Goal: Task Accomplishment & Management: Manage account settings

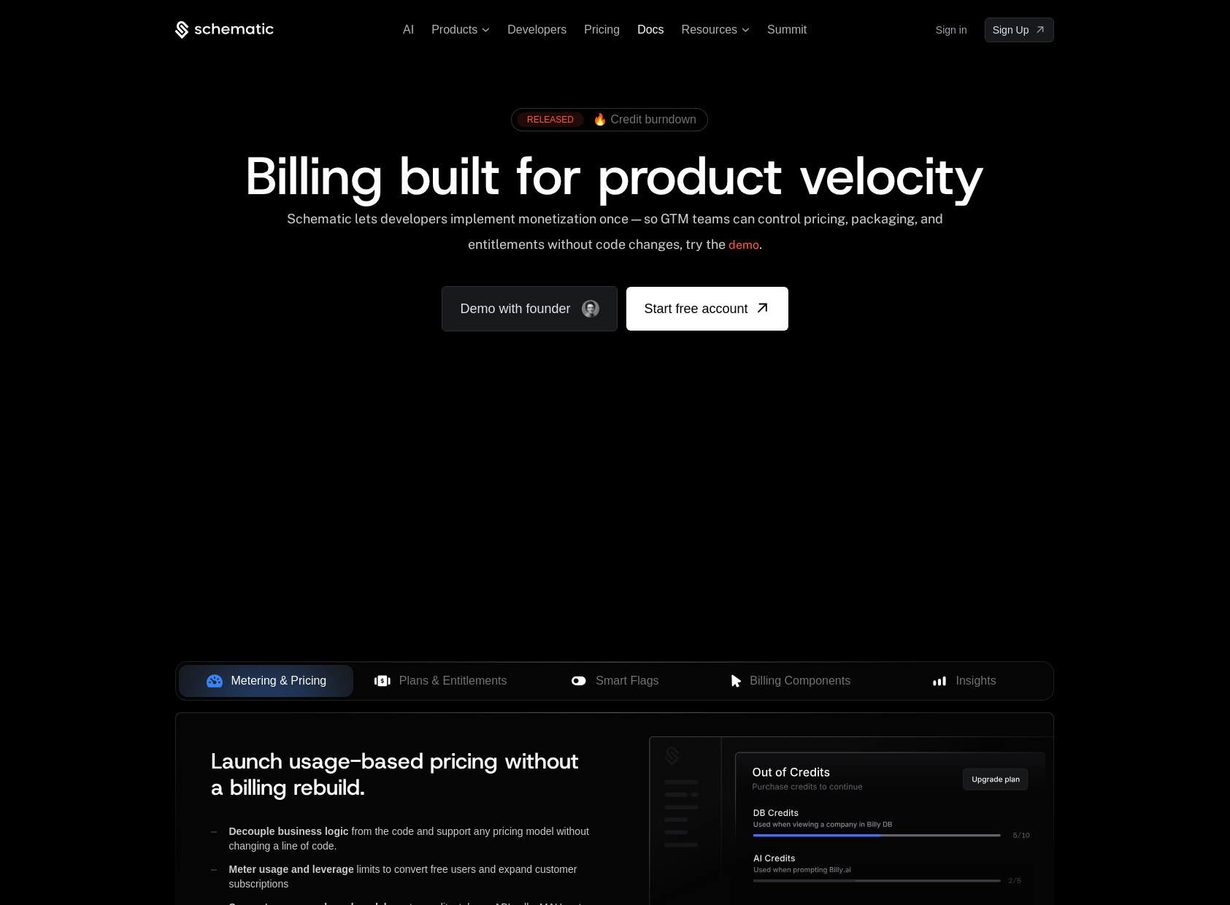
click at [653, 31] on span "Docs" at bounding box center [650, 29] width 26 height 12
click at [956, 32] on link "Sign in" at bounding box center [951, 29] width 31 height 23
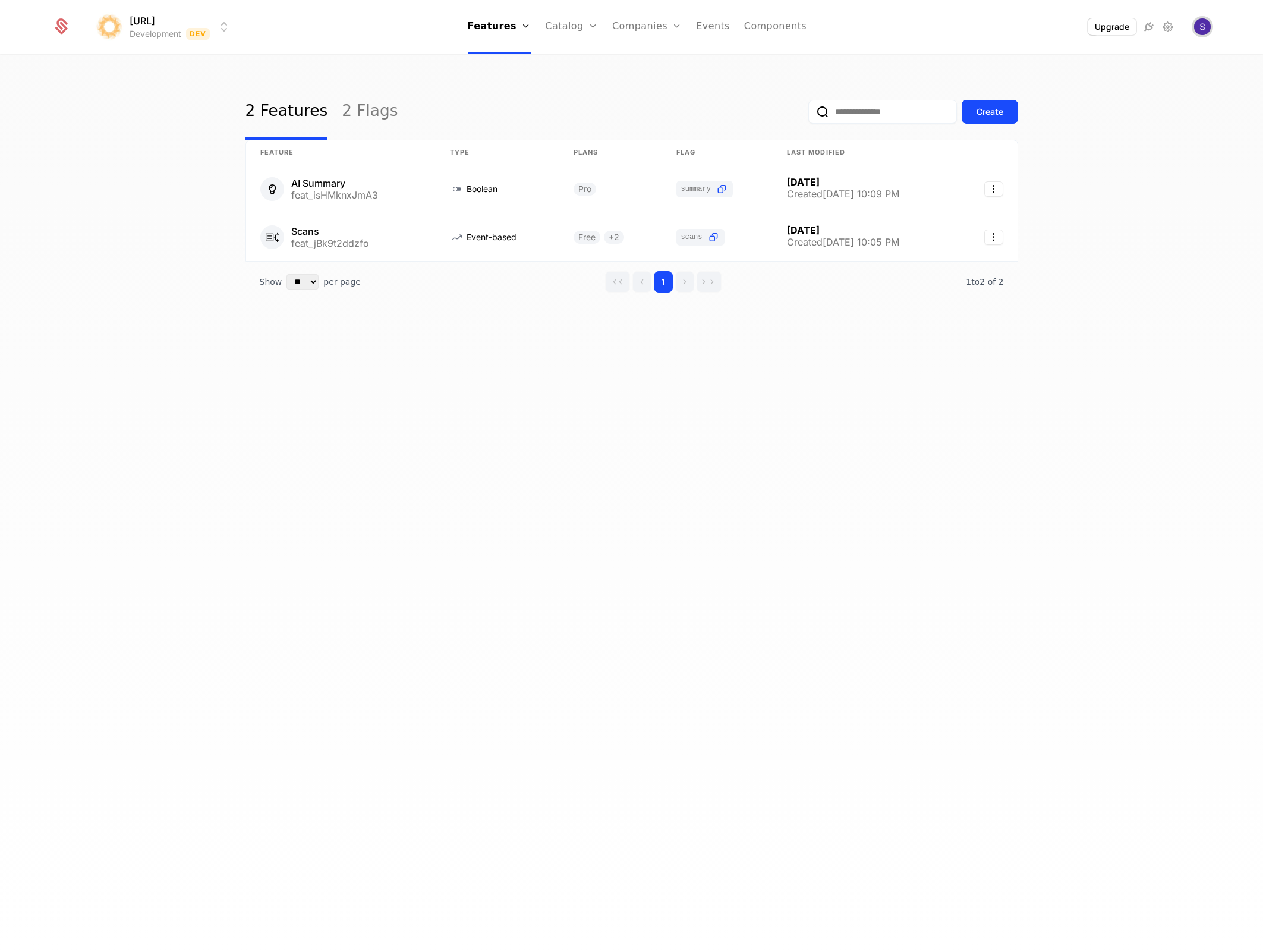
click at [1201, 33] on img "Open user button" at bounding box center [1203, 27] width 16 height 16
click at [1173, 31] on icon at bounding box center [1169, 27] width 15 height 15
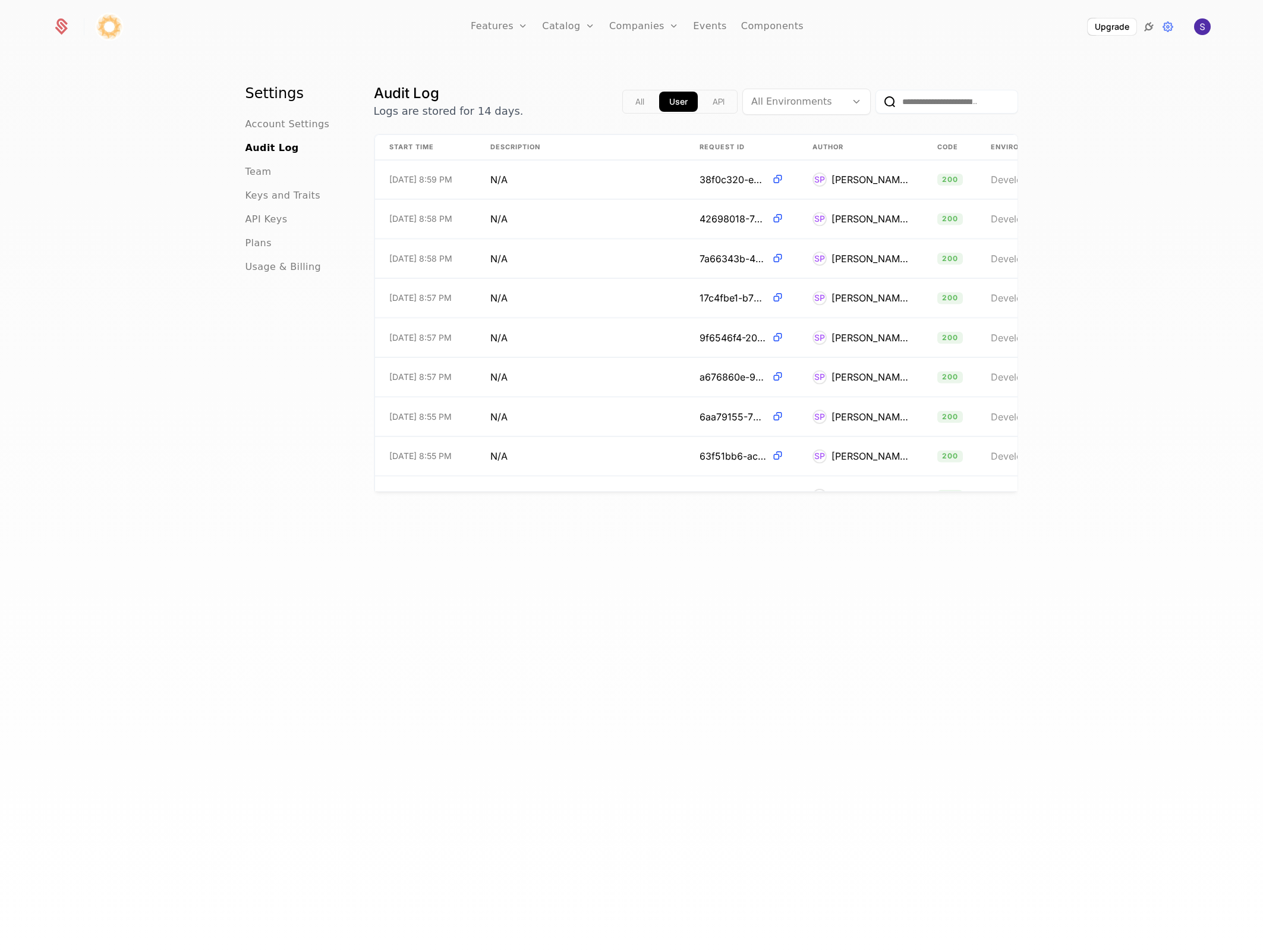
click at [1151, 29] on icon at bounding box center [1149, 27] width 15 height 15
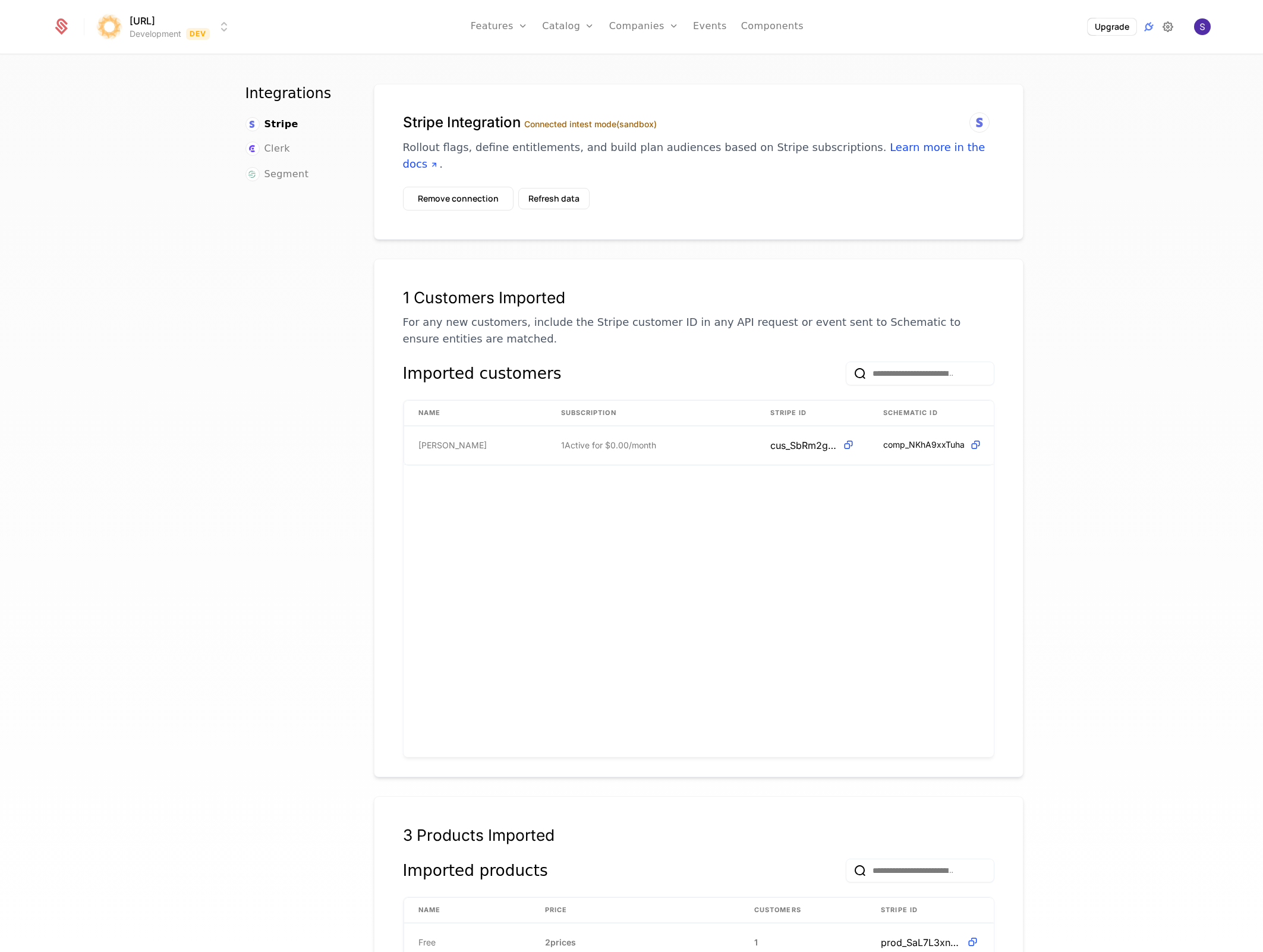
click at [1168, 24] on icon at bounding box center [1169, 27] width 15 height 15
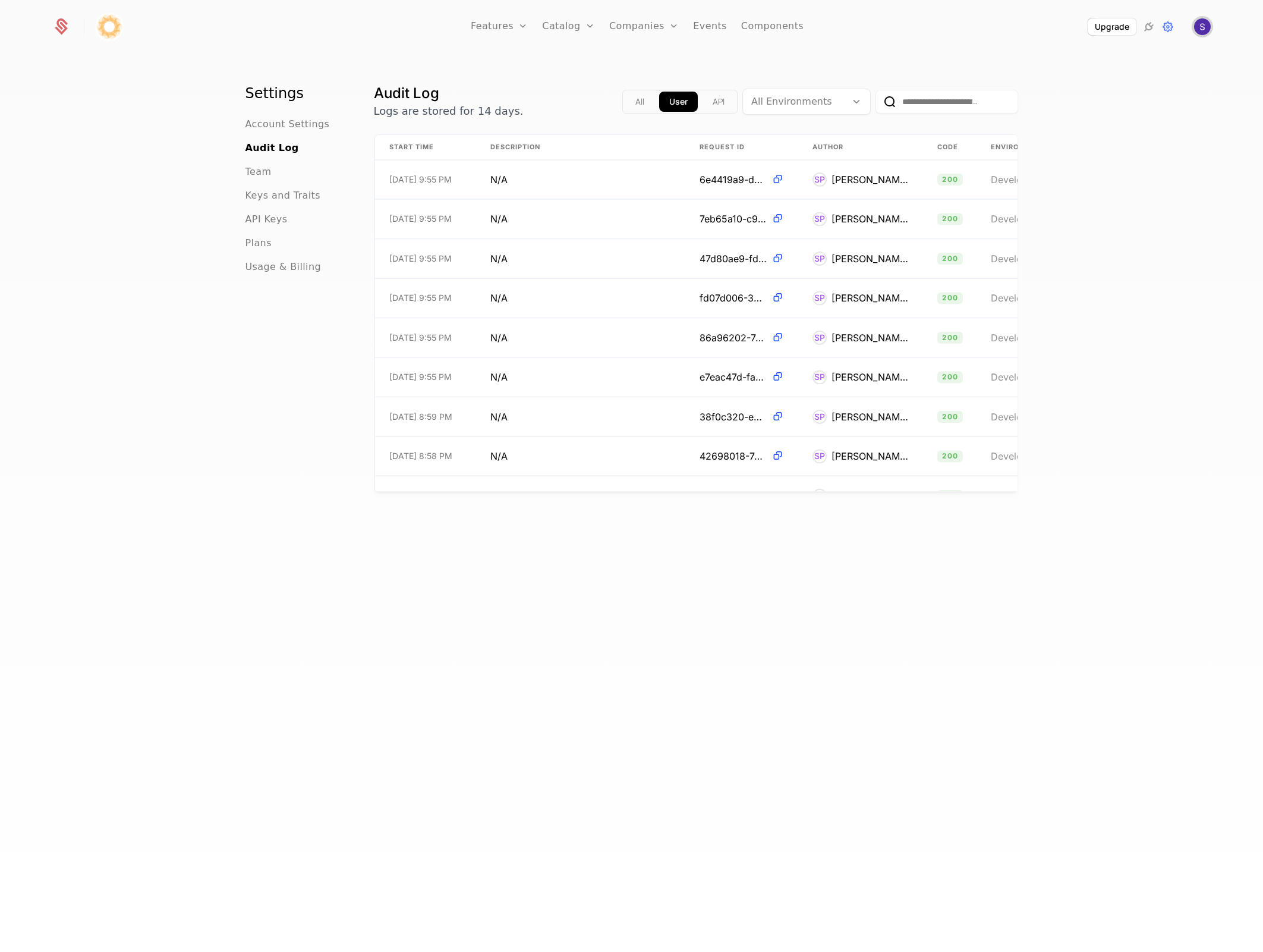
click at [1208, 19] on span "Open user button" at bounding box center [1203, 27] width 16 height 16
click at [1080, 105] on button "Manage account" at bounding box center [1099, 95] width 225 height 29
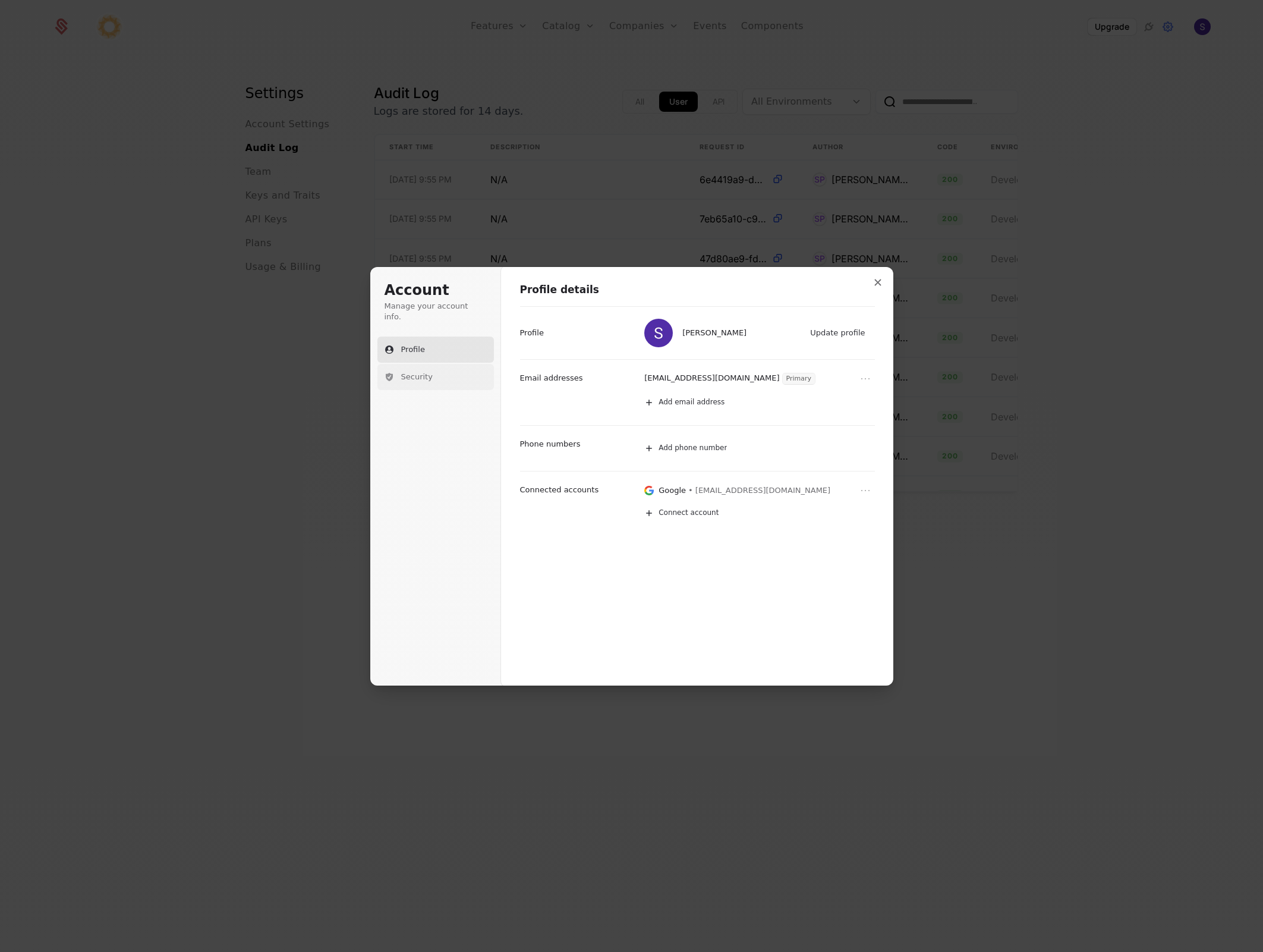
click at [458, 364] on button "Security" at bounding box center [436, 377] width 116 height 26
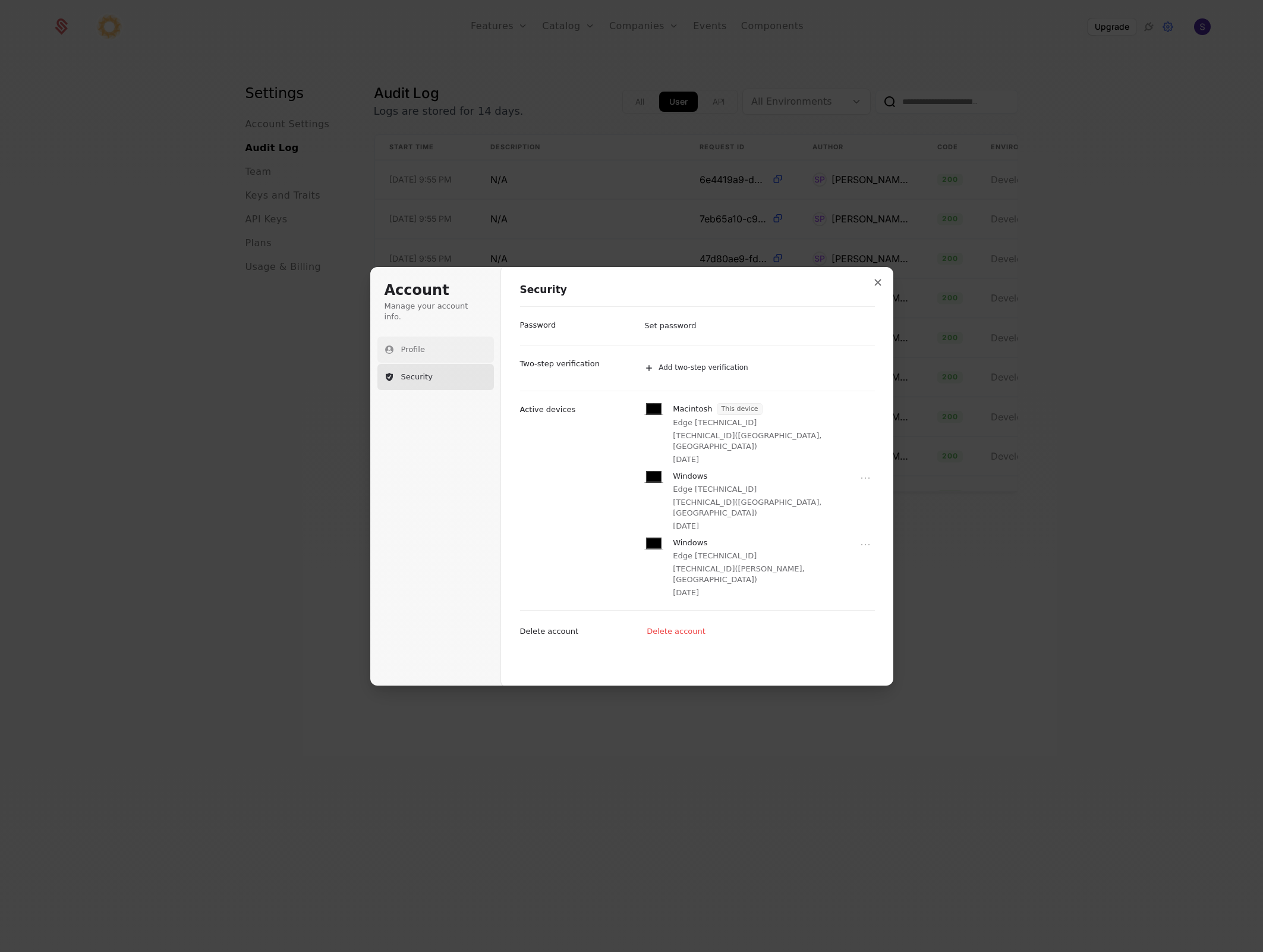
click at [453, 344] on button "Profile" at bounding box center [436, 349] width 116 height 26
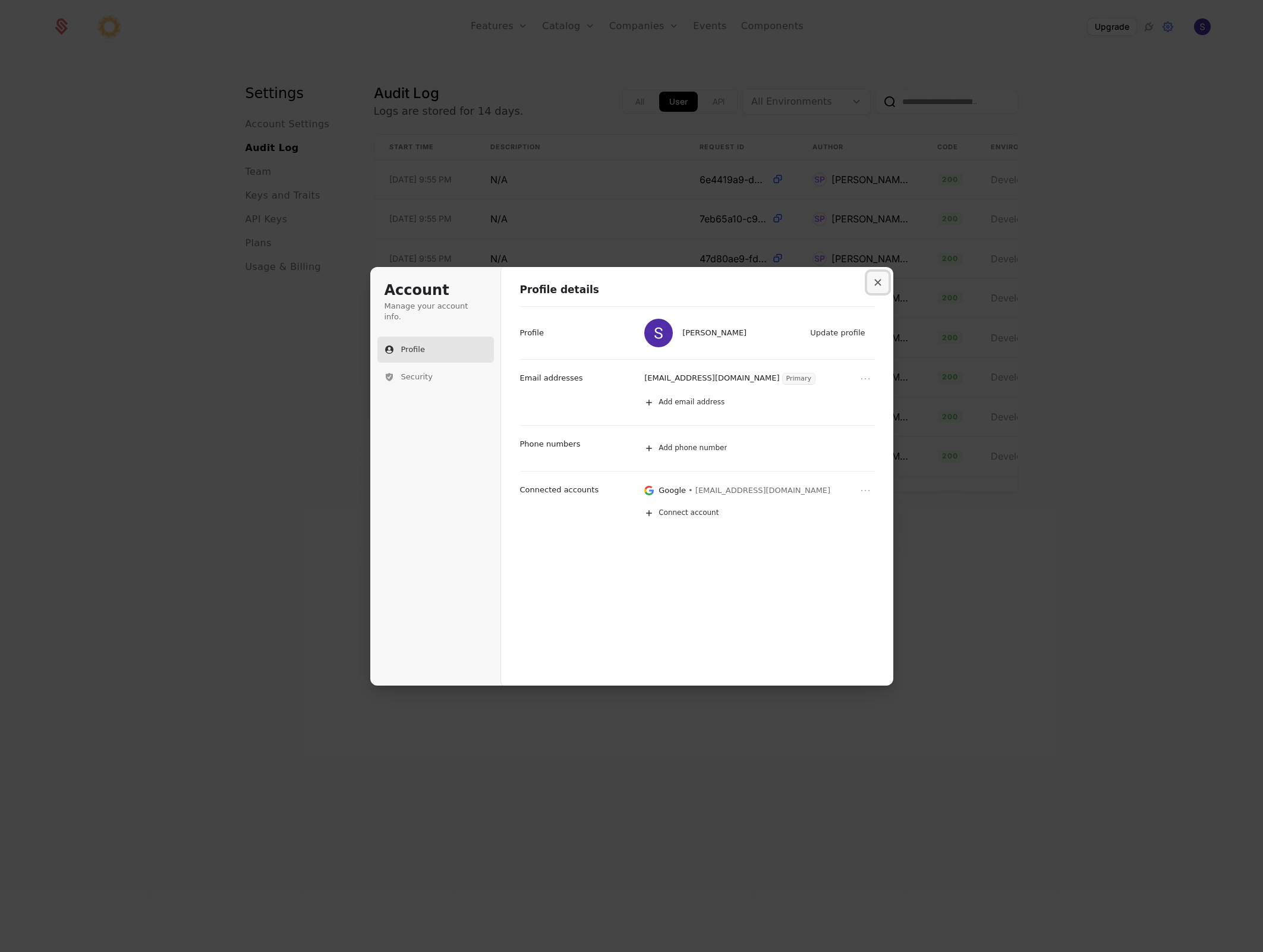
click at [875, 283] on icon "Close modal" at bounding box center [878, 282] width 7 height 7
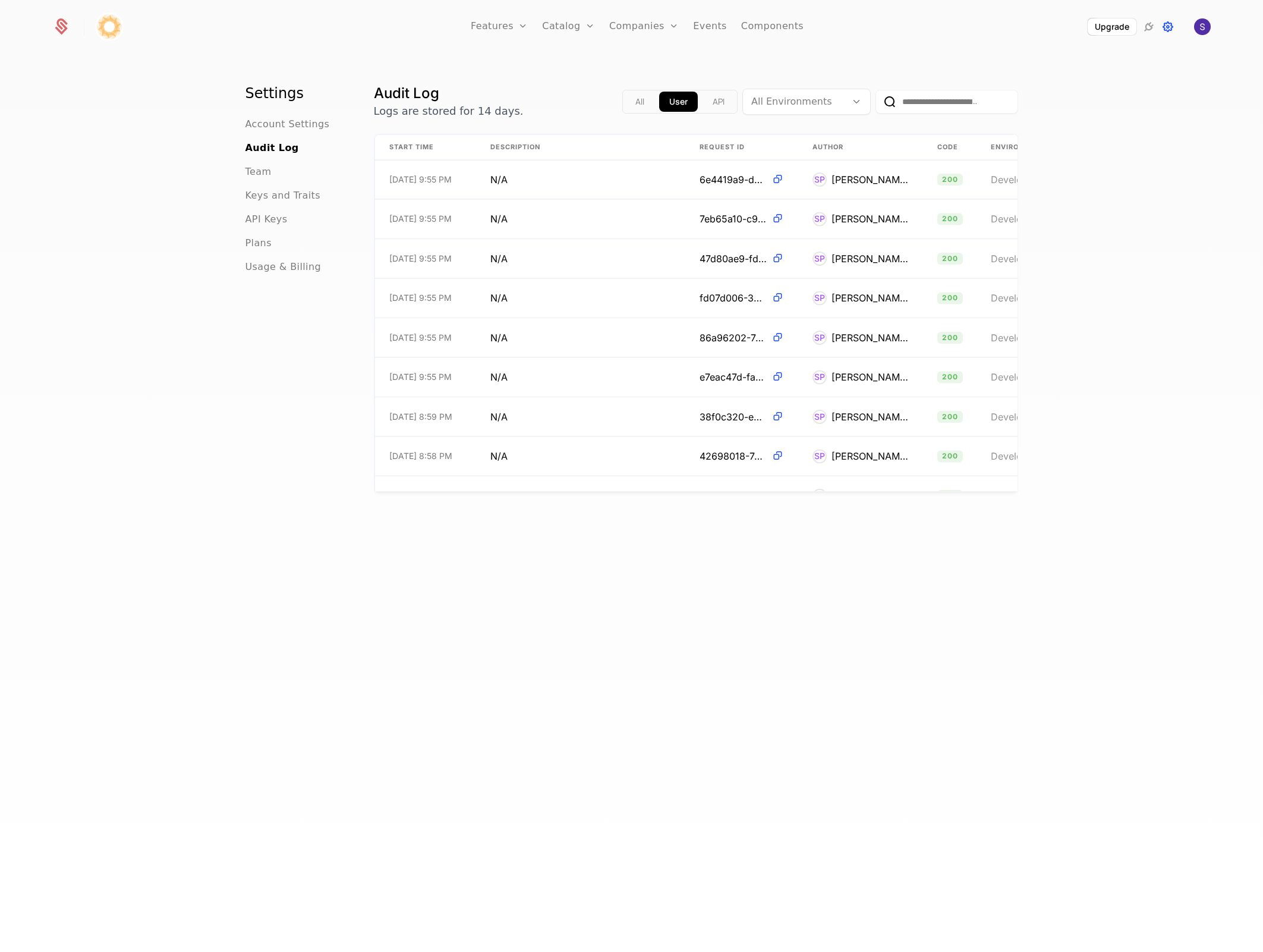
click at [1172, 25] on icon at bounding box center [1169, 27] width 15 height 15
click at [287, 126] on span "Account Settings" at bounding box center [287, 125] width 85 height 15
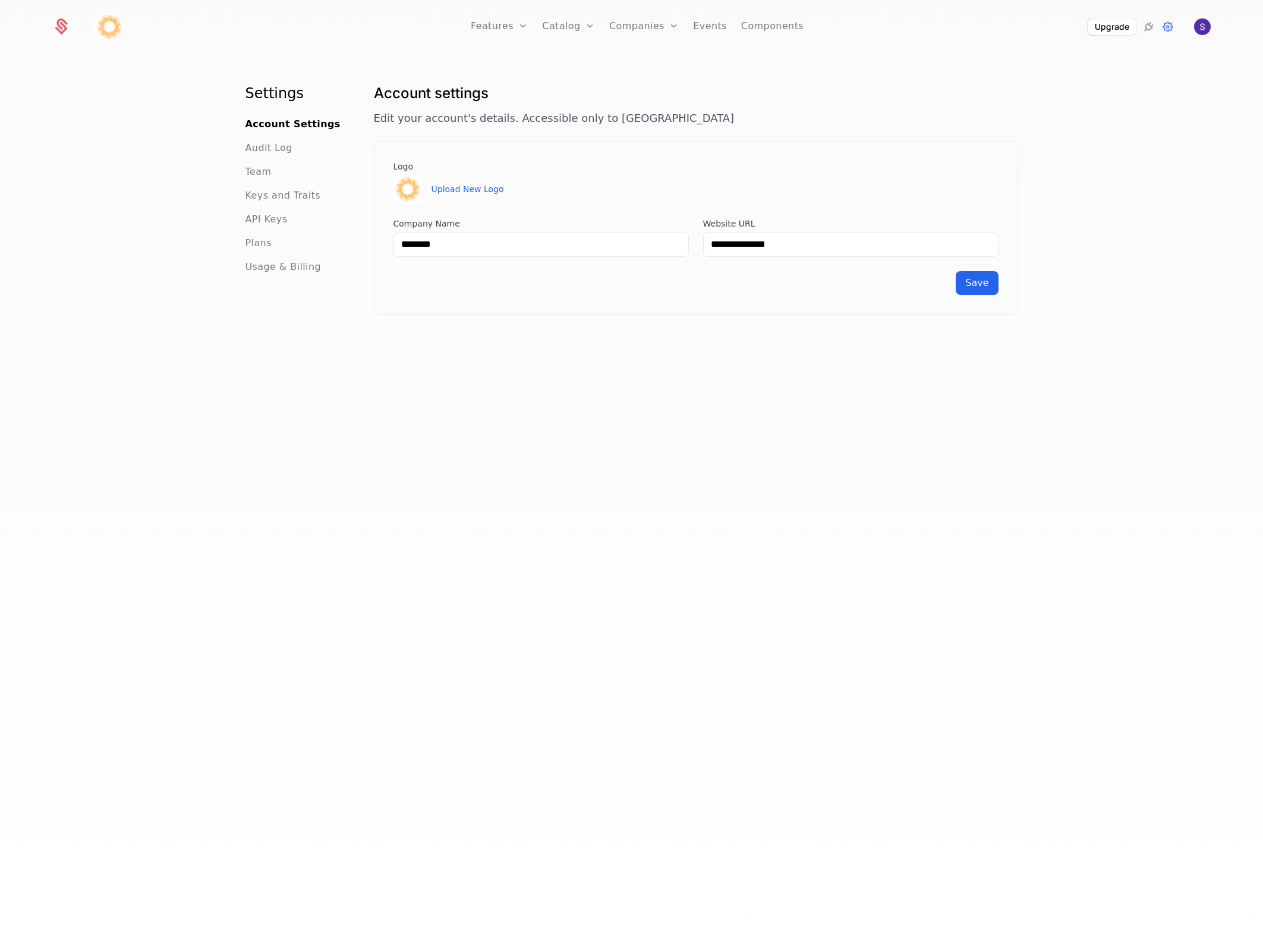
click at [112, 37] on img at bounding box center [109, 26] width 29 height 29
click at [112, 28] on img at bounding box center [109, 26] width 29 height 29
click at [70, 28] on div at bounding box center [68, 27] width 32 height 18
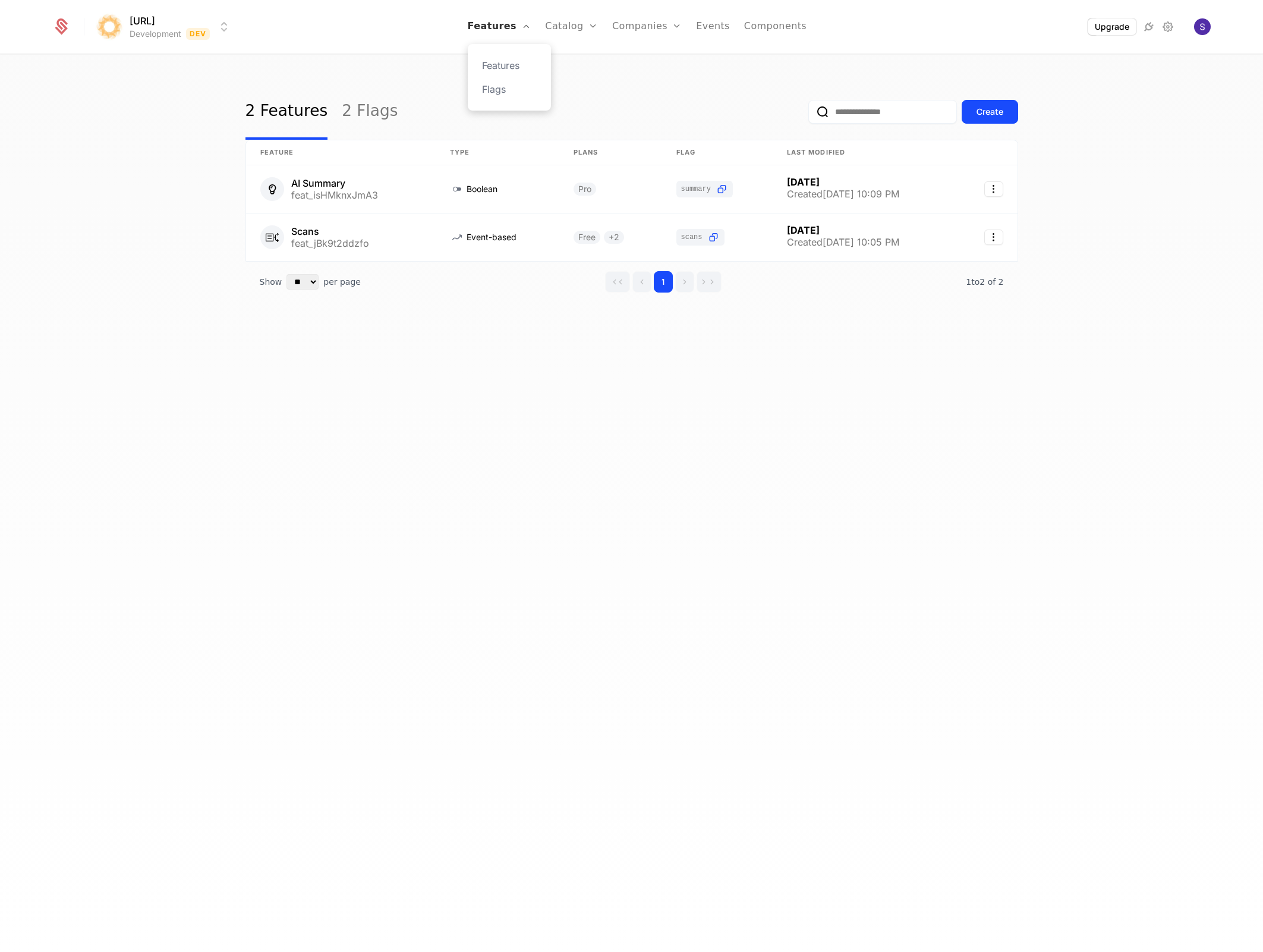
click at [529, 26] on icon "Main" at bounding box center [526, 26] width 10 height 10
click at [510, 67] on link "Features" at bounding box center [509, 66] width 55 height 15
click at [983, 107] on div "Create" at bounding box center [989, 112] width 27 height 12
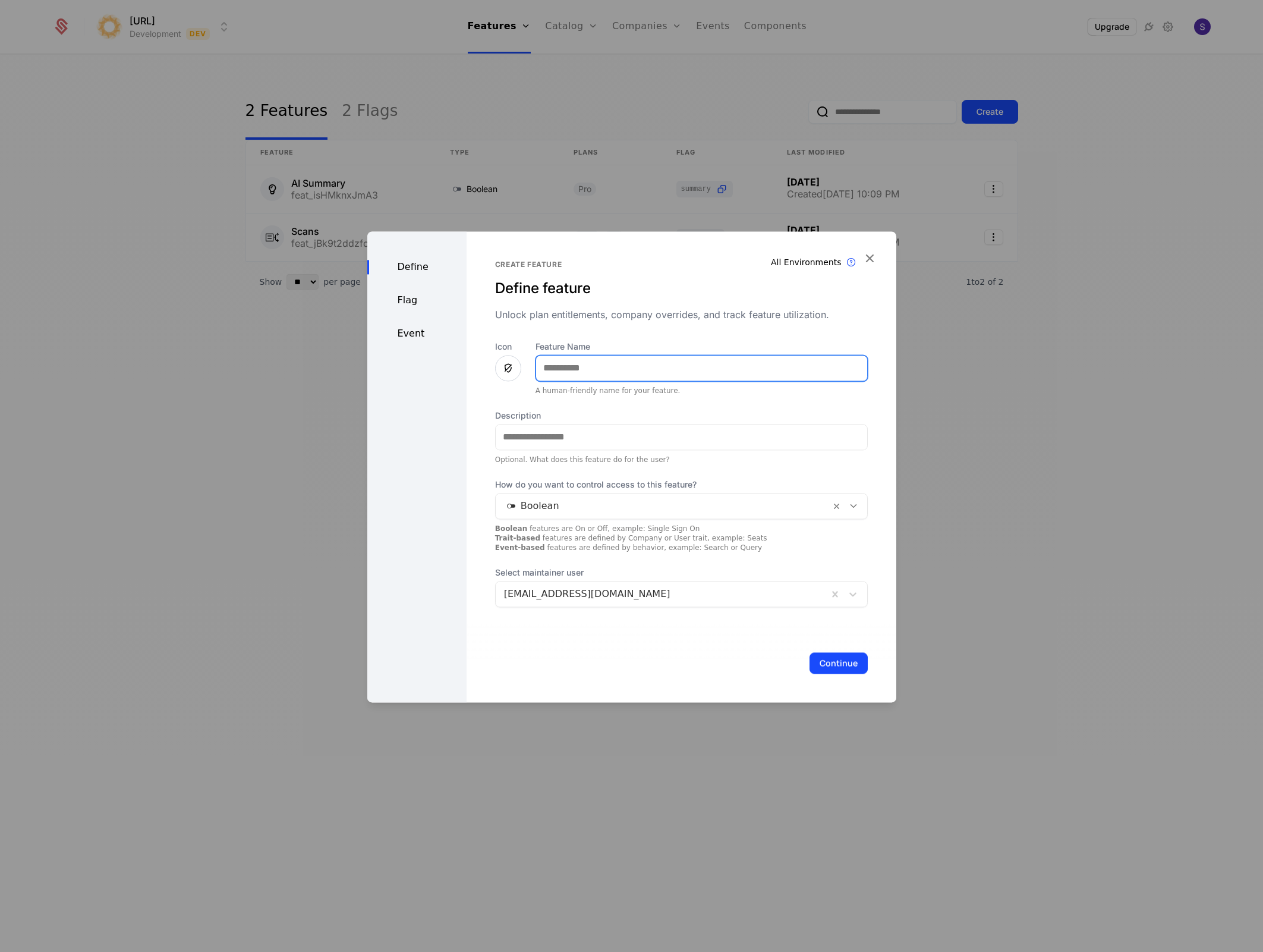
click at [647, 364] on input "Feature Name" at bounding box center [701, 368] width 331 height 25
type input "**********"
click at [506, 372] on icon at bounding box center [508, 368] width 15 height 15
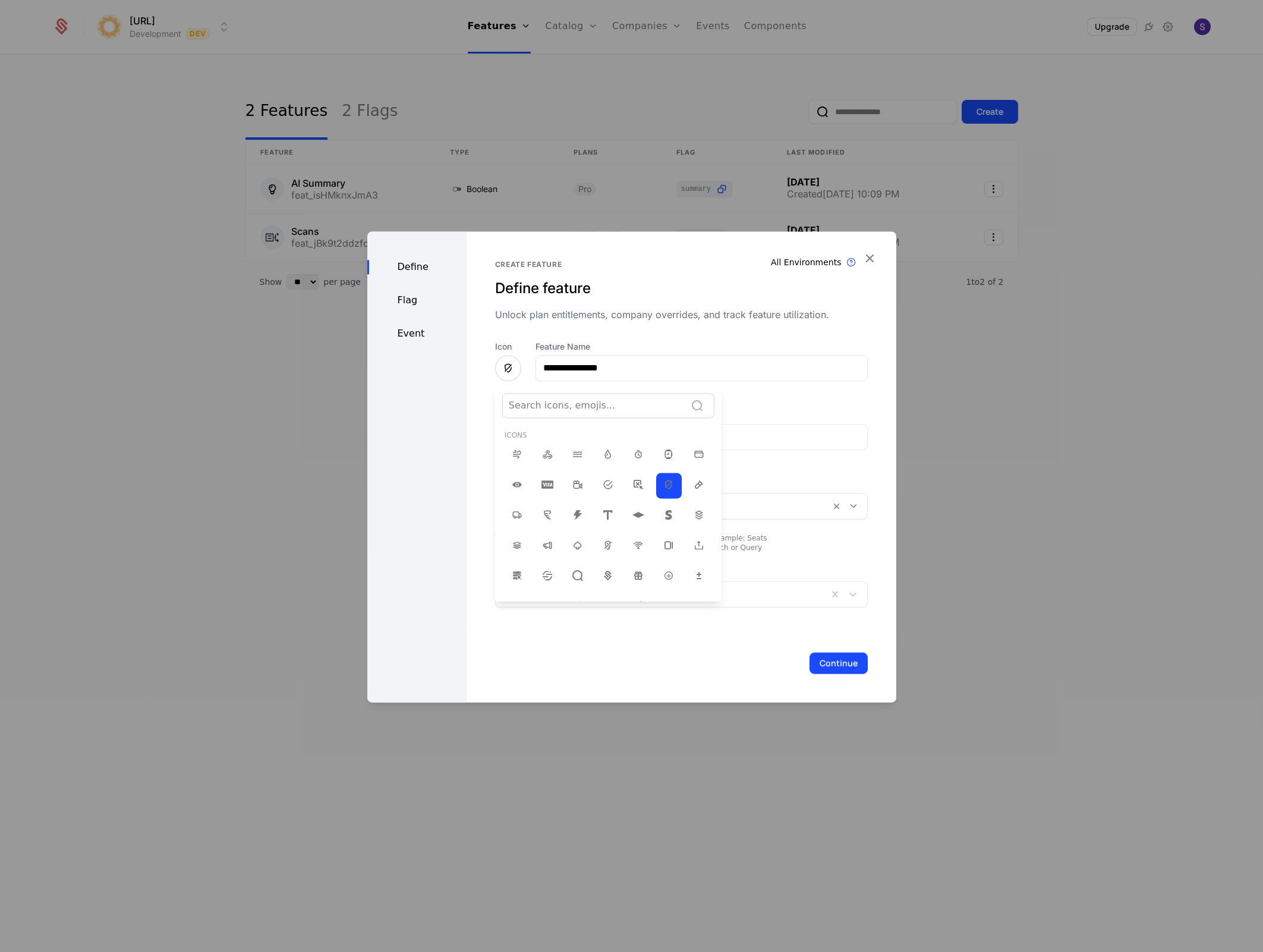
click at [508, 368] on div at bounding box center [632, 467] width 529 height 471
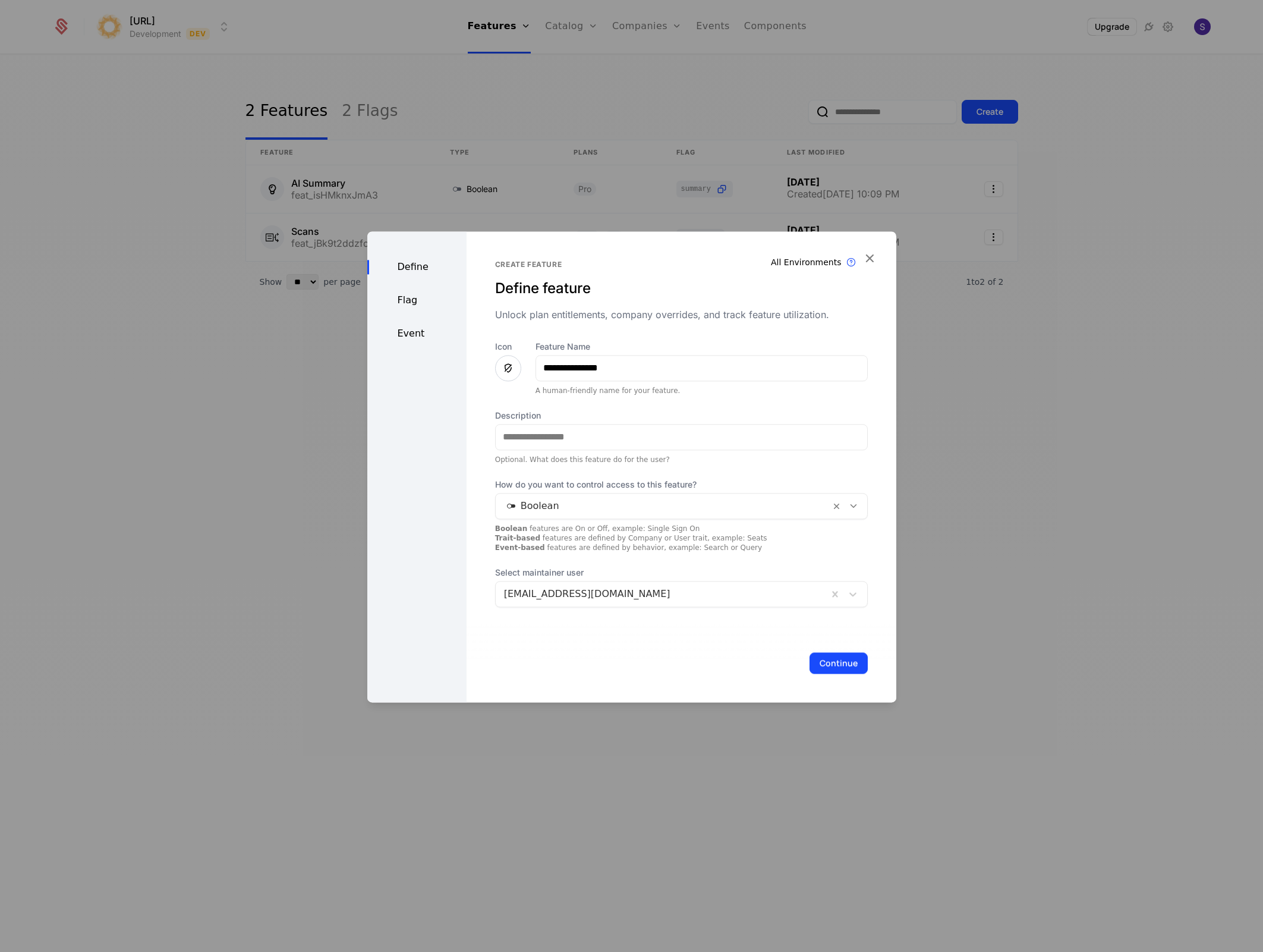
click at [508, 368] on icon at bounding box center [508, 368] width 15 height 15
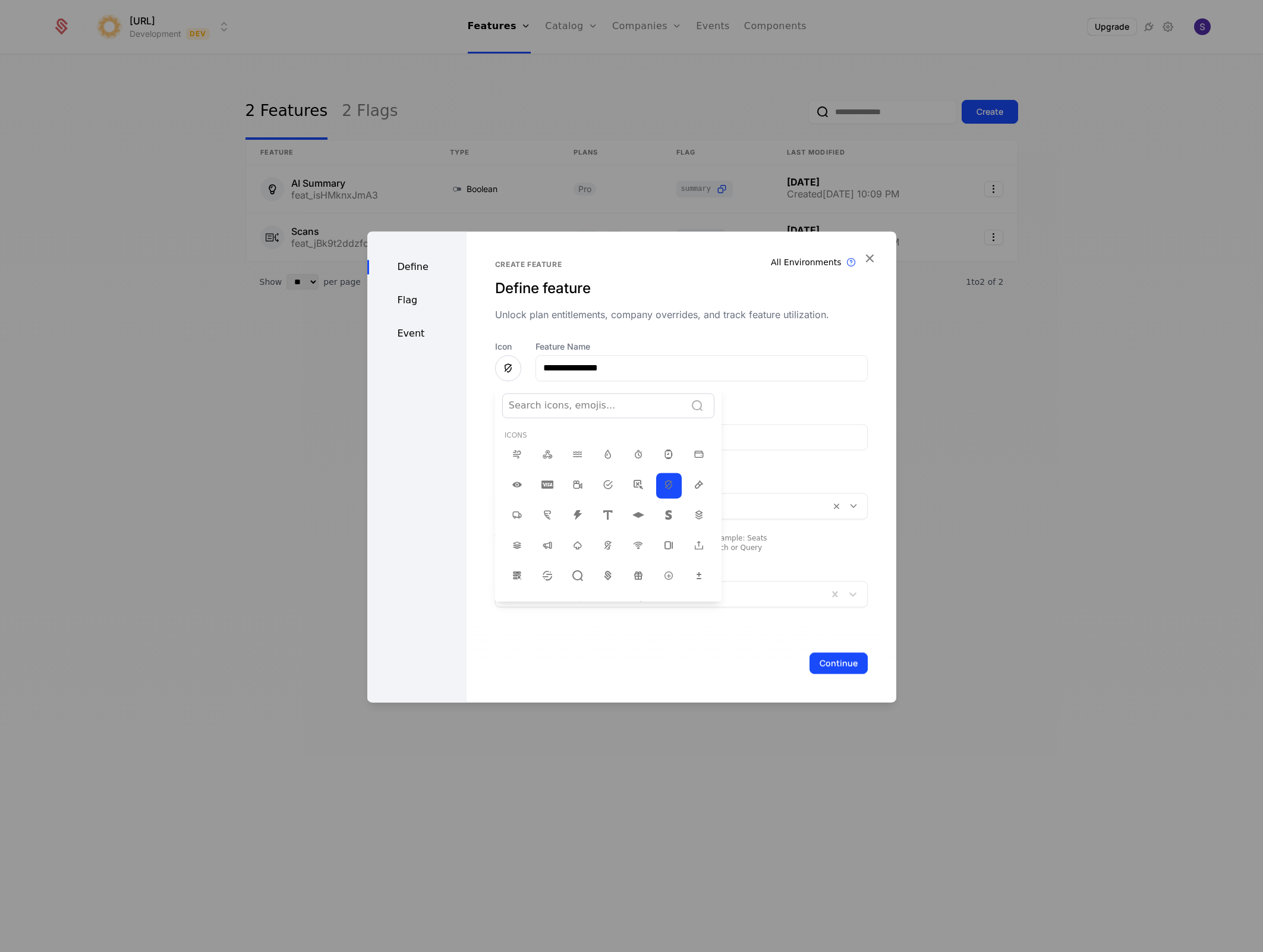
click at [525, 407] on div at bounding box center [594, 406] width 171 height 16
type input "*"
type input "****"
click at [633, 485] on span "📝" at bounding box center [638, 483] width 12 height 15
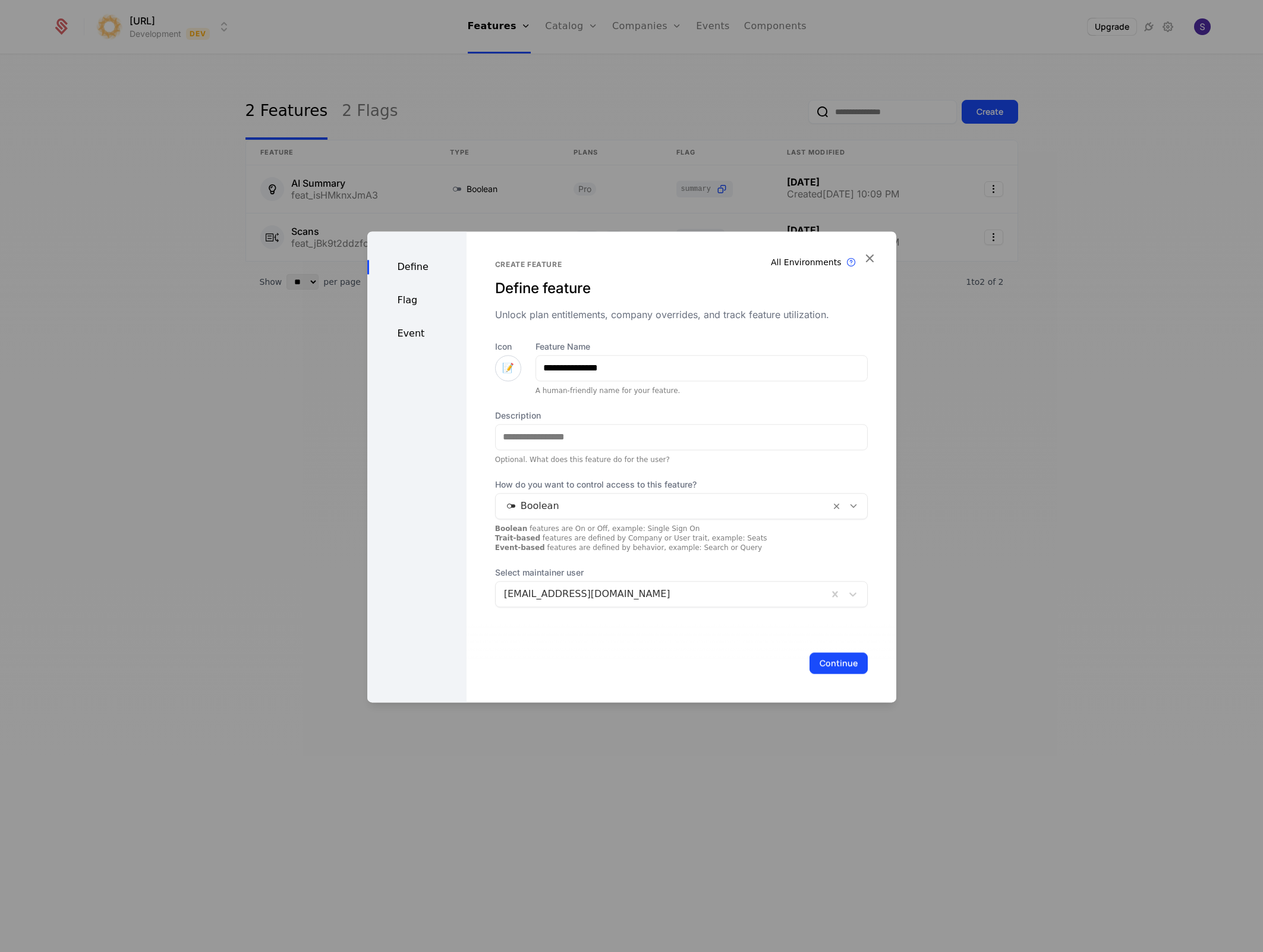
click at [849, 507] on icon at bounding box center [853, 506] width 11 height 11
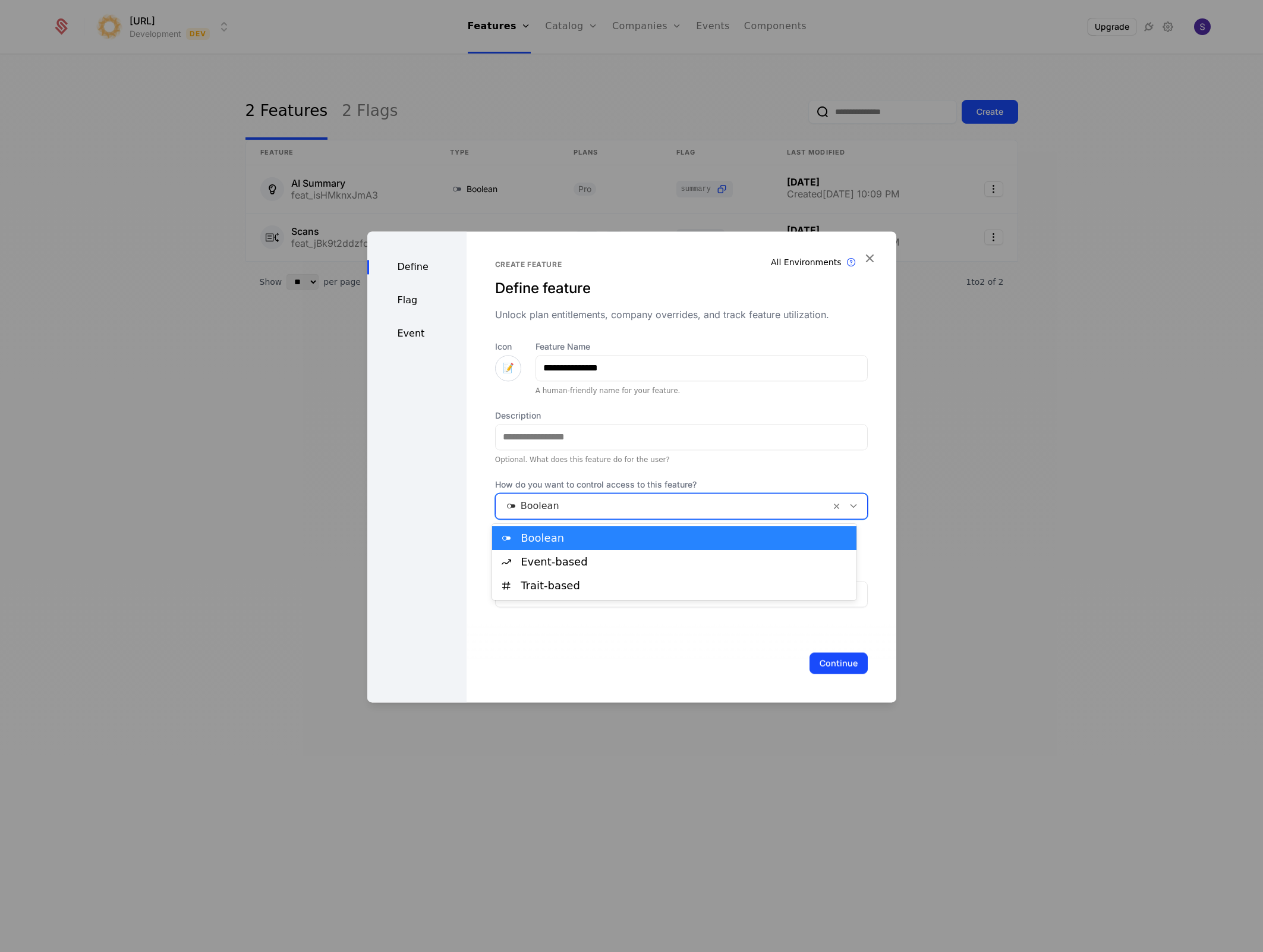
click at [780, 457] on div "Optional. What does this feature do for the user?" at bounding box center [682, 459] width 373 height 10
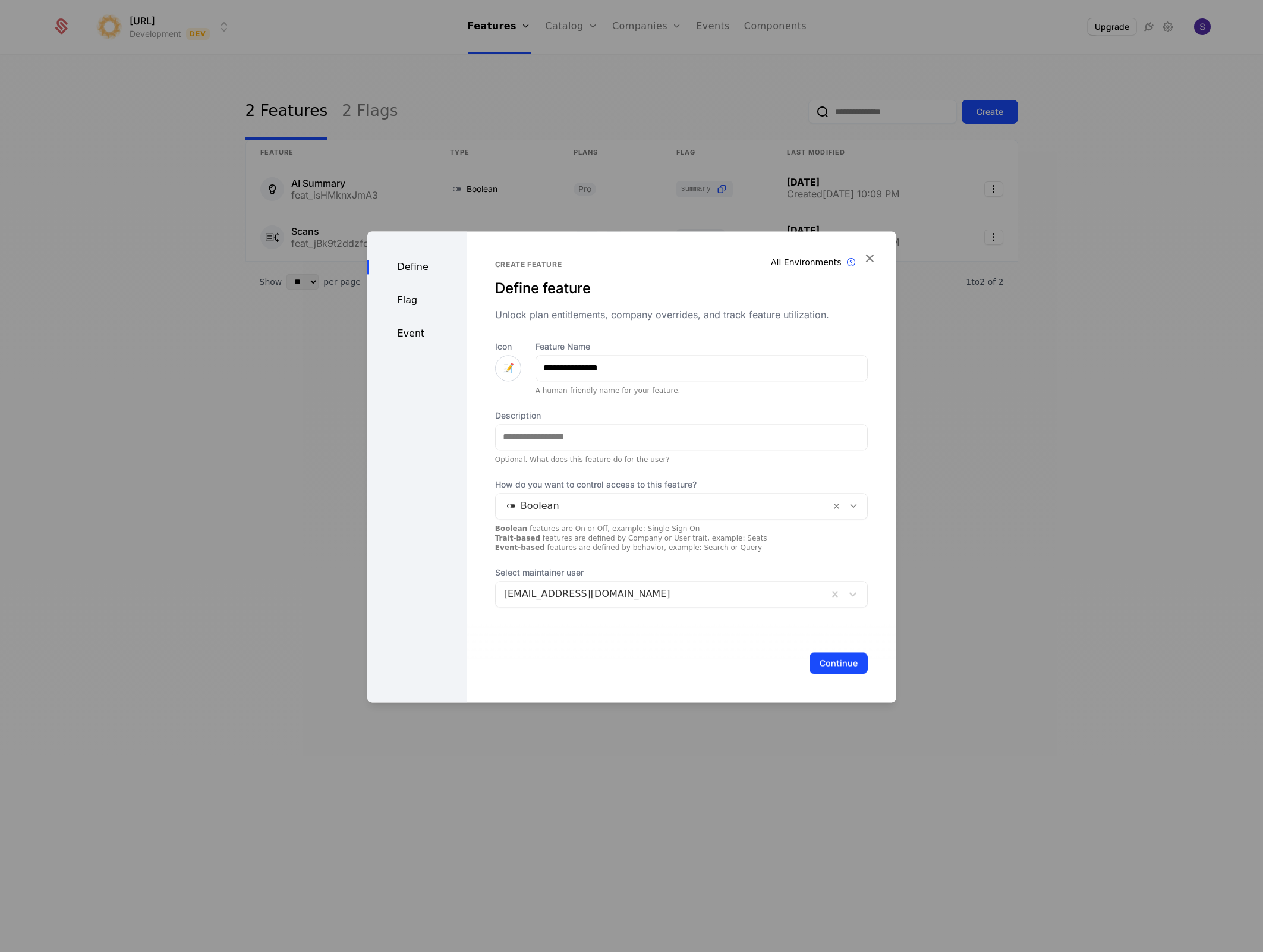
click at [385, 305] on div "Flag" at bounding box center [417, 301] width 99 height 15
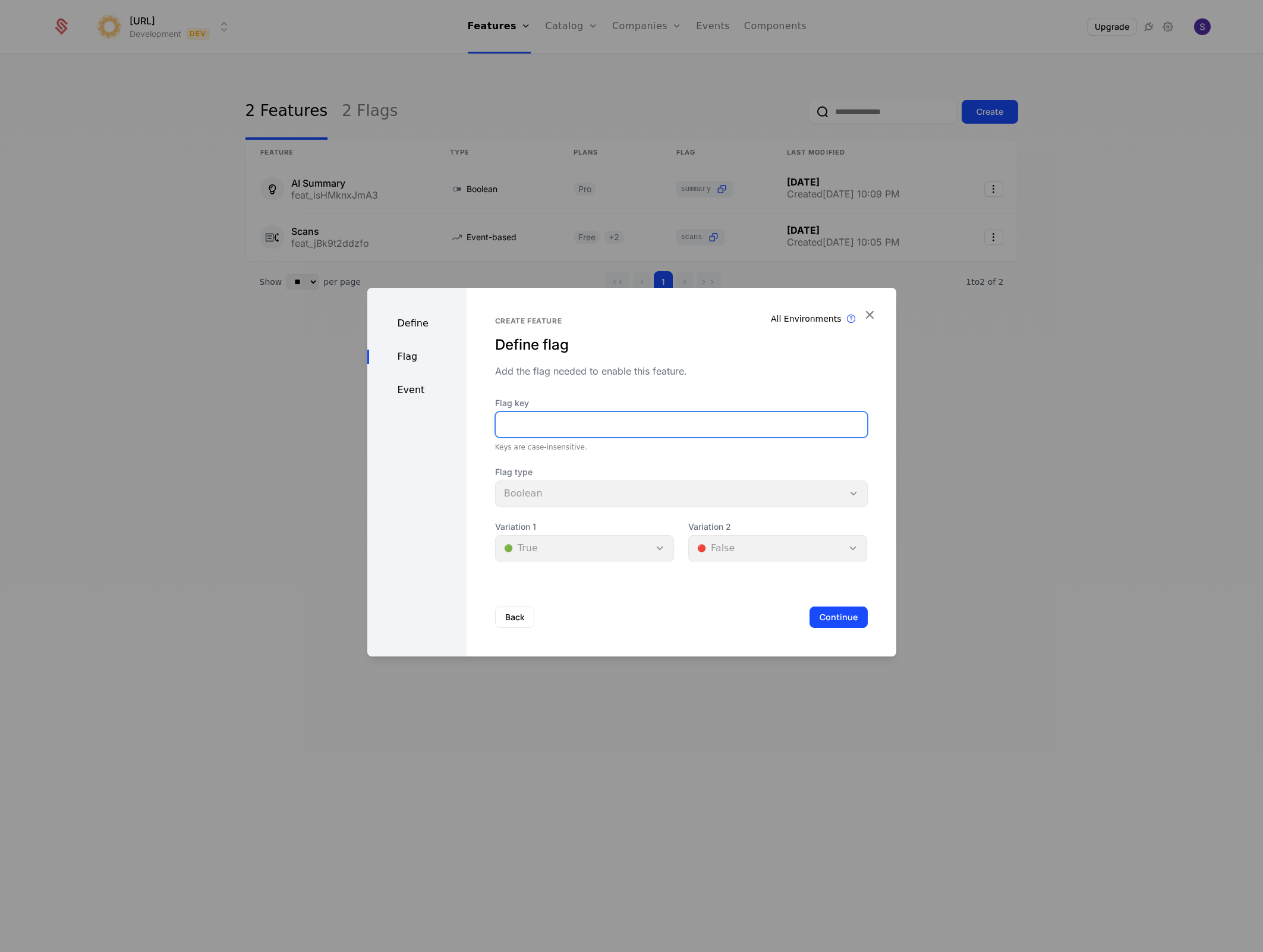
click at [546, 435] on input "Flag key" at bounding box center [682, 424] width 371 height 25
click at [421, 396] on div "Define Flag Event" at bounding box center [417, 472] width 99 height 369
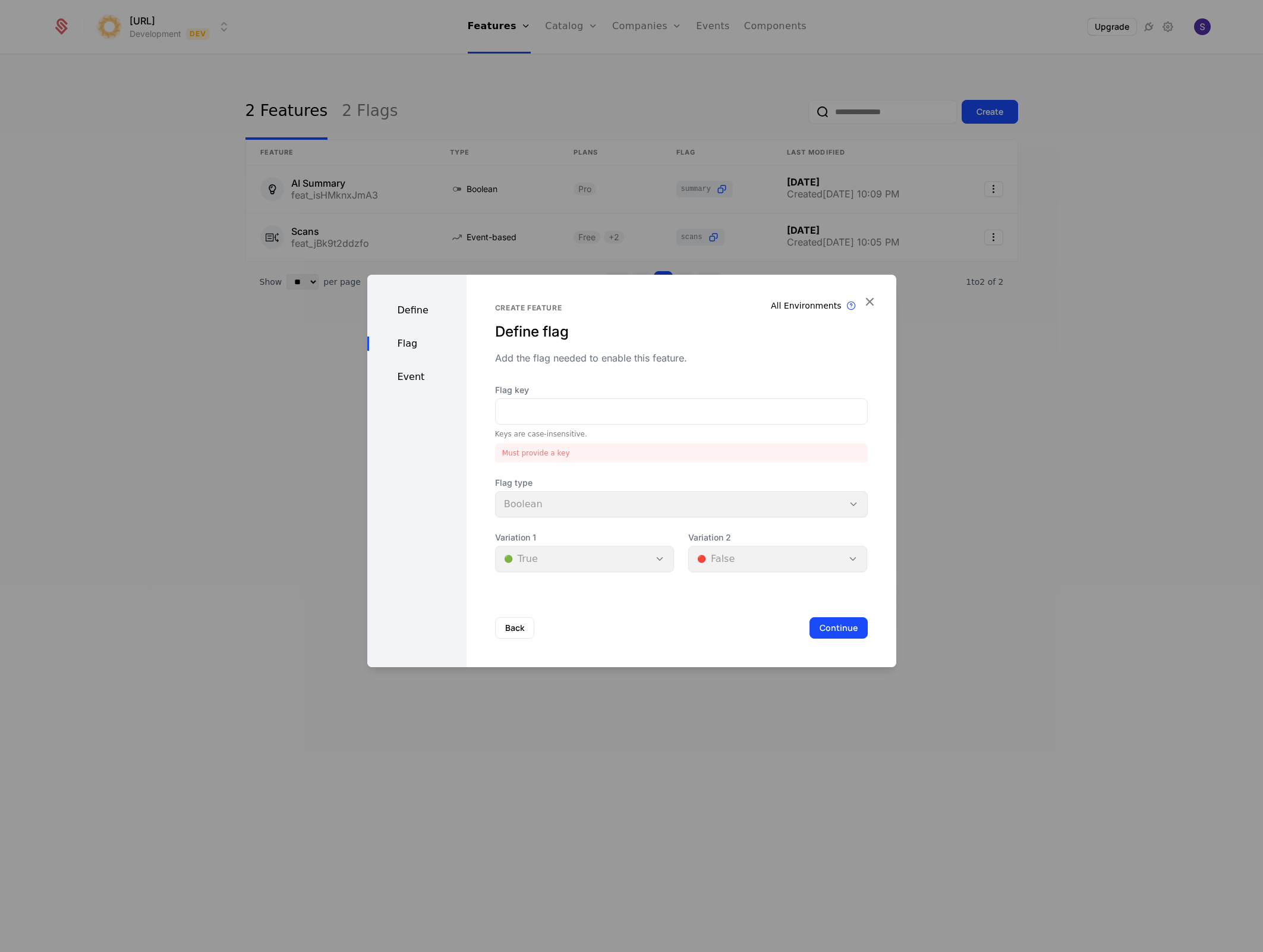
click at [417, 351] on div "Define Flag Event" at bounding box center [417, 471] width 99 height 393
click at [408, 322] on div "Define Flag Event" at bounding box center [417, 471] width 99 height 393
click at [411, 315] on div "Define" at bounding box center [417, 310] width 99 height 15
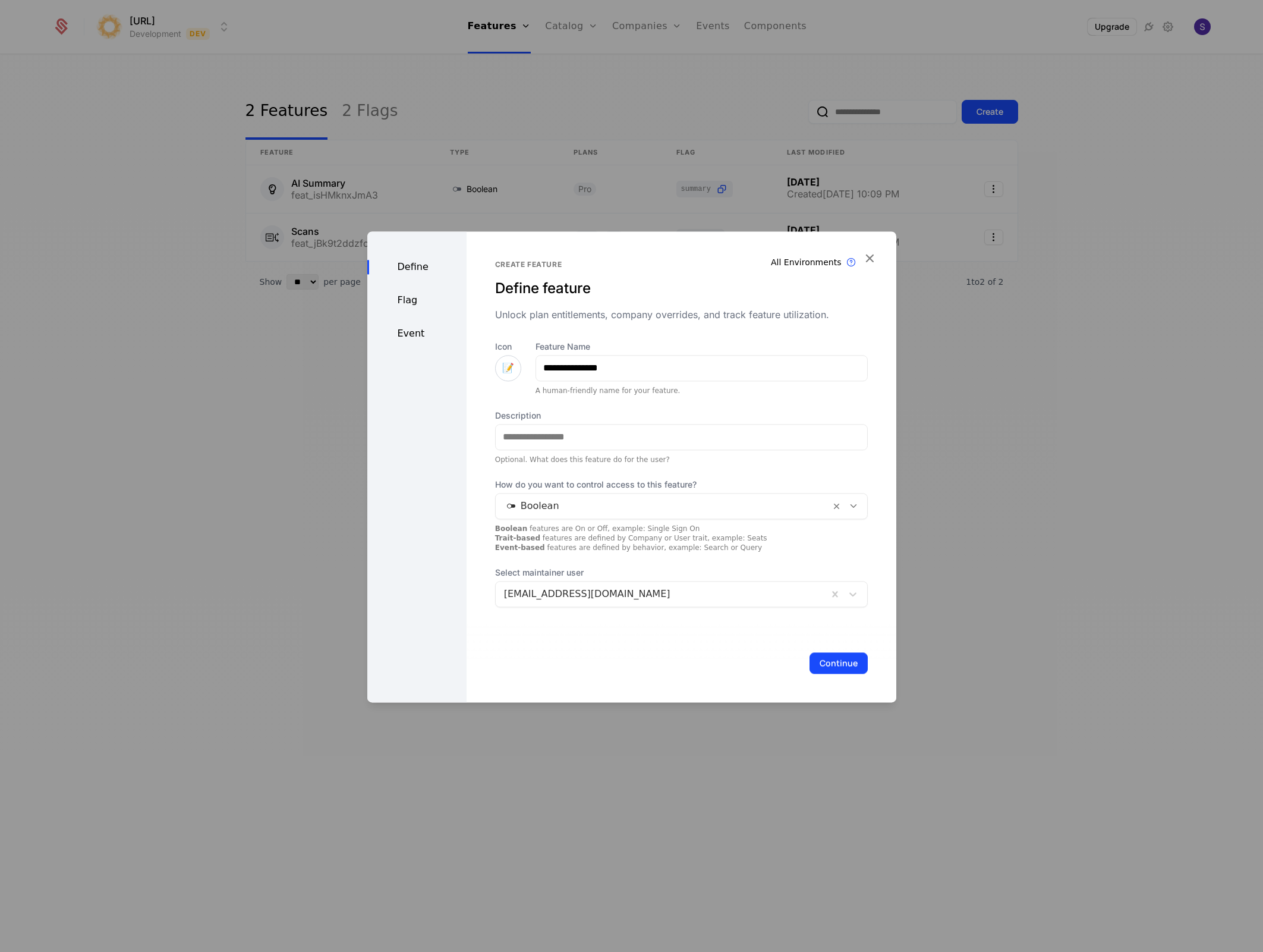
click at [417, 309] on div "Define Flag Event" at bounding box center [417, 467] width 99 height 471
click at [851, 261] on icon at bounding box center [852, 262] width 15 height 15
click at [681, 298] on div "Create feature Define feature Unlock plan entitlements, company overrides, and …" at bounding box center [682, 291] width 373 height 62
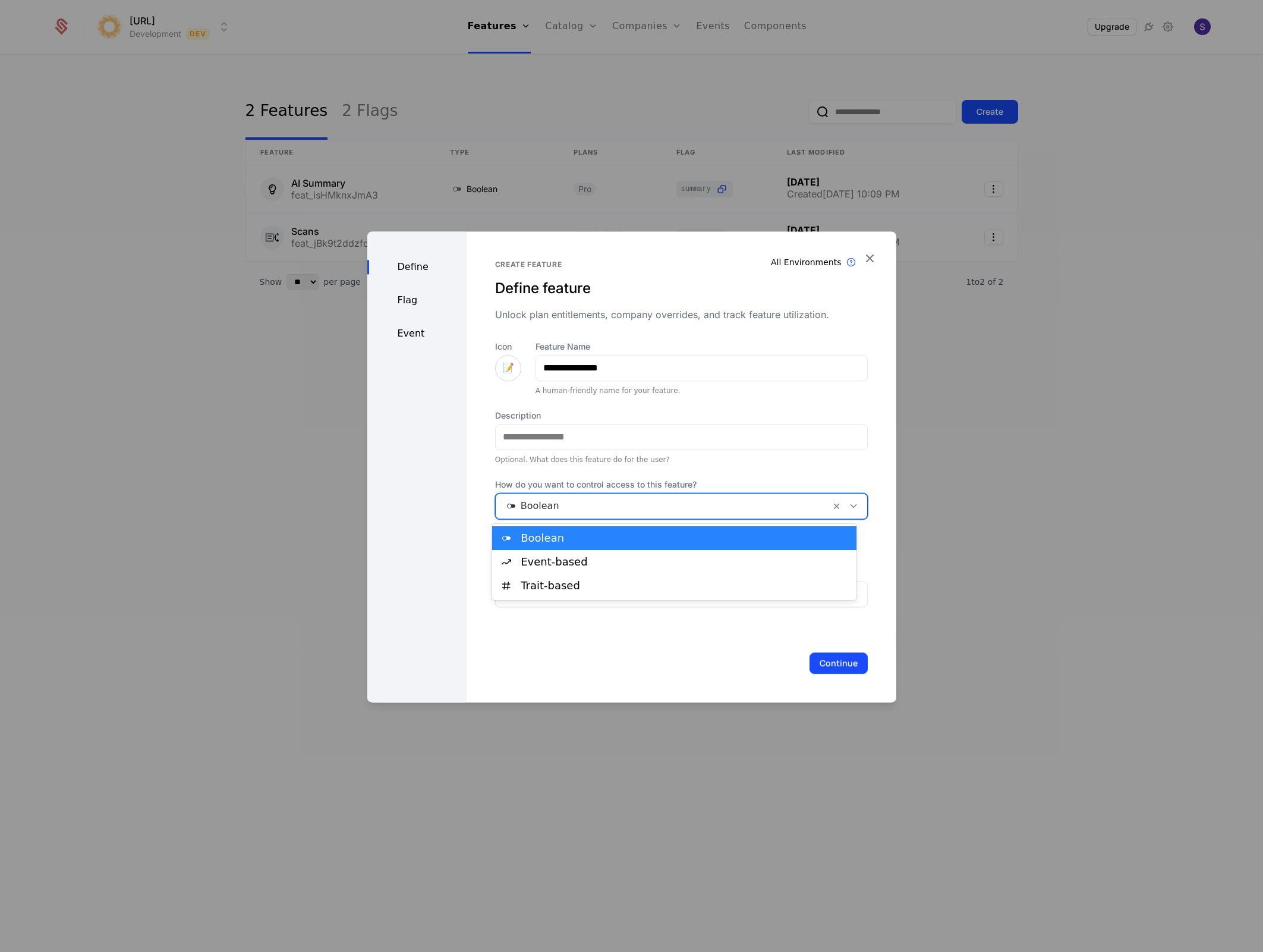
click at [693, 507] on div at bounding box center [663, 506] width 318 height 16
click at [633, 553] on div "Event-based" at bounding box center [673, 561] width 364 height 24
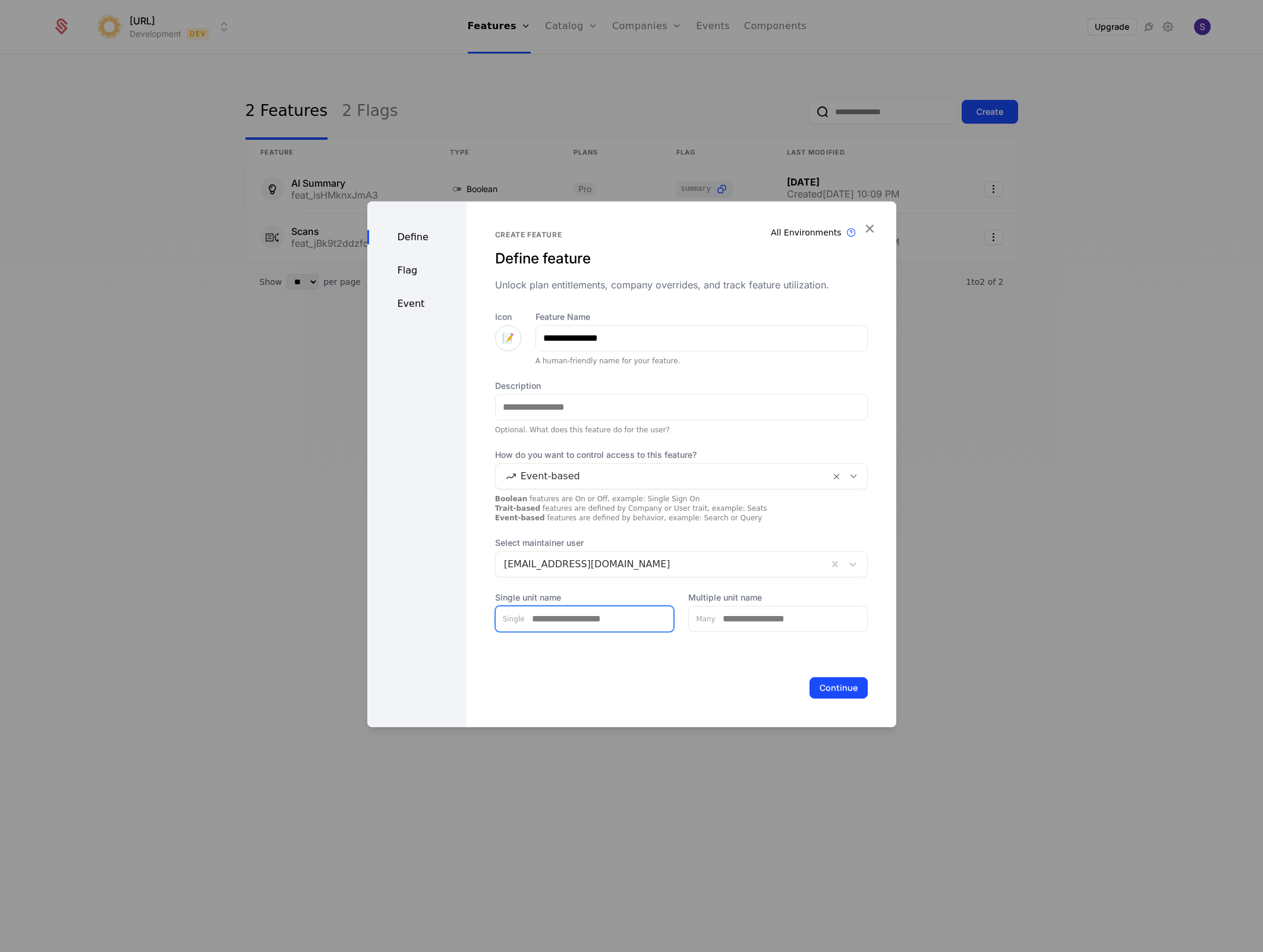
click at [590, 621] on input "Single unit name" at bounding box center [599, 618] width 149 height 25
type input "******"
click at [745, 616] on input "Multiple unit name" at bounding box center [792, 618] width 151 height 25
type input "*******"
click at [819, 686] on button "Continue" at bounding box center [839, 687] width 59 height 21
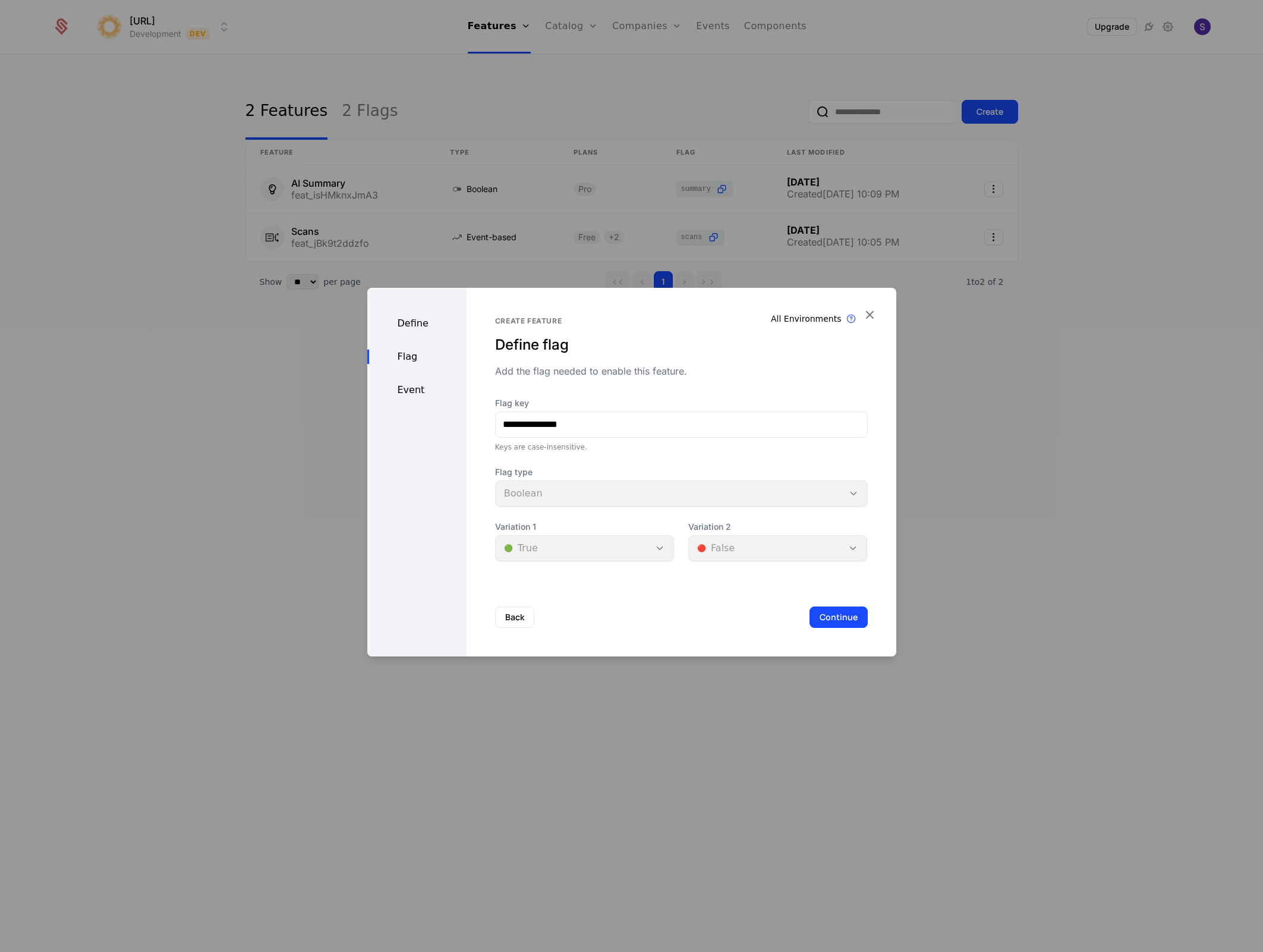
click at [651, 505] on div "Flag type Boolean" at bounding box center [682, 486] width 373 height 41
click at [686, 497] on div "Flag type Boolean" at bounding box center [682, 486] width 373 height 41
click at [616, 555] on div "Variation 1 🟢 True" at bounding box center [585, 541] width 179 height 41
click at [624, 553] on div "Variation 1 🟢 True" at bounding box center [585, 541] width 179 height 41
click at [742, 553] on div "Variation 2 🔴 False" at bounding box center [778, 541] width 179 height 41
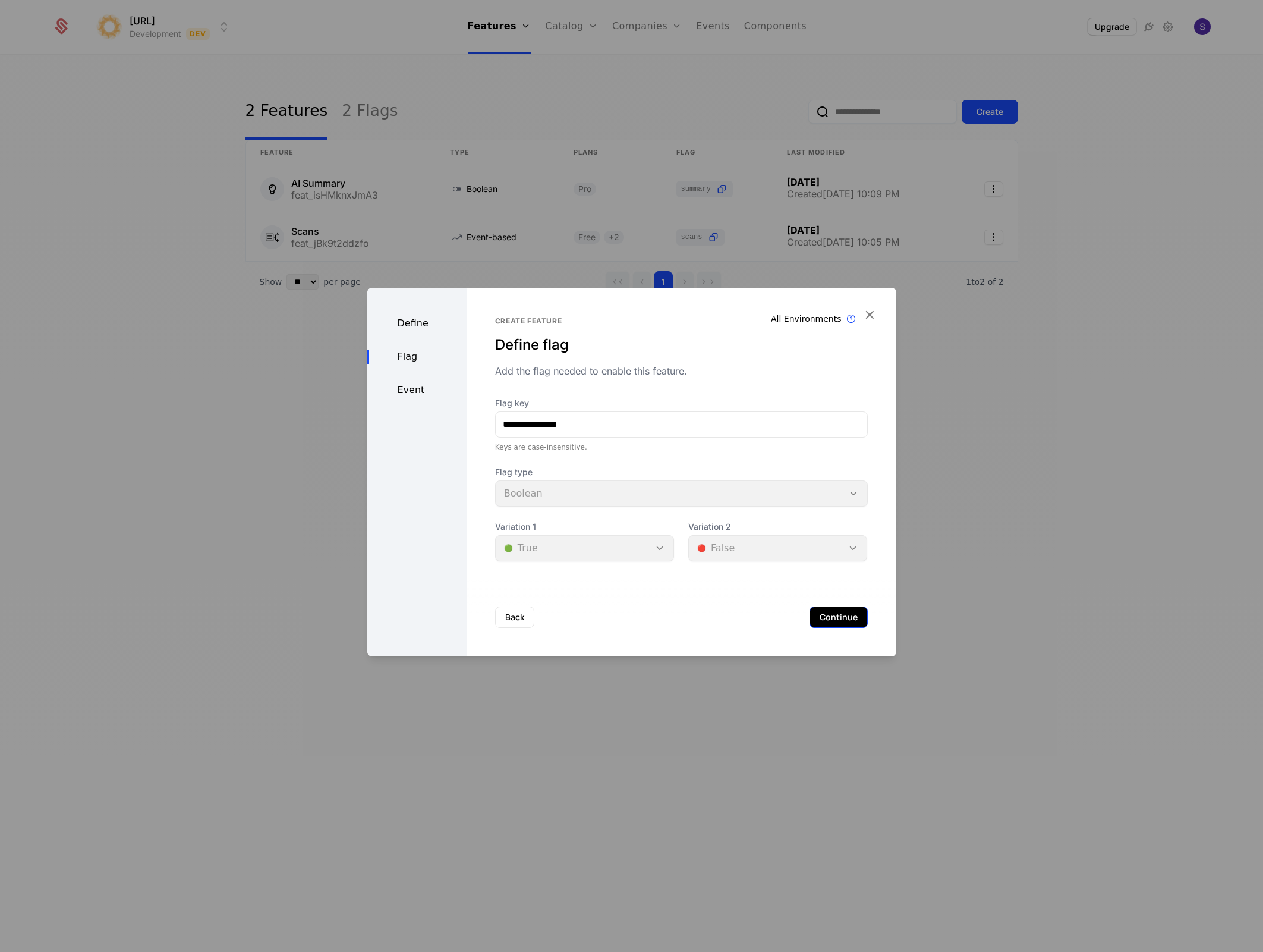
click at [827, 624] on button "Continue" at bounding box center [839, 617] width 59 height 21
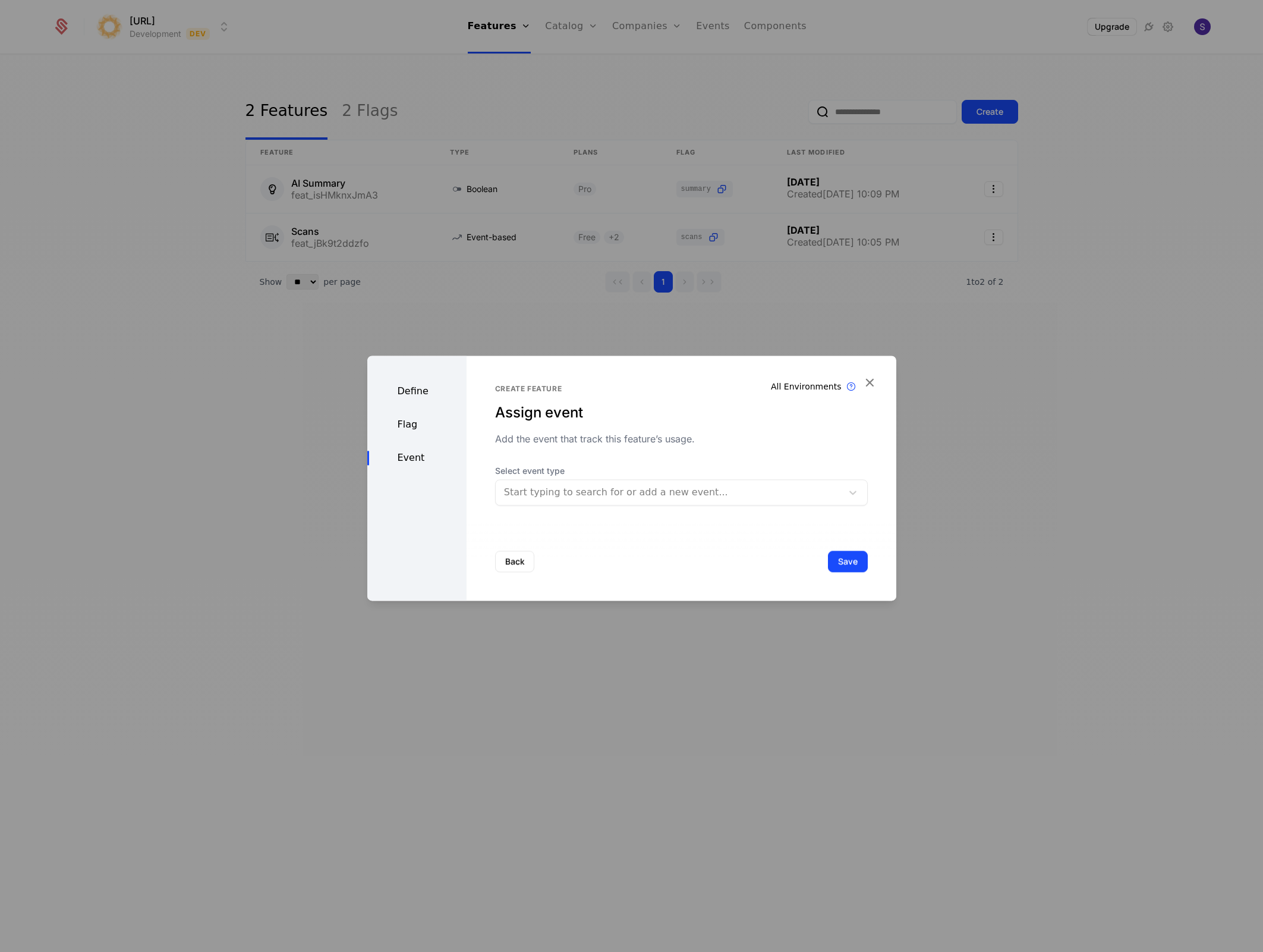
click at [666, 488] on div at bounding box center [669, 492] width 330 height 16
click at [613, 484] on div at bounding box center [669, 492] width 330 height 16
type input "**********"
click at [831, 564] on button "Save" at bounding box center [848, 561] width 40 height 21
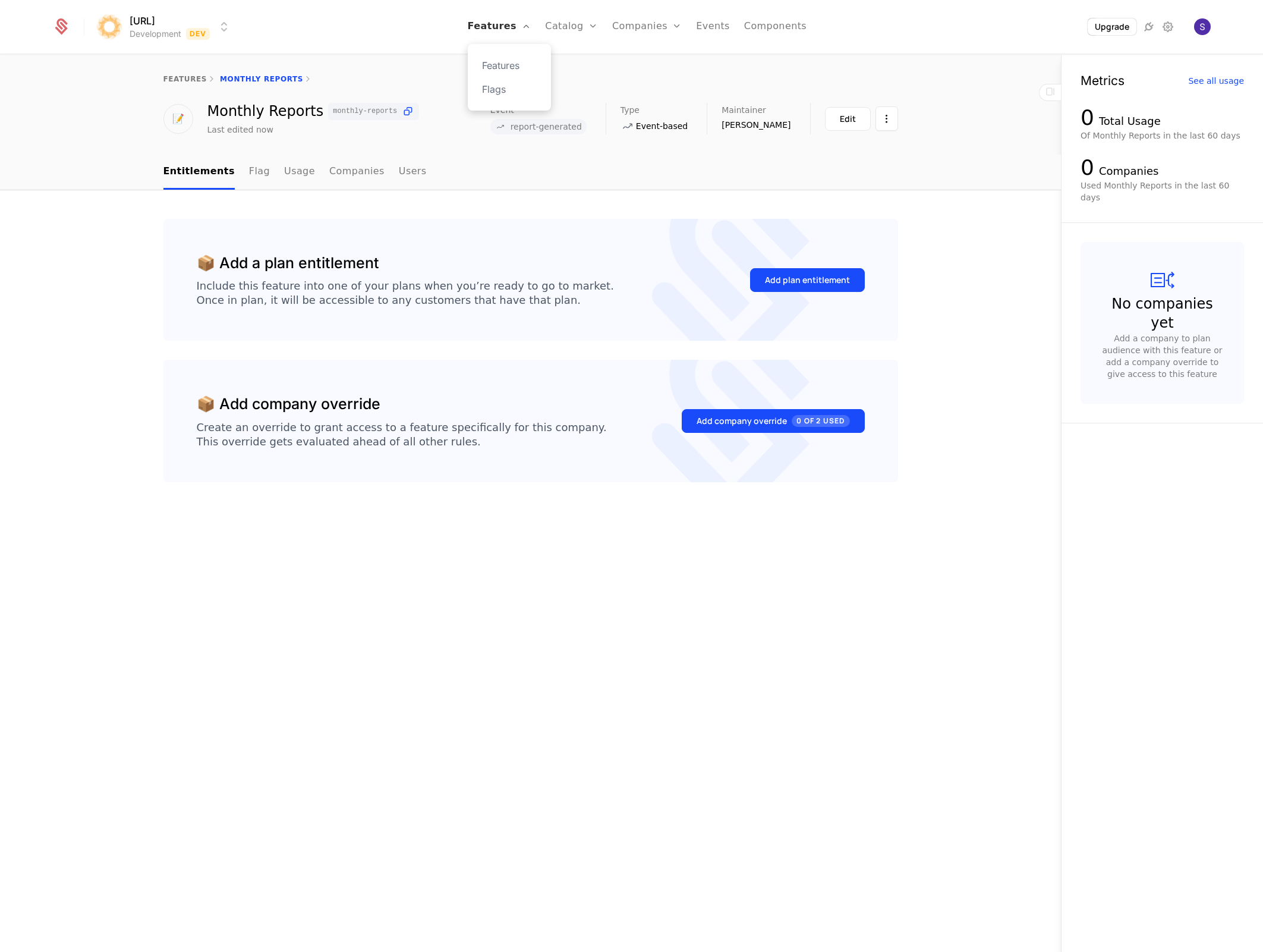
click at [516, 27] on link "Features" at bounding box center [499, 27] width 64 height 54
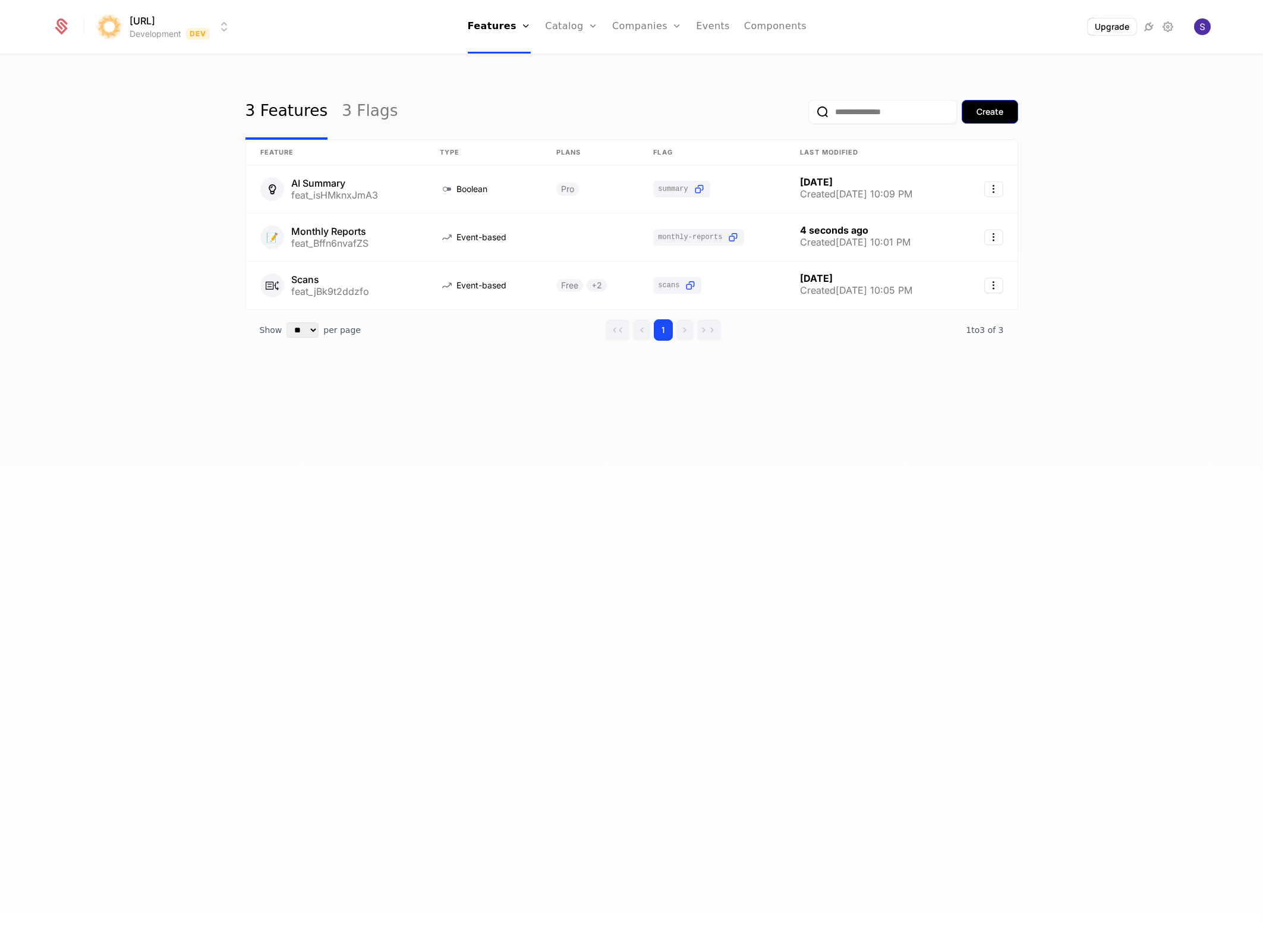
click at [985, 116] on div "Create" at bounding box center [989, 112] width 27 height 12
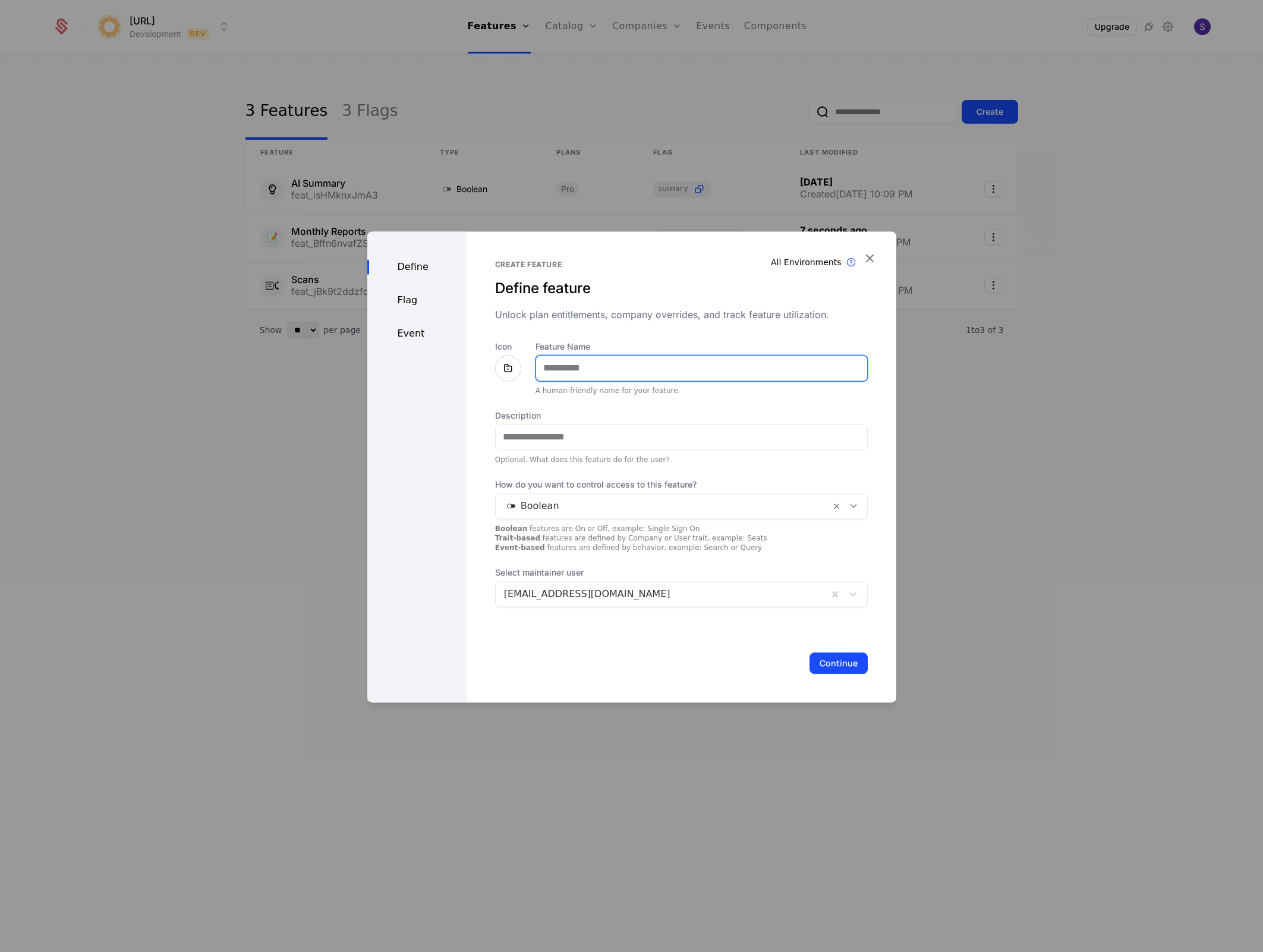
click at [625, 378] on input "Feature Name" at bounding box center [701, 368] width 331 height 25
type input "**********"
click at [718, 511] on div at bounding box center [663, 506] width 318 height 16
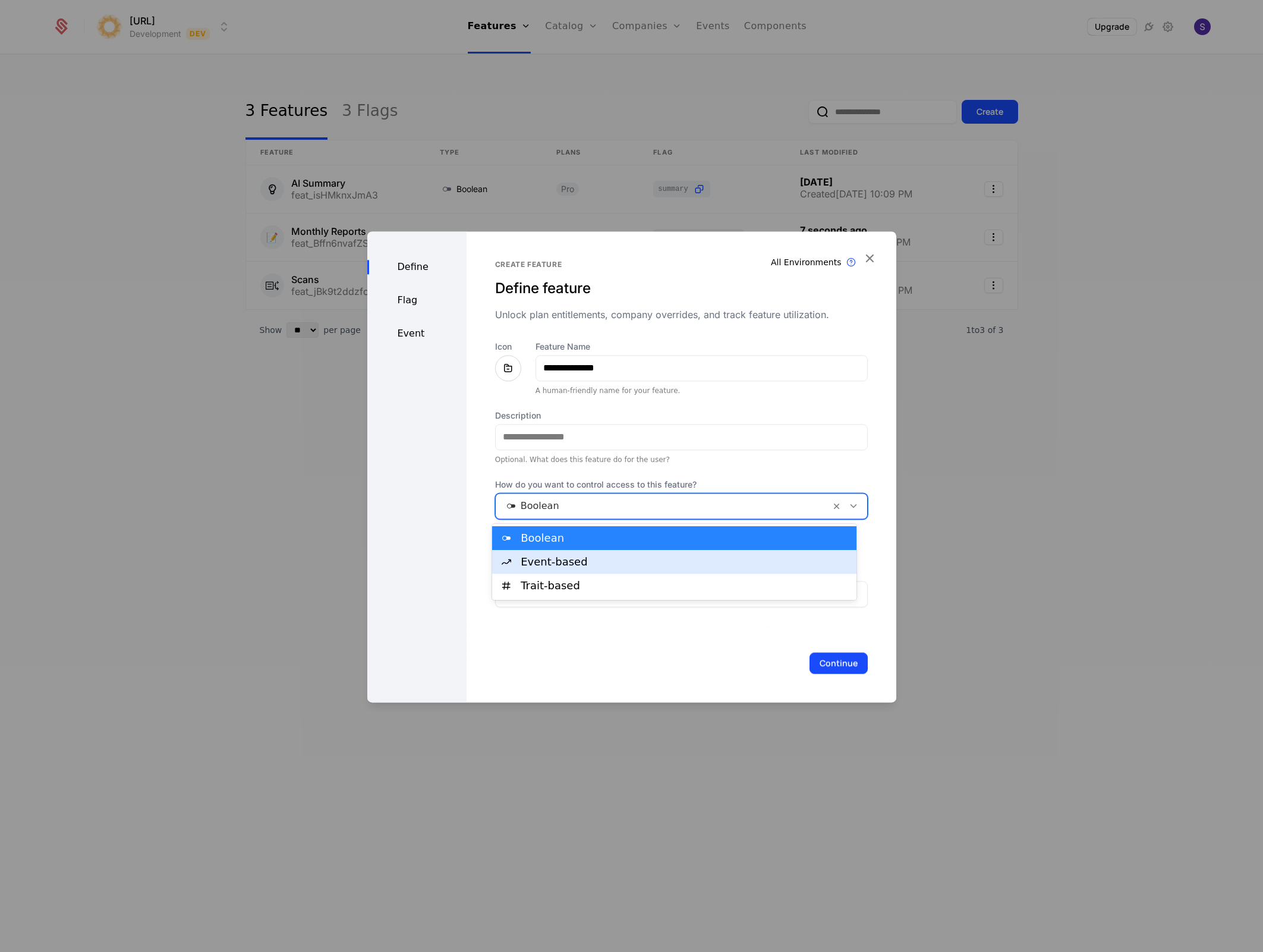
click at [628, 569] on div "Event-based" at bounding box center [673, 561] width 364 height 24
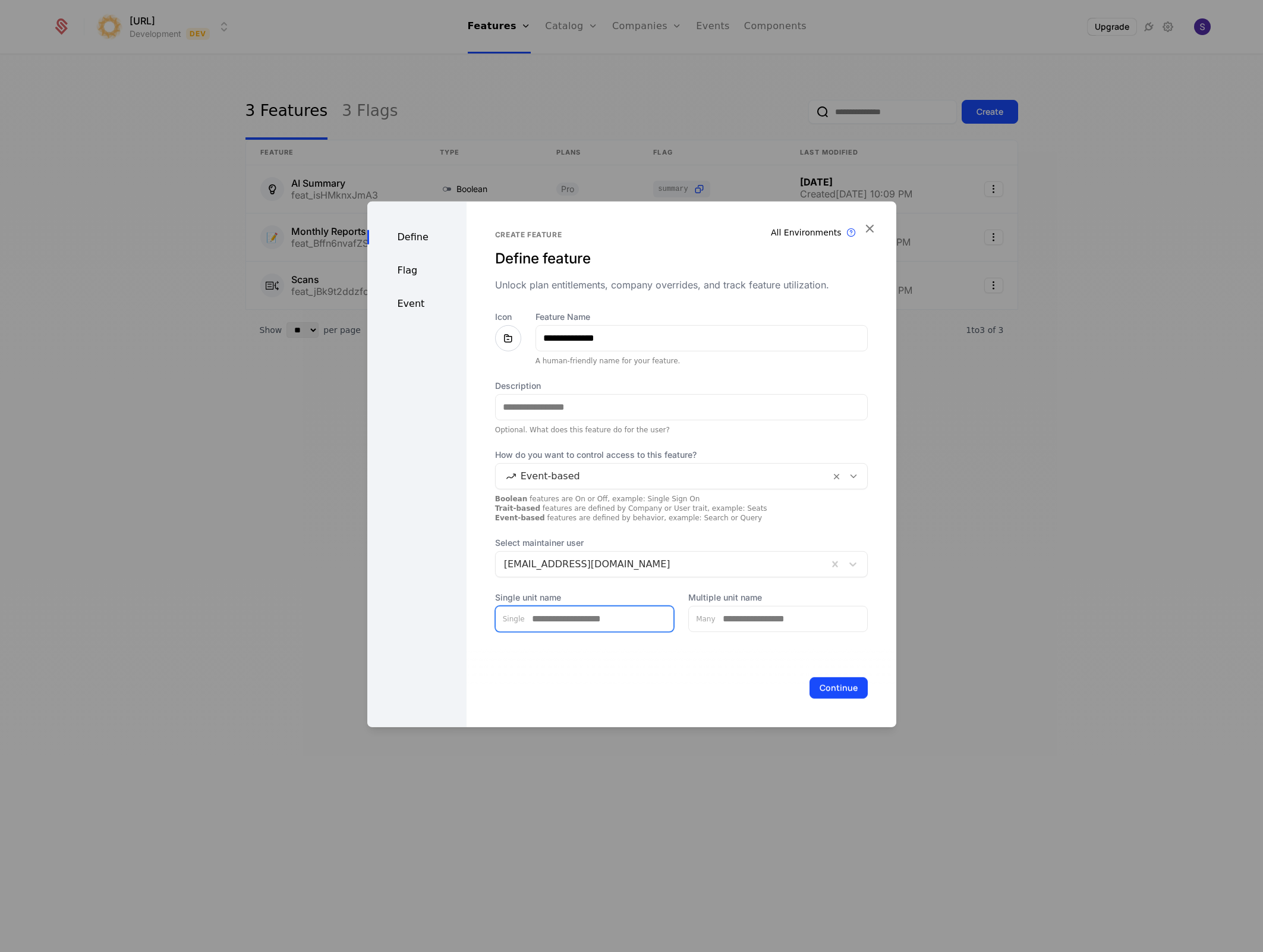
click at [604, 611] on input "Single unit name" at bounding box center [599, 618] width 149 height 25
type input "*****"
type input "*"
type input "******"
click at [831, 681] on button "Continue" at bounding box center [839, 687] width 59 height 21
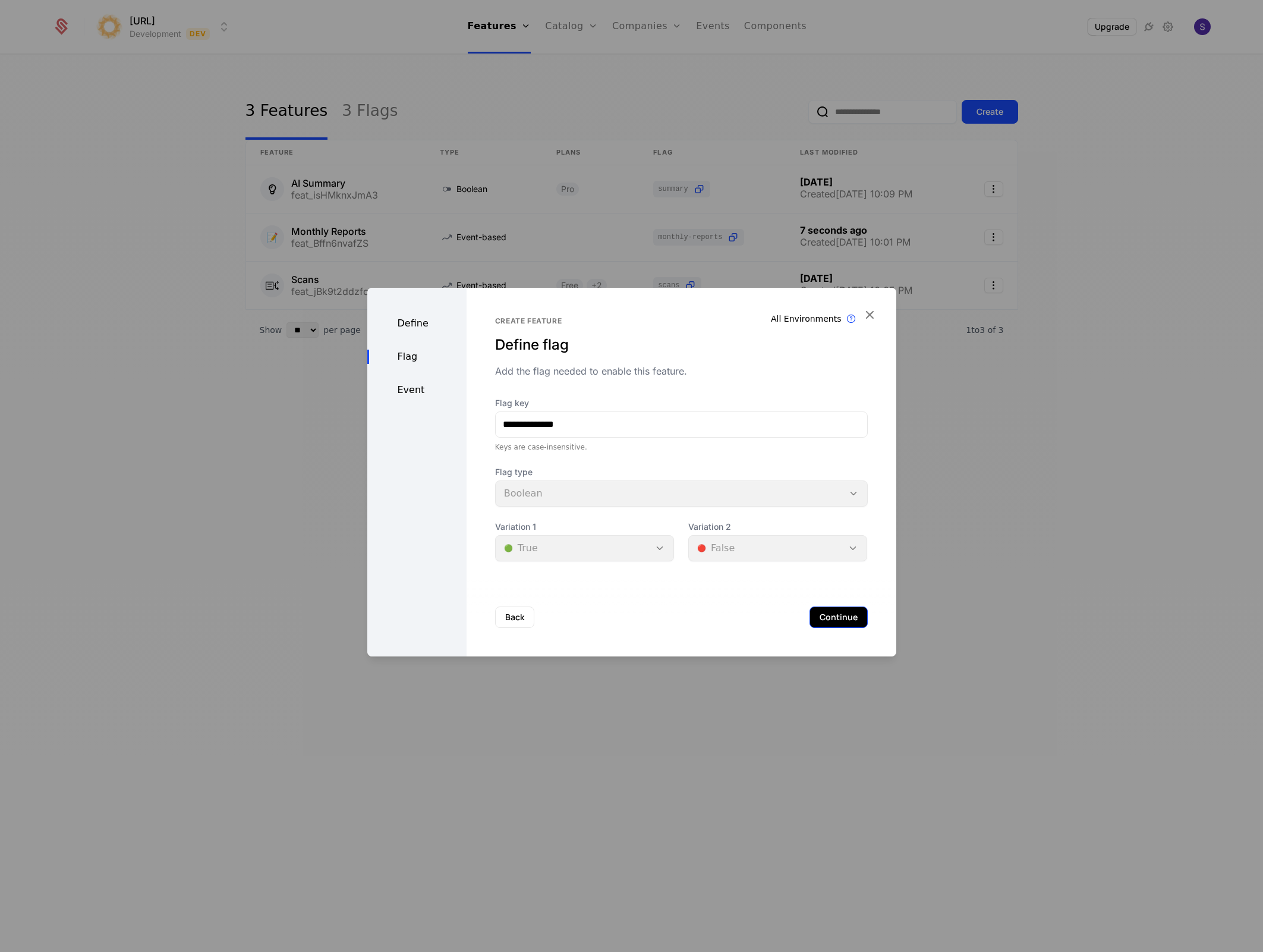
click at [827, 621] on button "Continue" at bounding box center [839, 617] width 59 height 21
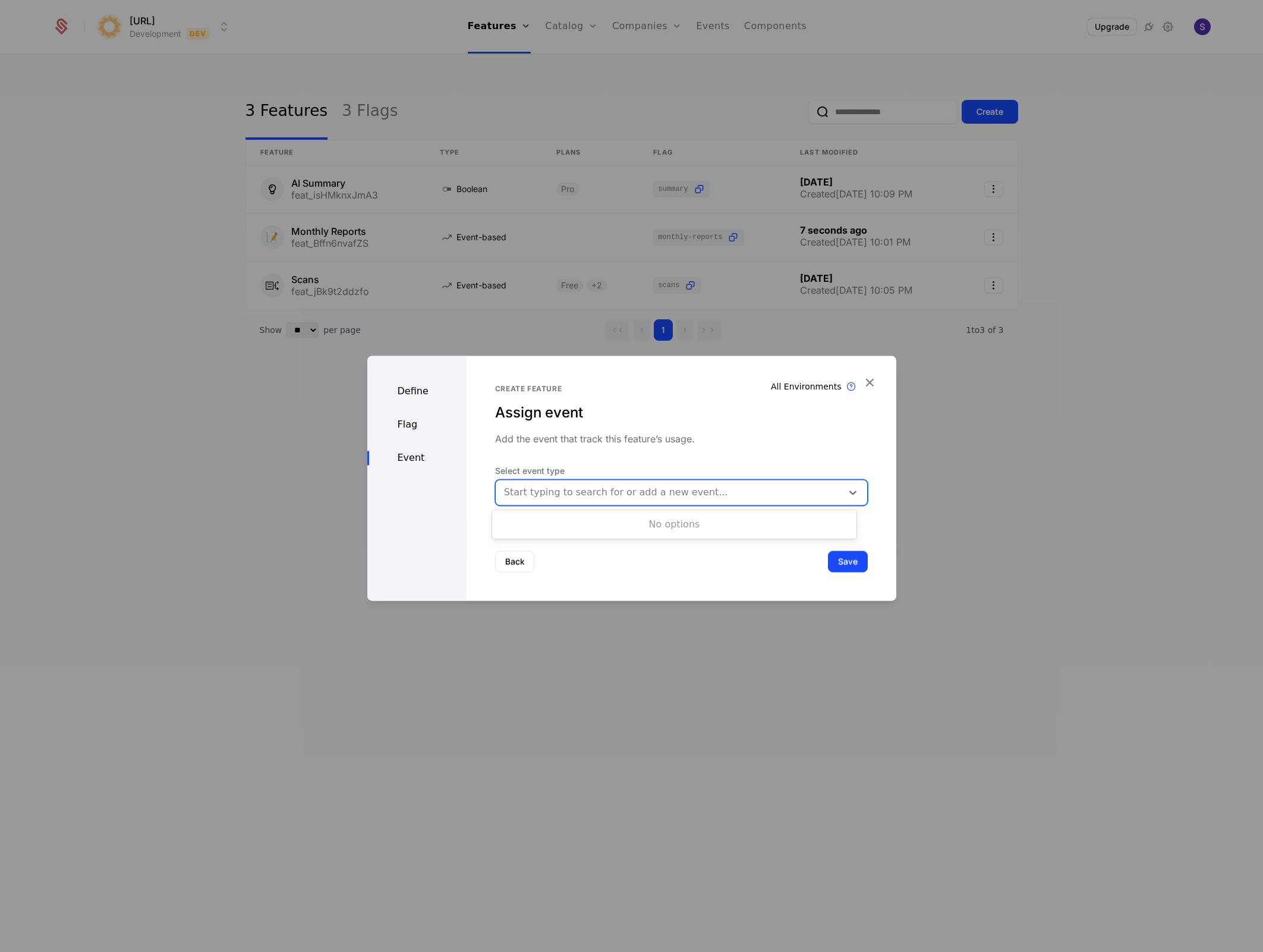
click at [586, 496] on div at bounding box center [669, 492] width 330 height 16
type input "**********"
click at [828, 564] on button "Save" at bounding box center [848, 561] width 40 height 21
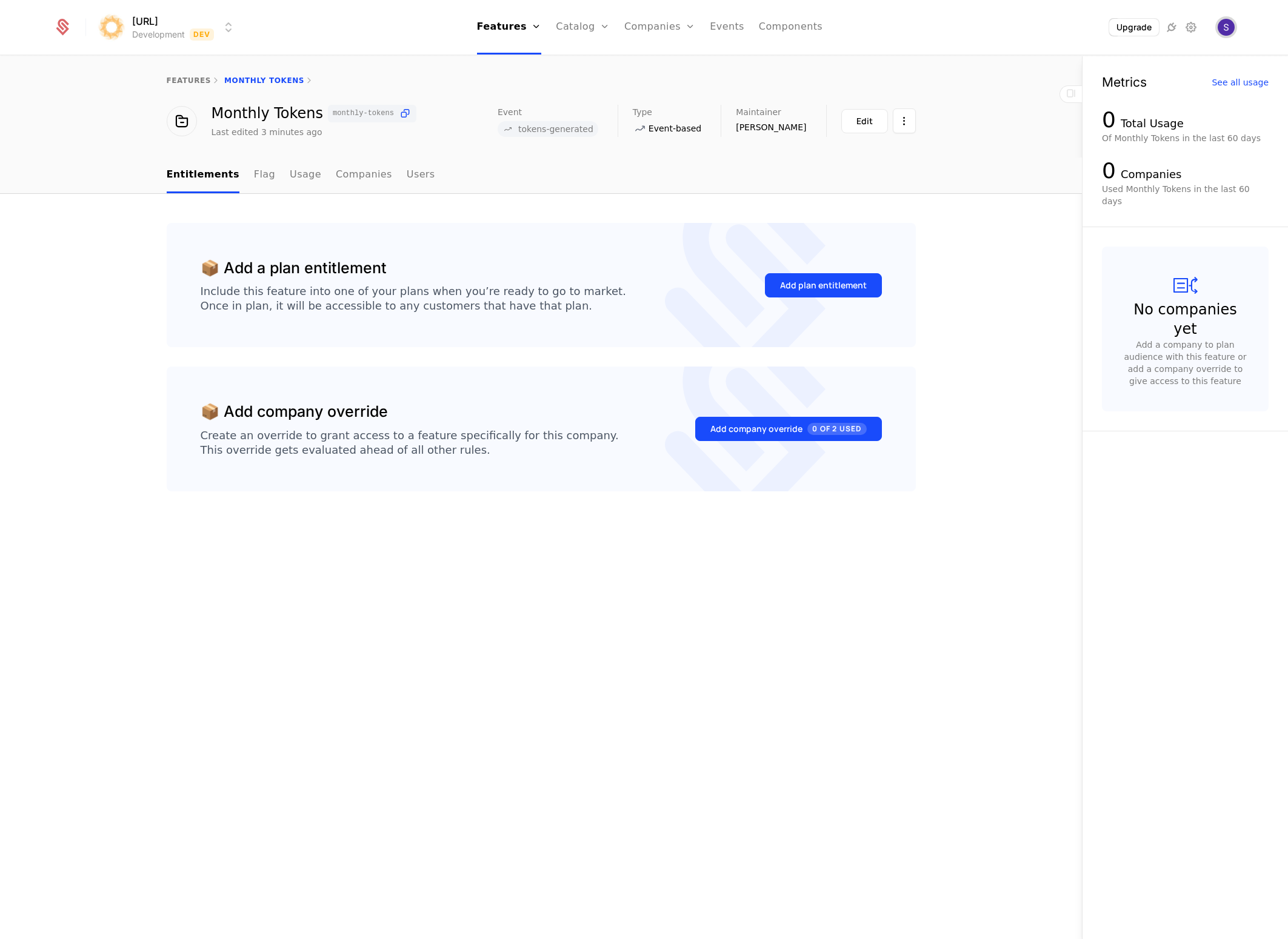
click at [1229, 30] on img "Open user button" at bounding box center [1227, 27] width 17 height 17
click at [1085, 95] on button "Manage account" at bounding box center [1121, 97] width 229 height 30
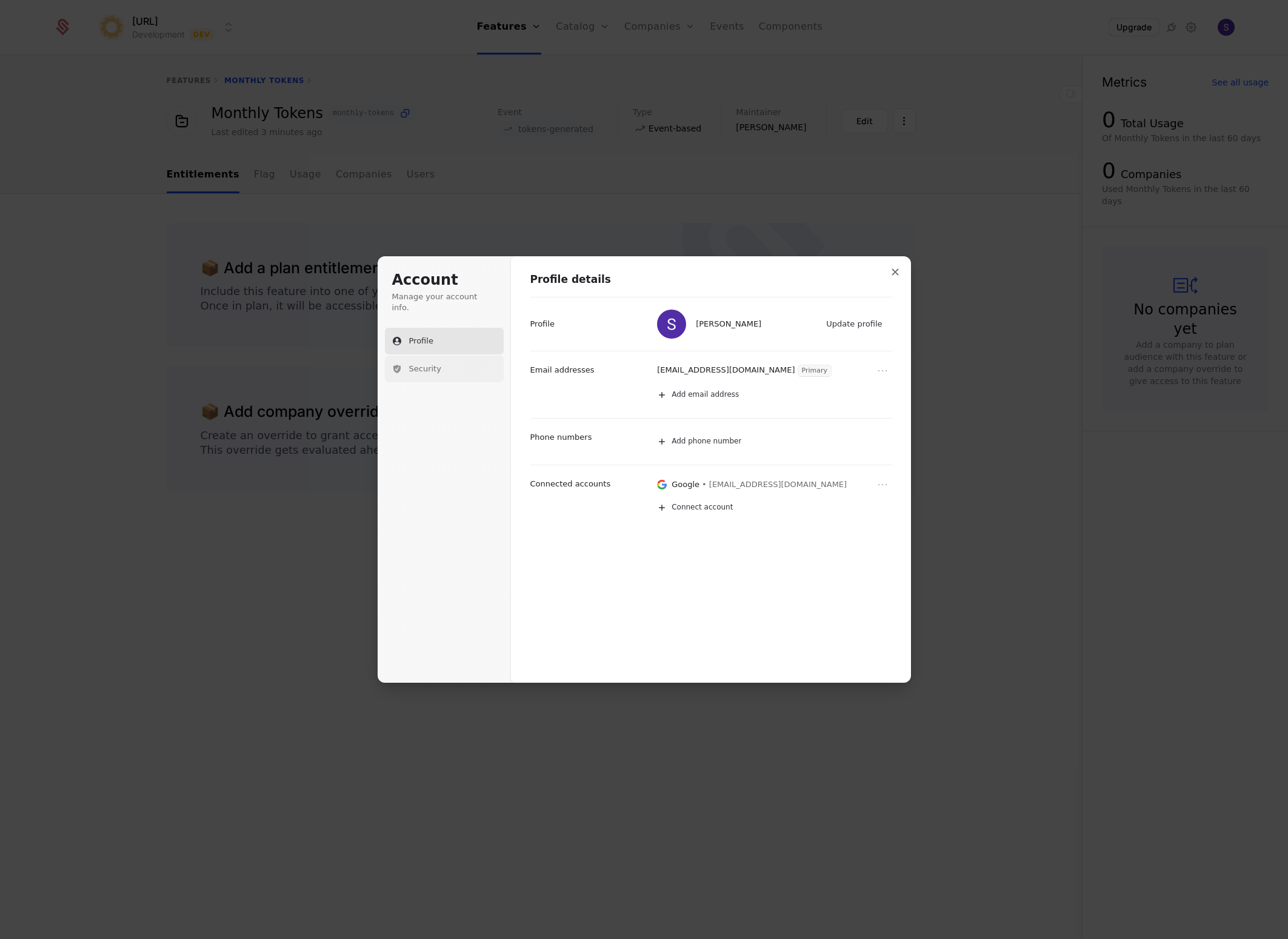
click at [453, 365] on button "Security" at bounding box center [444, 369] width 119 height 27
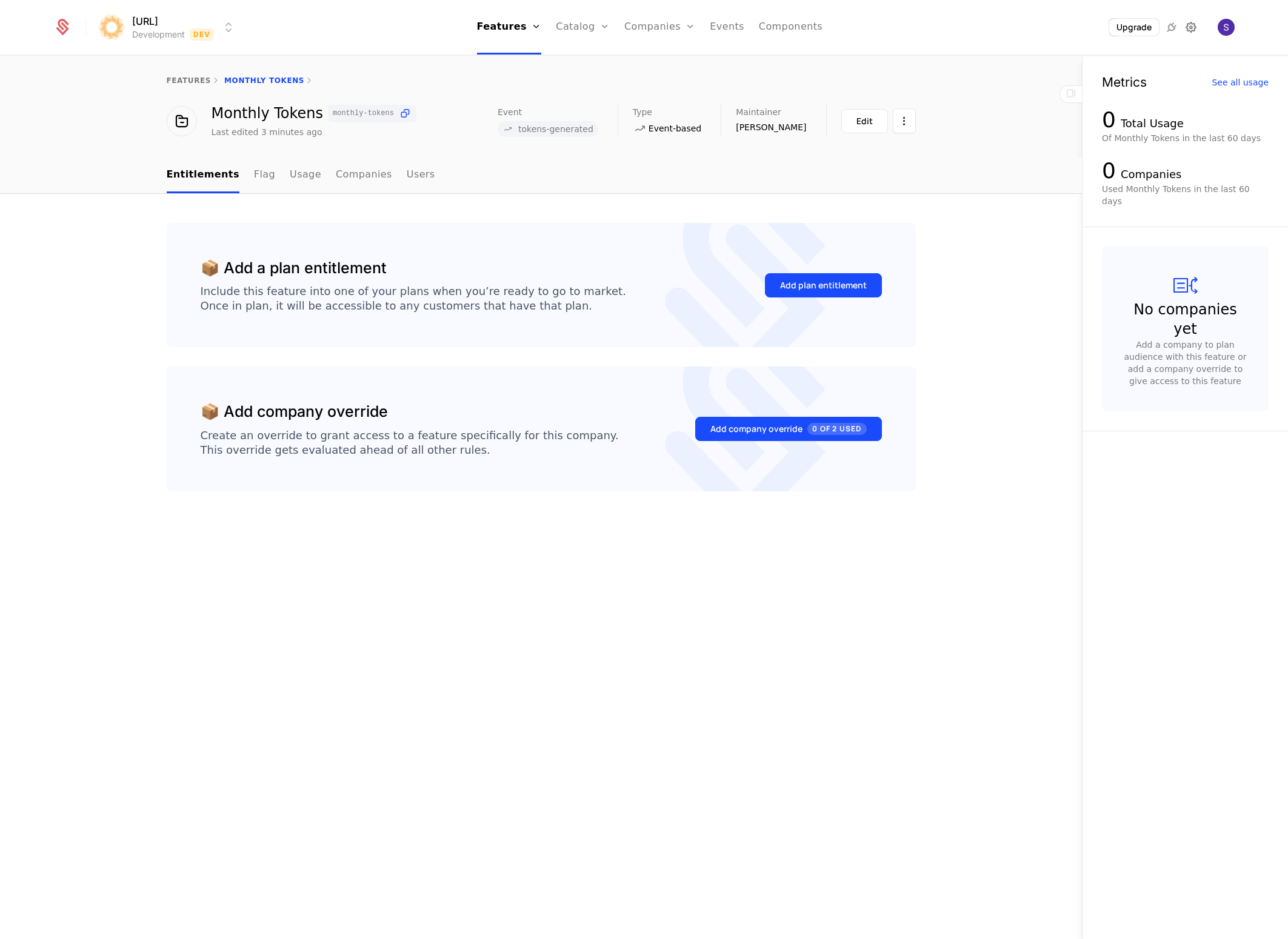
click at [1197, 34] on icon at bounding box center [1192, 27] width 15 height 15
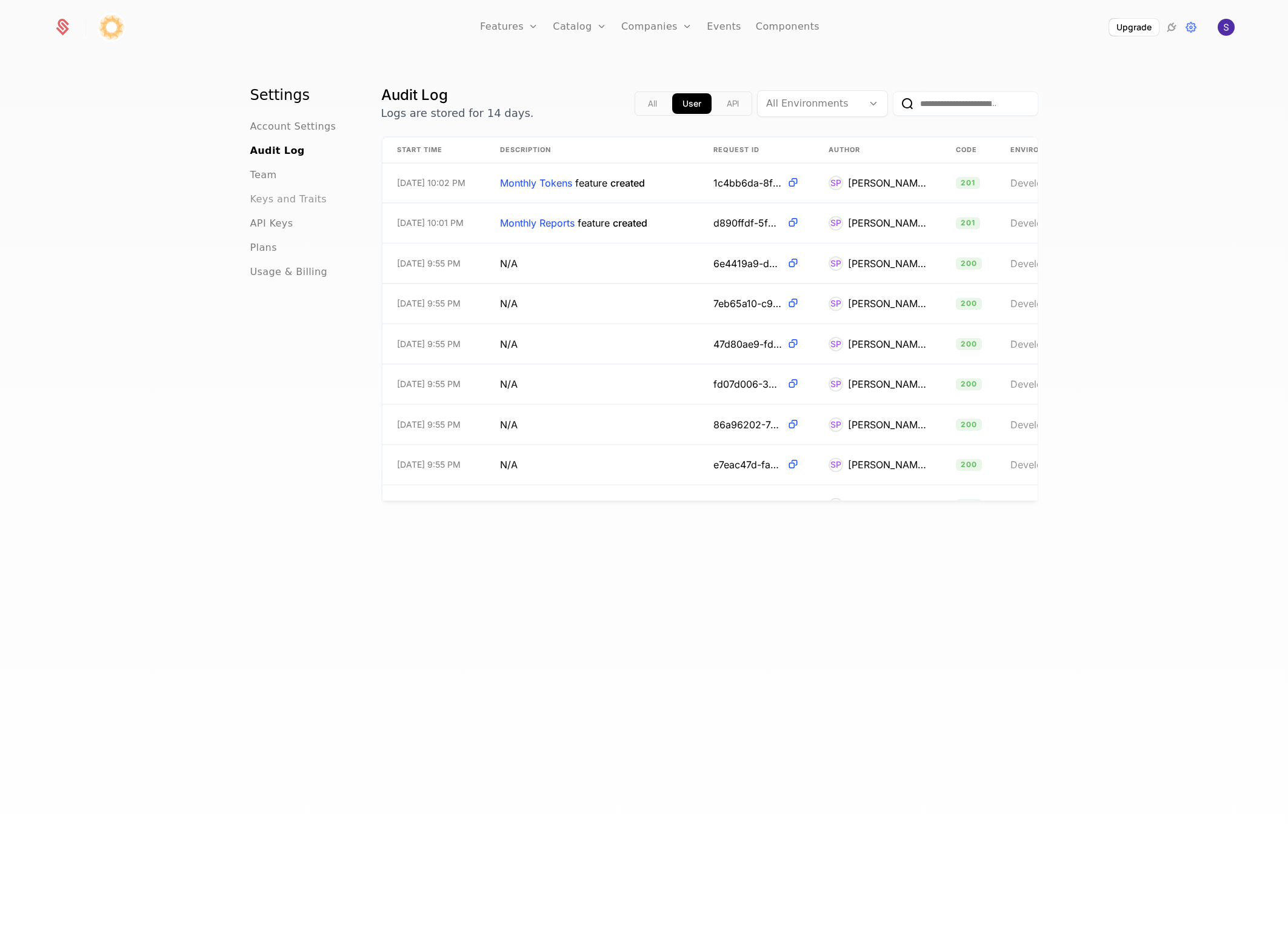
click at [291, 205] on span "Keys and Traits" at bounding box center [288, 199] width 76 height 15
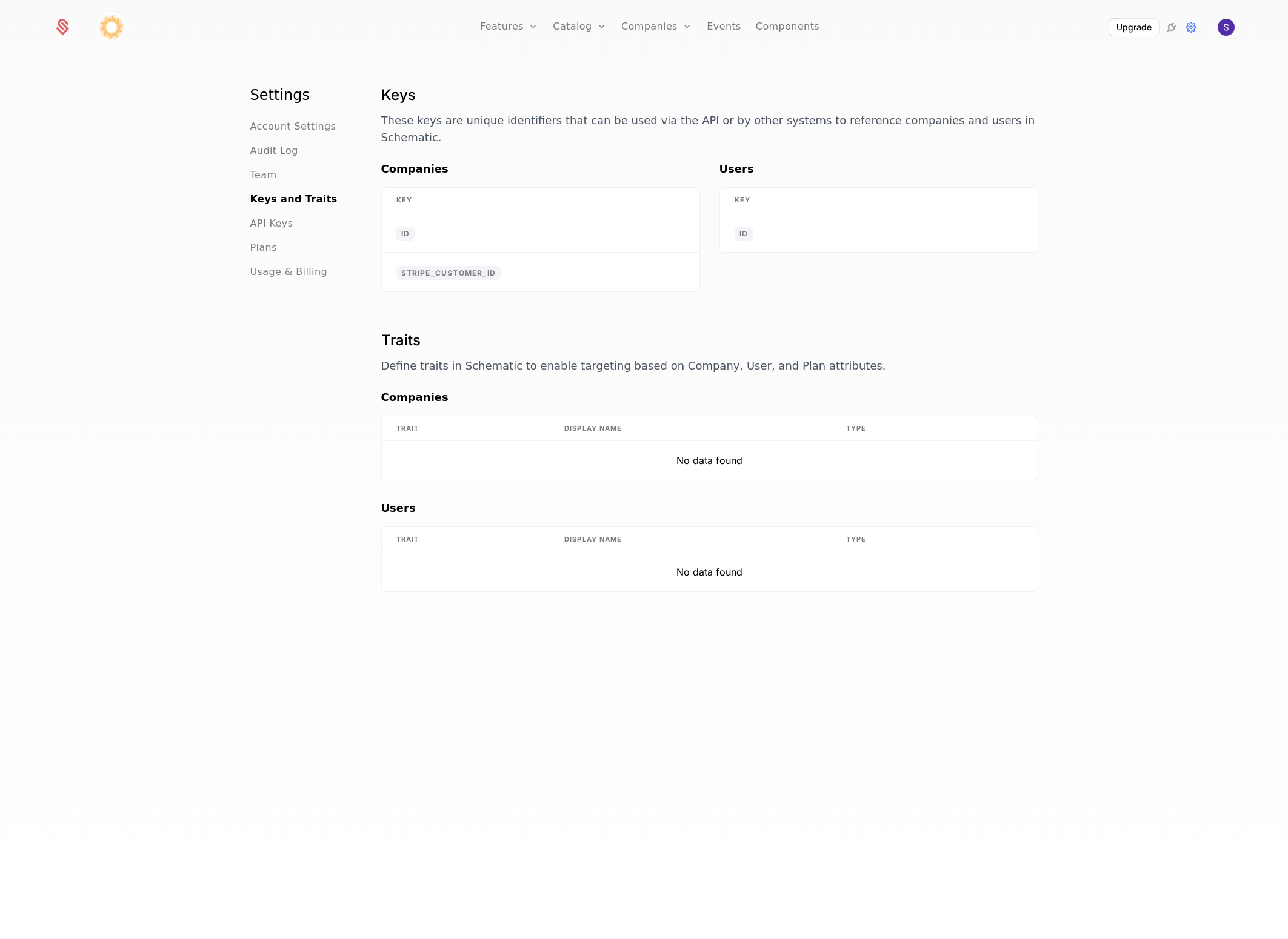
click at [284, 214] on ul "Account Settings Audit Log Team Keys and Traits API Keys Plans Usage & Billing" at bounding box center [301, 199] width 102 height 160
click at [282, 218] on span "API Keys" at bounding box center [272, 224] width 43 height 15
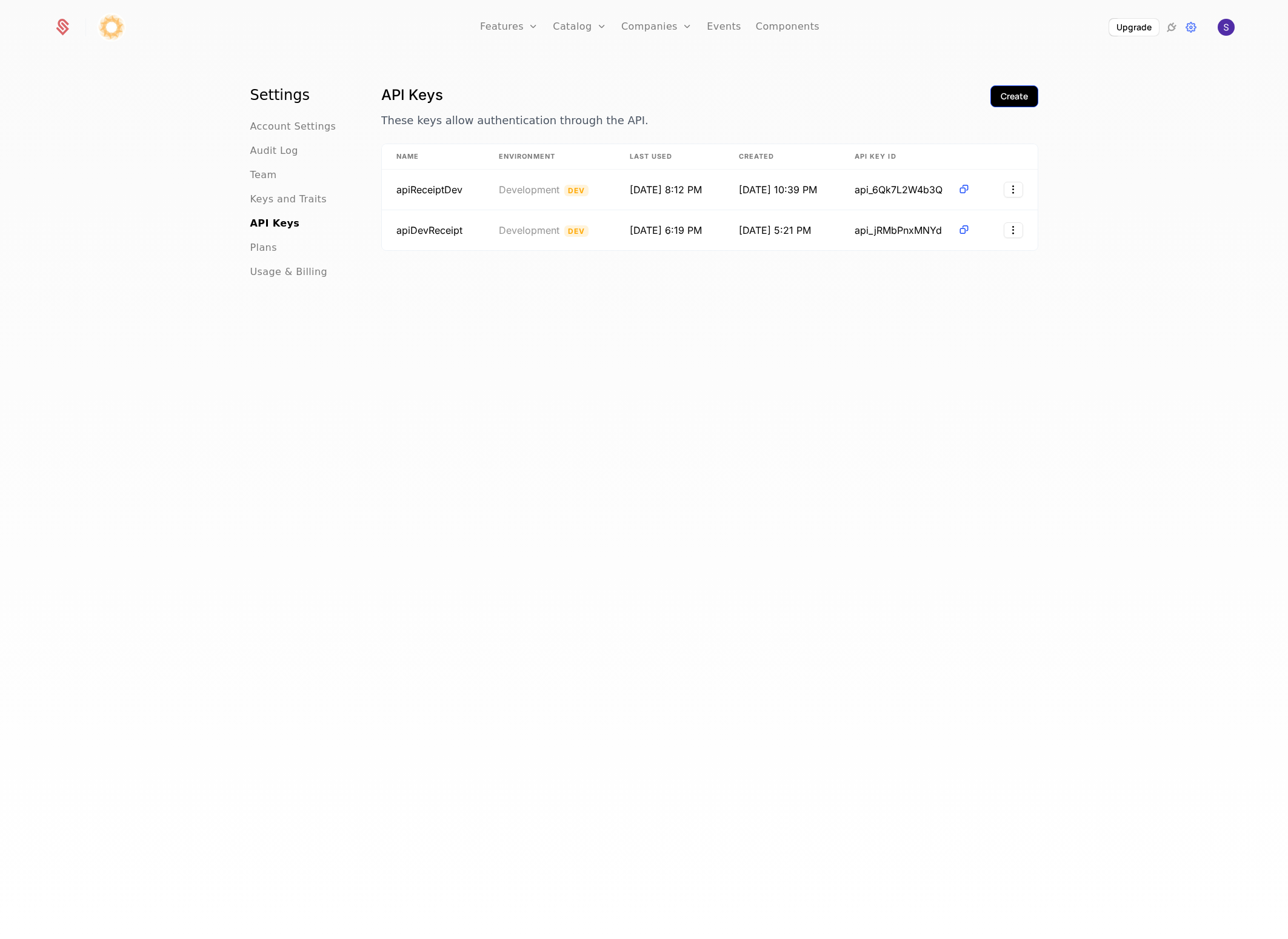
click at [991, 93] on button "Create" at bounding box center [1015, 96] width 48 height 22
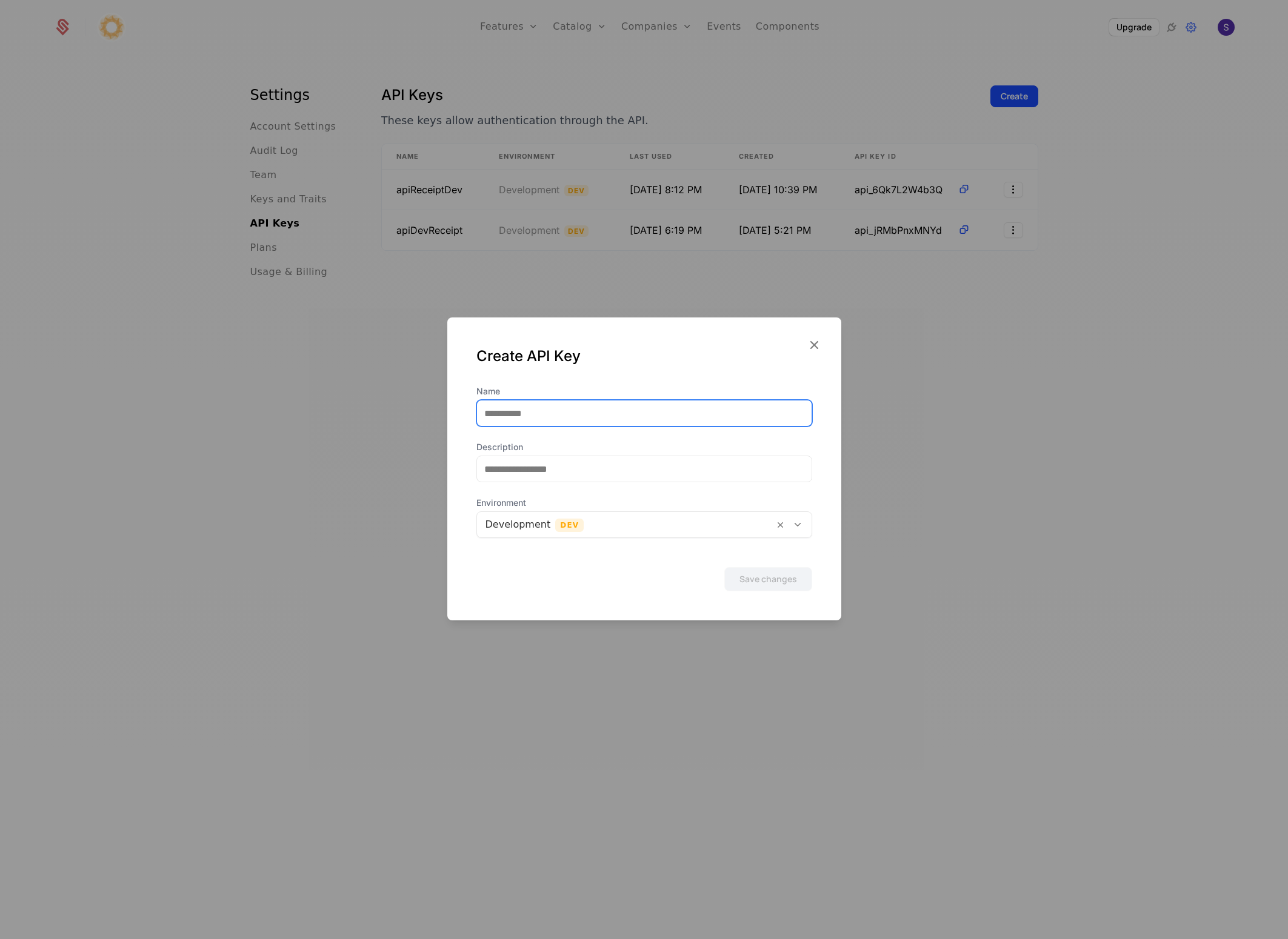
click at [523, 418] on input "Name" at bounding box center [644, 413] width 335 height 26
type input "**********"
click at [581, 575] on div "Save changes" at bounding box center [644, 579] width 335 height 24
click at [755, 528] on div "Development Dev" at bounding box center [625, 525] width 297 height 22
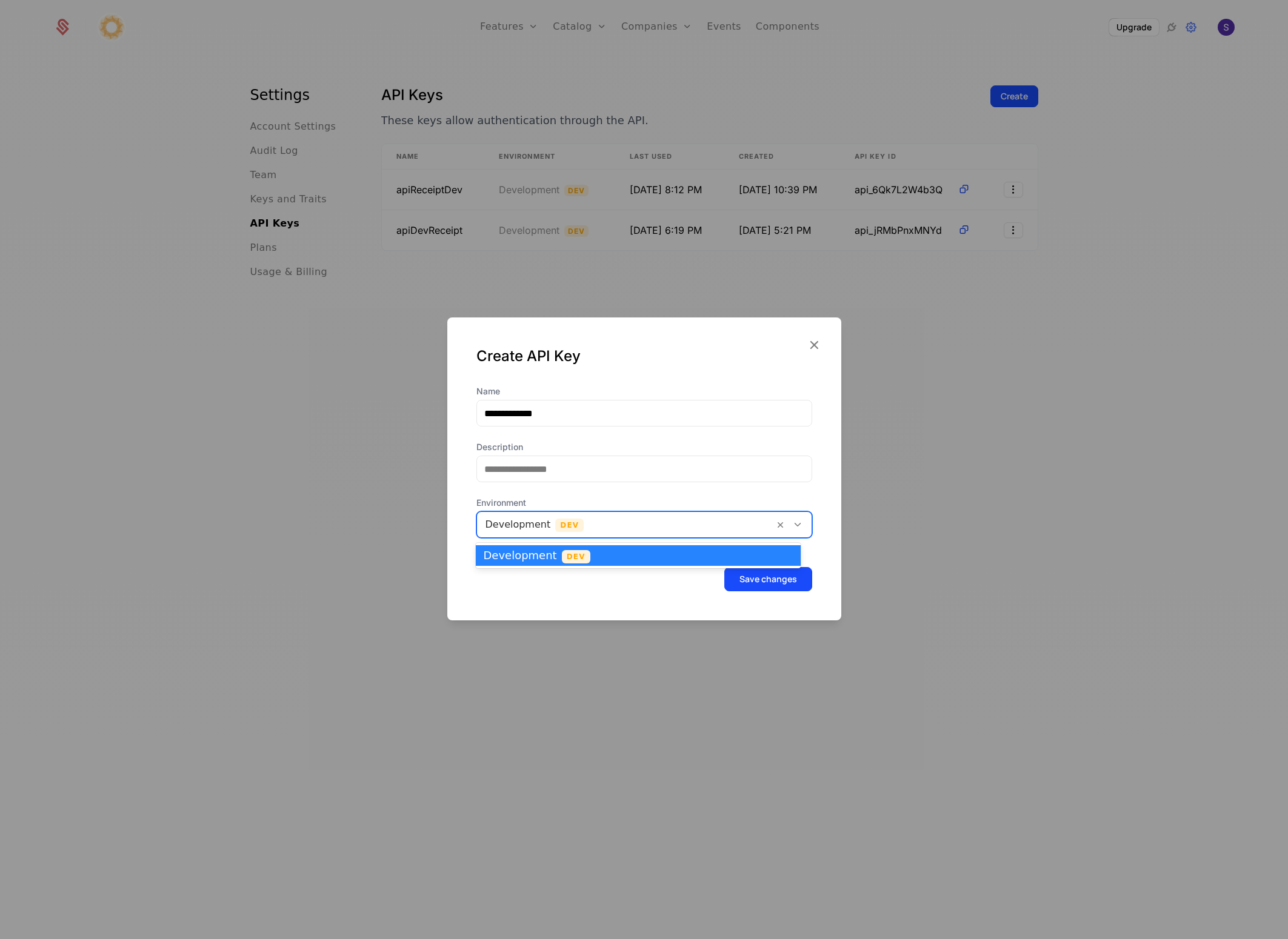
click at [755, 528] on div "Development Dev" at bounding box center [625, 525] width 297 height 22
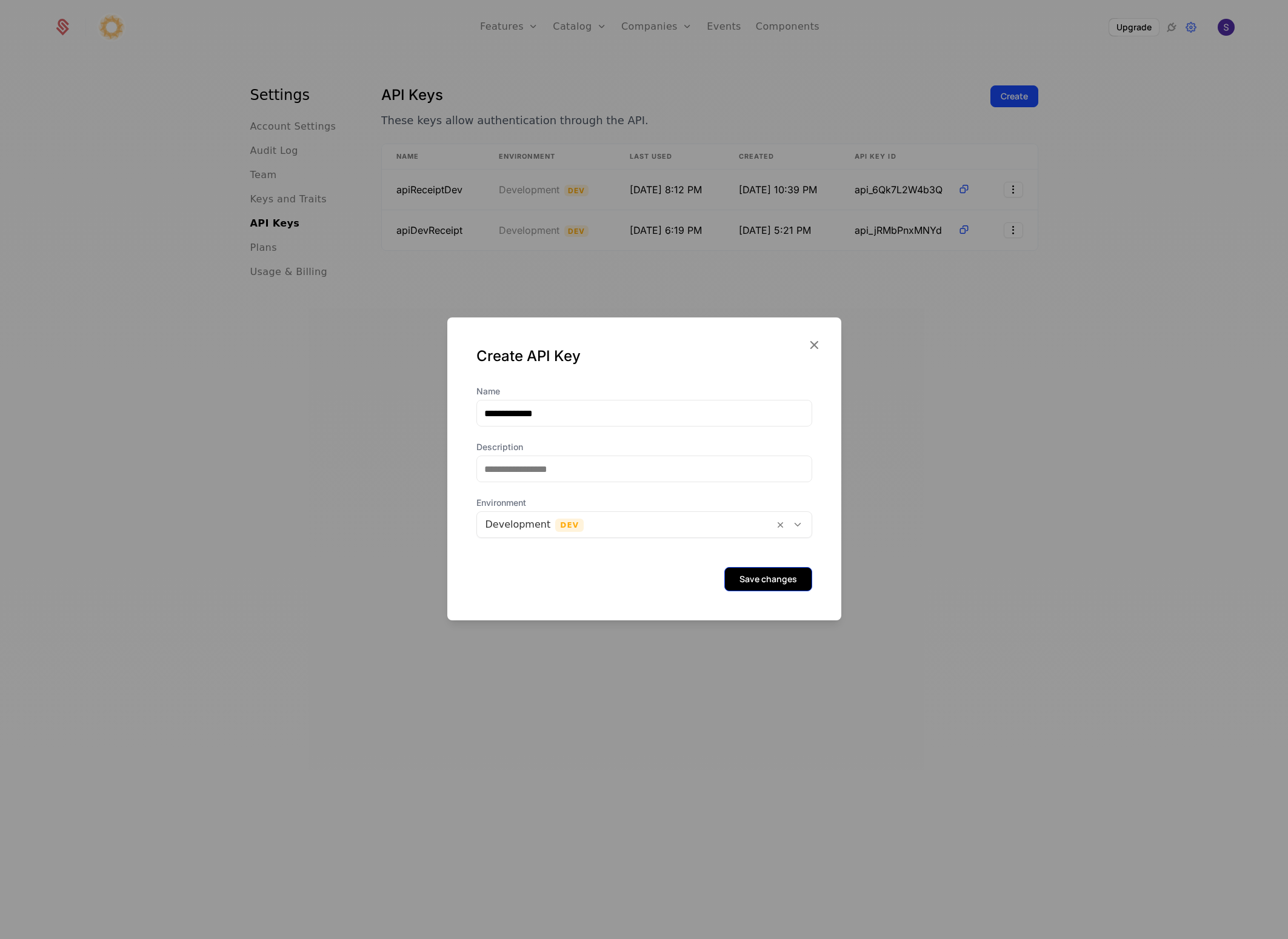
click at [762, 577] on button "Save changes" at bounding box center [768, 579] width 88 height 24
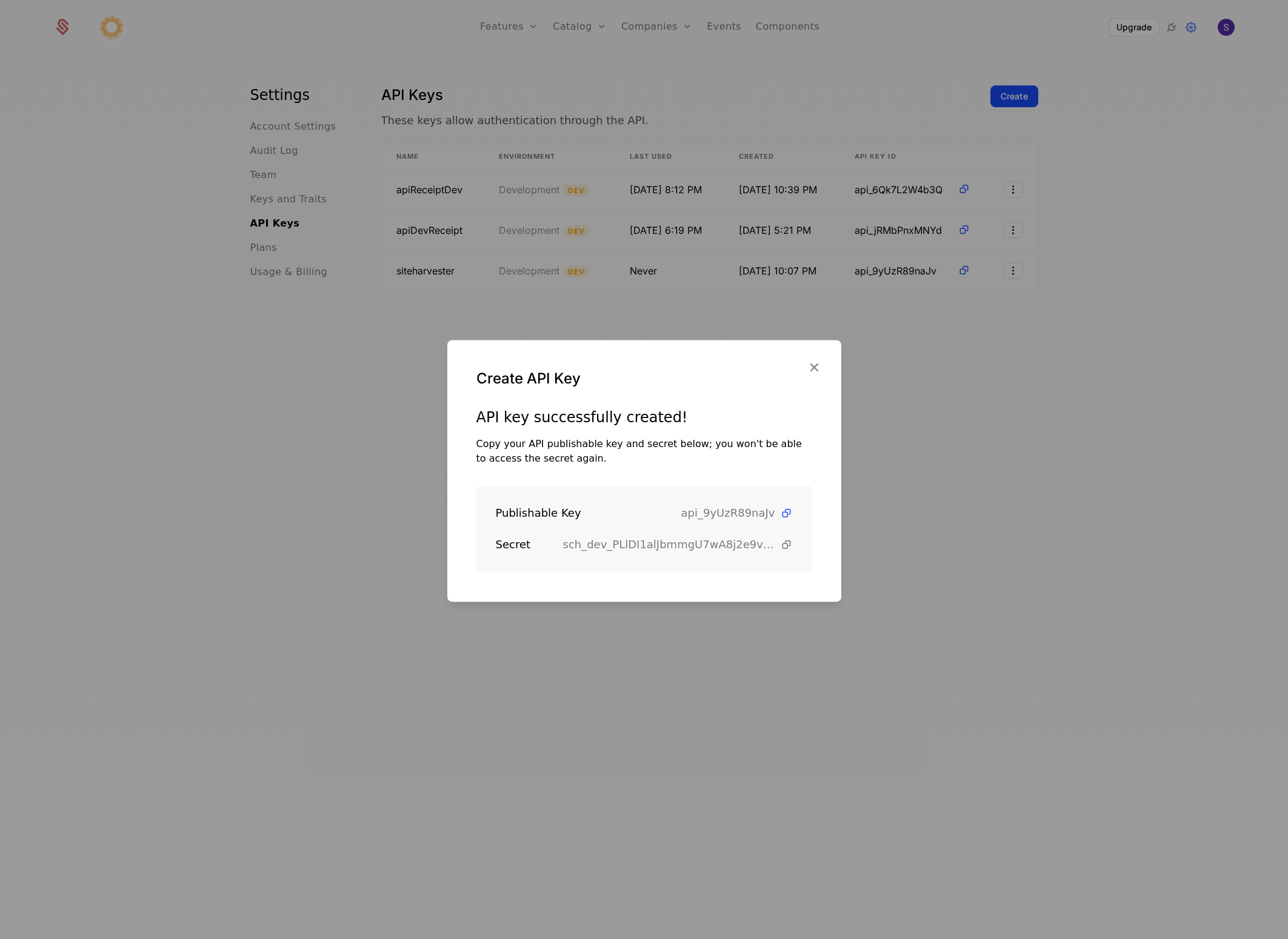
click at [780, 545] on icon at bounding box center [786, 545] width 12 height 12
click at [780, 510] on icon at bounding box center [786, 513] width 12 height 12
drag, startPoint x: 551, startPoint y: 515, endPoint x: 496, endPoint y: 517, distance: 55.0
click at [496, 517] on div "Publishable Key" at bounding box center [588, 513] width 185 height 17
copy div "Publishable Key"
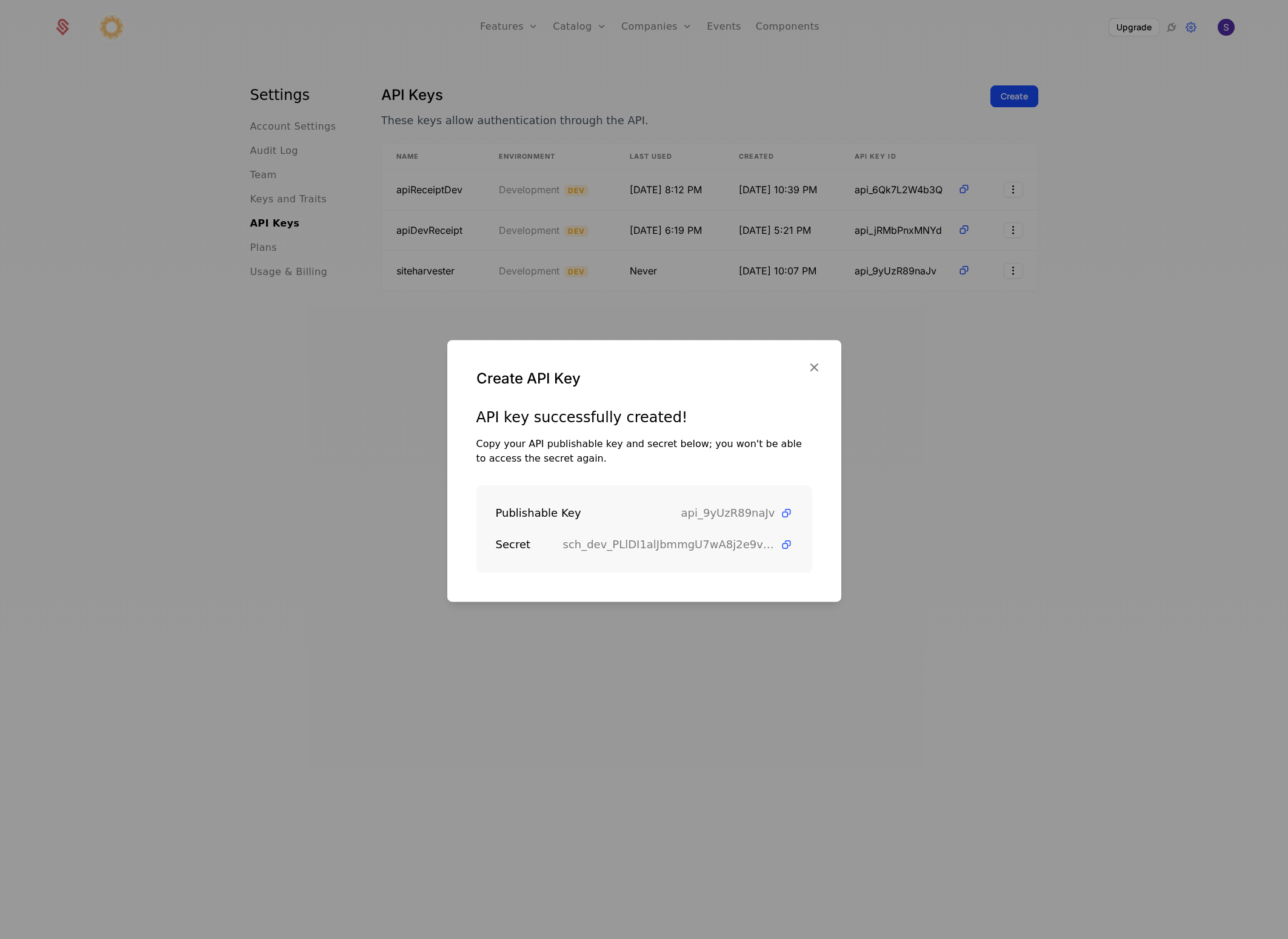
click at [598, 541] on span "sch_dev_PLlDI1alJbmmgU7wA8j2e9vSLI97eHCY" at bounding box center [668, 545] width 212 height 17
drag, startPoint x: 587, startPoint y: 521, endPoint x: 449, endPoint y: 522, distance: 138.0
click at [449, 522] on div "API key successfully created! Copy your API publishable key and secret below; y…" at bounding box center [644, 505] width 394 height 194
drag, startPoint x: 605, startPoint y: 507, endPoint x: 494, endPoint y: 514, distance: 111.2
click at [494, 514] on div "Publishable Key api_9yUzR89naJv Secret sch_dev_PLlDI1alJbmmgU7wA8j2e9vSLI97eHCY" at bounding box center [644, 529] width 335 height 87
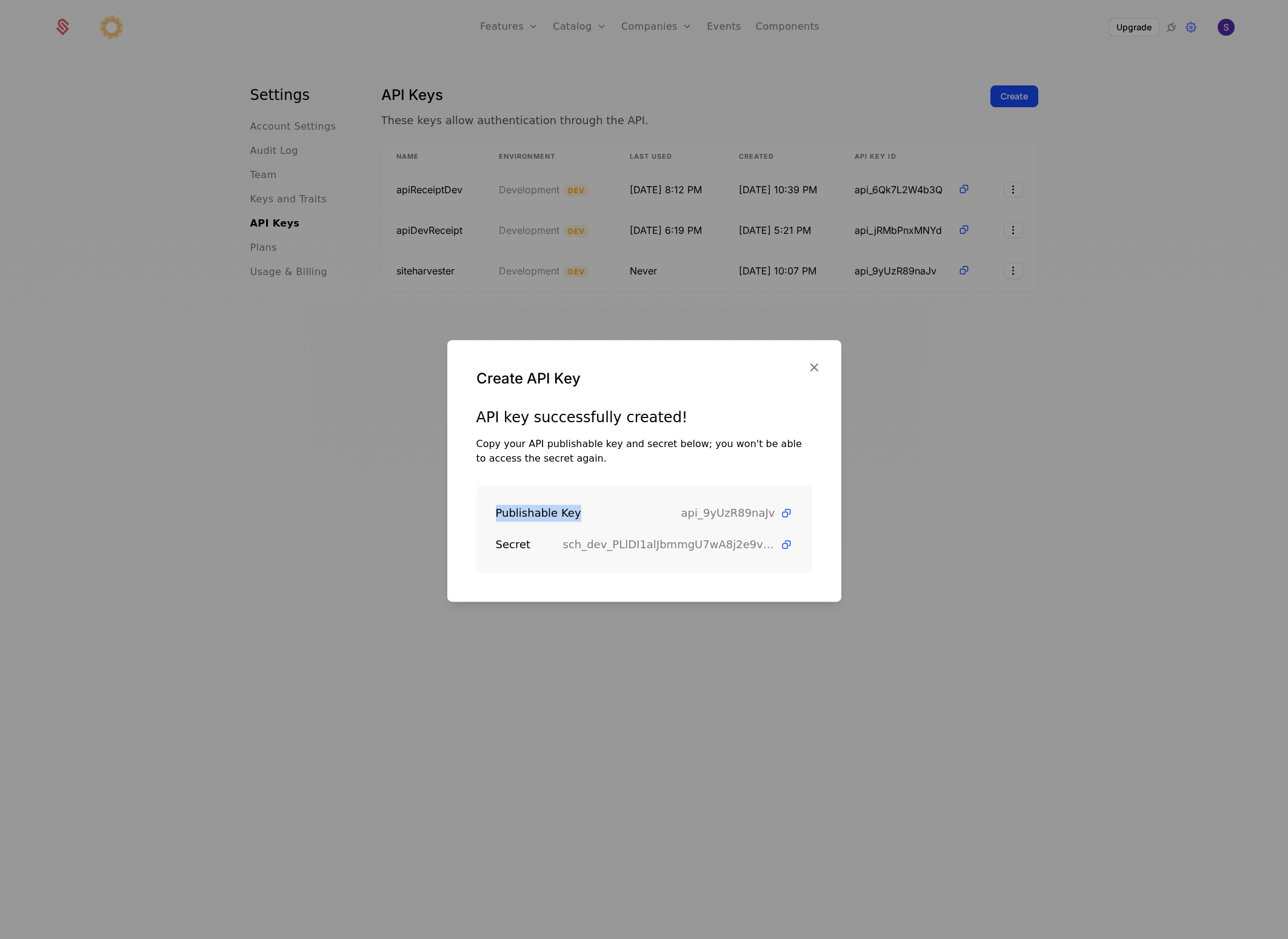
copy div "Publishable Key"
click at [818, 373] on icon "button" at bounding box center [814, 367] width 16 height 16
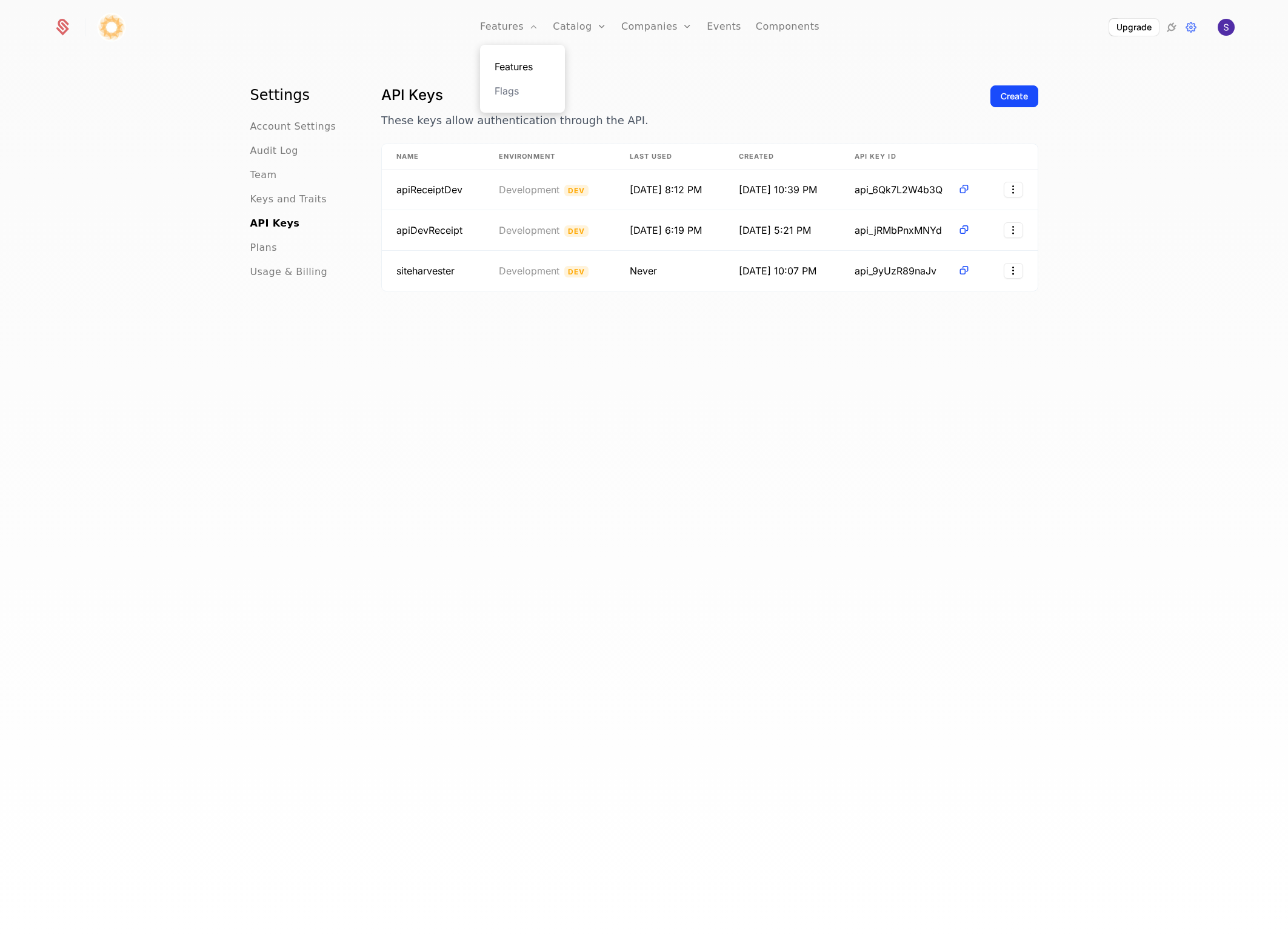
click at [502, 71] on link "Features" at bounding box center [522, 67] width 56 height 15
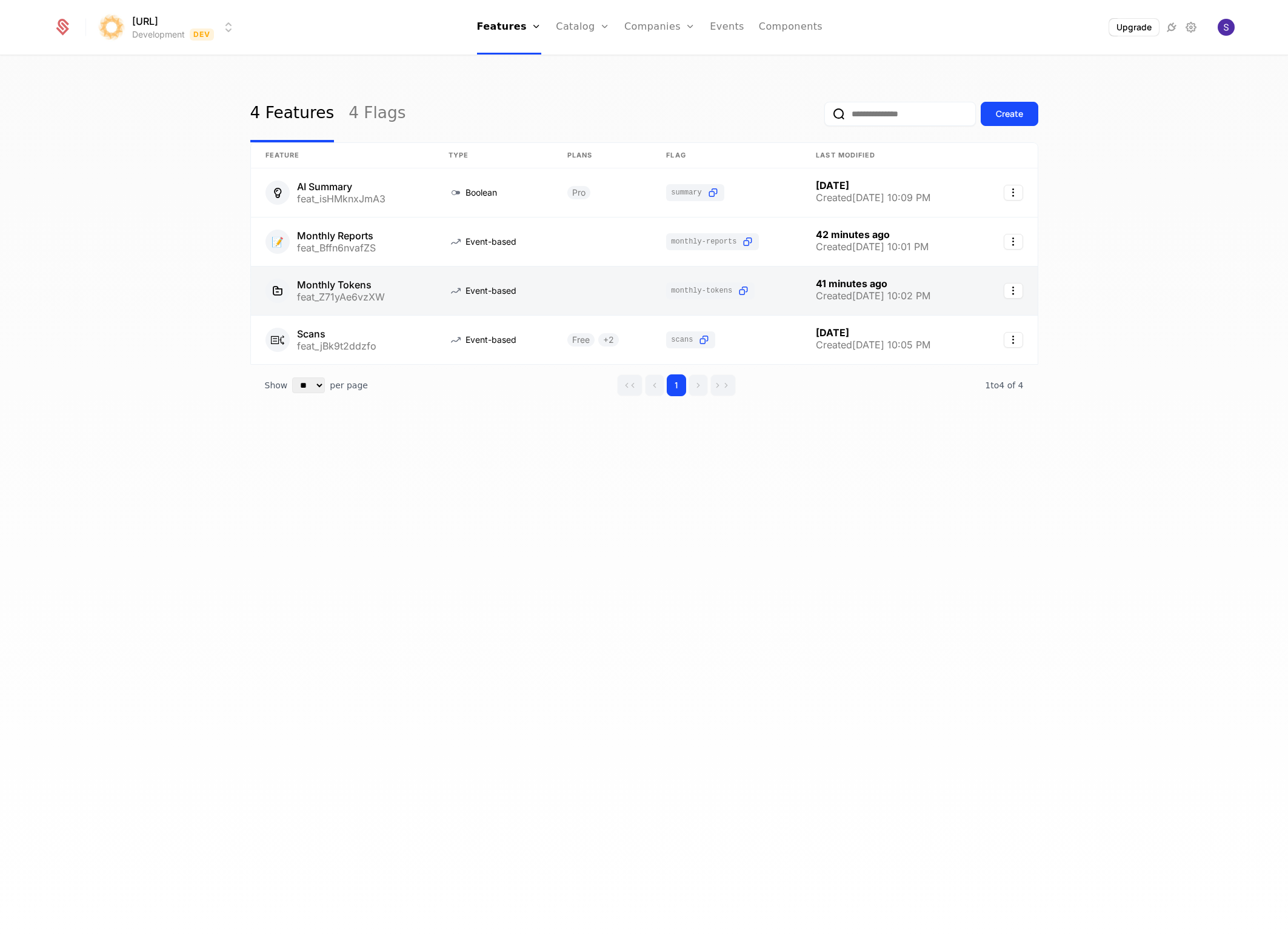
click at [329, 297] on link at bounding box center [342, 291] width 183 height 48
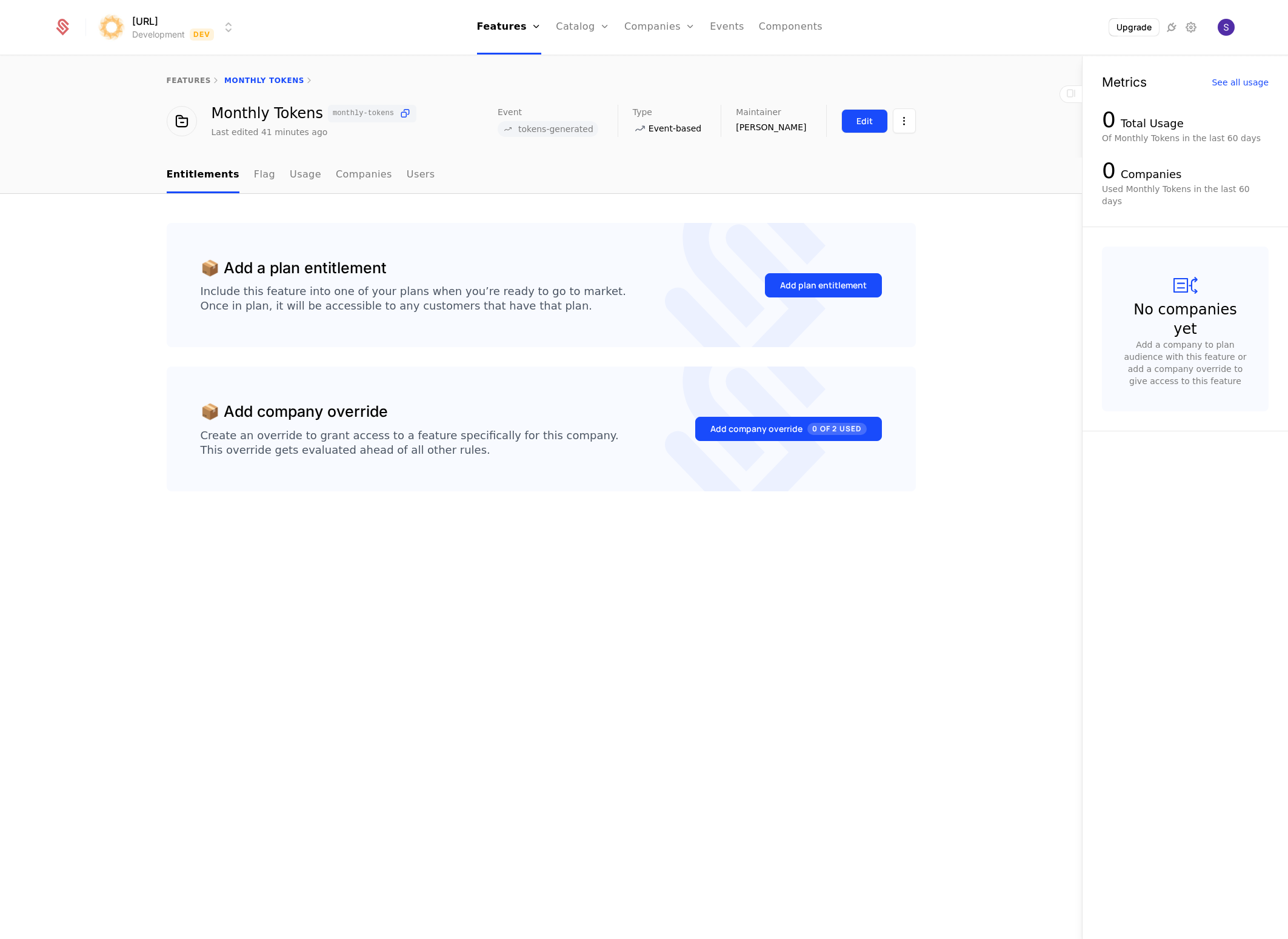
click at [863, 122] on div "Edit" at bounding box center [864, 121] width 17 height 12
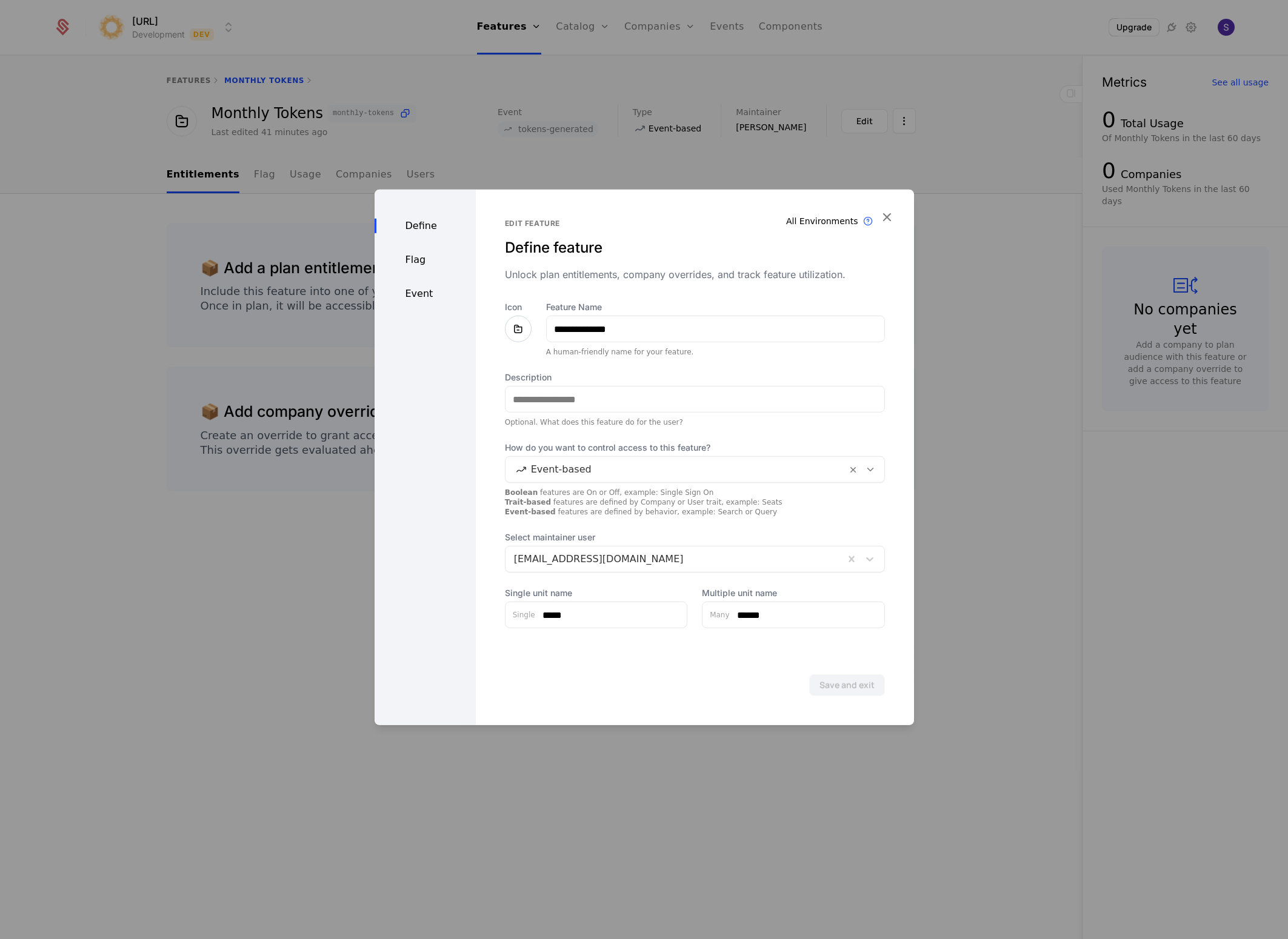
click at [418, 299] on div "Event" at bounding box center [425, 294] width 101 height 15
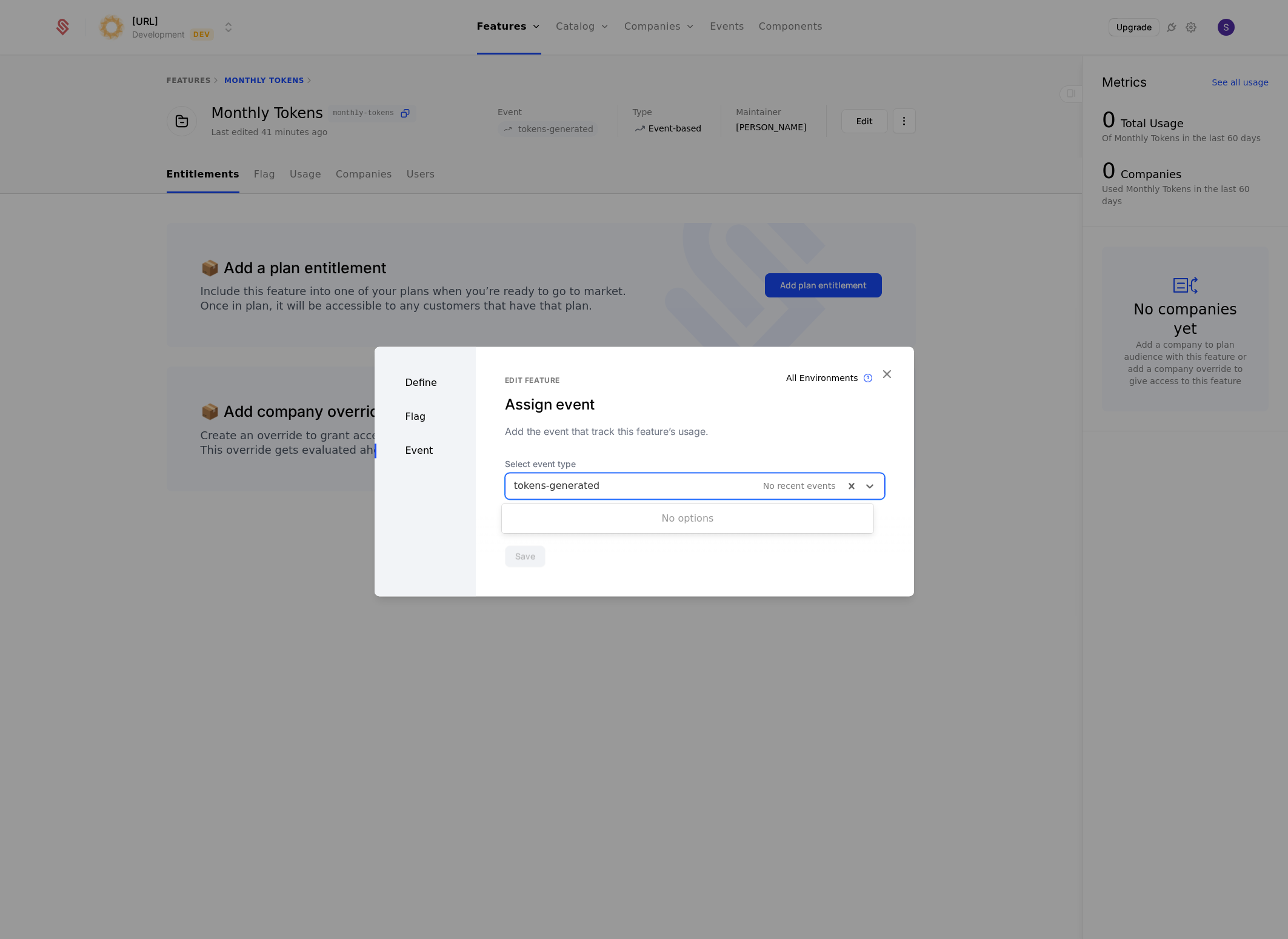
click at [611, 482] on div at bounding box center [675, 486] width 322 height 17
click at [558, 482] on div at bounding box center [675, 486] width 322 height 17
click at [575, 484] on div at bounding box center [675, 486] width 322 height 17
click at [778, 491] on div at bounding box center [682, 486] width 336 height 17
type input "**********"
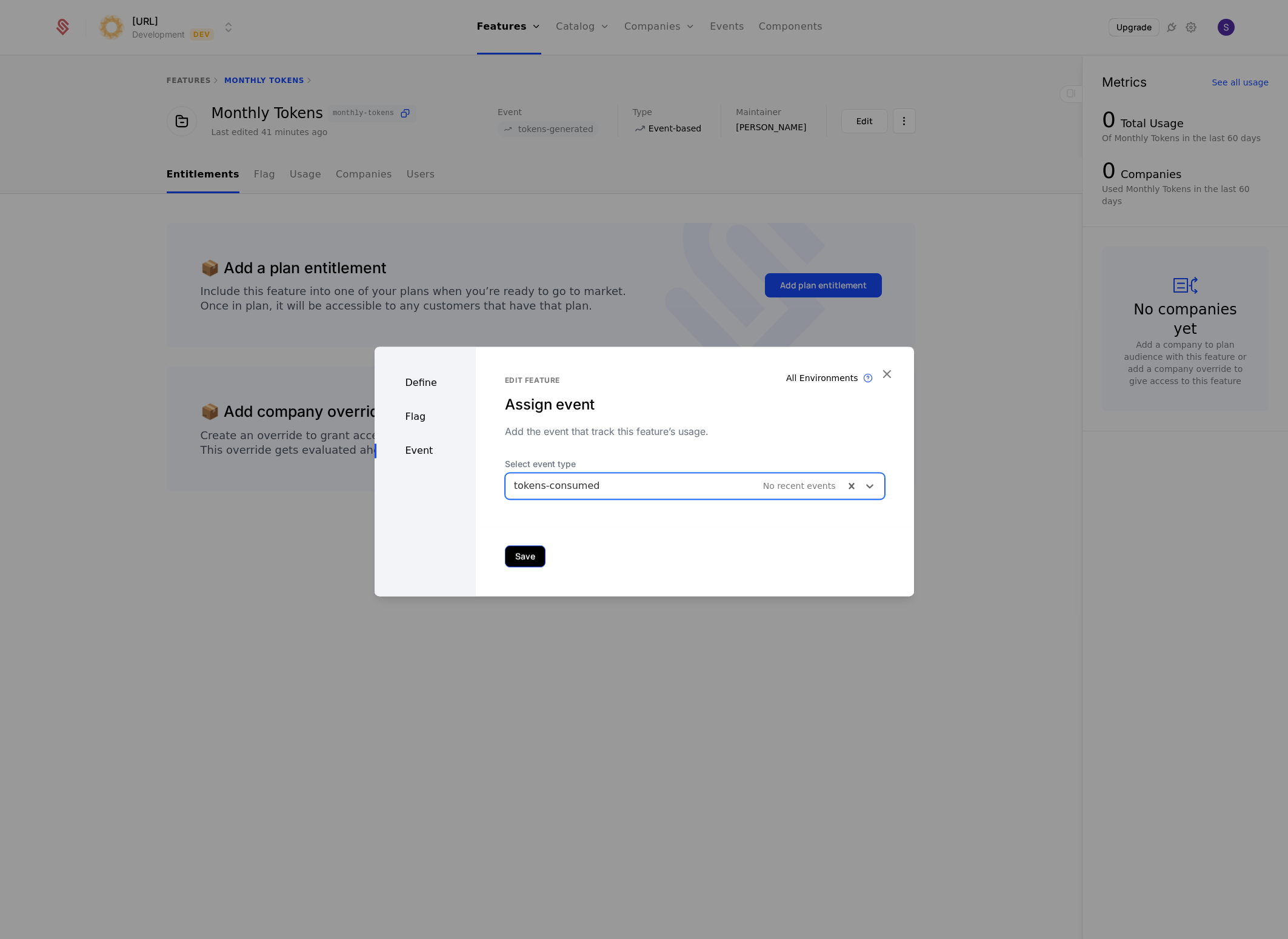
click at [513, 559] on button "Save" at bounding box center [525, 556] width 41 height 22
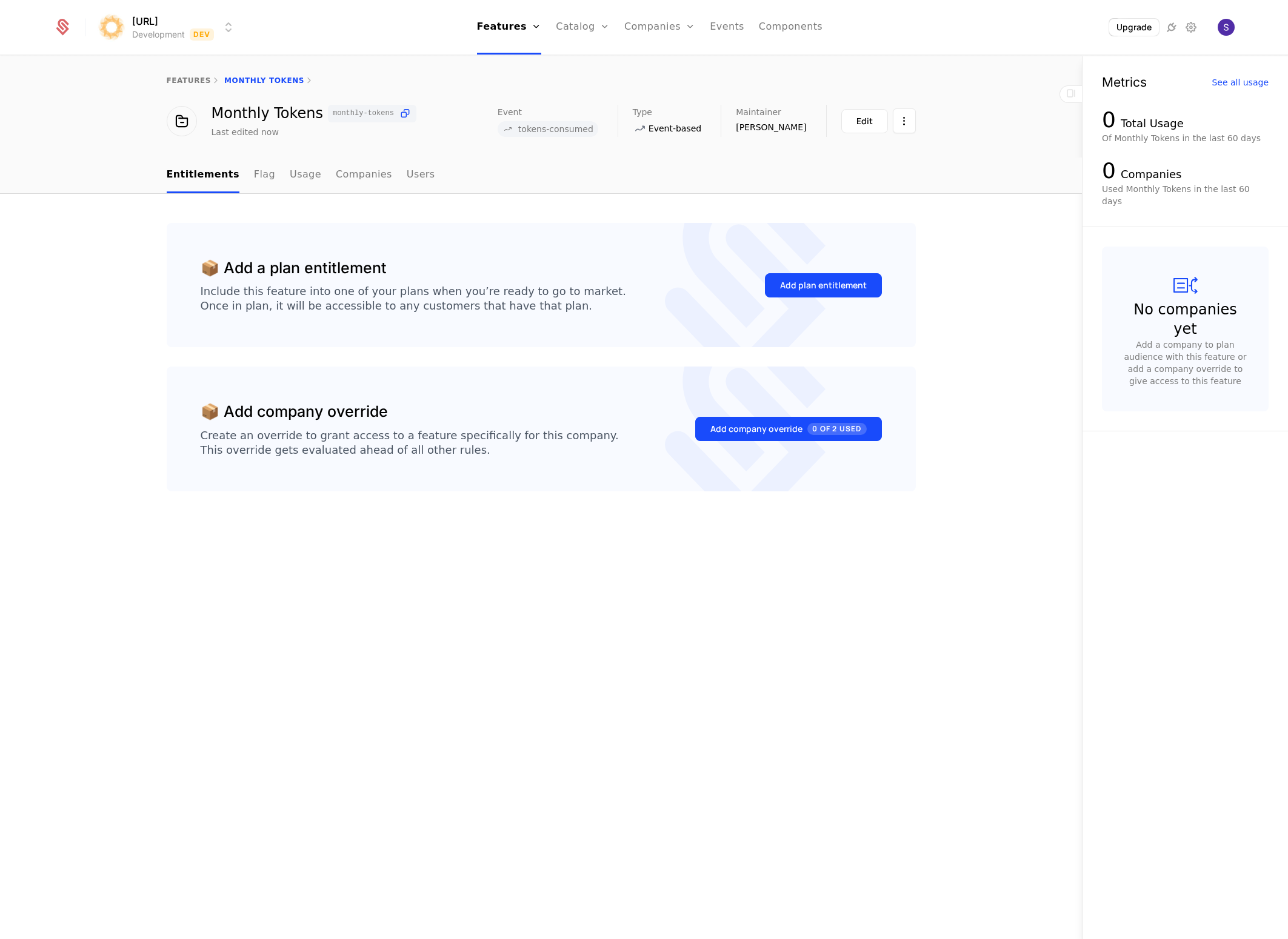
click at [859, 133] on div "Edit" at bounding box center [879, 120] width 75 height 32
click at [586, 60] on link "Plans" at bounding box center [601, 67] width 62 height 15
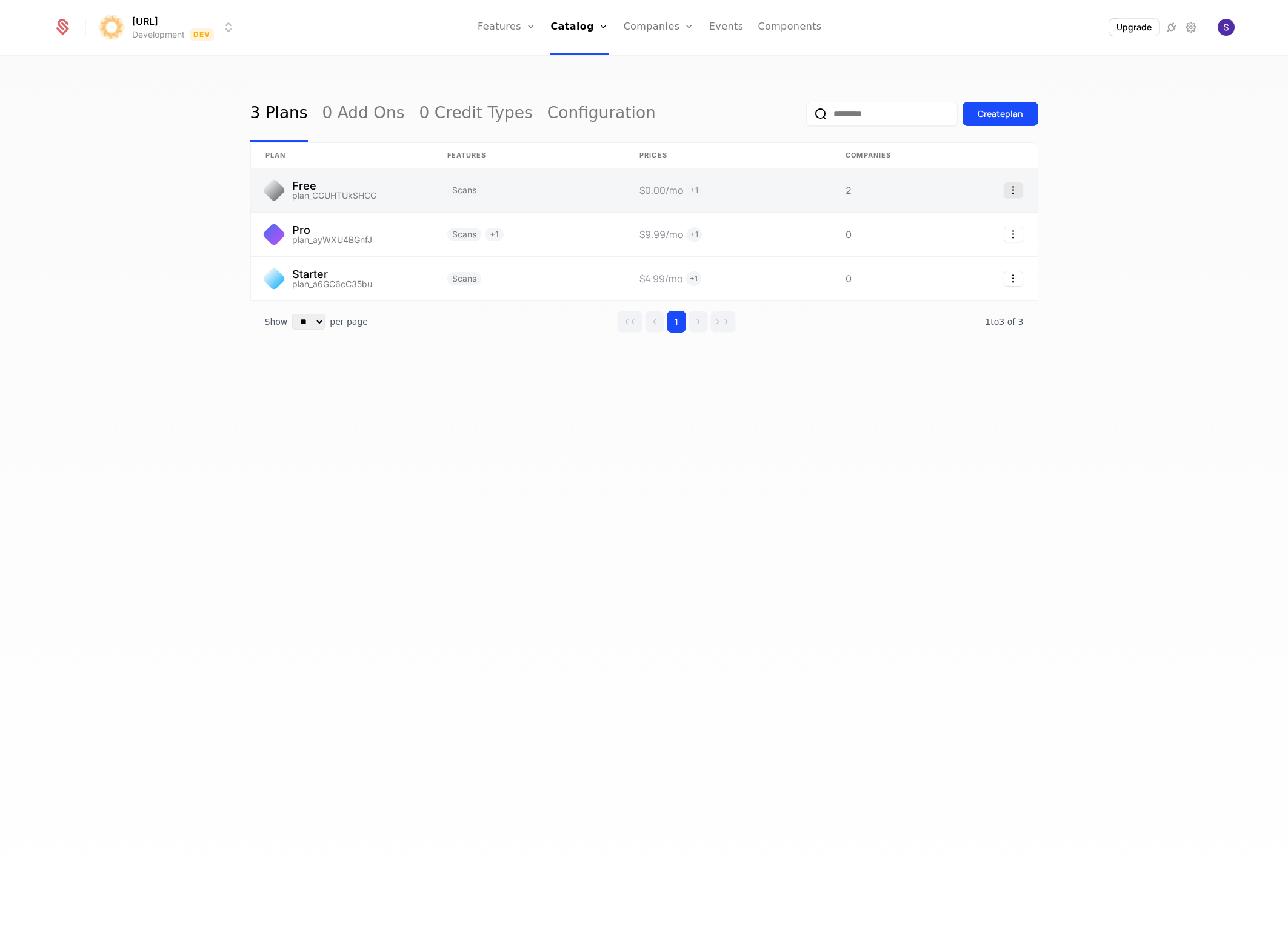
click at [1012, 197] on icon "Select action" at bounding box center [1013, 190] width 19 height 16
click at [372, 178] on html "surya.ai Development Dev Features Features Flags Catalog Plans Add Ons Credits …" at bounding box center [644, 469] width 1288 height 939
click at [370, 181] on link at bounding box center [341, 190] width 182 height 44
click at [1001, 199] on link at bounding box center [982, 190] width 109 height 44
click at [1014, 196] on icon "Select action" at bounding box center [1013, 190] width 19 height 16
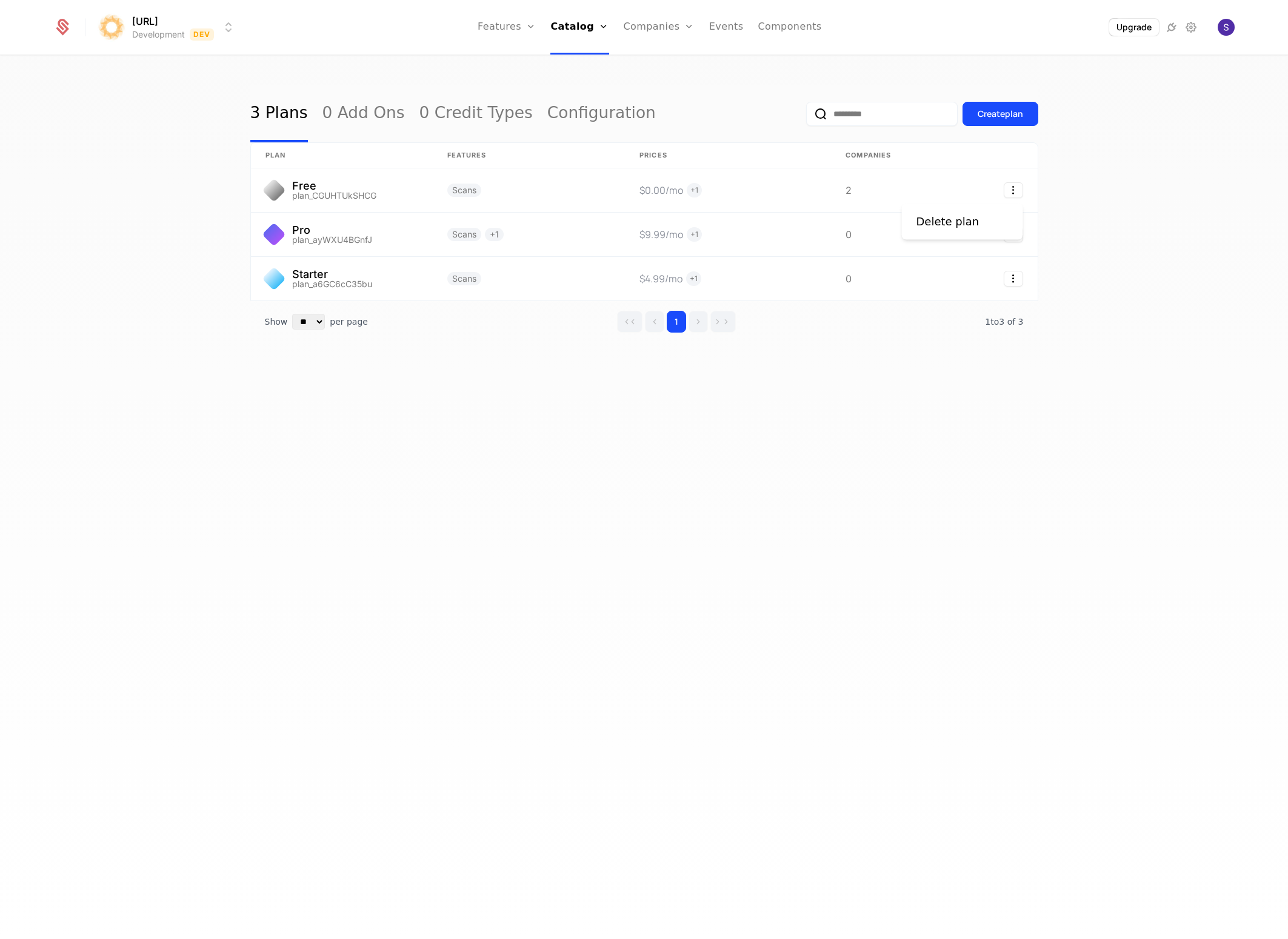
click at [974, 230] on div "Delete plan" at bounding box center [962, 222] width 121 height 37
click at [971, 226] on div "Delete plan" at bounding box center [953, 222] width 73 height 17
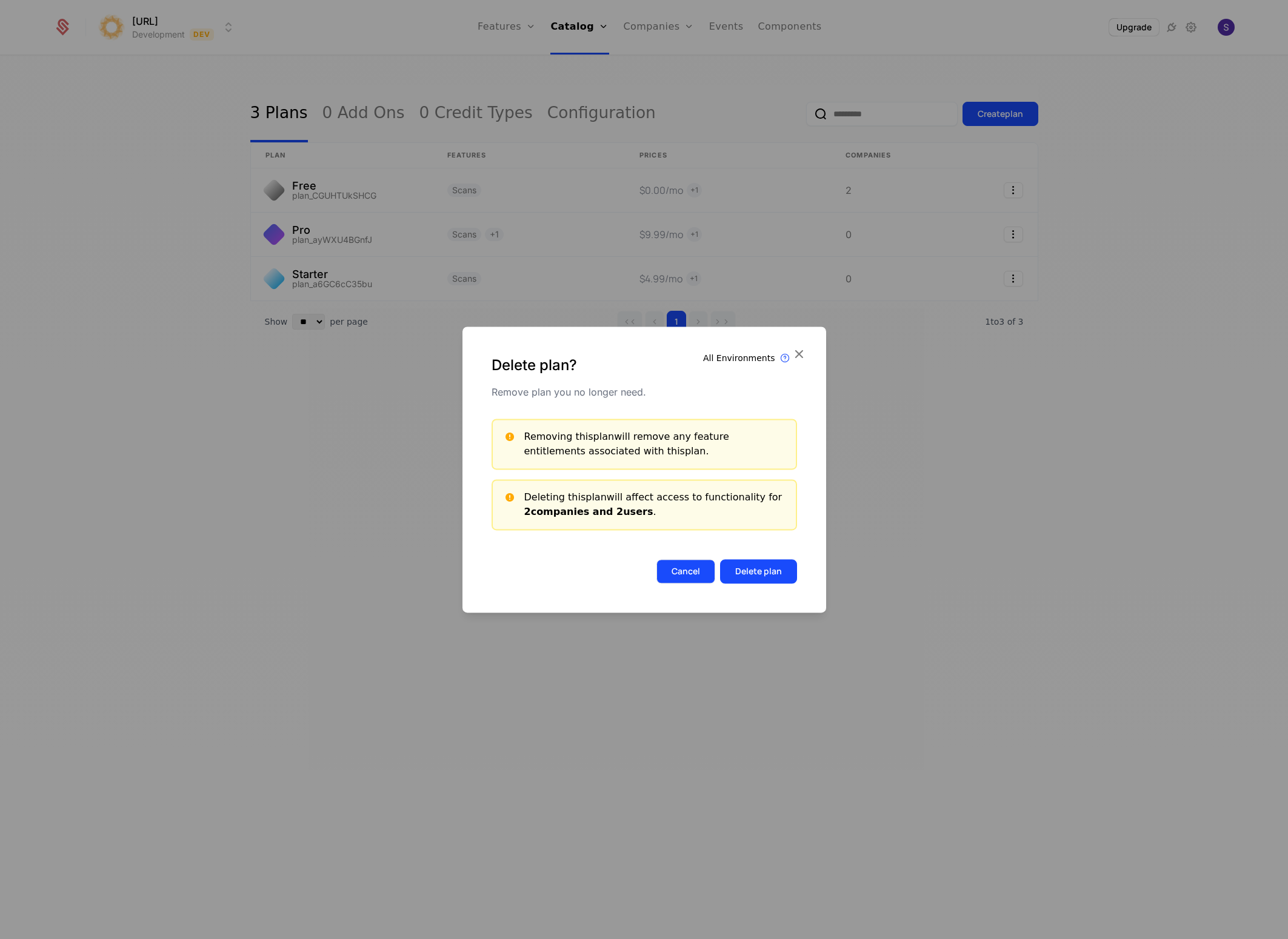
click at [699, 573] on button "Cancel" at bounding box center [686, 571] width 59 height 24
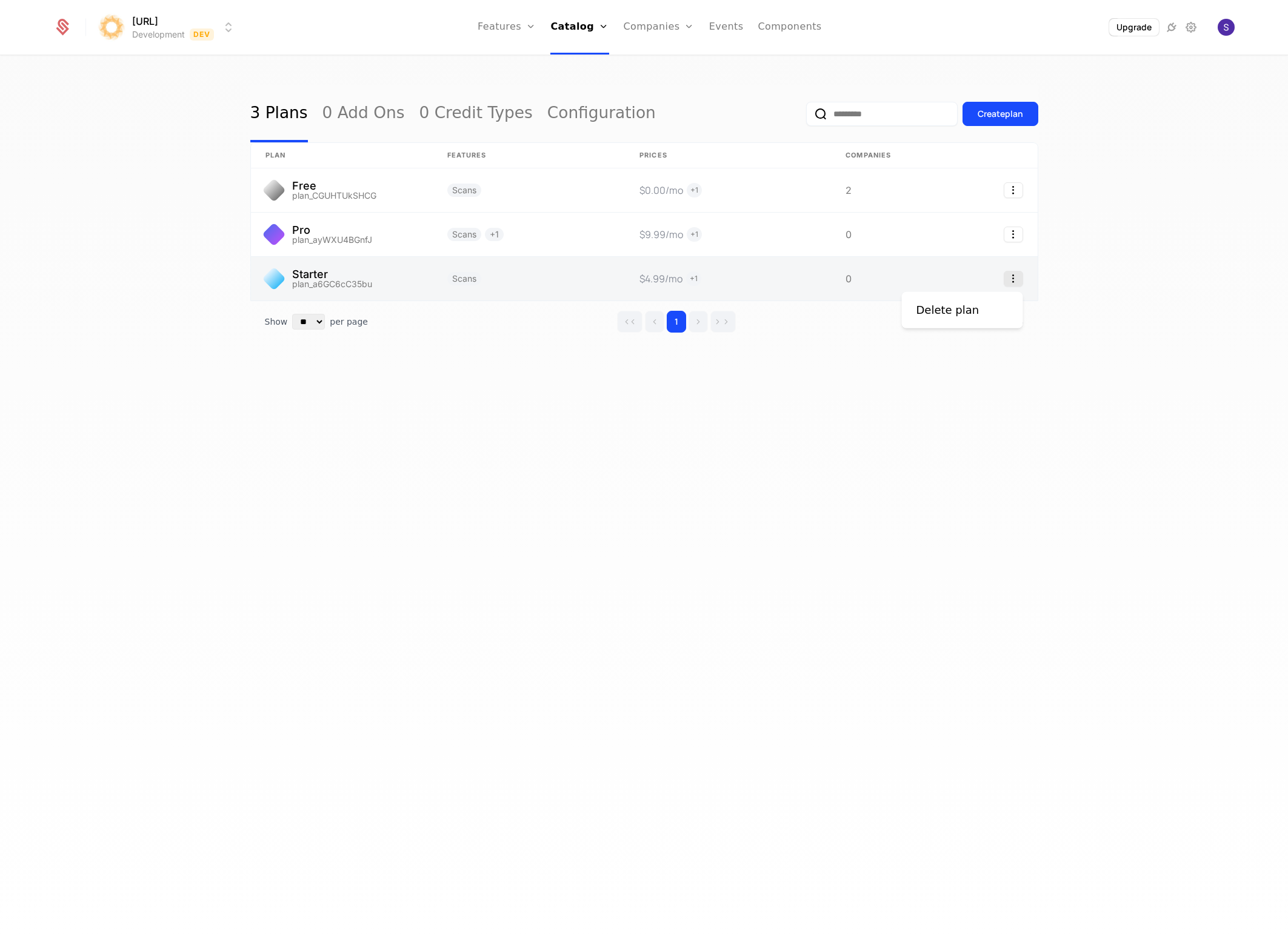
click at [1009, 272] on icon "Select action" at bounding box center [1013, 278] width 19 height 16
click at [928, 311] on div "Delete plan" at bounding box center [948, 311] width 63 height 17
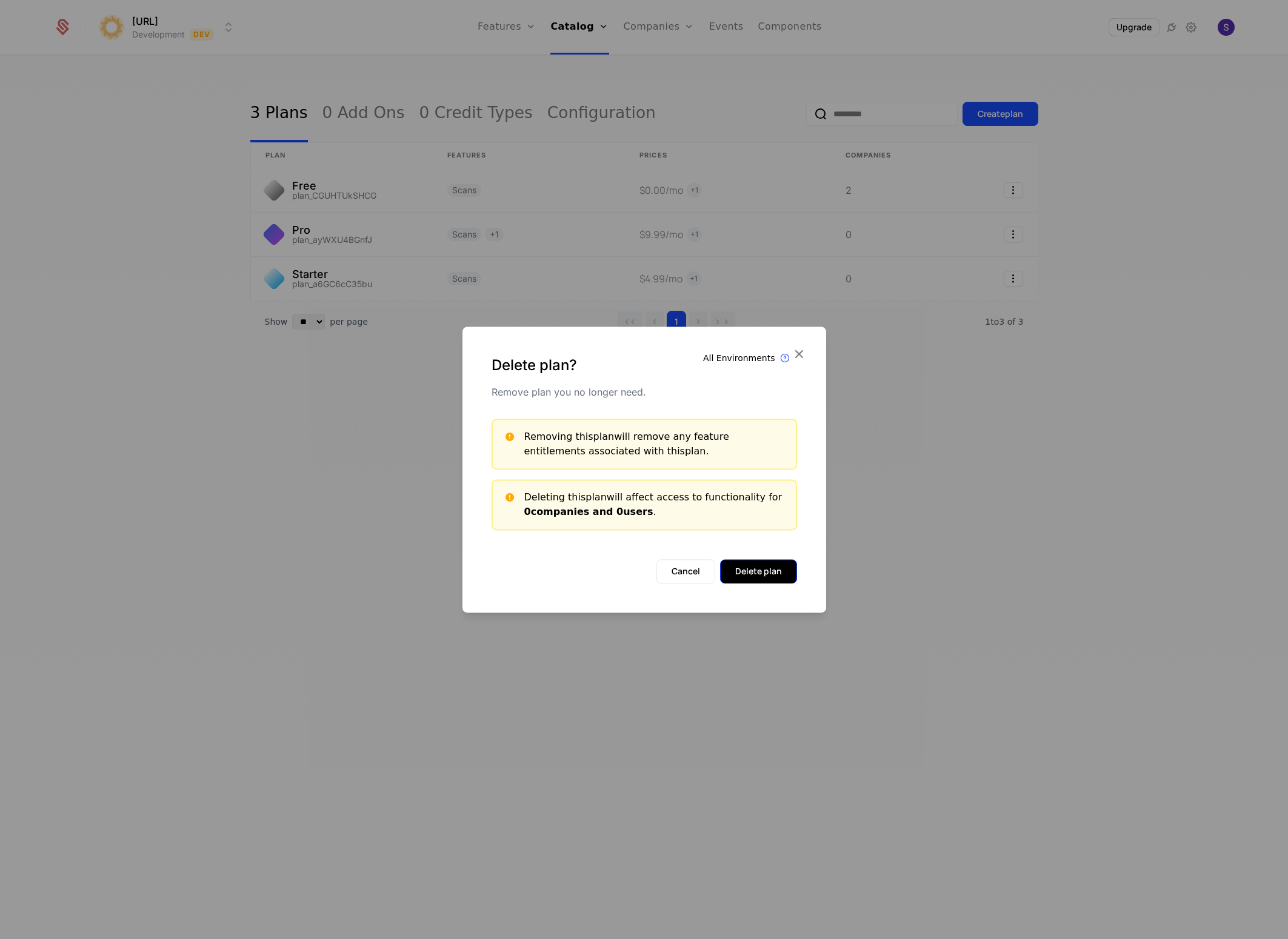
click at [769, 576] on button "Delete plan" at bounding box center [758, 571] width 77 height 24
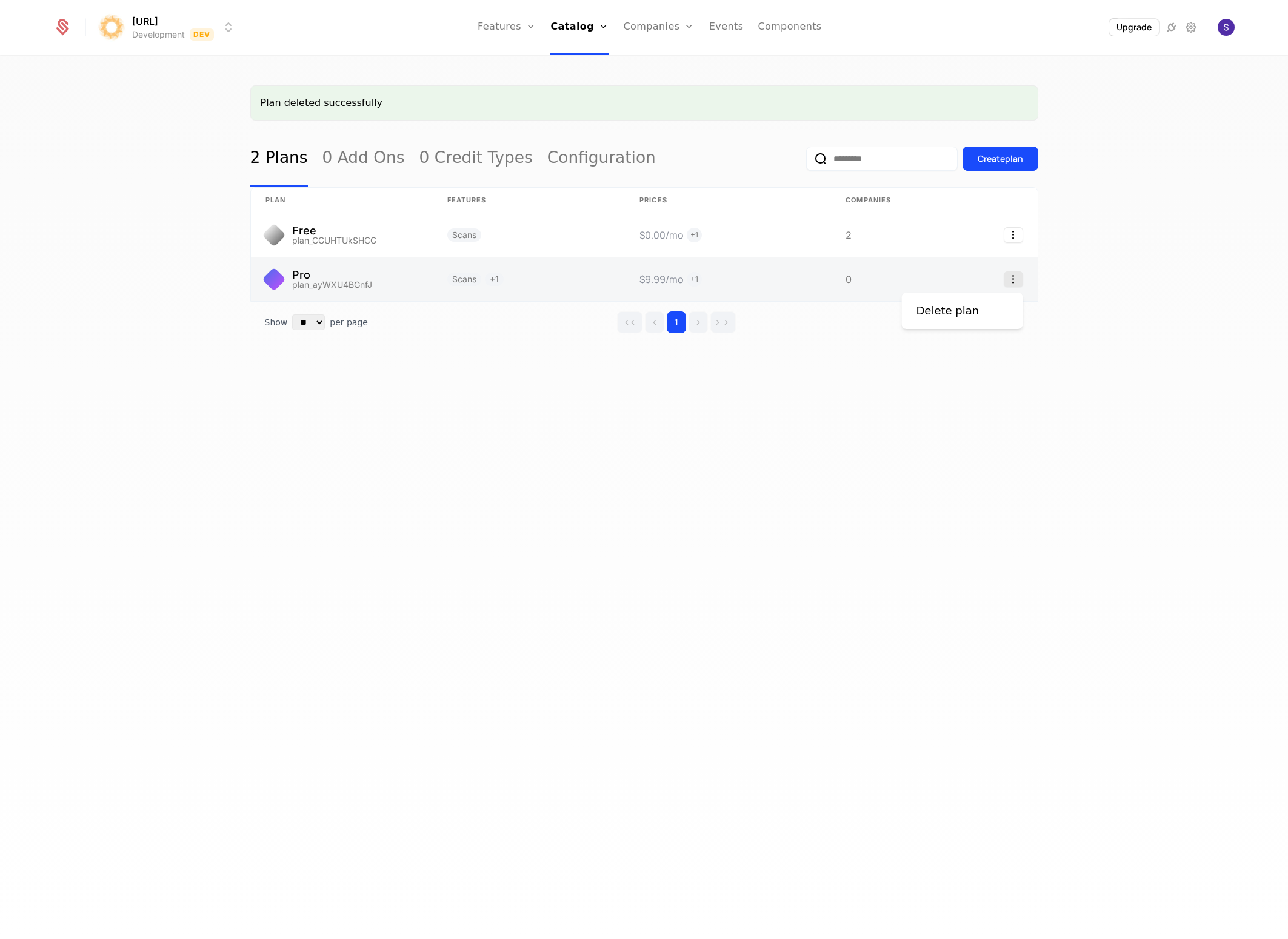
click at [1016, 281] on icon "Select action" at bounding box center [1013, 279] width 19 height 16
click at [976, 319] on div "Delete plan" at bounding box center [953, 311] width 73 height 17
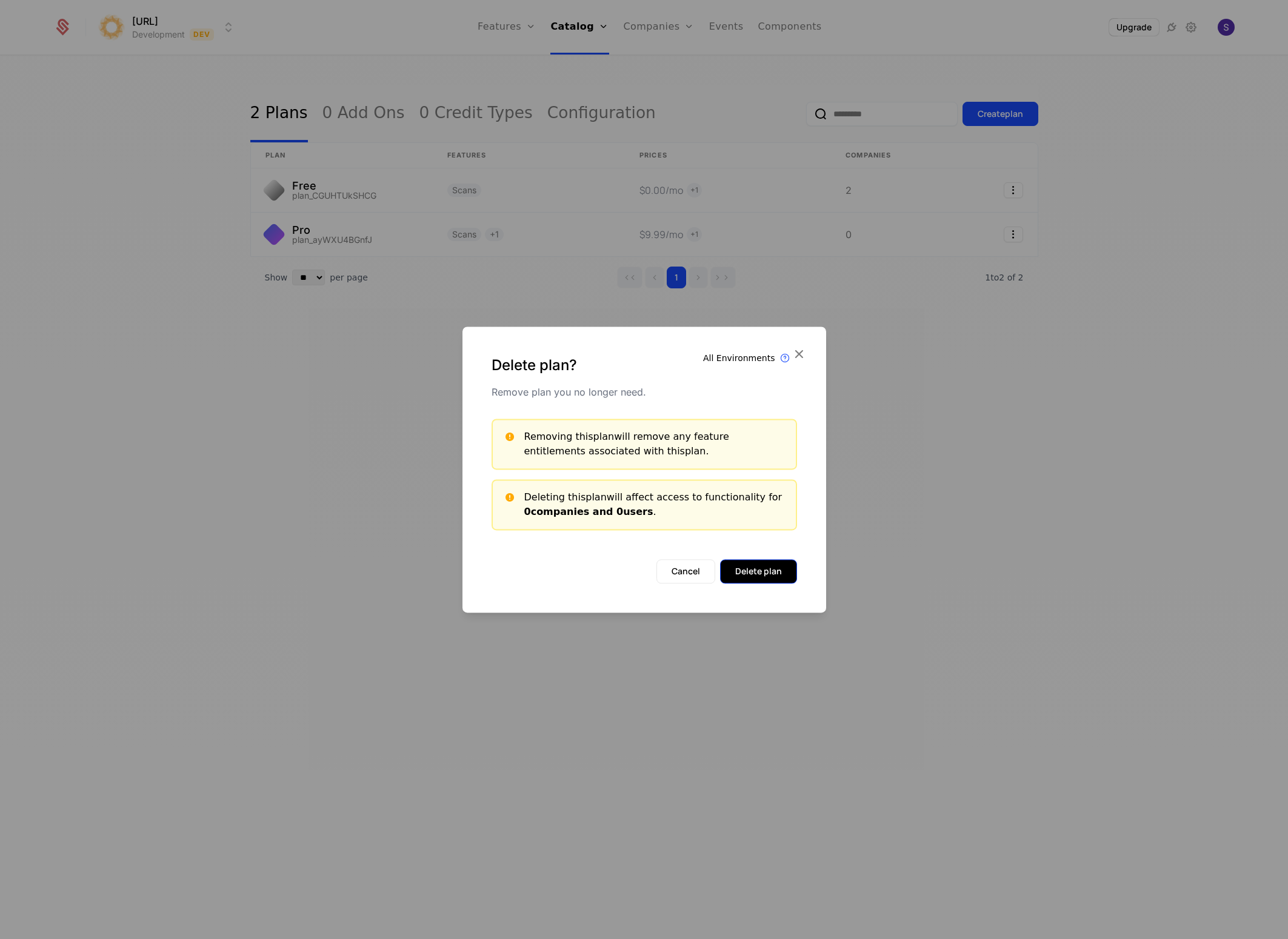
click at [742, 567] on button "Delete plan" at bounding box center [758, 571] width 77 height 24
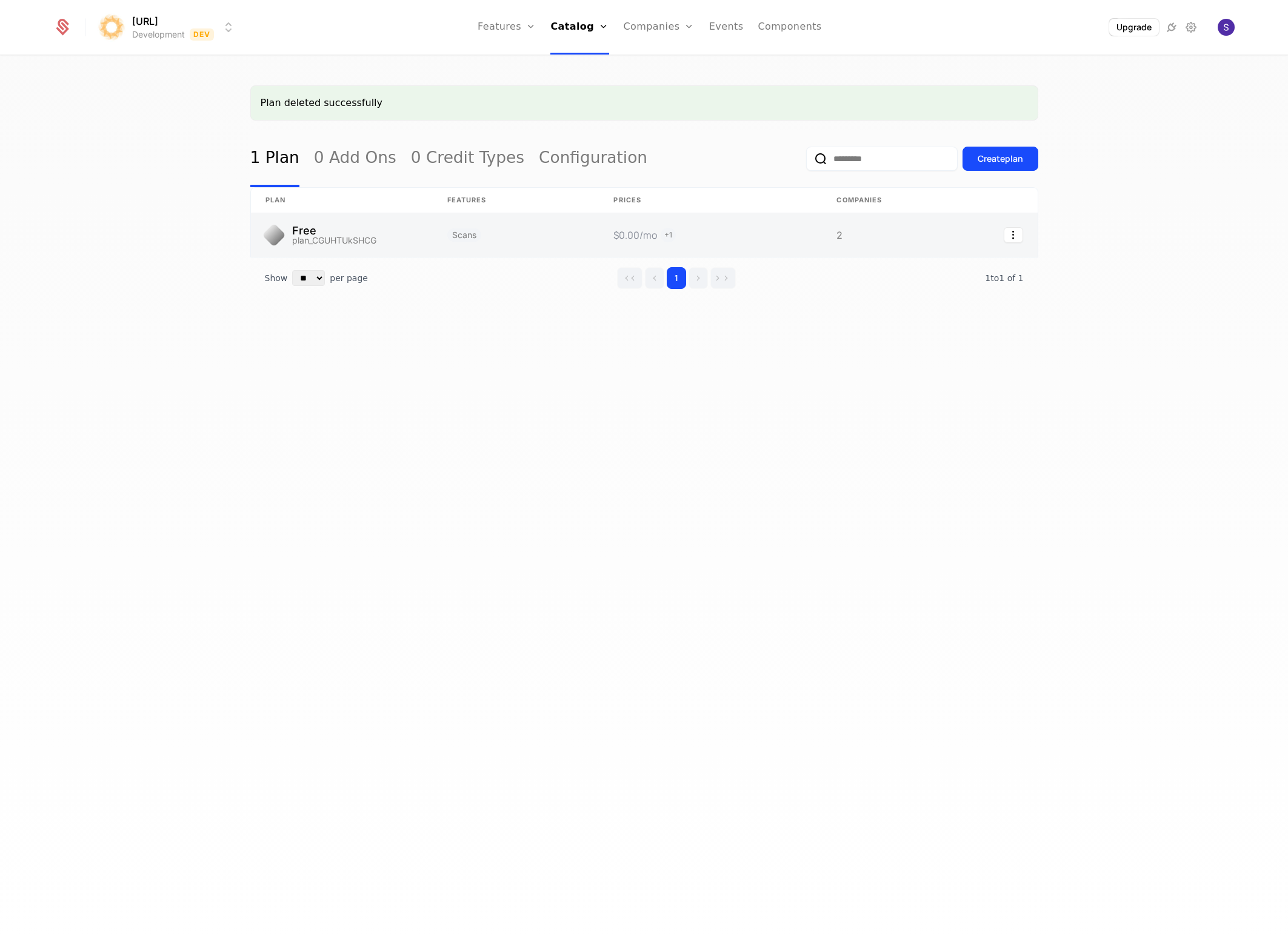
click at [1016, 227] on link at bounding box center [978, 235] width 118 height 44
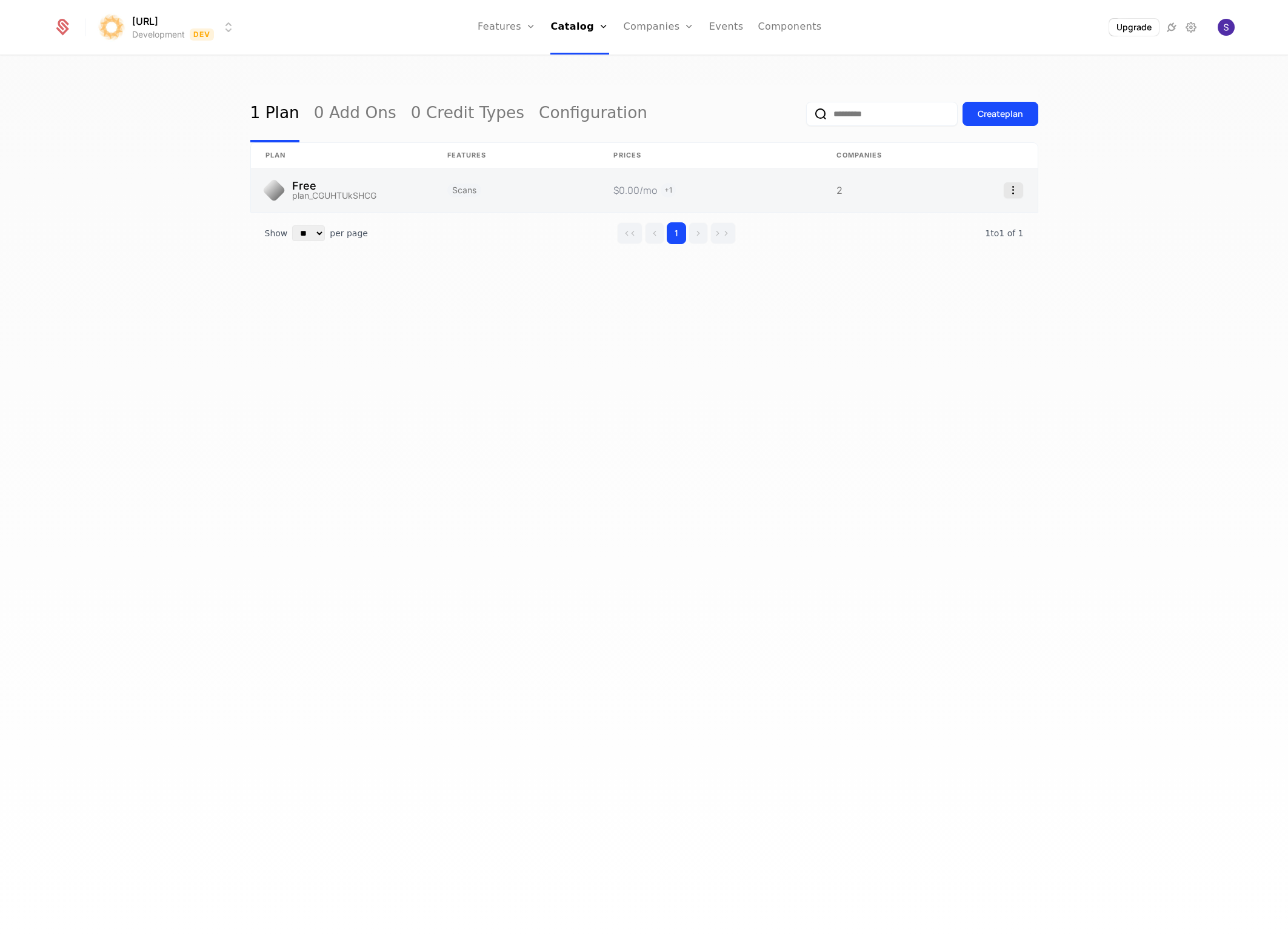
click at [1006, 189] on icon "Select action" at bounding box center [1013, 190] width 19 height 16
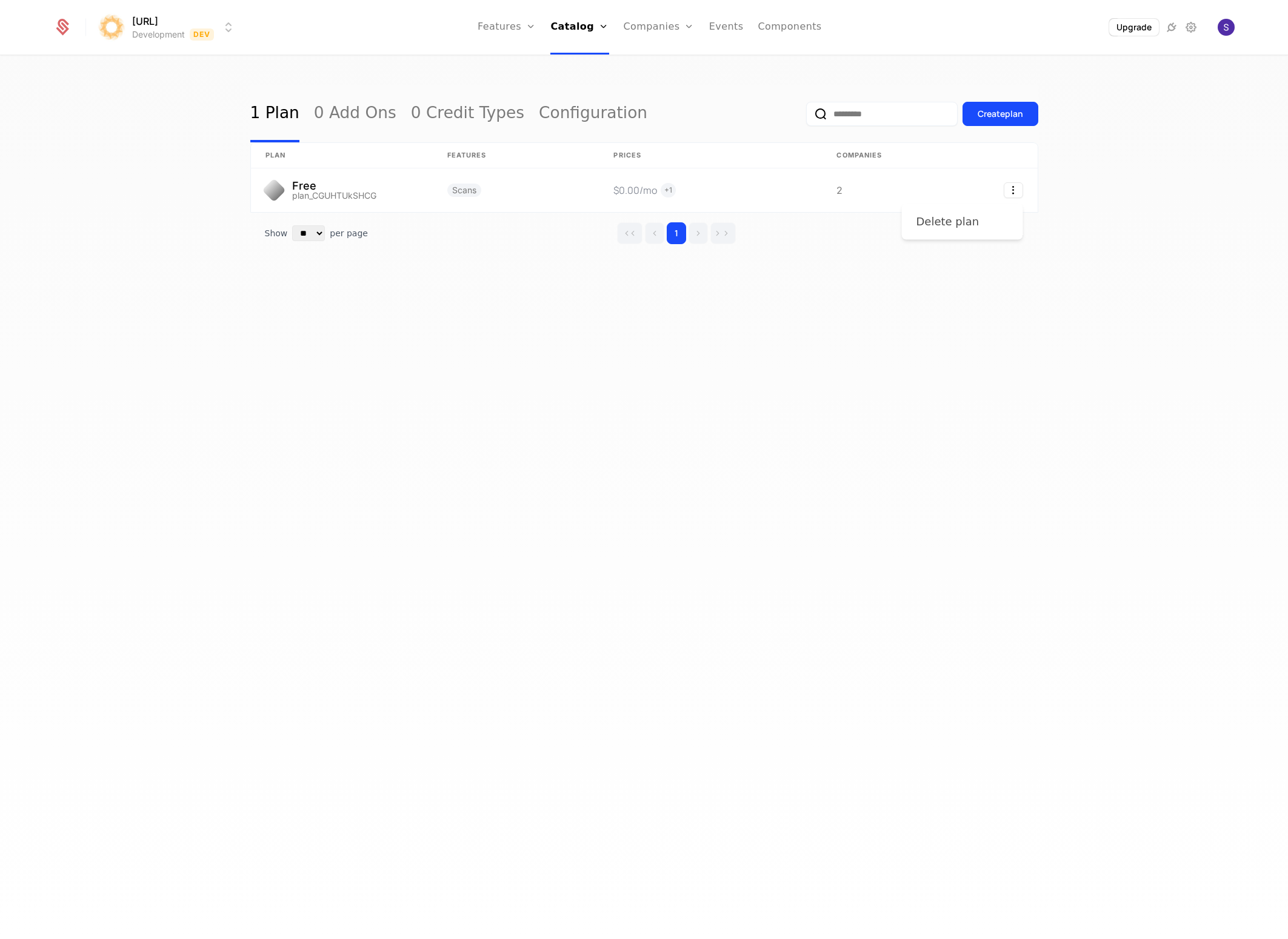
click at [989, 223] on div "Delete plan" at bounding box center [962, 222] width 92 height 17
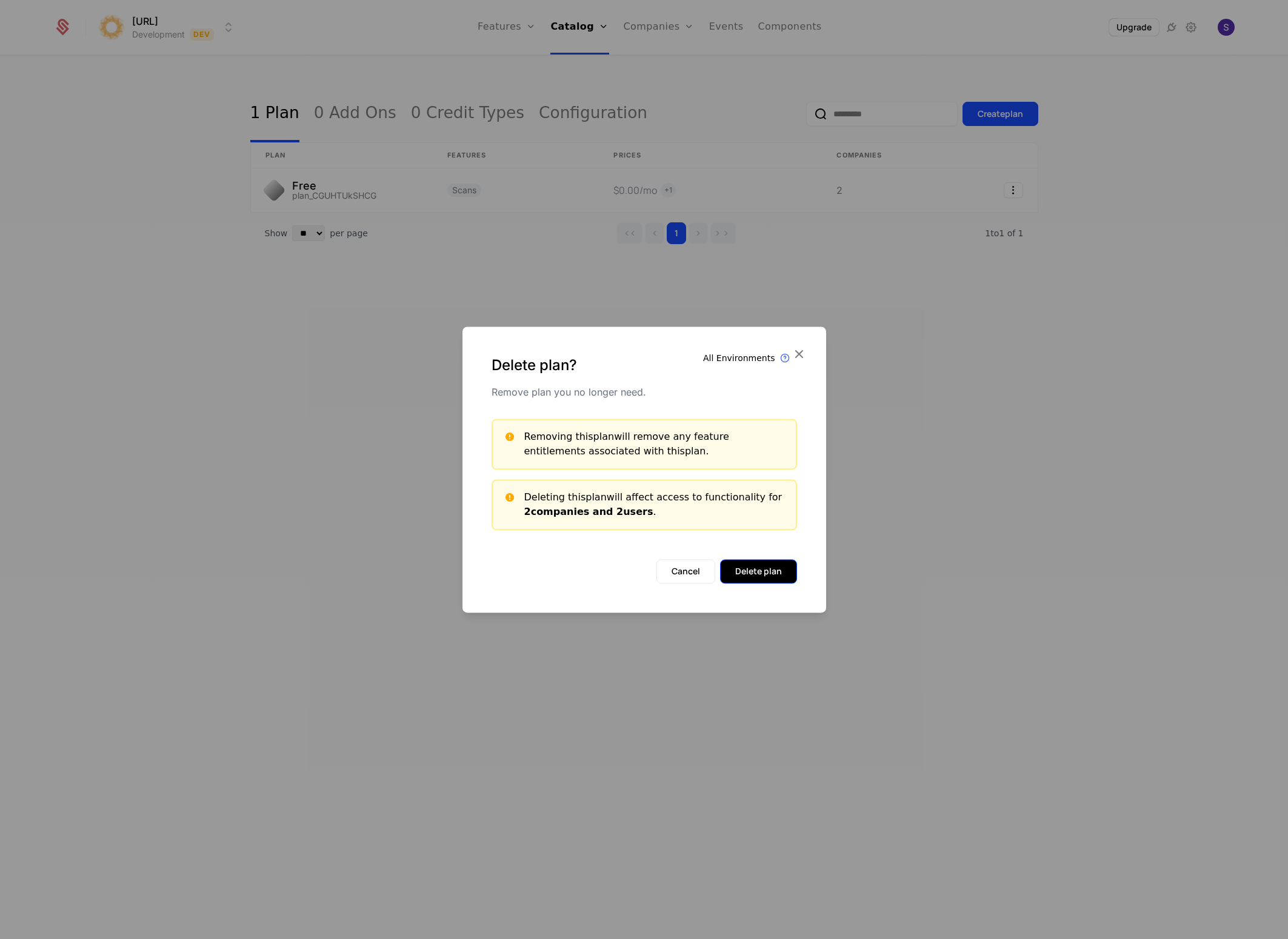
click at [761, 565] on button "Delete plan" at bounding box center [758, 571] width 77 height 24
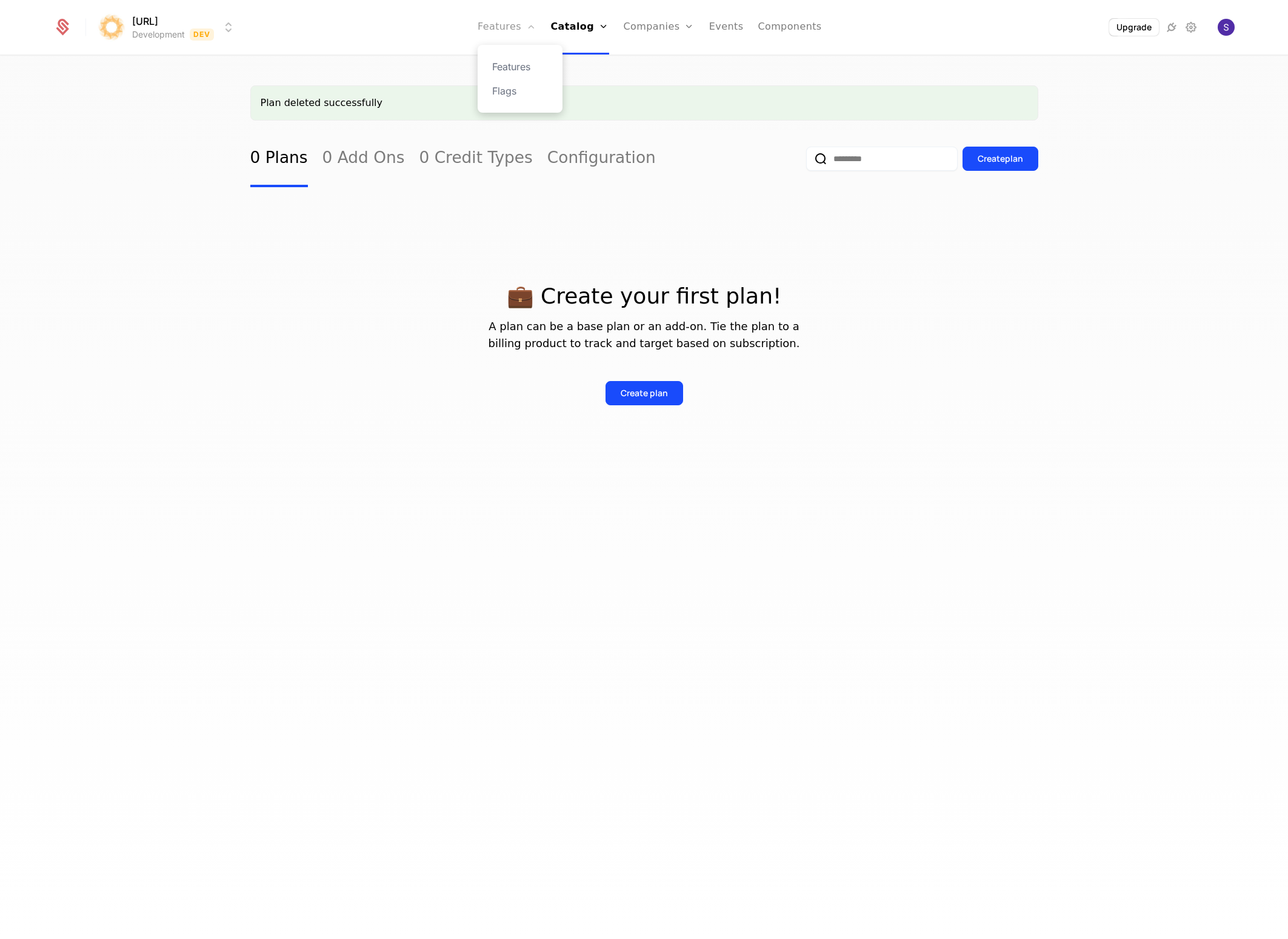
click at [529, 28] on link "Features" at bounding box center [507, 27] width 58 height 55
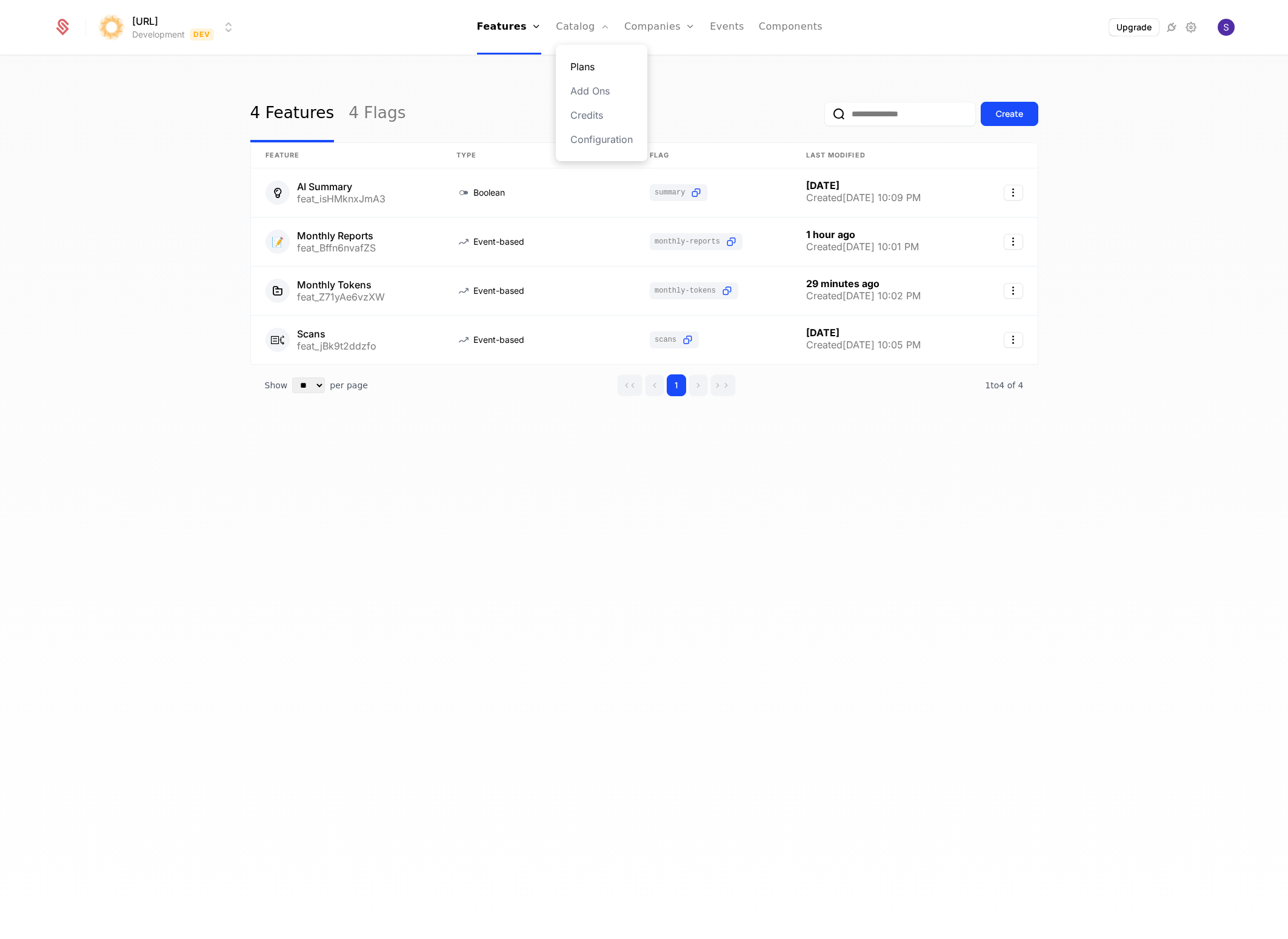
click at [594, 66] on link "Plans" at bounding box center [601, 67] width 62 height 15
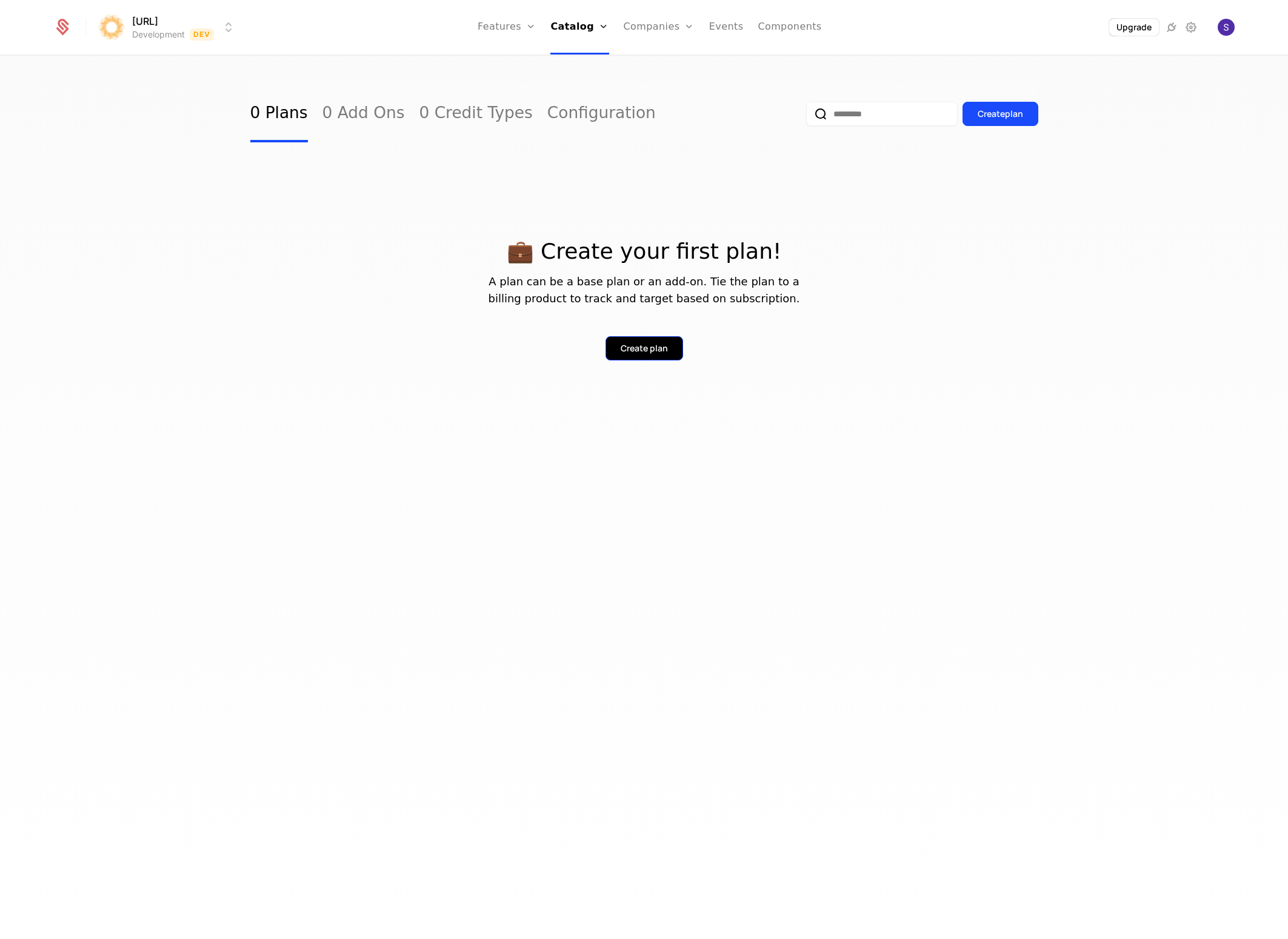
click at [653, 355] on button "Create plan" at bounding box center [644, 348] width 77 height 24
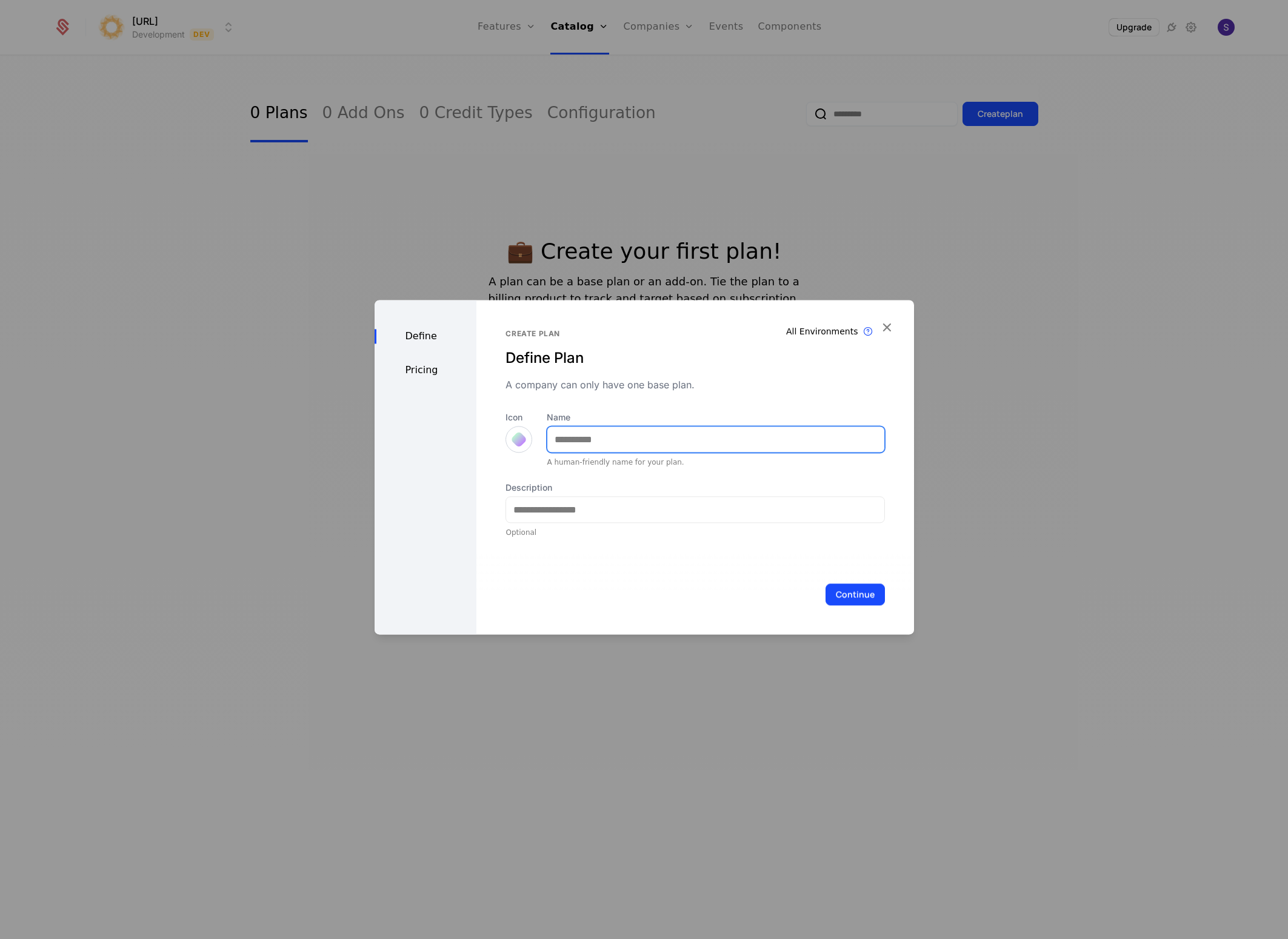
click at [576, 443] on input "Name" at bounding box center [715, 439] width 336 height 26
type input "*********"
click at [508, 436] on div at bounding box center [519, 439] width 27 height 27
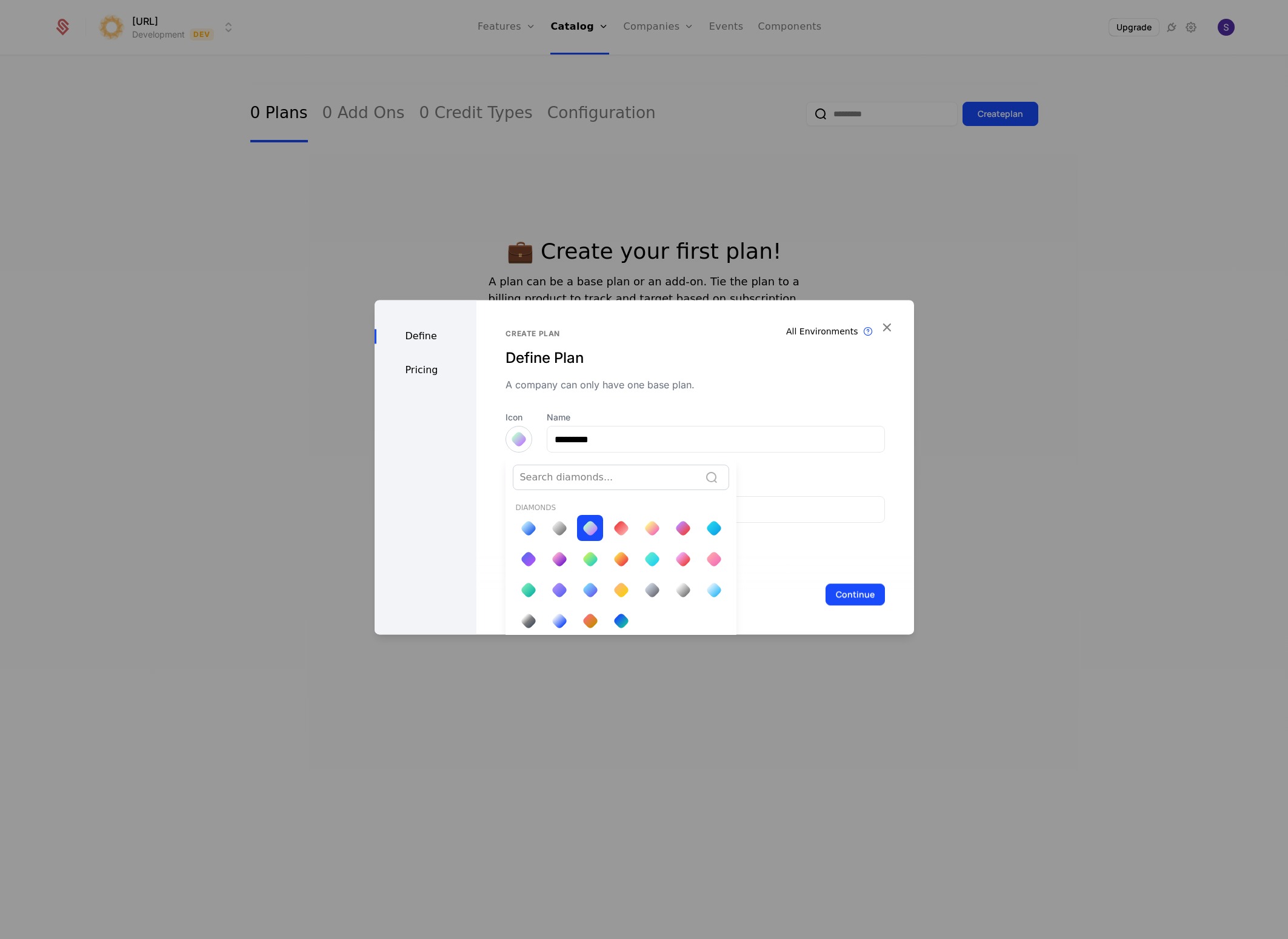
scroll to position [6, 0]
click at [563, 528] on div at bounding box center [559, 522] width 12 height 12
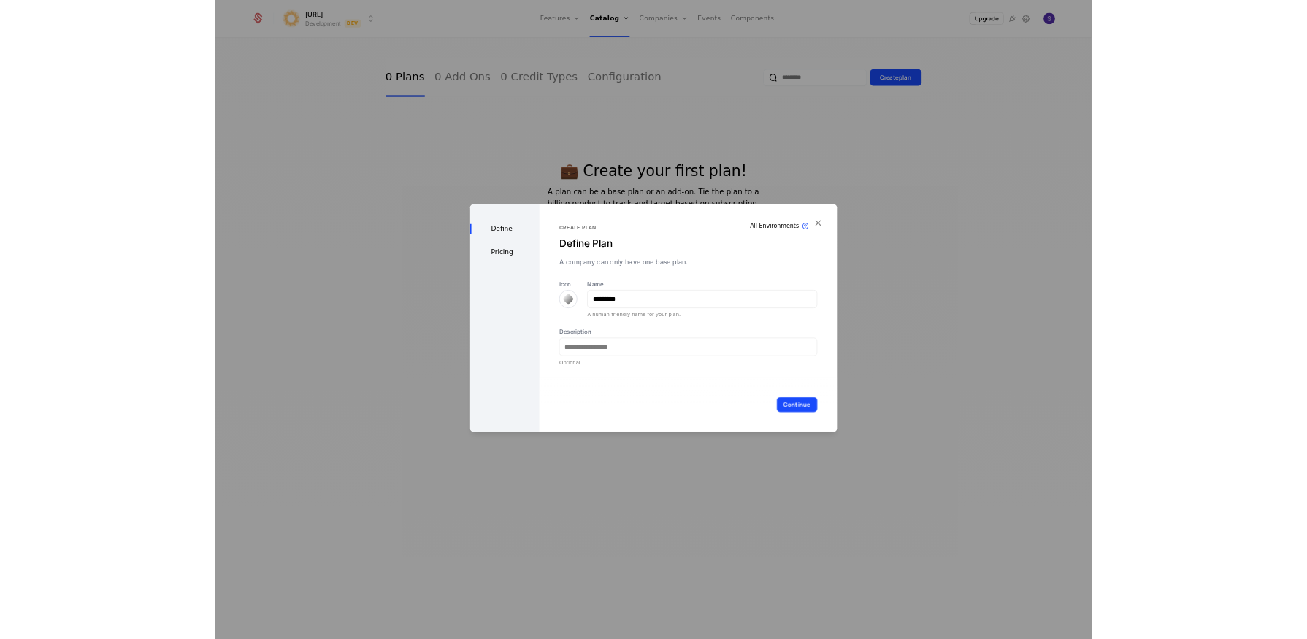
scroll to position [0, 0]
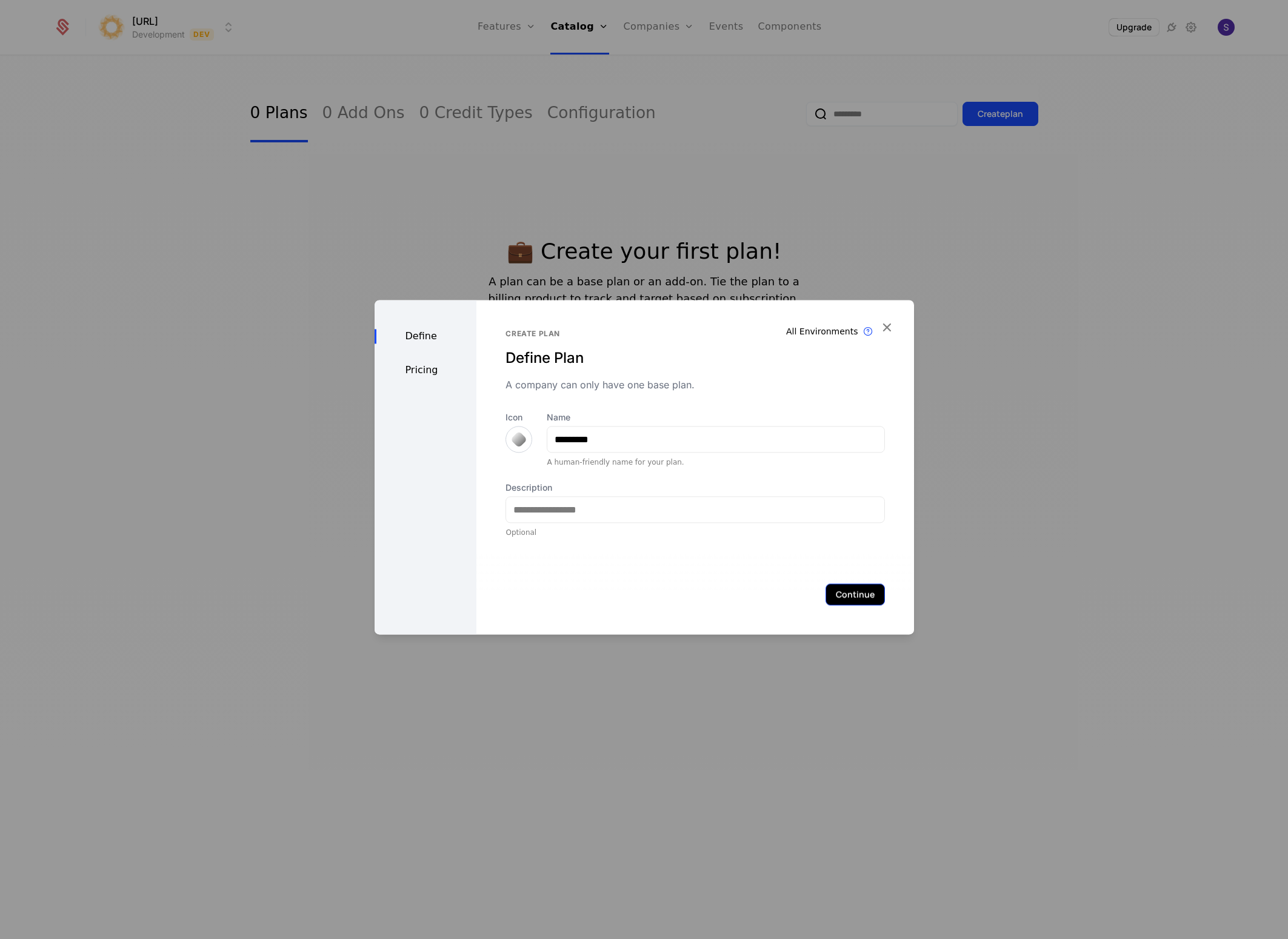
click at [838, 584] on button "Continue" at bounding box center [855, 594] width 60 height 22
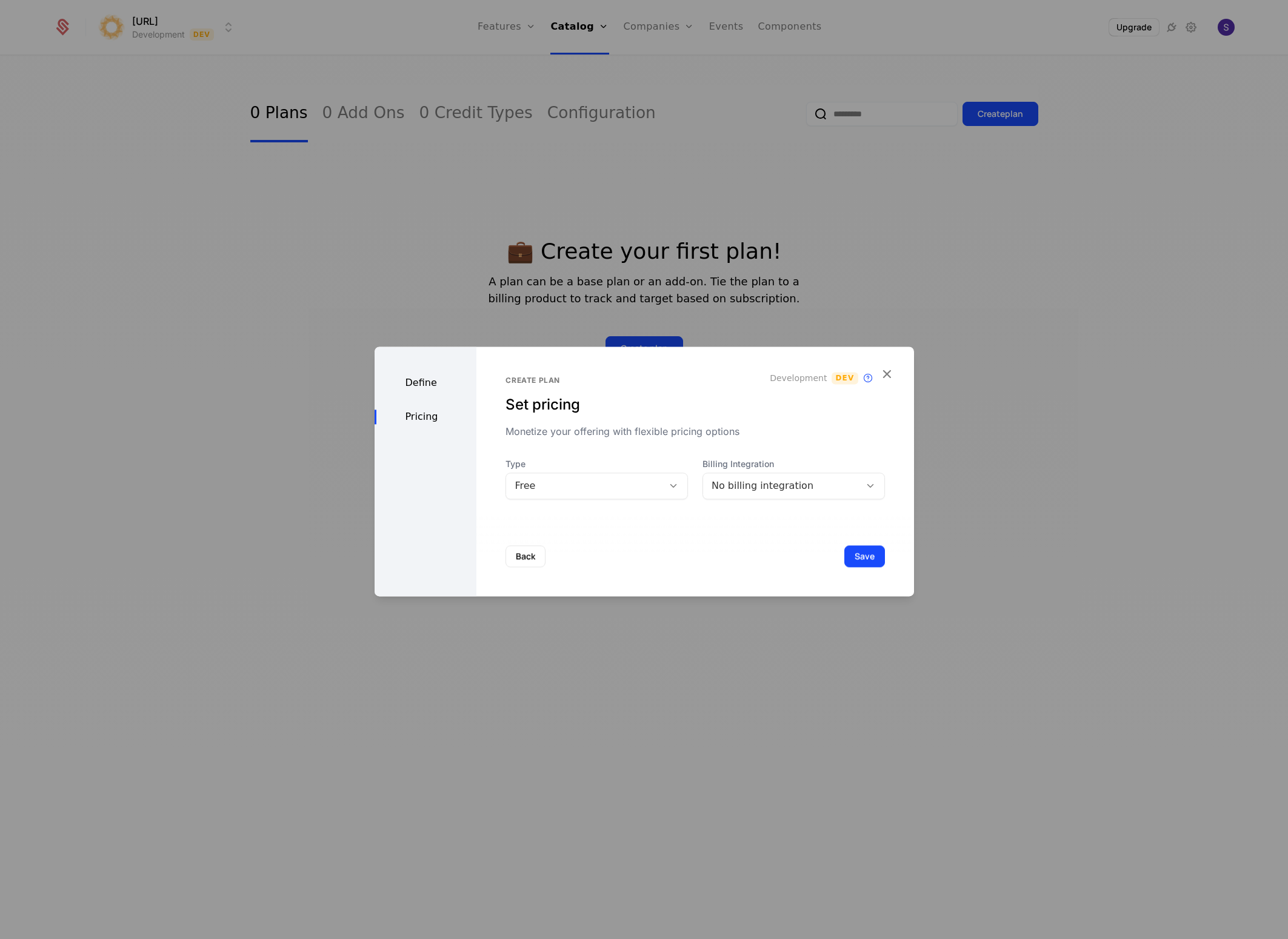
click at [780, 489] on div "No billing integration" at bounding box center [781, 487] width 140 height 15
click at [781, 488] on div "No billing integration" at bounding box center [781, 487] width 140 height 15
click at [405, 386] on div "Define" at bounding box center [425, 384] width 102 height 15
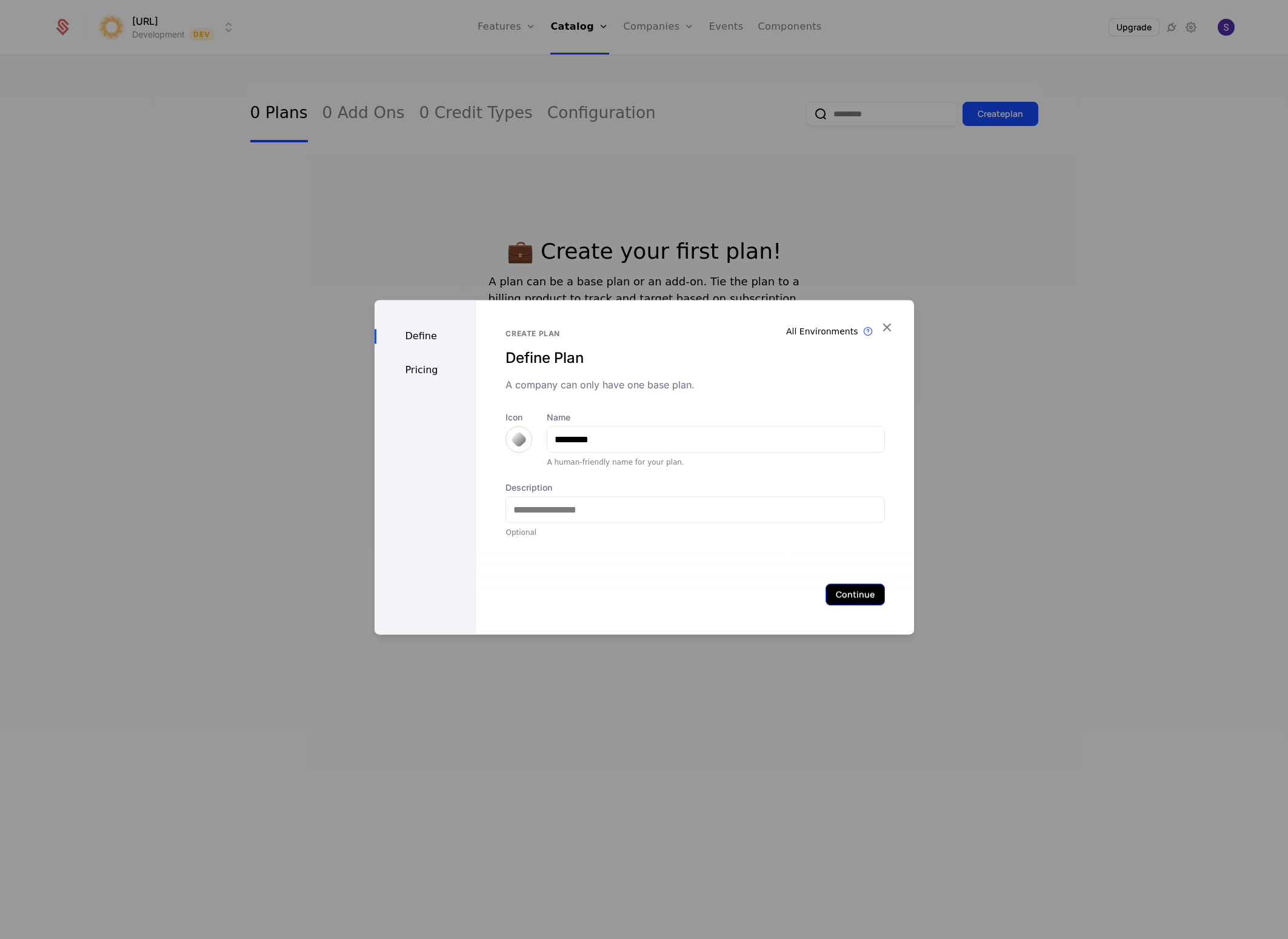
click at [826, 604] on button "Continue" at bounding box center [855, 594] width 60 height 22
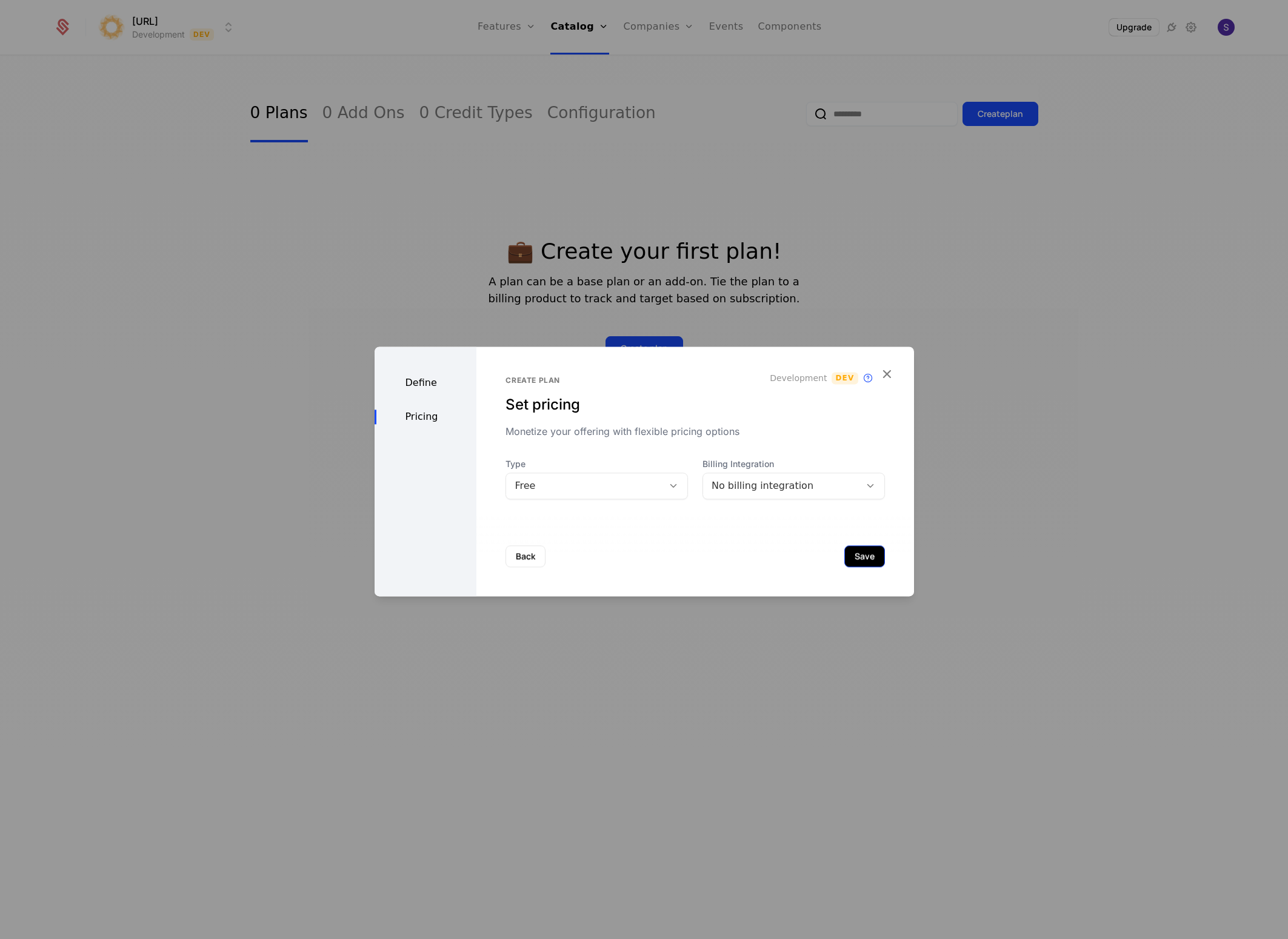
click at [845, 558] on button "Save" at bounding box center [864, 556] width 41 height 22
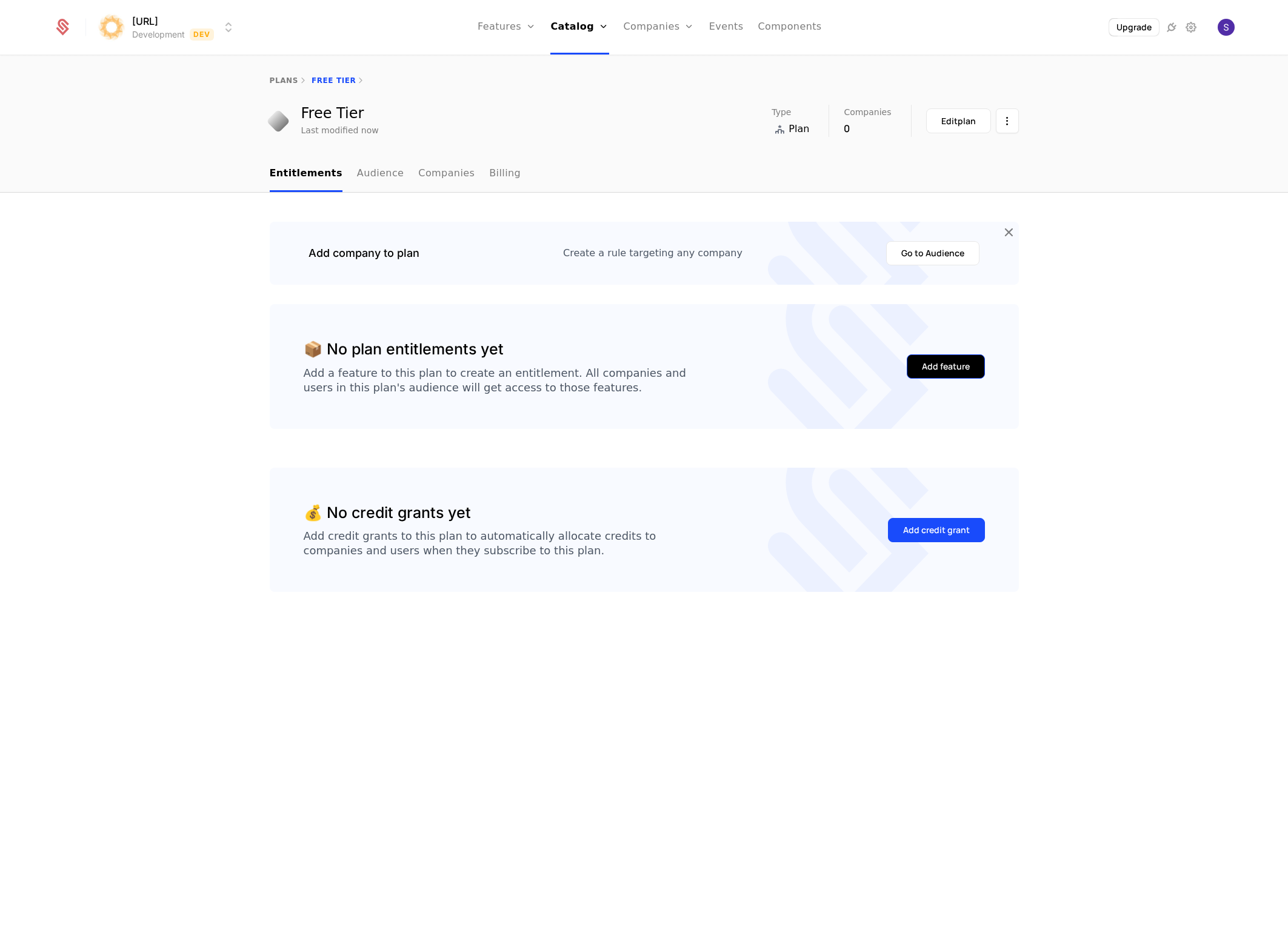
click at [957, 363] on div "Add feature" at bounding box center [946, 366] width 48 height 12
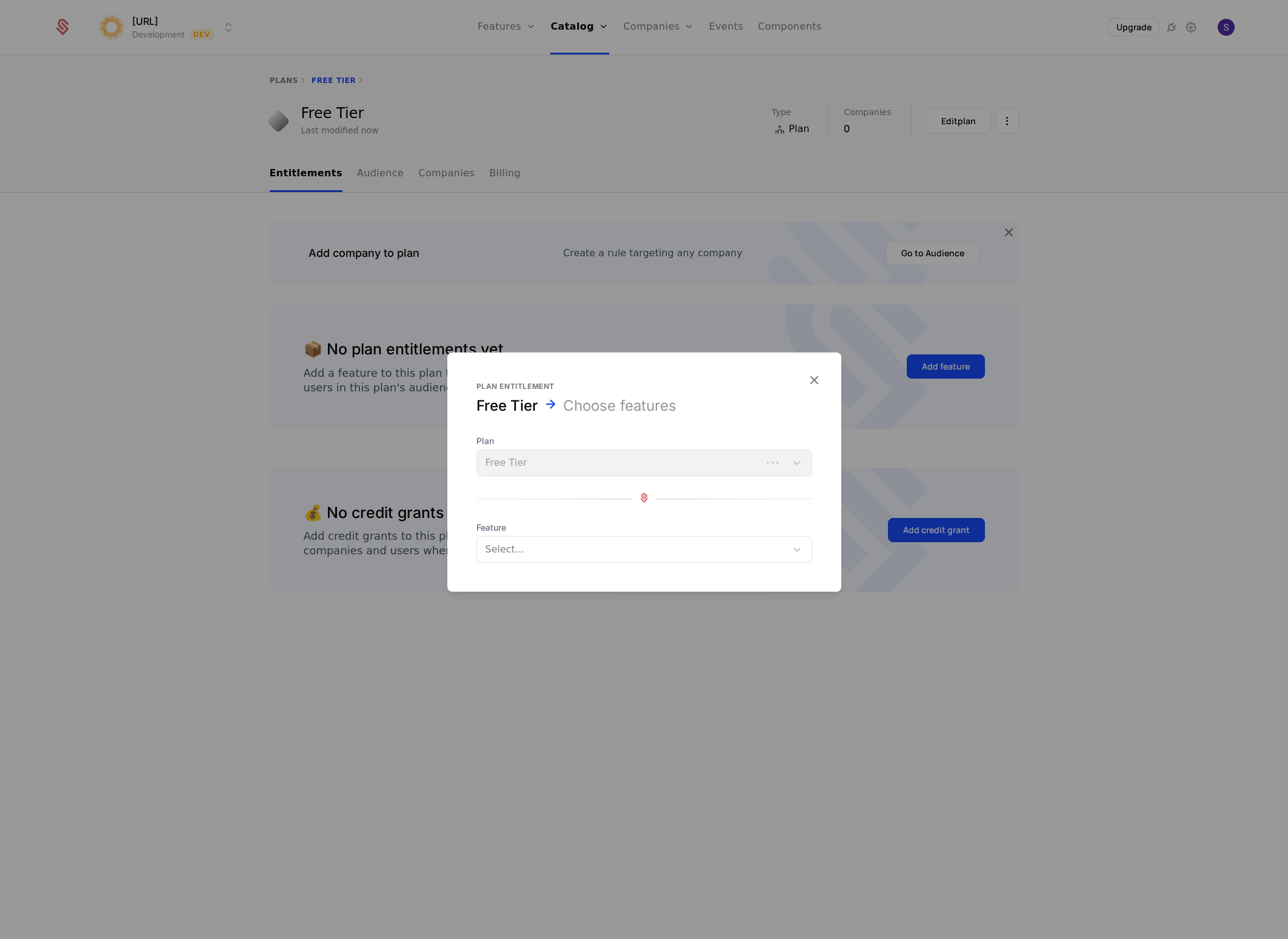
click at [519, 554] on div at bounding box center [633, 550] width 292 height 17
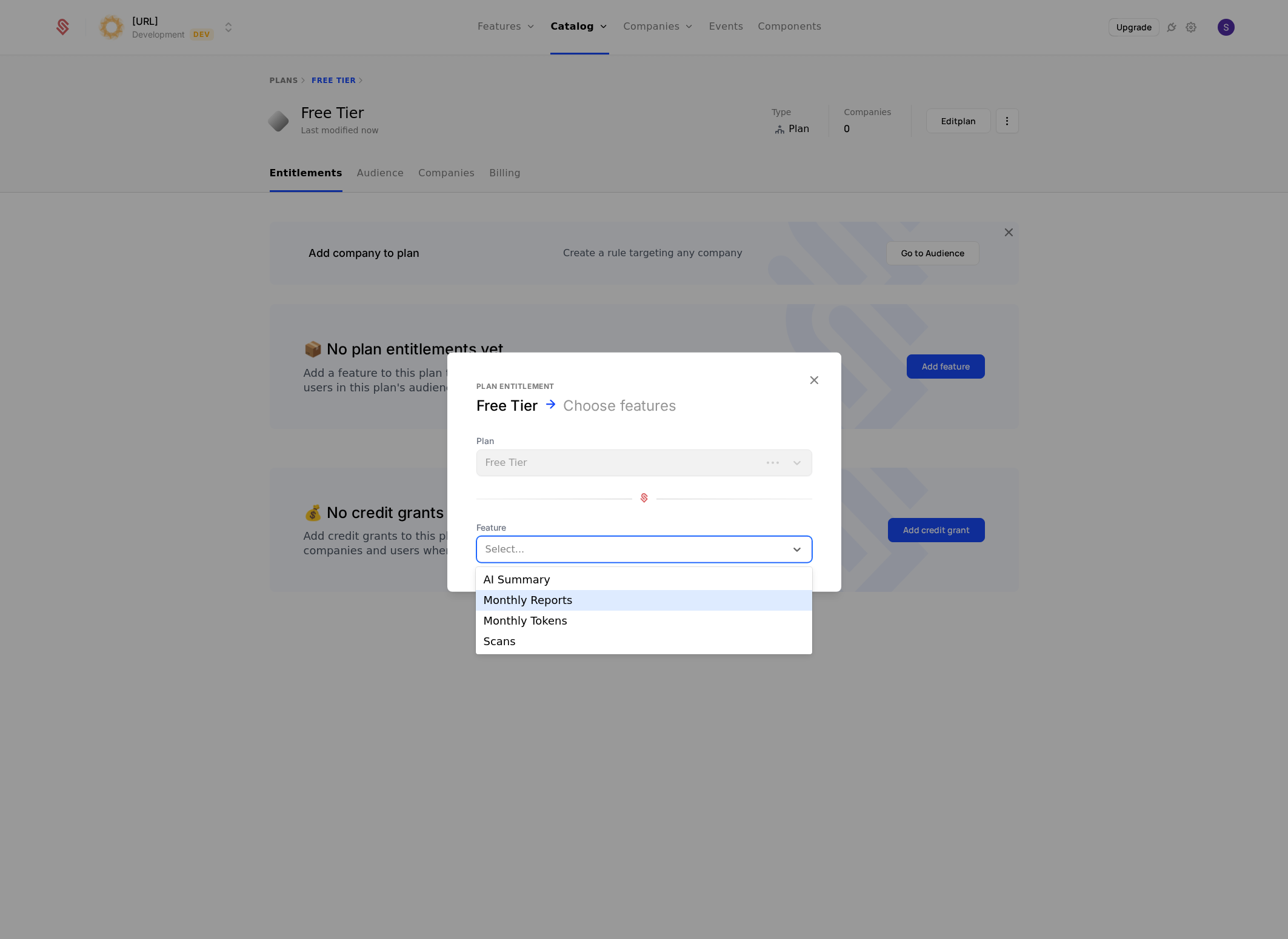
click at [552, 605] on div "Monthly Reports" at bounding box center [644, 600] width 321 height 11
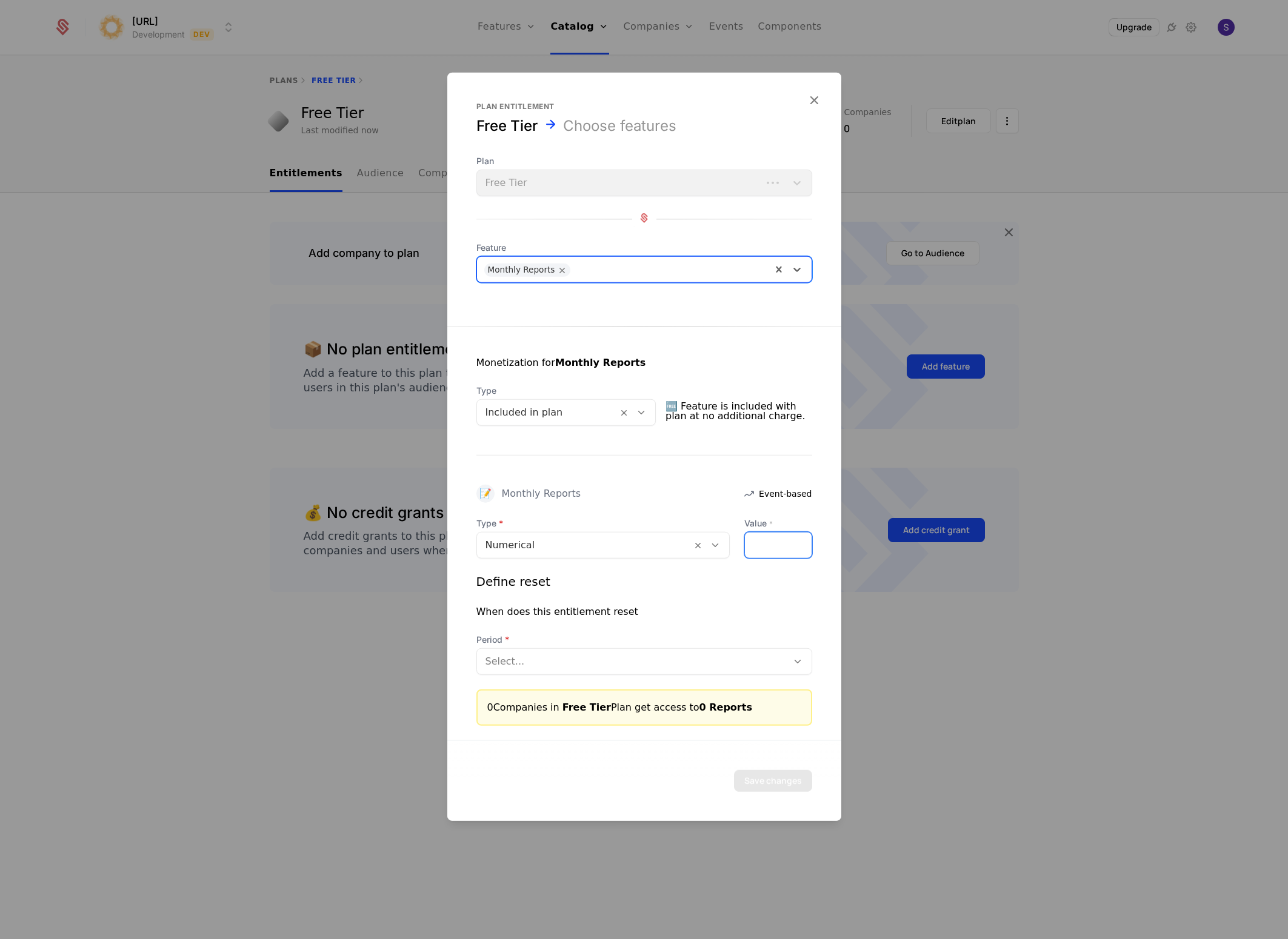
click at [780, 549] on input "*" at bounding box center [778, 545] width 66 height 26
type input "*"
click at [647, 413] on icon at bounding box center [641, 413] width 11 height 11
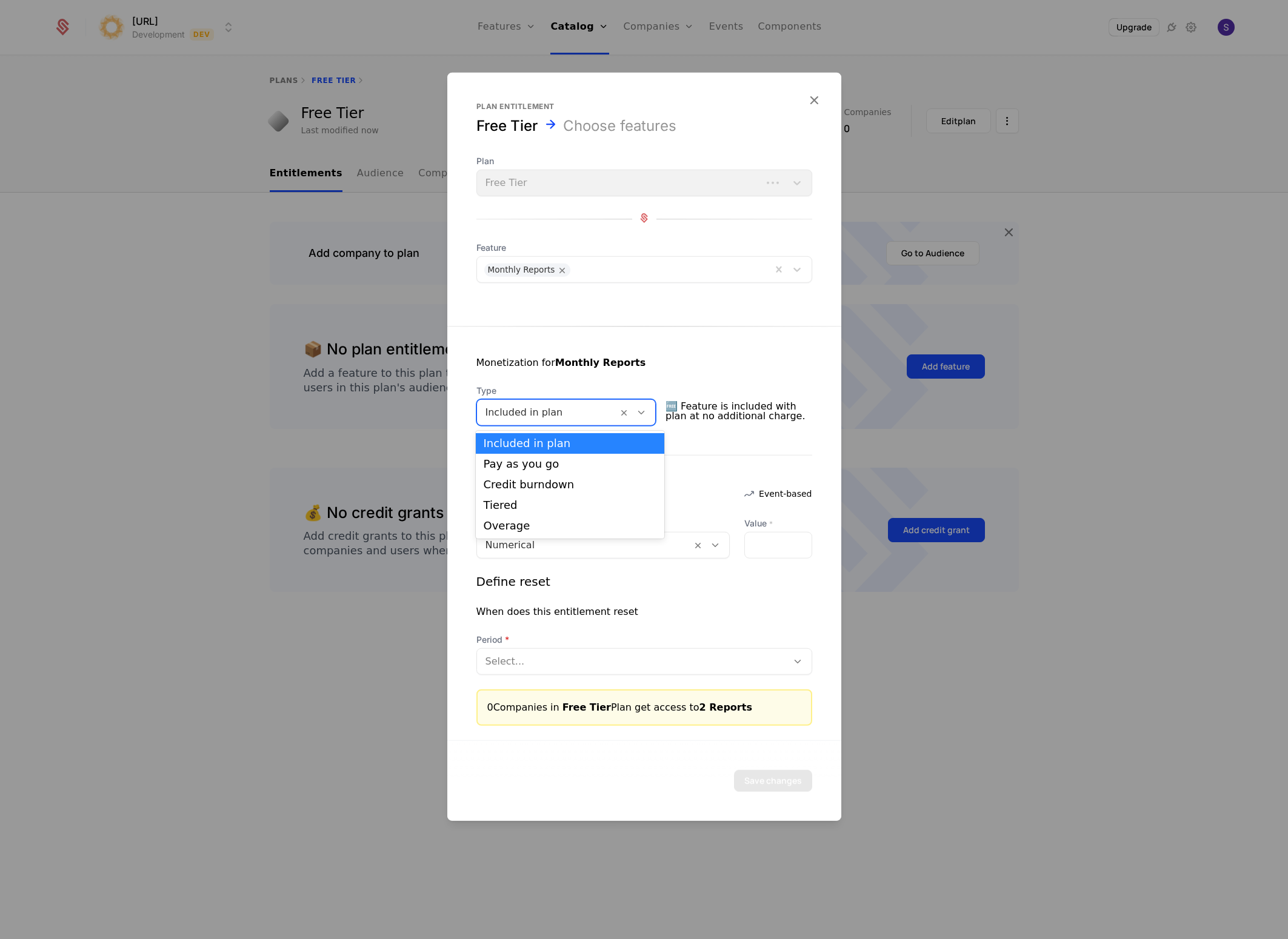
click at [647, 412] on icon at bounding box center [641, 413] width 11 height 11
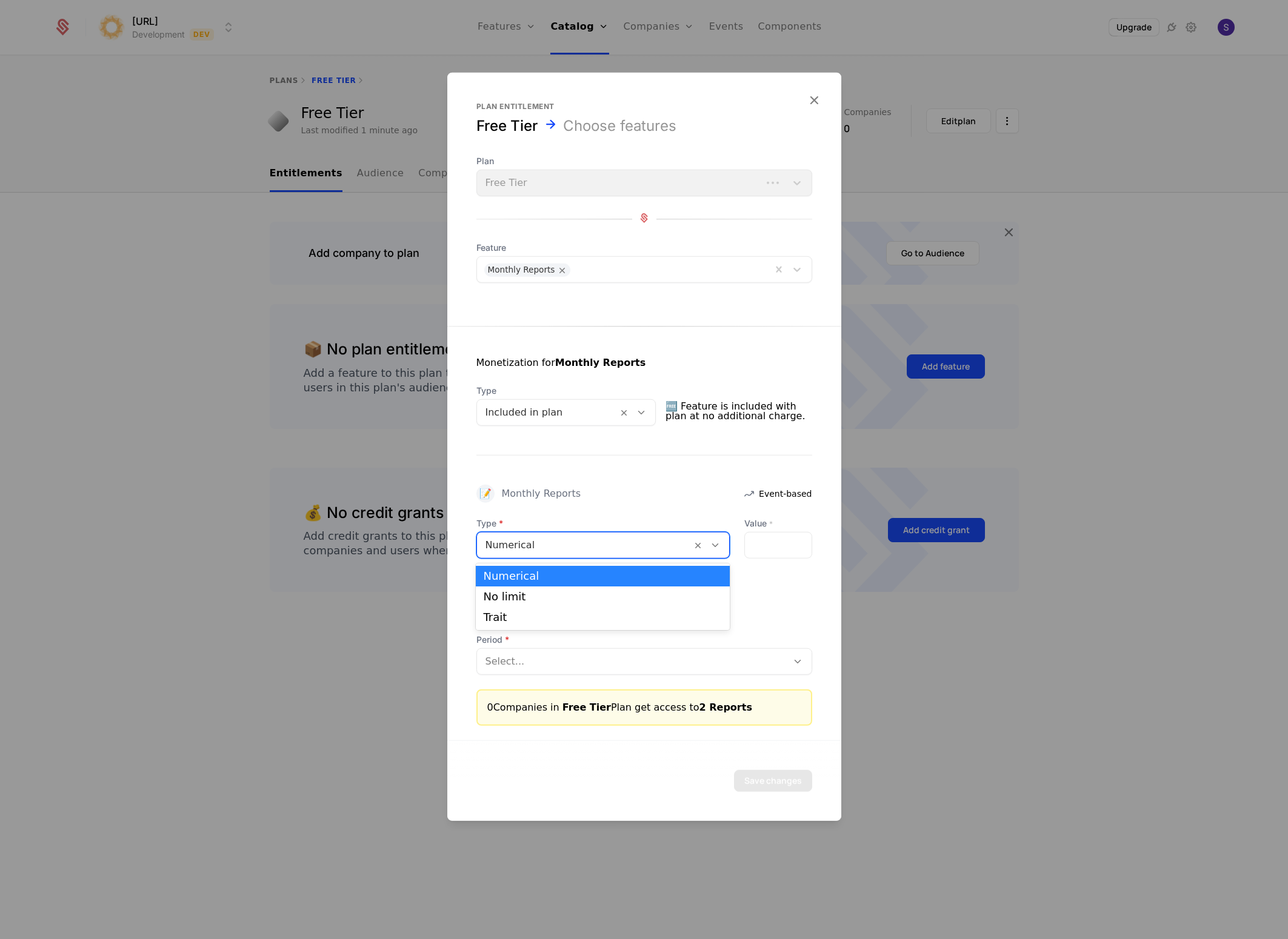
click at [726, 543] on div at bounding box center [710, 545] width 37 height 26
click at [723, 545] on div at bounding box center [715, 545] width 21 height 13
click at [602, 661] on div at bounding box center [632, 662] width 293 height 17
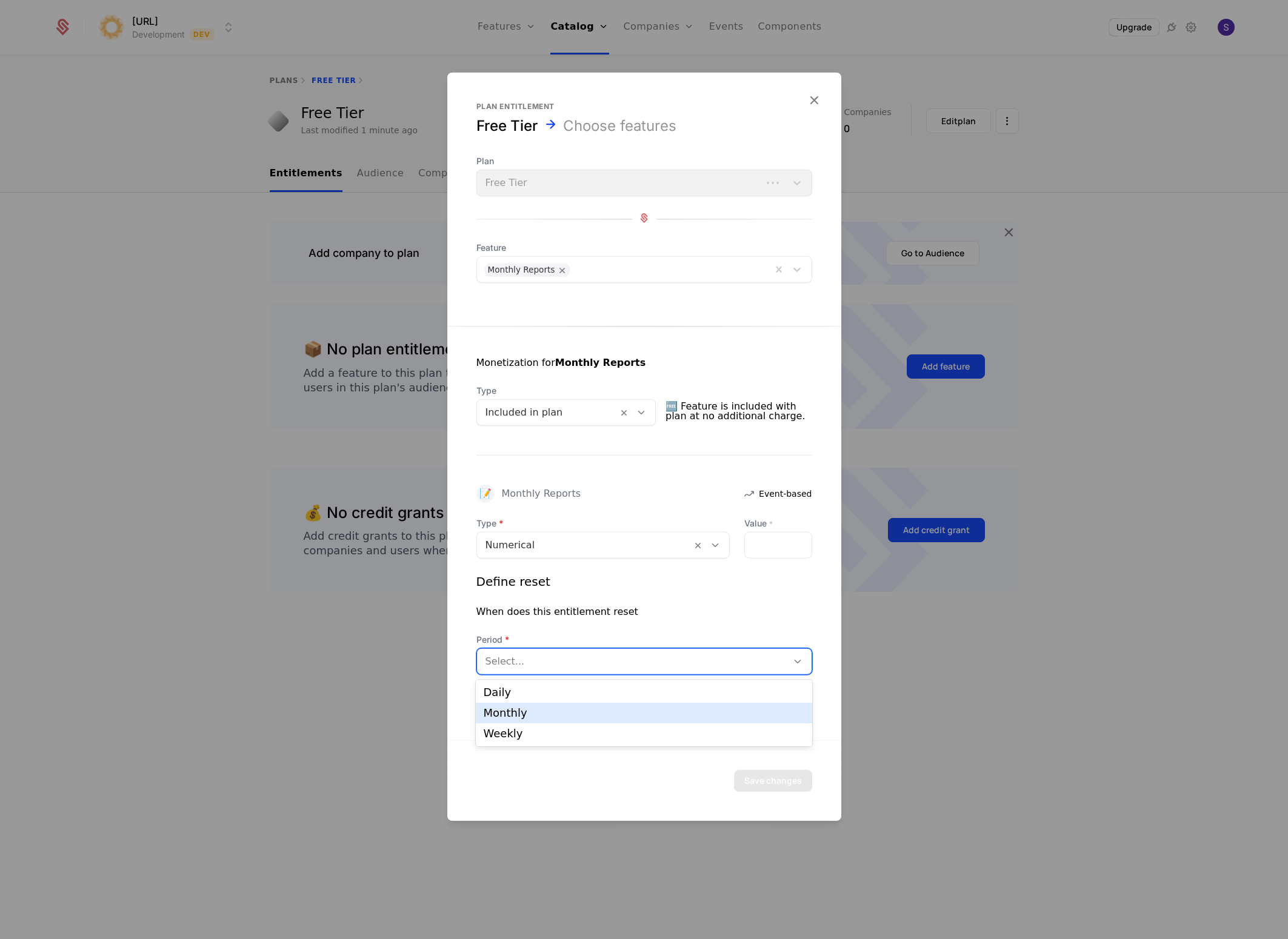
click at [532, 717] on div "Monthly" at bounding box center [644, 713] width 321 height 11
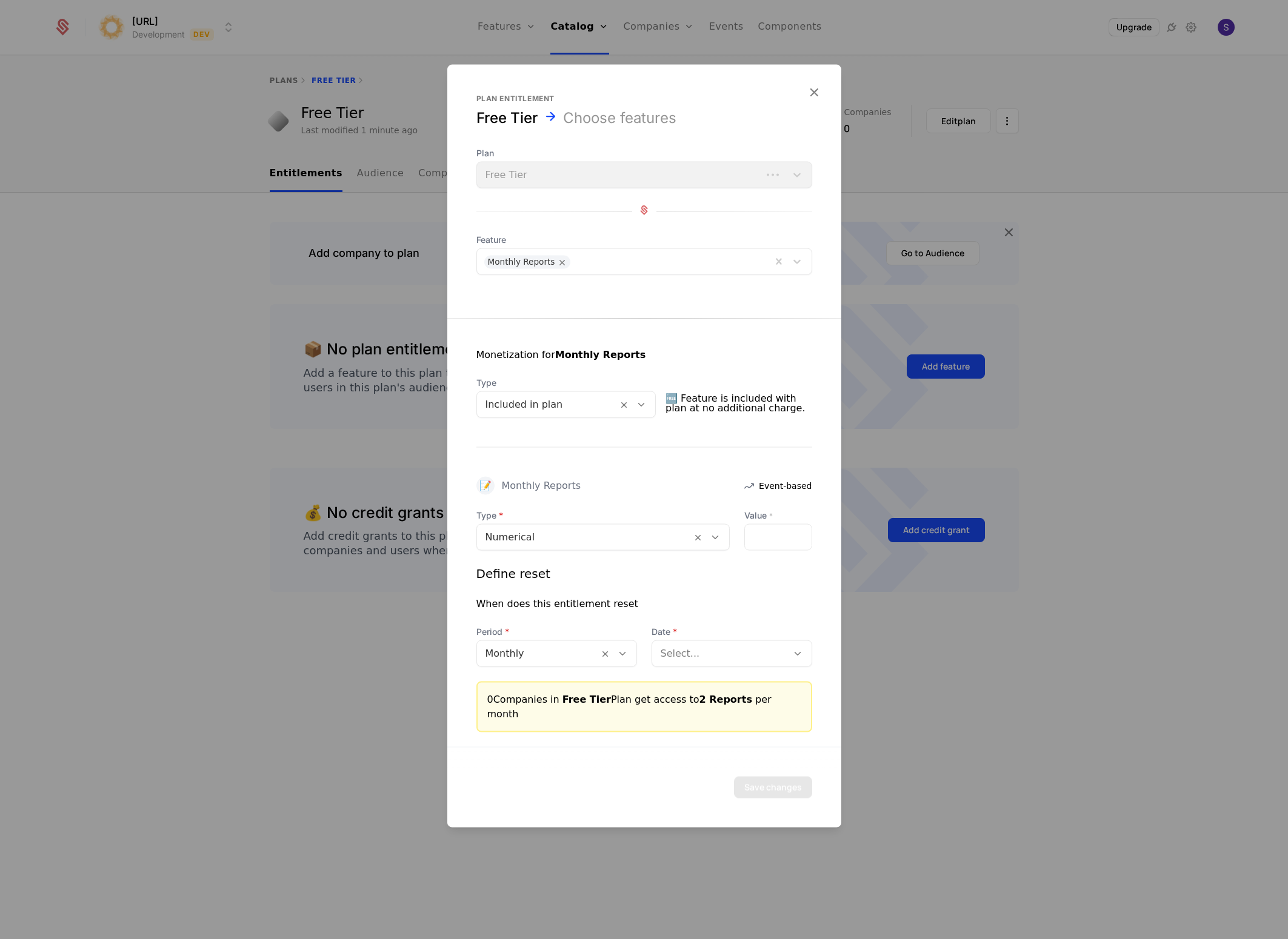
click at [585, 706] on span "Free Tier" at bounding box center [586, 700] width 48 height 12
click at [596, 269] on div at bounding box center [670, 261] width 188 height 17
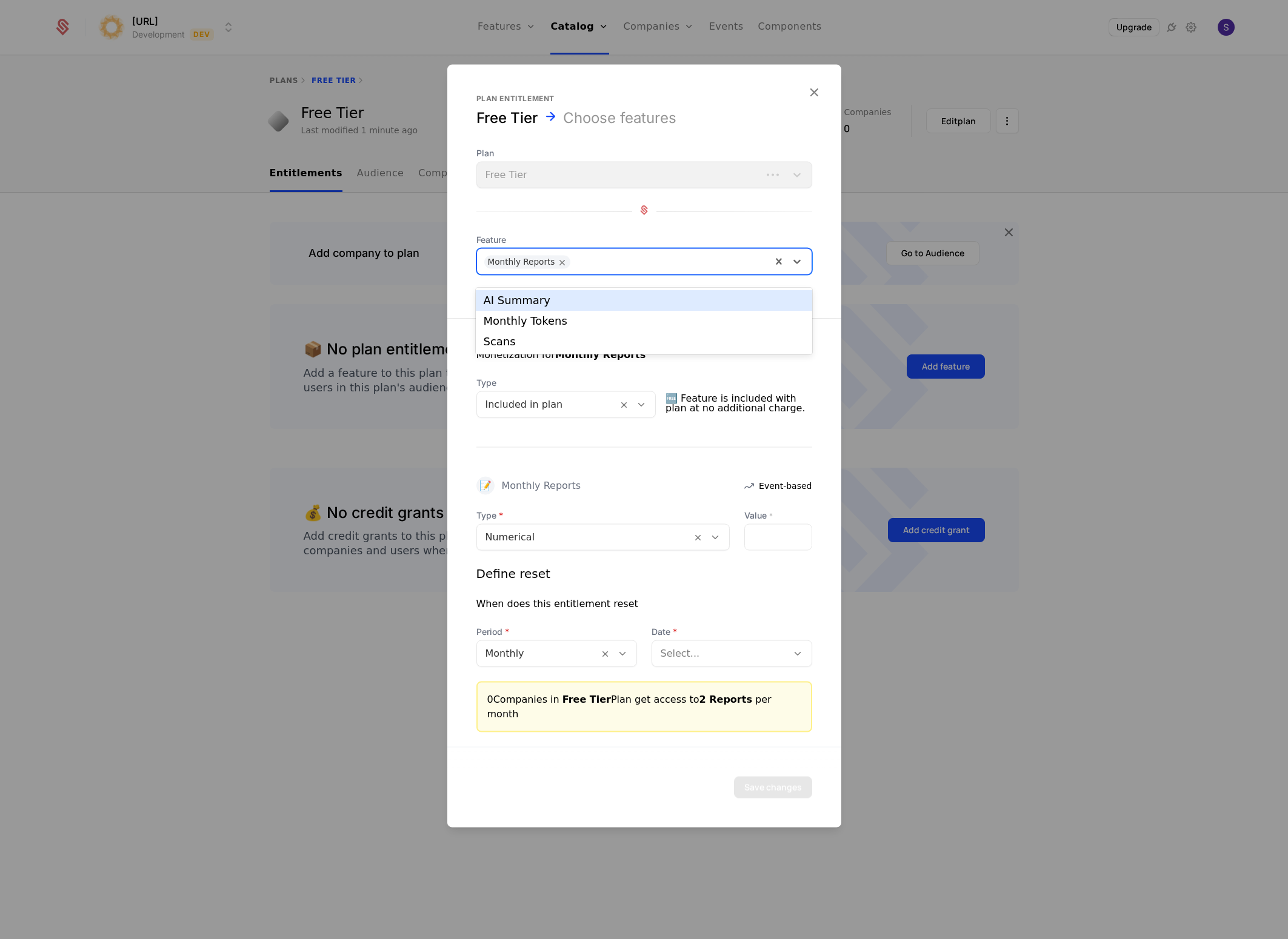
click at [605, 217] on div at bounding box center [644, 212] width 335 height 17
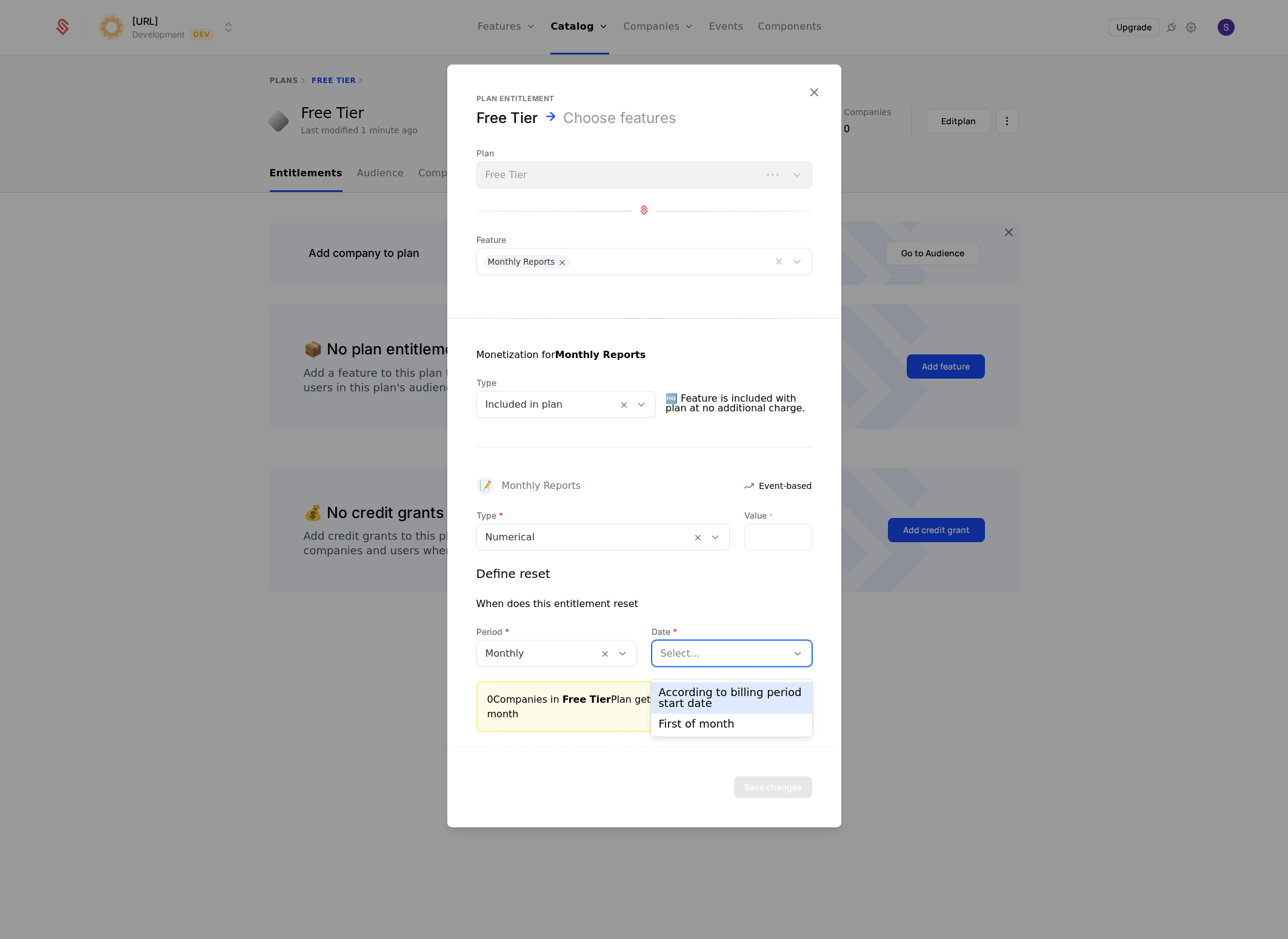
click at [697, 663] on div at bounding box center [720, 653] width 118 height 17
click at [717, 697] on div "According to billing period start date" at bounding box center [732, 698] width 146 height 22
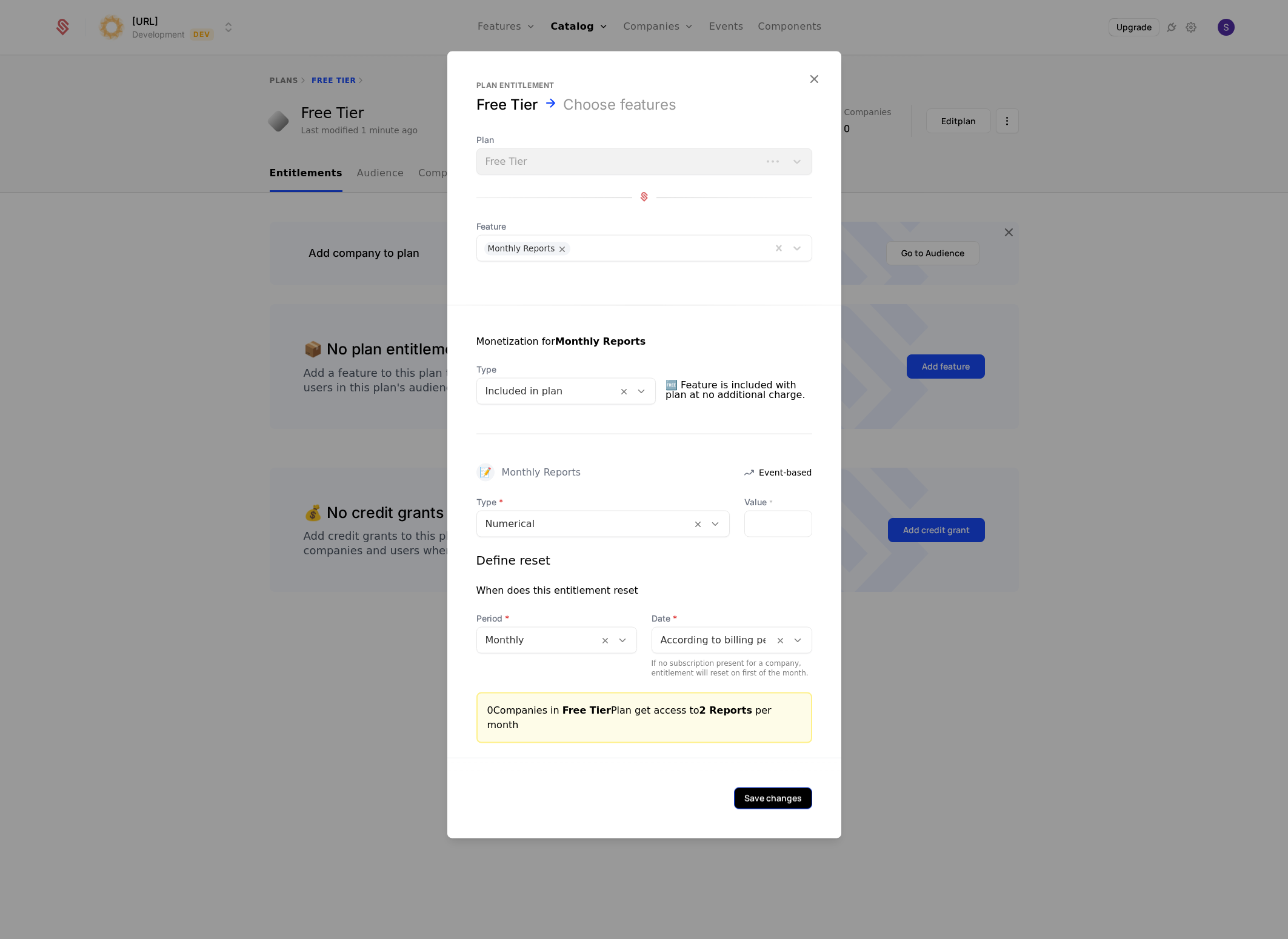
click at [760, 789] on button "Save changes" at bounding box center [773, 799] width 78 height 22
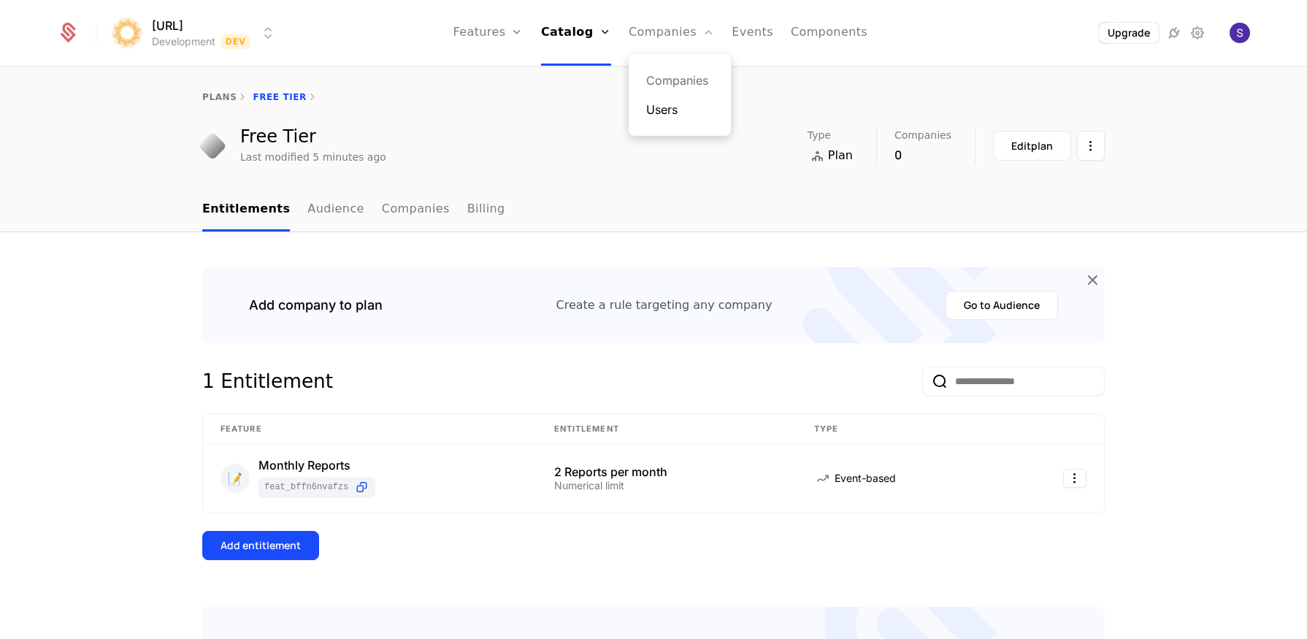
click at [680, 107] on link "Users" at bounding box center [679, 110] width 67 height 18
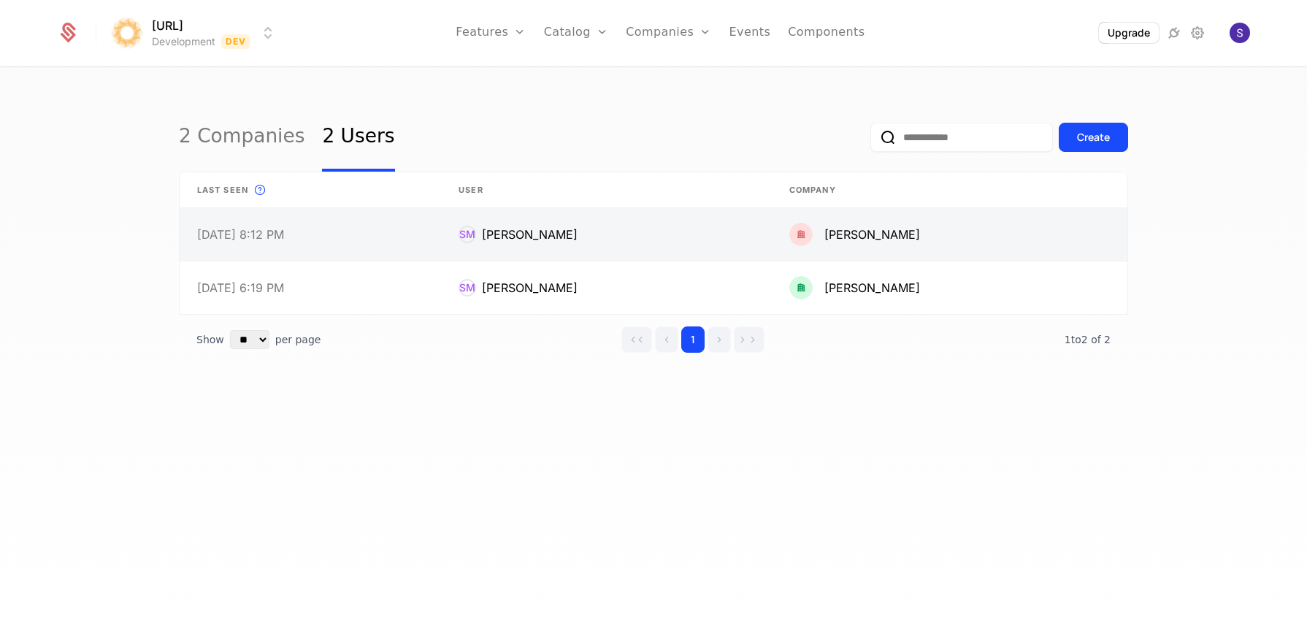
click at [198, 253] on link at bounding box center [310, 234] width 261 height 53
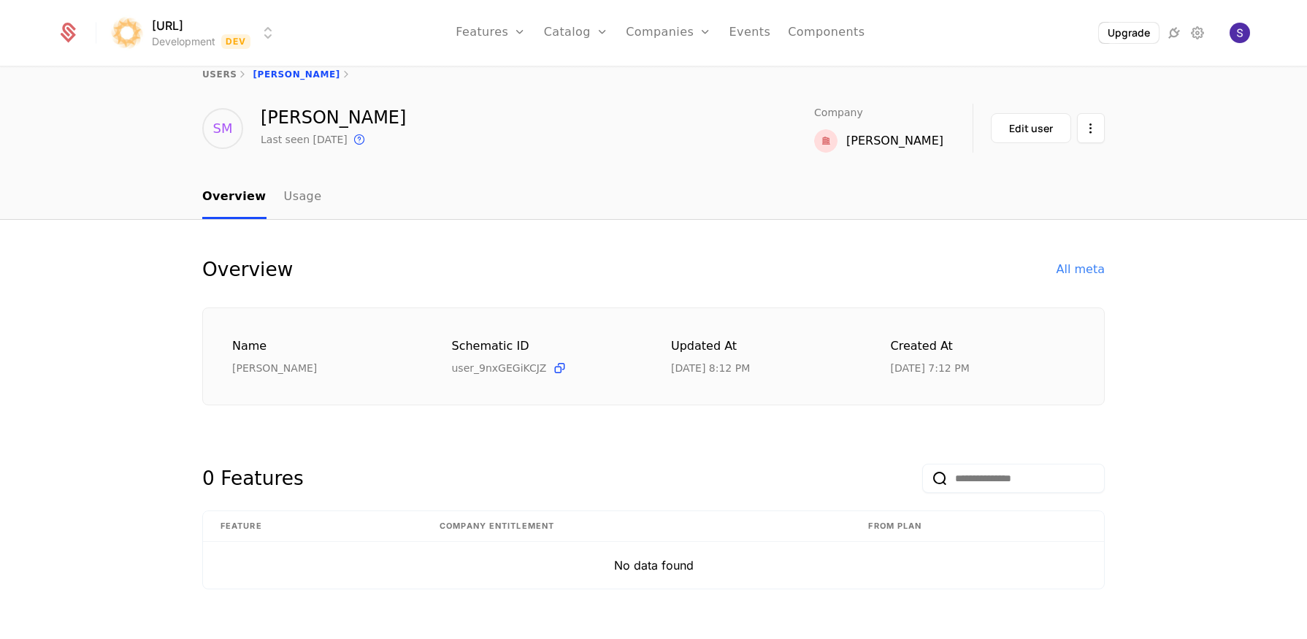
scroll to position [41, 0]
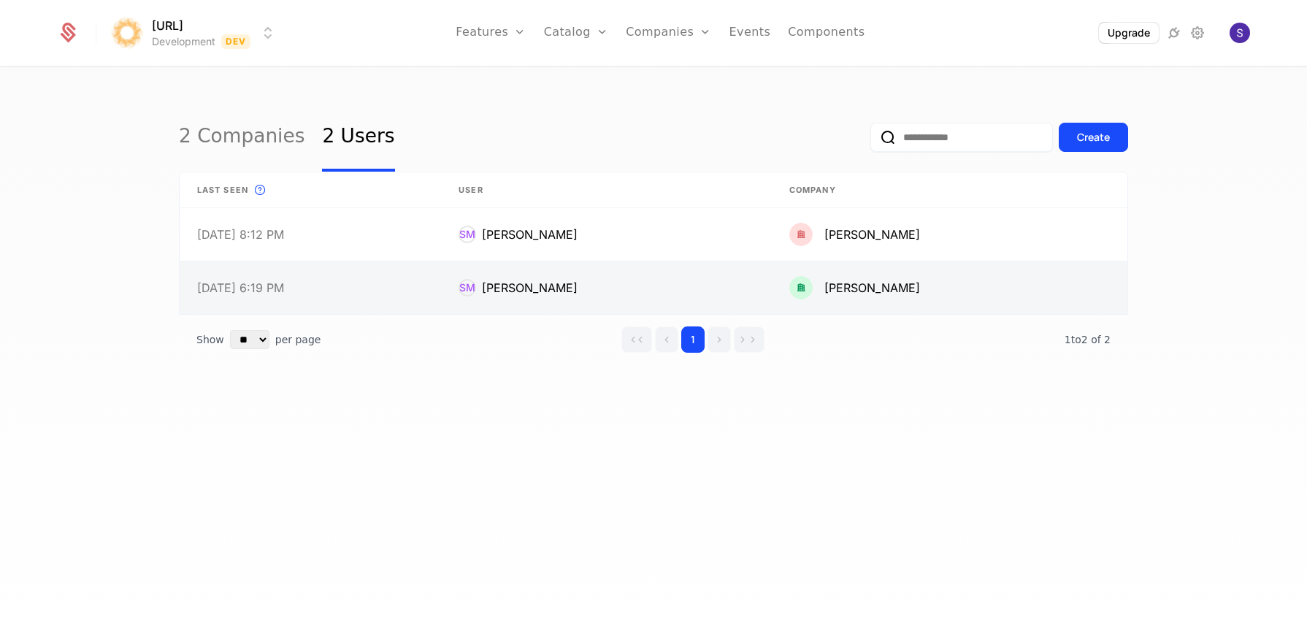
click at [518, 299] on link at bounding box center [606, 287] width 331 height 53
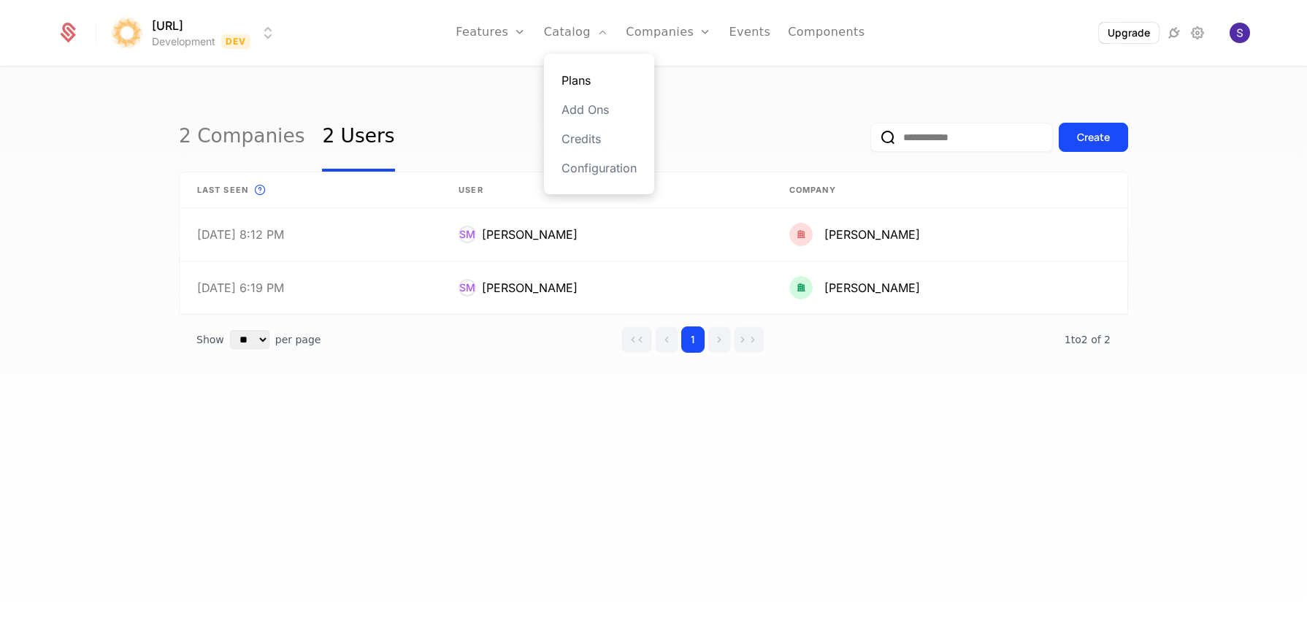
click at [575, 86] on link "Plans" at bounding box center [598, 81] width 75 height 18
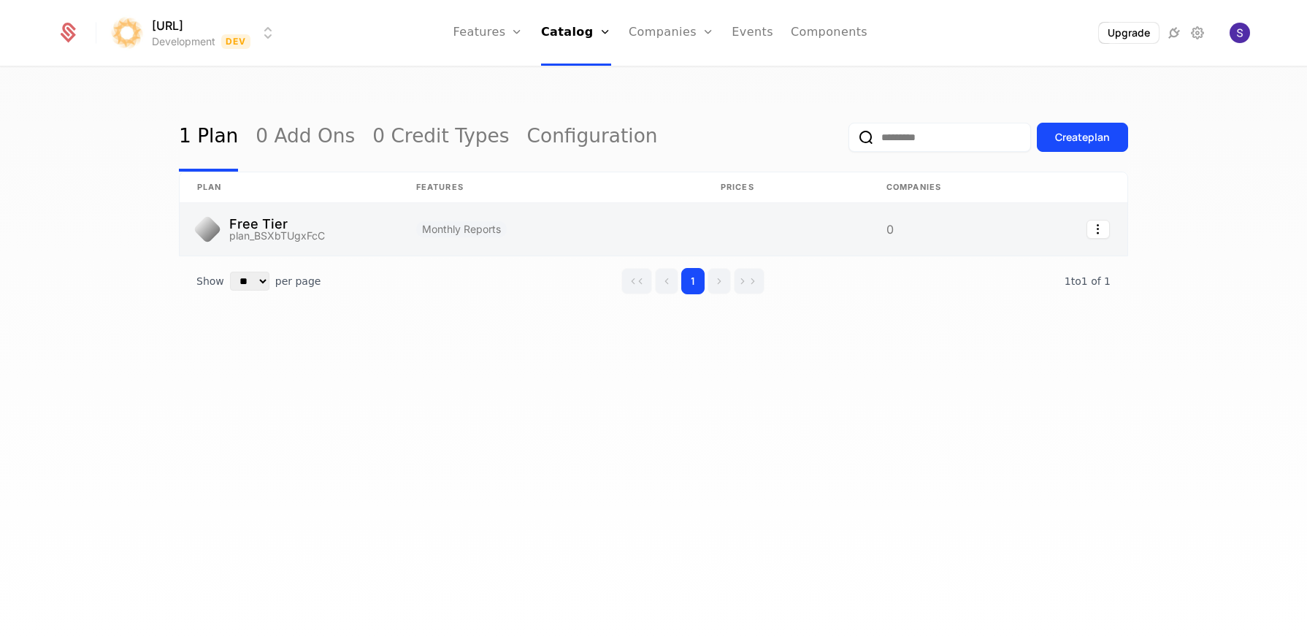
click at [299, 239] on link at bounding box center [289, 229] width 219 height 53
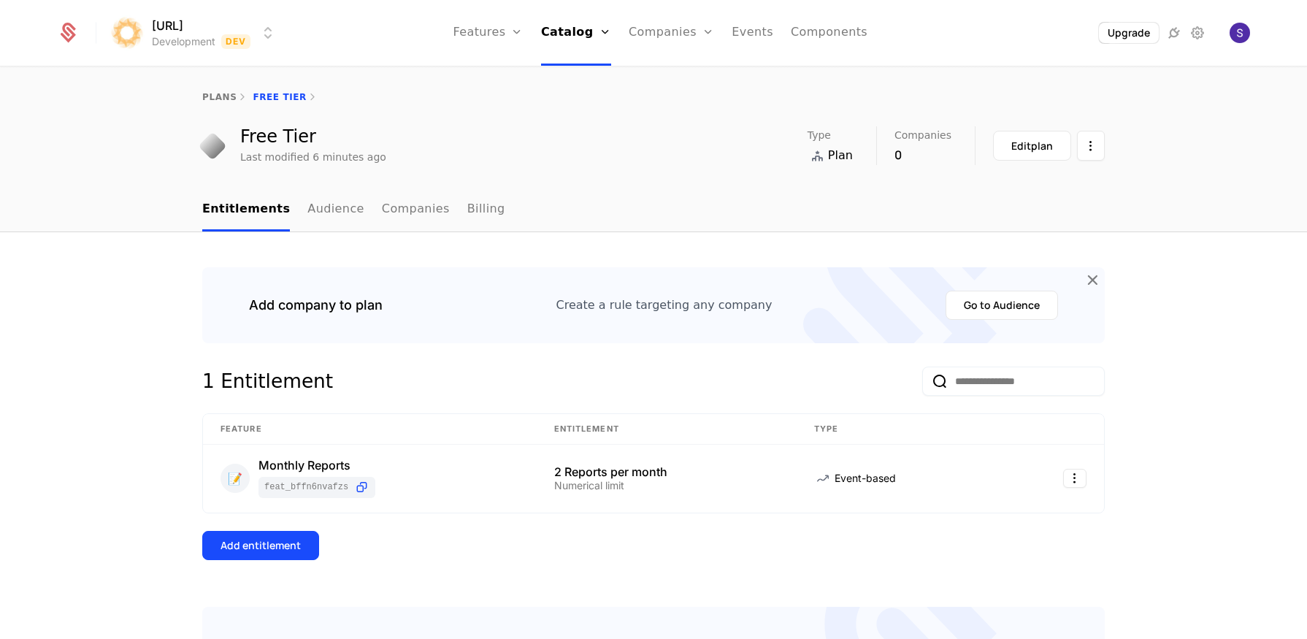
click at [628, 185] on div "plans Free Tier Free Tier Last modified 6 minutes ago Type Plan Companies 0 Edi…" at bounding box center [653, 128] width 1307 height 120
click at [1085, 140] on html "surya.ai Development Dev Features Features Flags Catalog Plans Add Ons Credits …" at bounding box center [653, 319] width 1307 height 639
click at [580, 197] on html "surya.ai Development Dev Features Features Flags Catalog Plans Add Ons Credits …" at bounding box center [653, 319] width 1307 height 639
click at [308, 210] on link "Audience" at bounding box center [335, 209] width 57 height 43
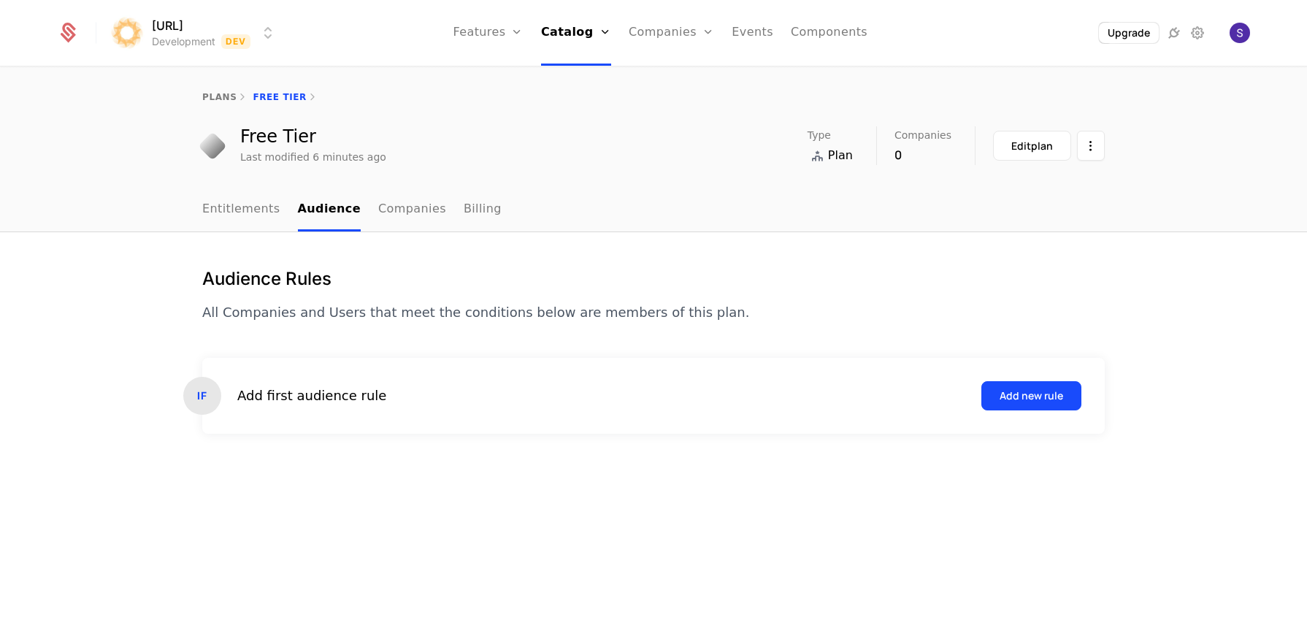
click at [362, 210] on ul "Entitlements Audience Companies Billing" at bounding box center [351, 209] width 299 height 43
click at [400, 211] on link "Companies" at bounding box center [412, 209] width 68 height 43
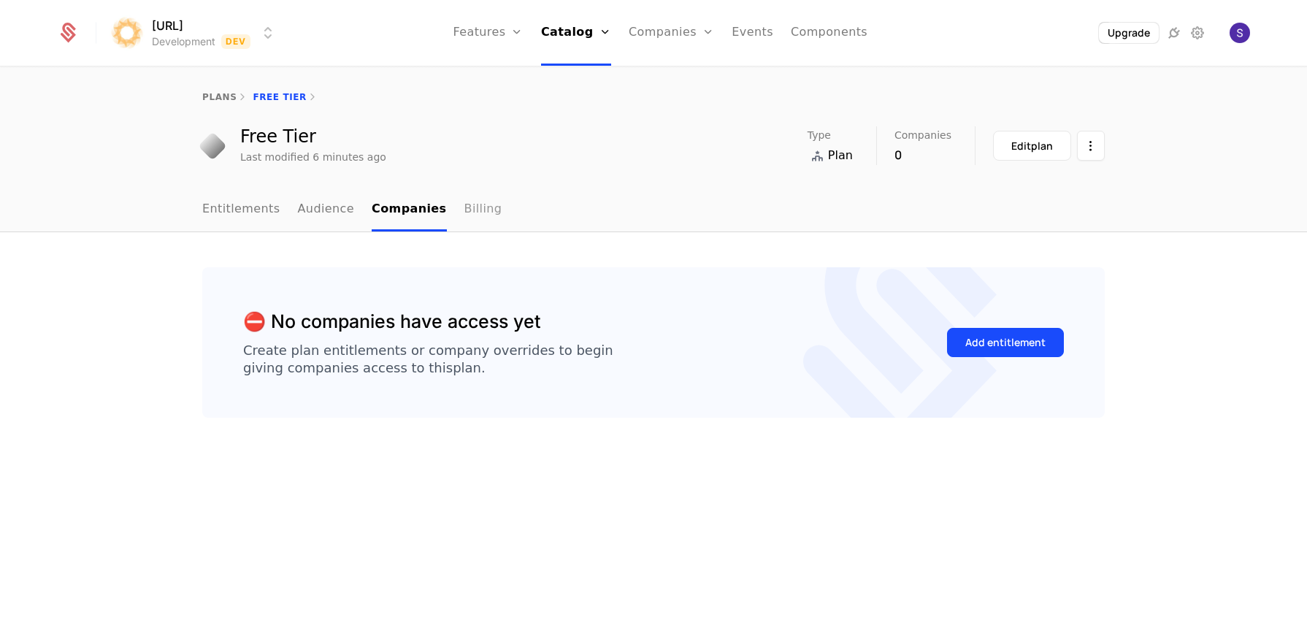
click at [466, 212] on link "Billing" at bounding box center [483, 209] width 38 height 43
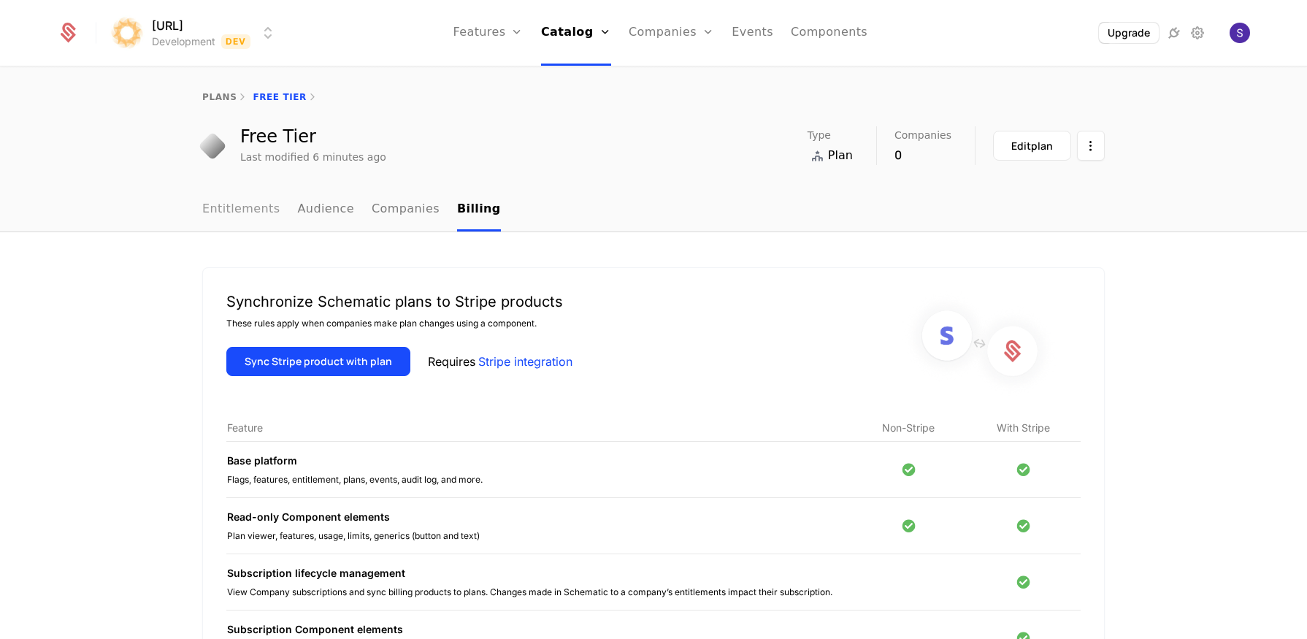
click at [217, 207] on link "Entitlements" at bounding box center [241, 209] width 78 height 43
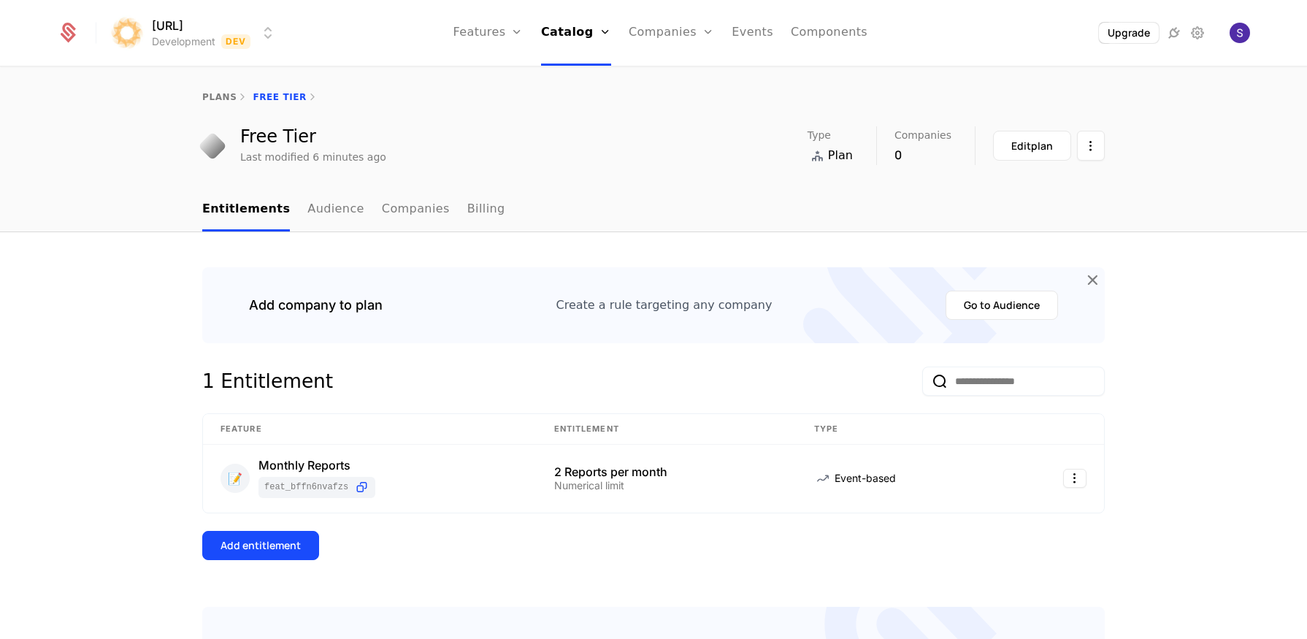
click at [215, 153] on div at bounding box center [212, 146] width 20 height 20
click at [276, 96] on div "plans Free Tier" at bounding box center [653, 97] width 902 height 12
click at [1075, 485] on html "surya.ai Development Dev Features Features Flags Catalog Plans Add Ons Credits …" at bounding box center [653, 319] width 1307 height 639
click at [985, 582] on div "View feature" at bounding box center [992, 579] width 82 height 20
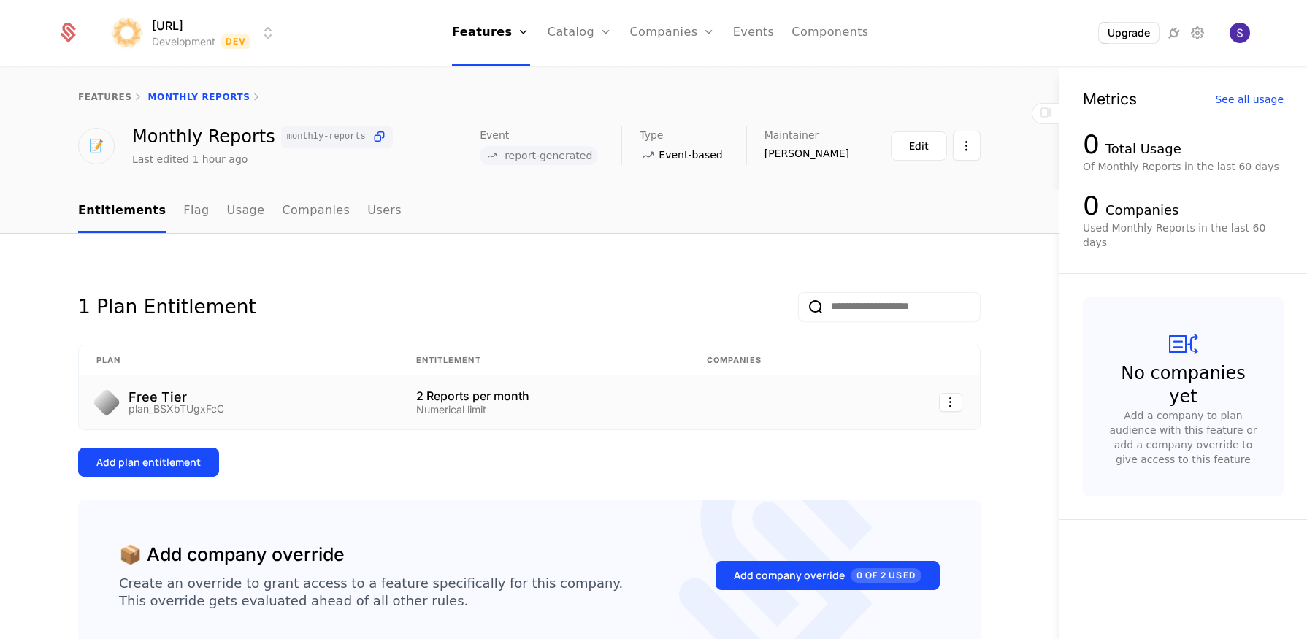
click at [222, 412] on div "Free Tier plan_BSXbTUgxFcC" at bounding box center [238, 402] width 285 height 23
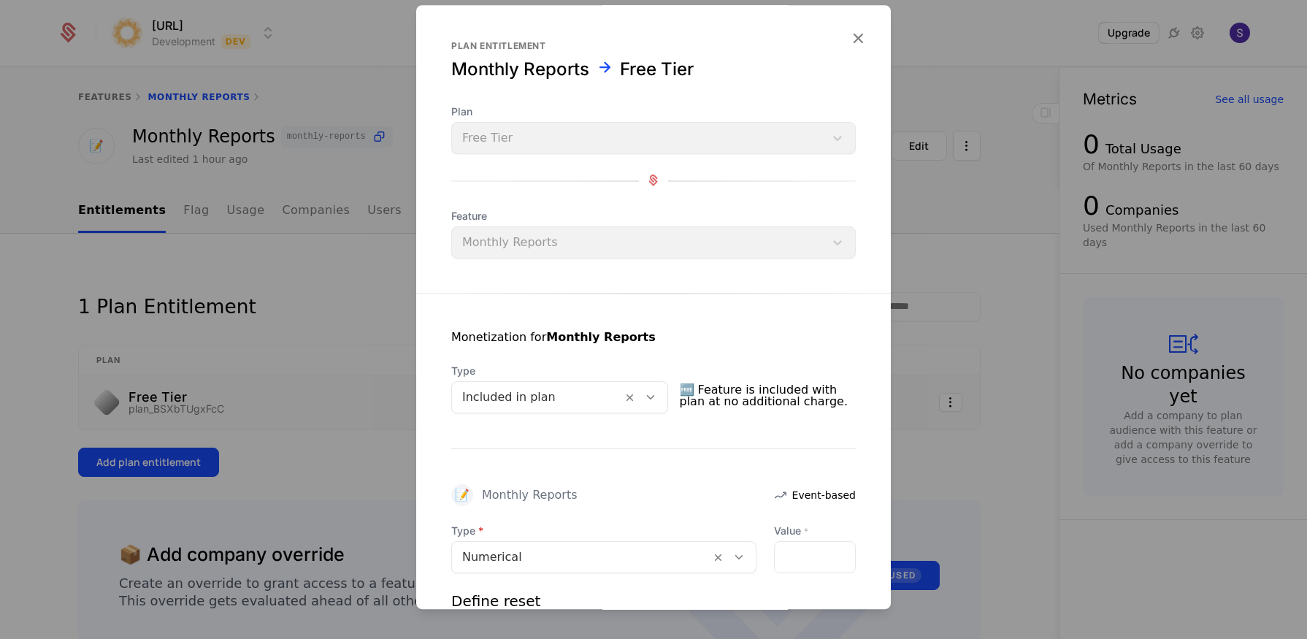
scroll to position [298, 0]
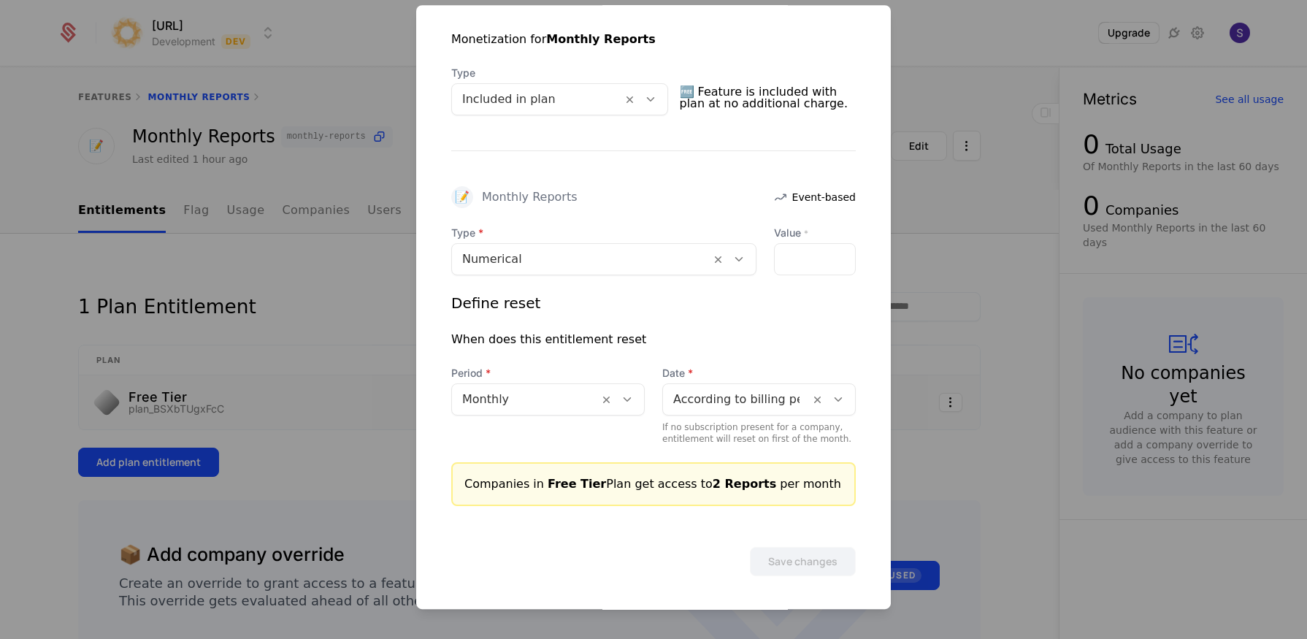
click at [269, 409] on div at bounding box center [653, 319] width 1307 height 639
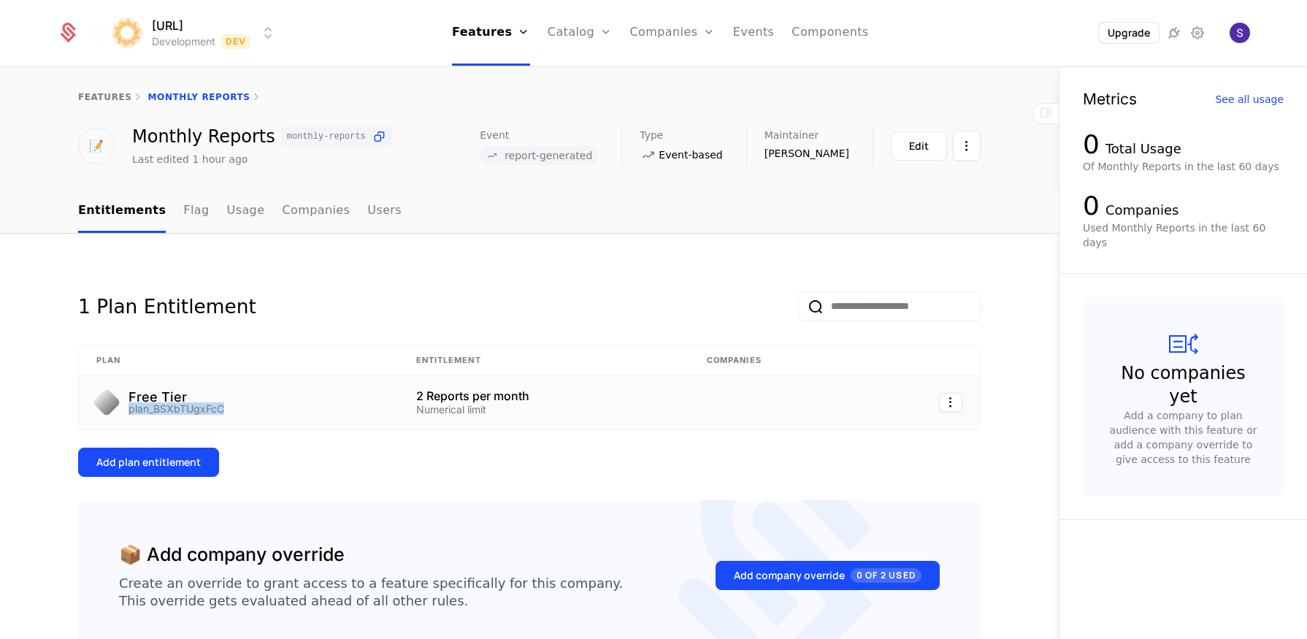
drag, startPoint x: 218, startPoint y: 408, endPoint x: 122, endPoint y: 412, distance: 95.7
click at [122, 412] on div "Free Tier plan_BSXbTUgxFcC" at bounding box center [238, 402] width 285 height 23
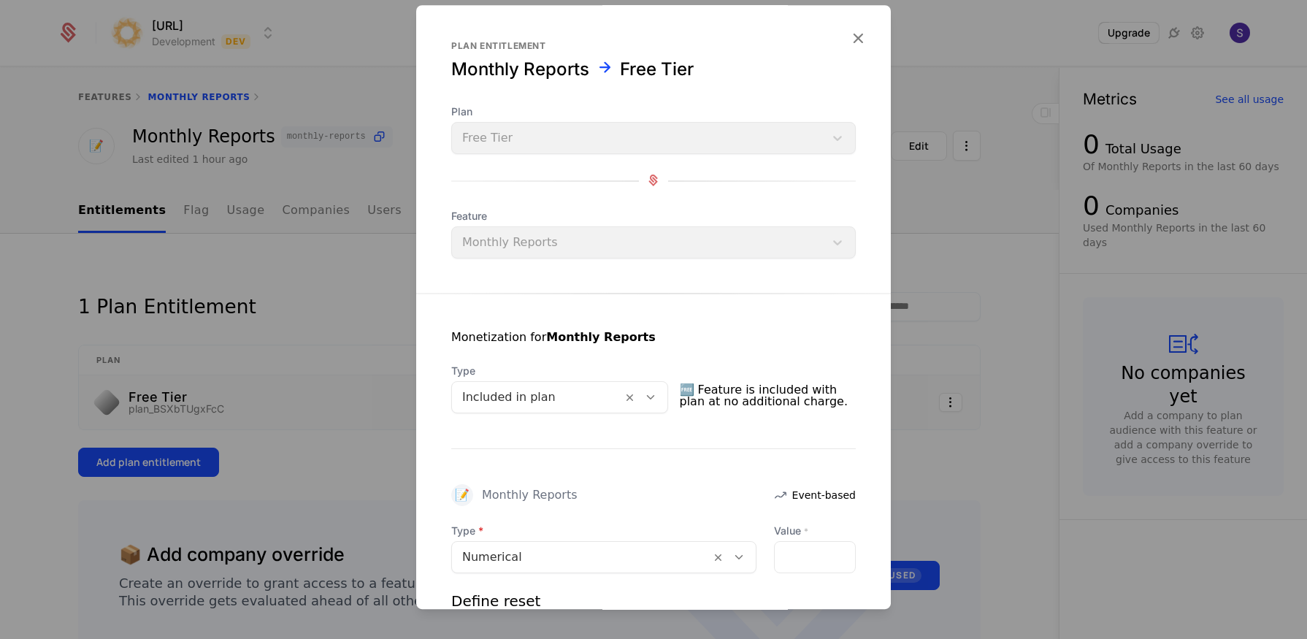
click at [359, 453] on div at bounding box center [653, 319] width 1307 height 639
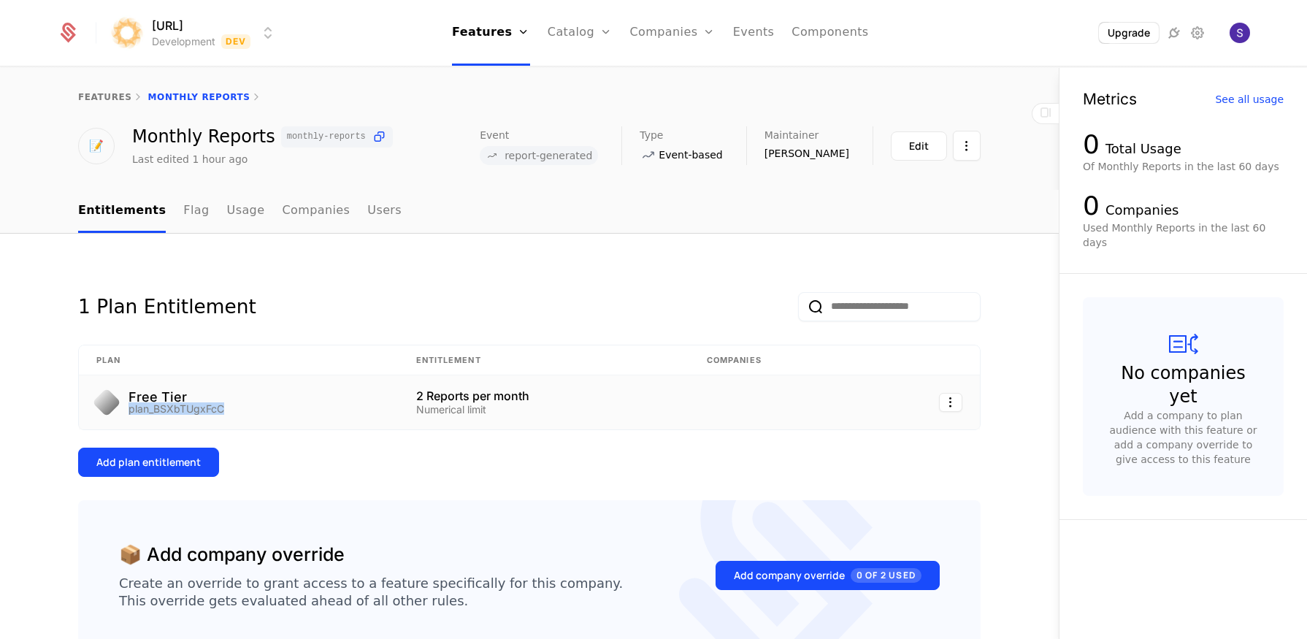
drag, startPoint x: 218, startPoint y: 411, endPoint x: 122, endPoint y: 408, distance: 95.7
click at [122, 408] on div "Free Tier plan_BSXbTUgxFcC" at bounding box center [238, 402] width 285 height 23
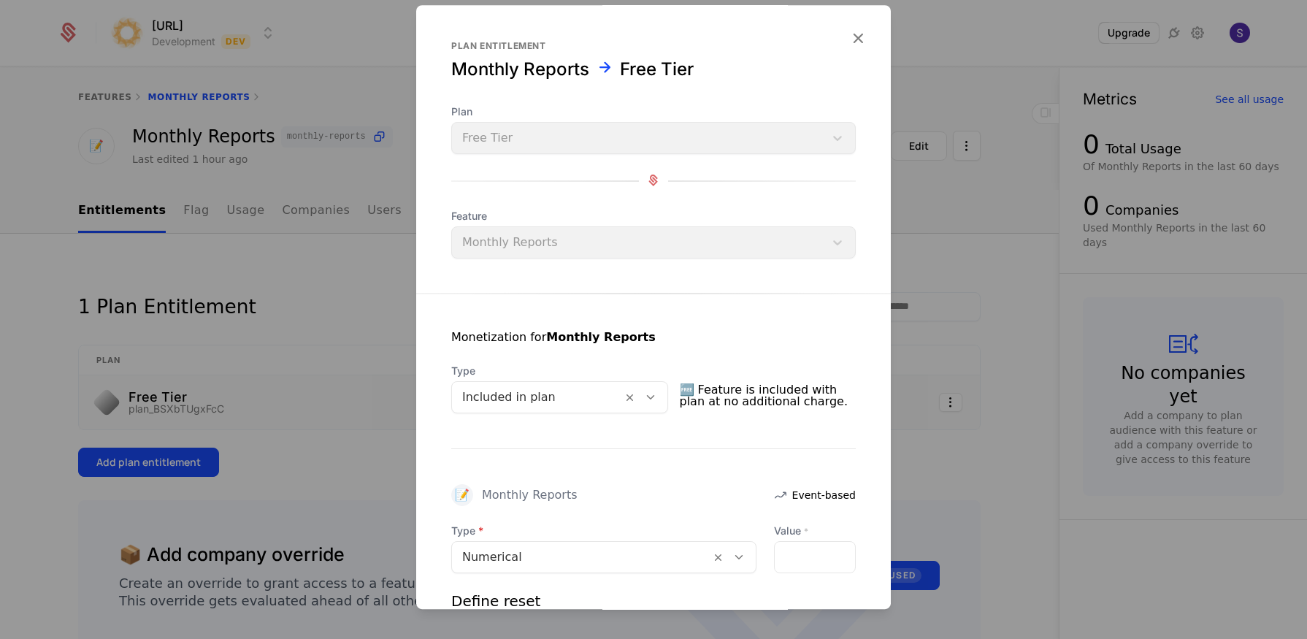
click at [290, 314] on div at bounding box center [653, 319] width 1307 height 639
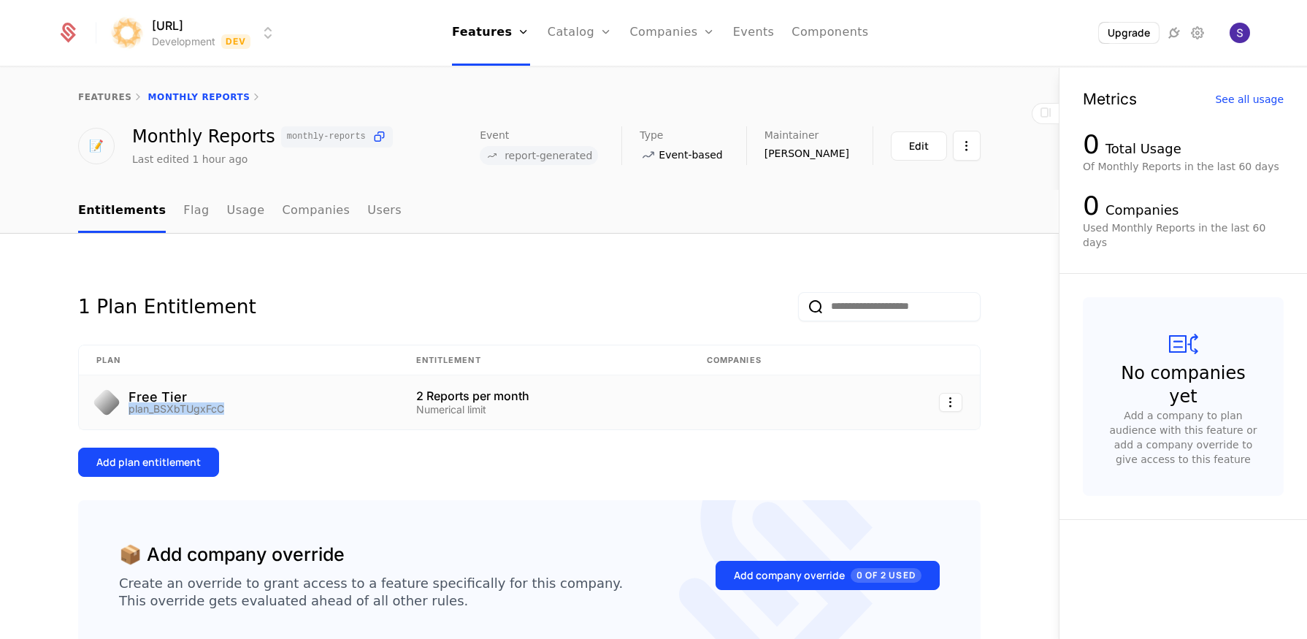
drag, startPoint x: 120, startPoint y: 411, endPoint x: 218, endPoint y: 408, distance: 97.9
click at [218, 408] on div "Free Tier plan_BSXbTUgxFcC" at bounding box center [238, 402] width 285 height 23
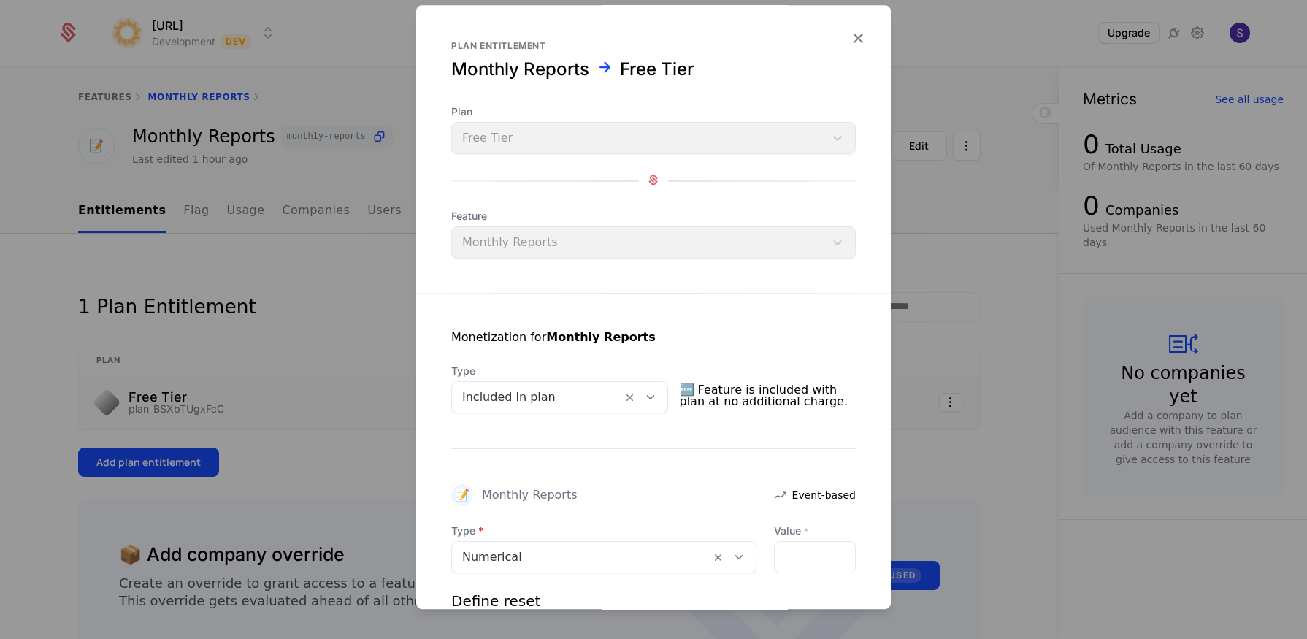
click at [255, 411] on div at bounding box center [653, 319] width 1307 height 639
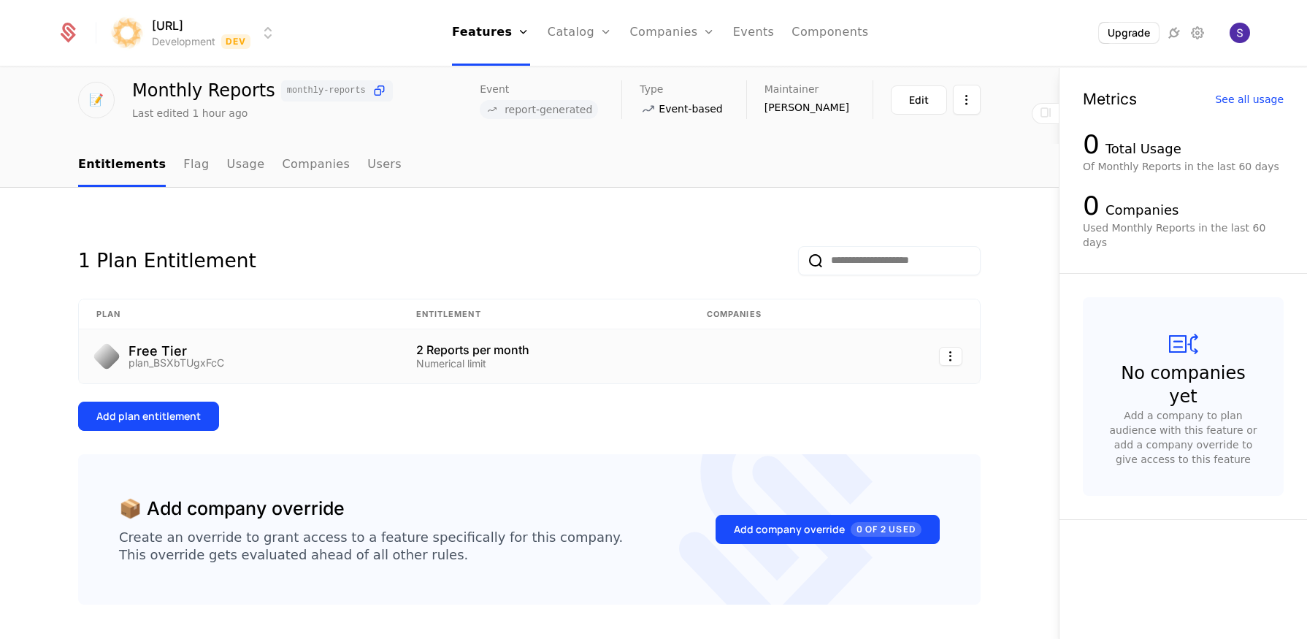
scroll to position [91, 0]
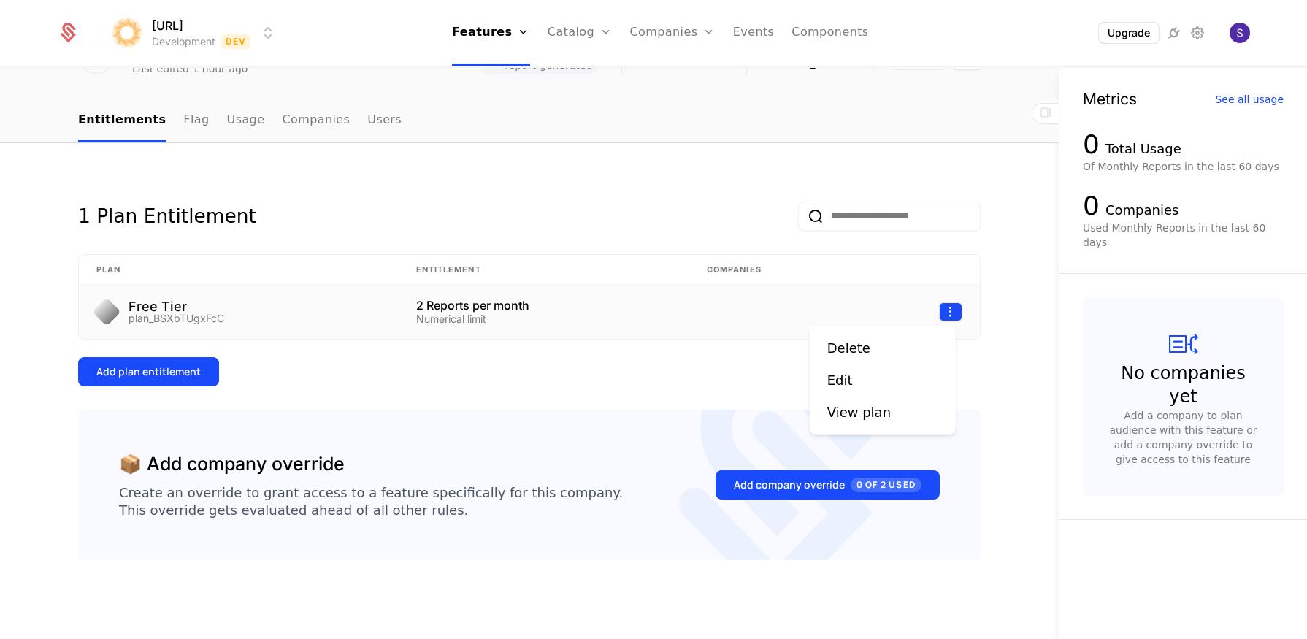
click at [942, 302] on html "surya.ai Development Dev Features Features Flags Catalog Plans Add Ons Credits …" at bounding box center [653, 319] width 1307 height 639
click at [848, 402] on div "View plan" at bounding box center [859, 412] width 64 height 20
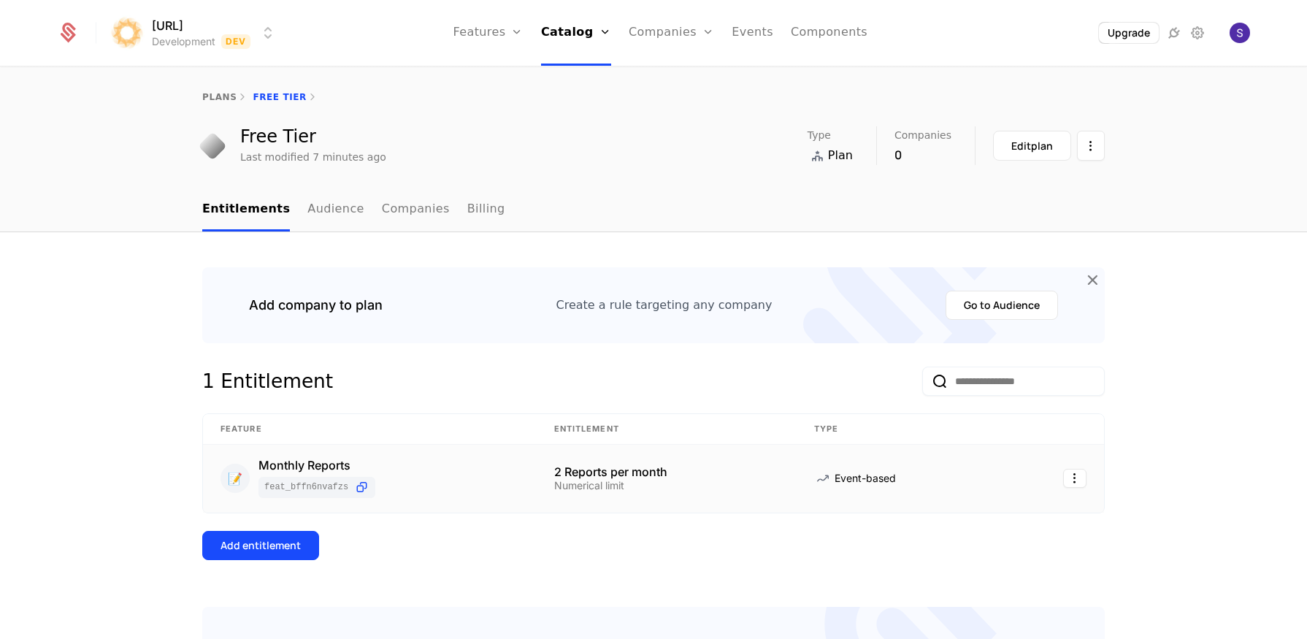
click at [557, 469] on div "2 Reports per month" at bounding box center [666, 472] width 225 height 12
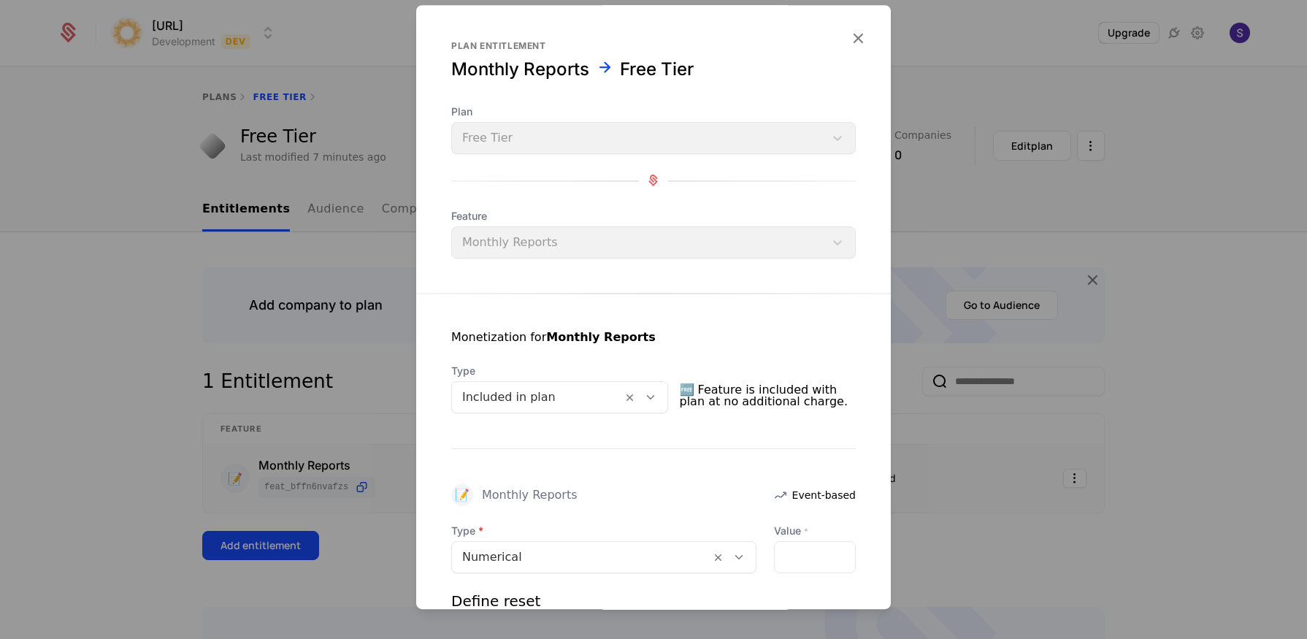
click at [326, 328] on div at bounding box center [653, 319] width 1307 height 639
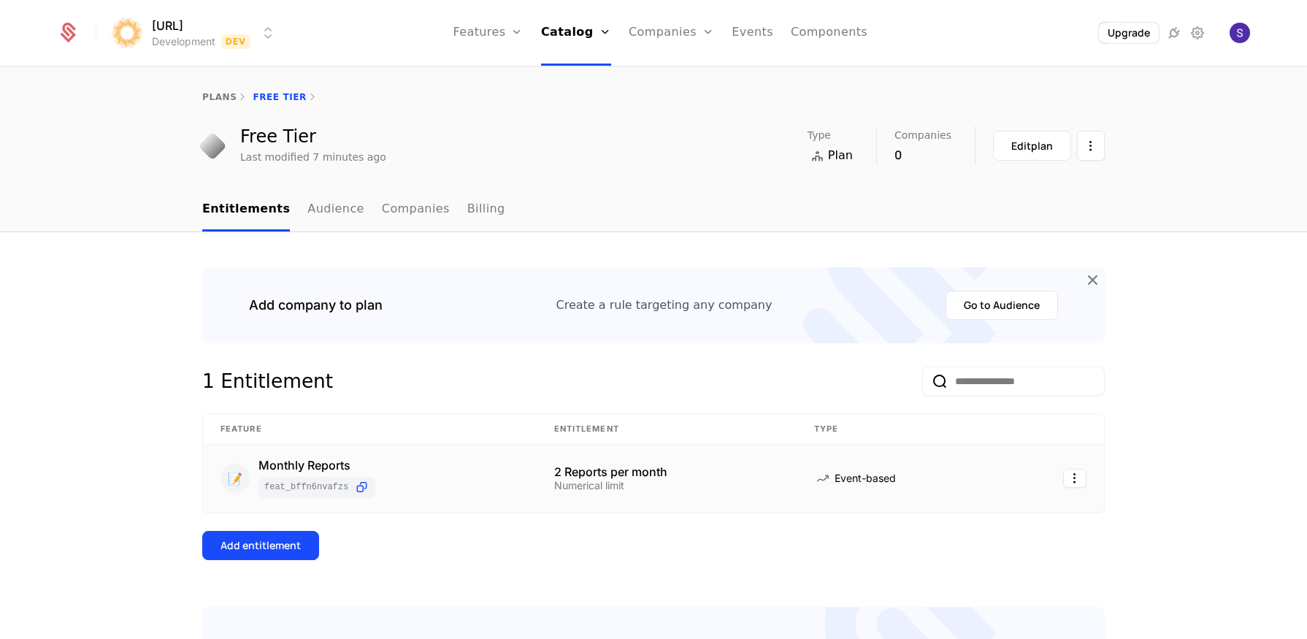
click at [324, 188] on div "plans Free Tier Free Tier Last modified 7 minutes ago Type Plan Companies 0 Edi…" at bounding box center [653, 128] width 1307 height 120
click at [320, 201] on link "Audience" at bounding box center [335, 209] width 57 height 43
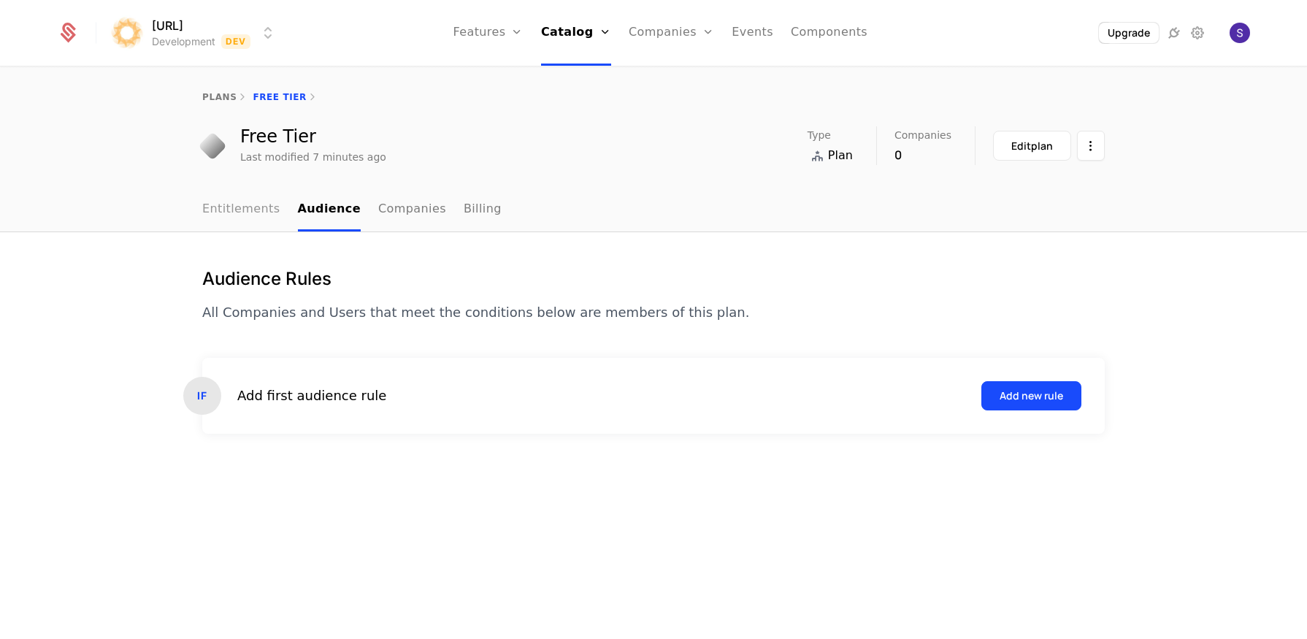
click at [256, 210] on link "Entitlements" at bounding box center [241, 209] width 78 height 43
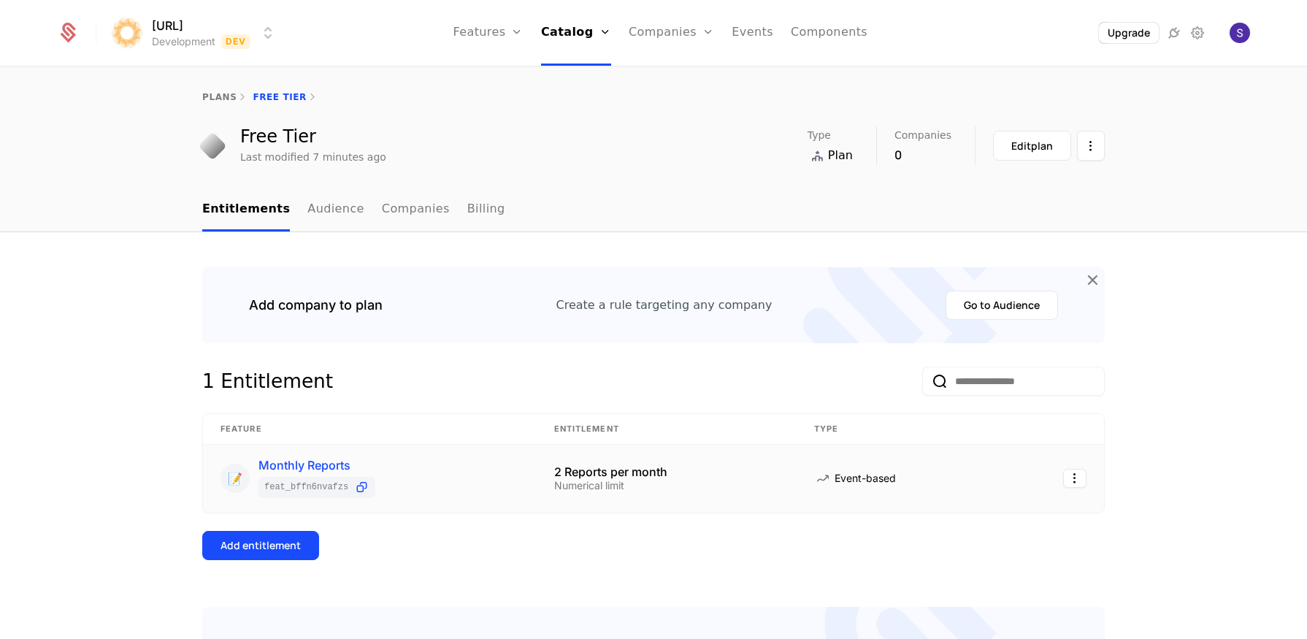
click at [277, 469] on div "Monthly Reports" at bounding box center [316, 465] width 117 height 12
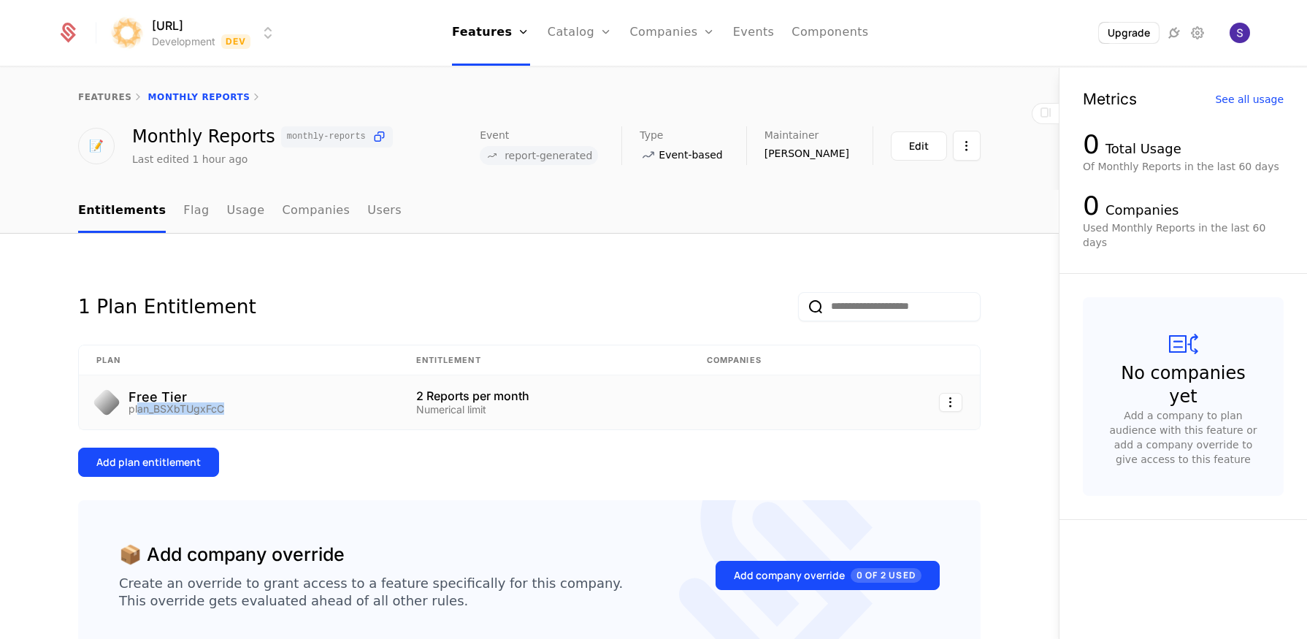
drag, startPoint x: 145, startPoint y: 410, endPoint x: 252, endPoint y: 410, distance: 106.6
click at [252, 410] on div "Free Tier plan_BSXbTUgxFcC" at bounding box center [238, 402] width 285 height 23
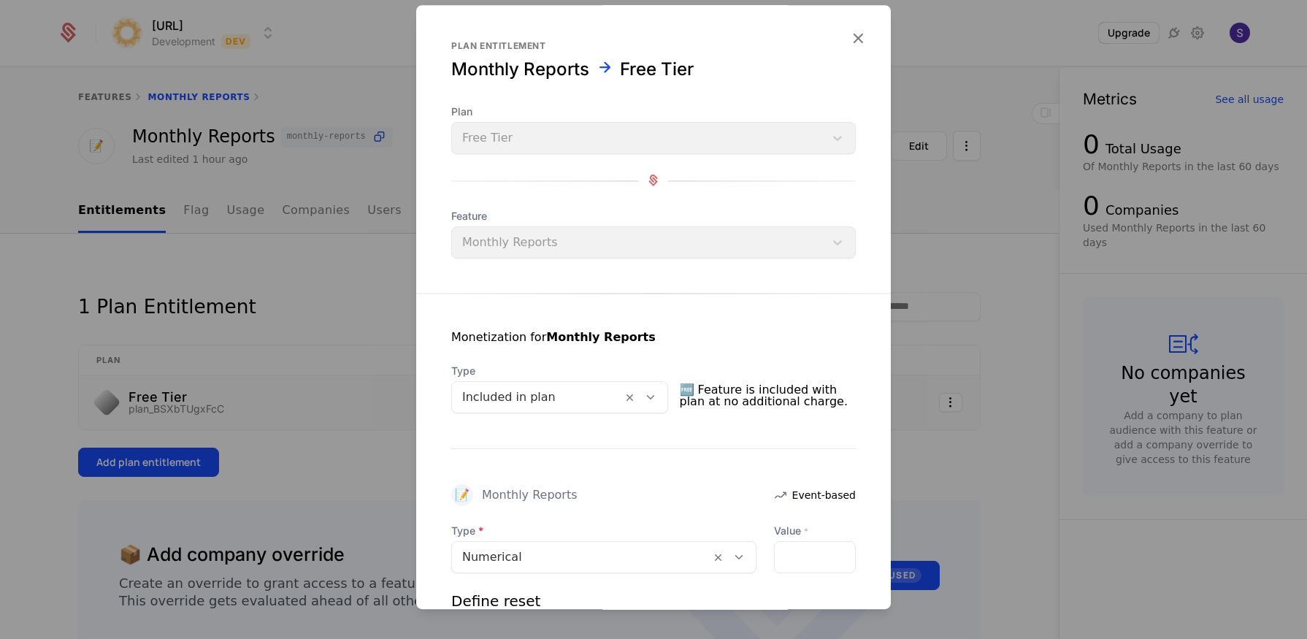
click at [299, 457] on div at bounding box center [653, 319] width 1307 height 639
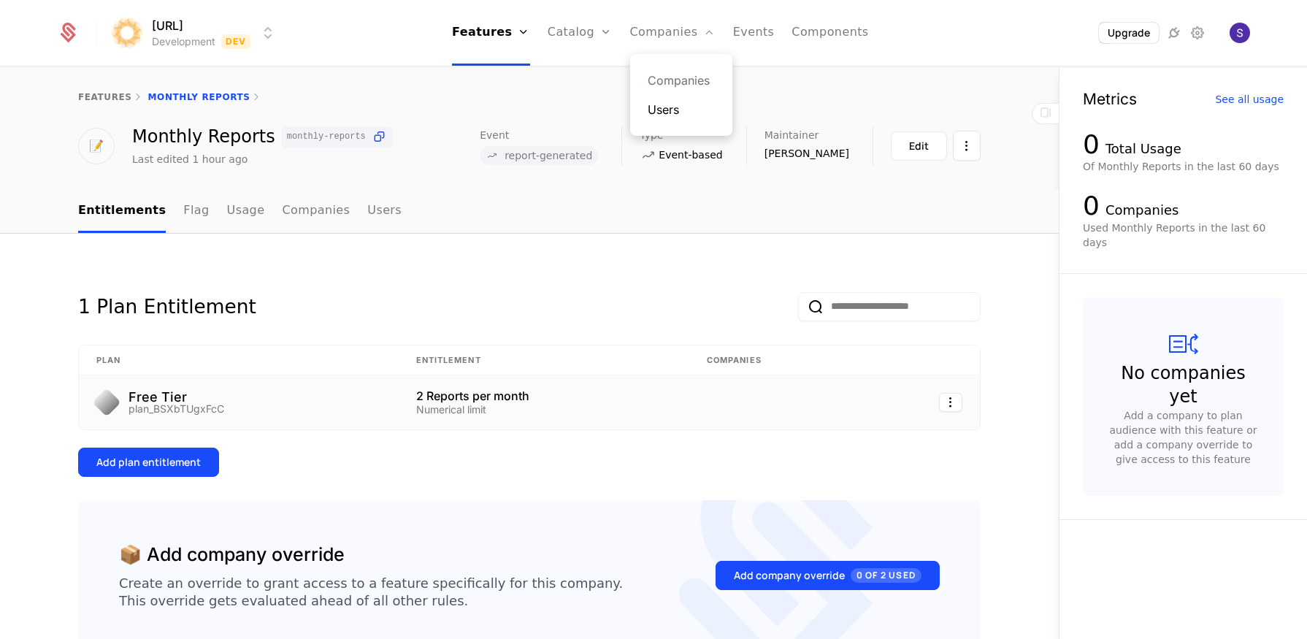
click at [681, 113] on link "Users" at bounding box center [680, 110] width 67 height 18
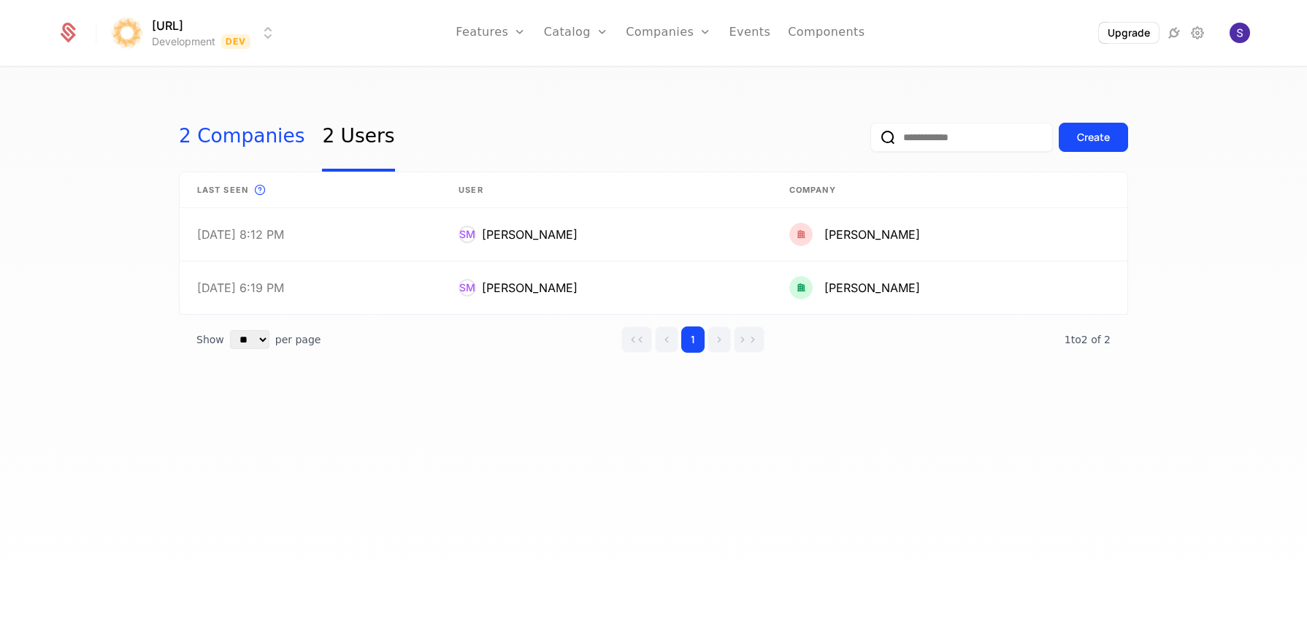
click at [264, 137] on link "2 Companies" at bounding box center [242, 137] width 126 height 69
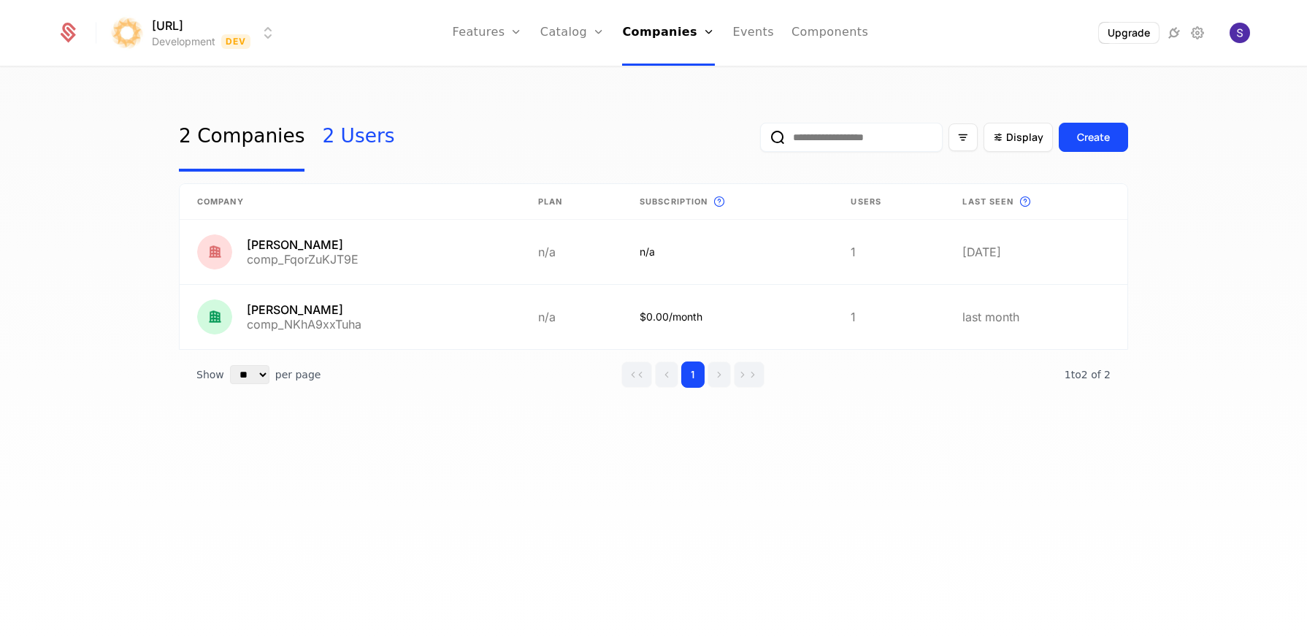
click at [360, 137] on link "2 Users" at bounding box center [358, 137] width 72 height 69
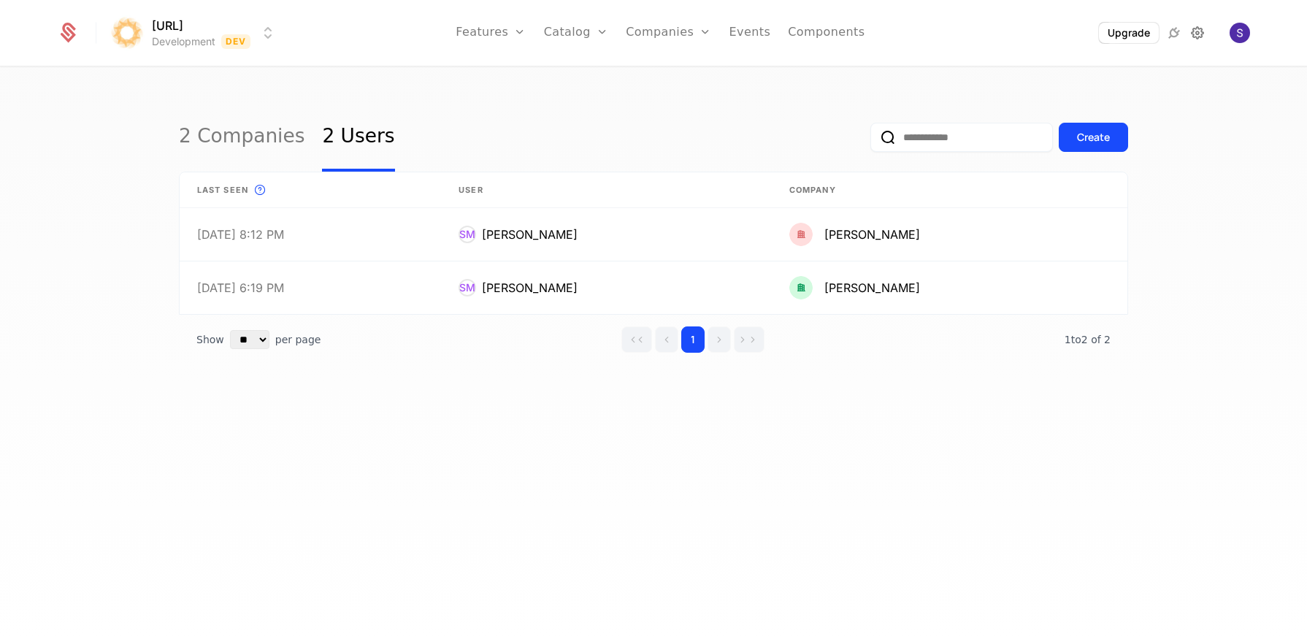
click at [1195, 34] on icon at bounding box center [1197, 33] width 18 height 18
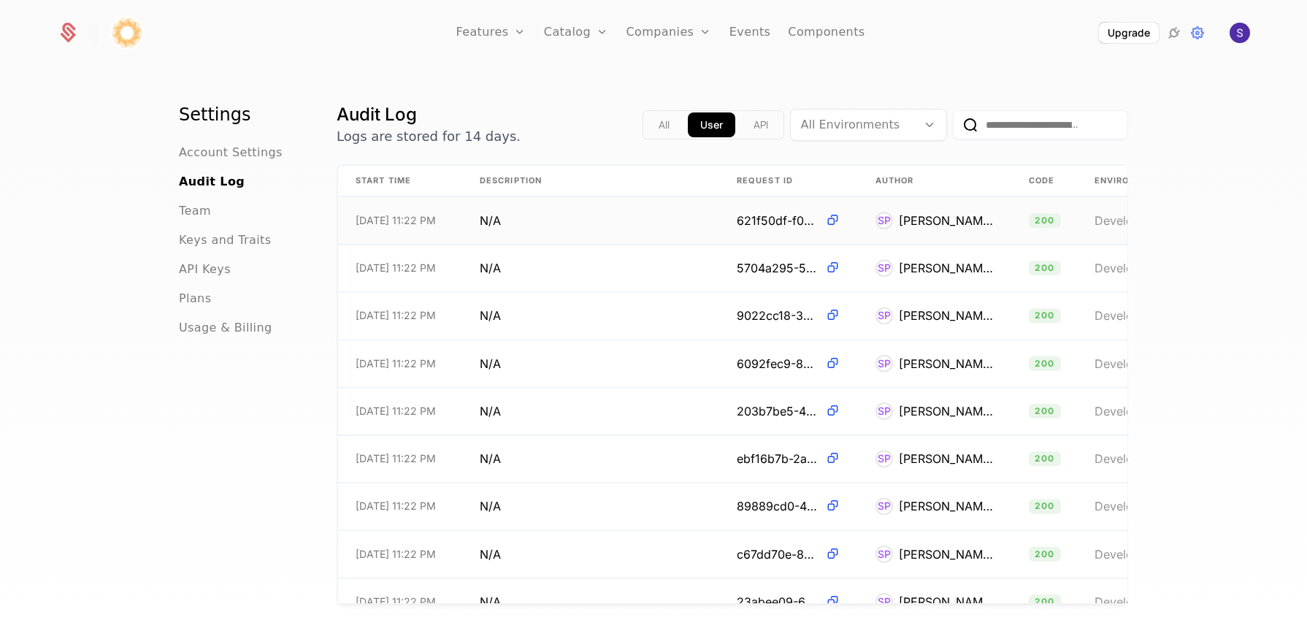
click at [369, 222] on span "9/2/25, 11:22 PM" at bounding box center [395, 220] width 80 height 15
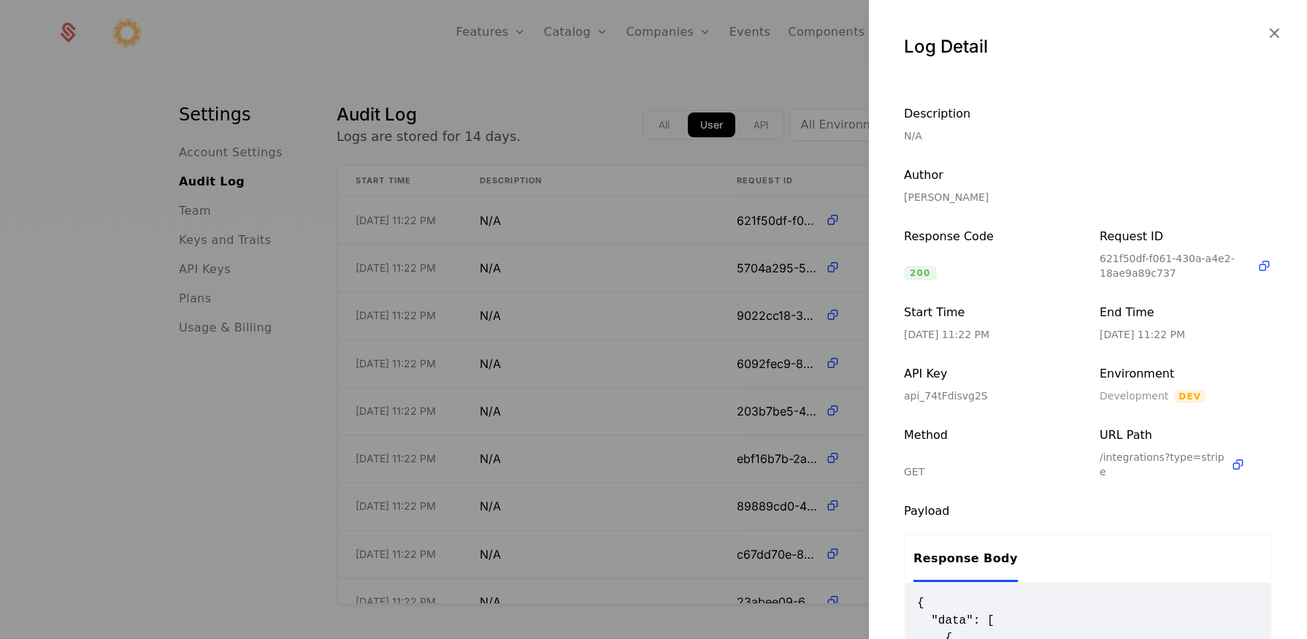
click at [199, 443] on div at bounding box center [653, 319] width 1307 height 639
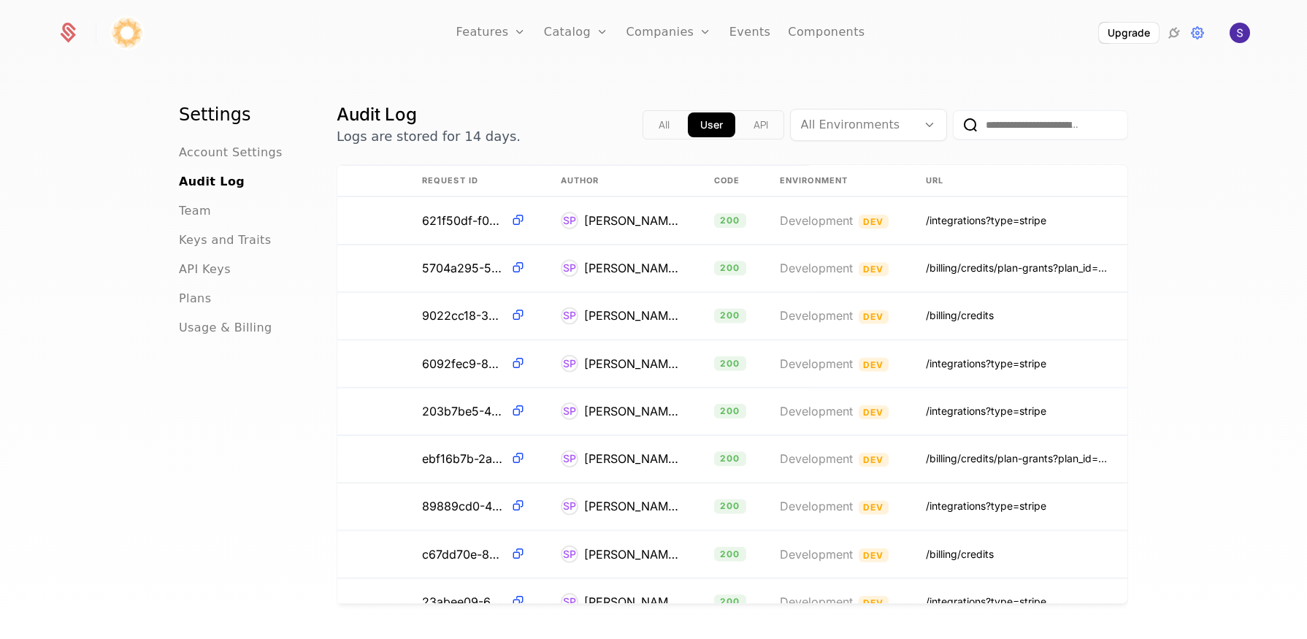
scroll to position [0, 327]
click at [978, 206] on td "/integrations?type=stripe" at bounding box center [1017, 220] width 219 height 47
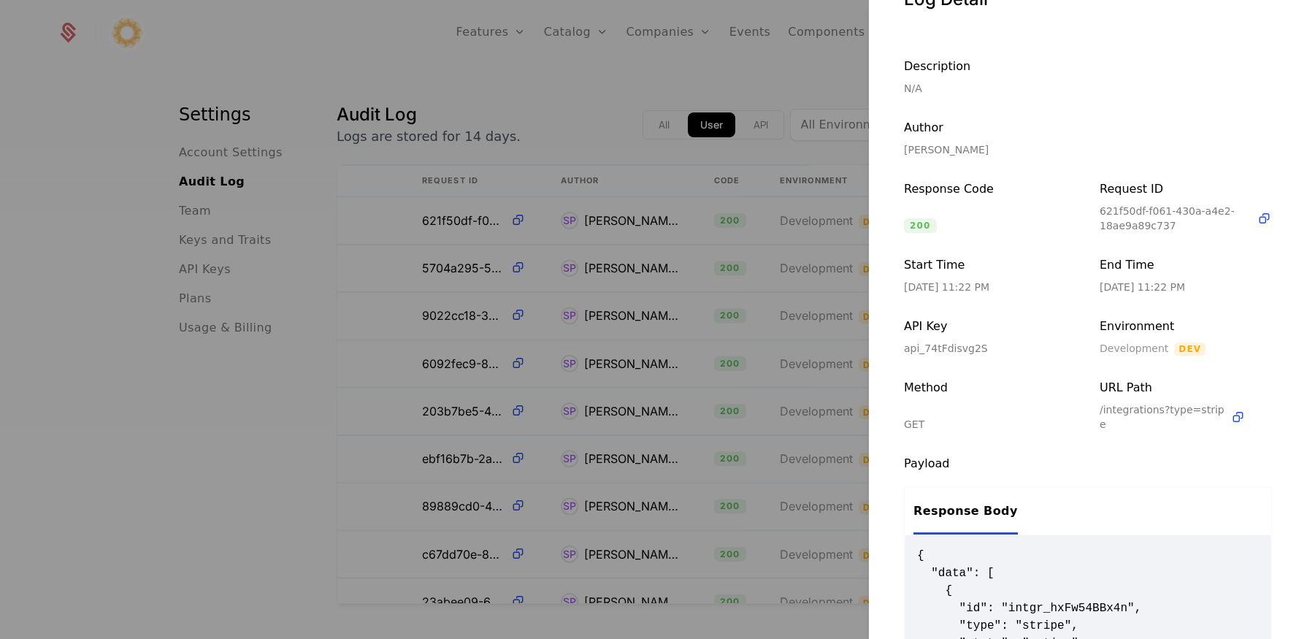
scroll to position [281, 0]
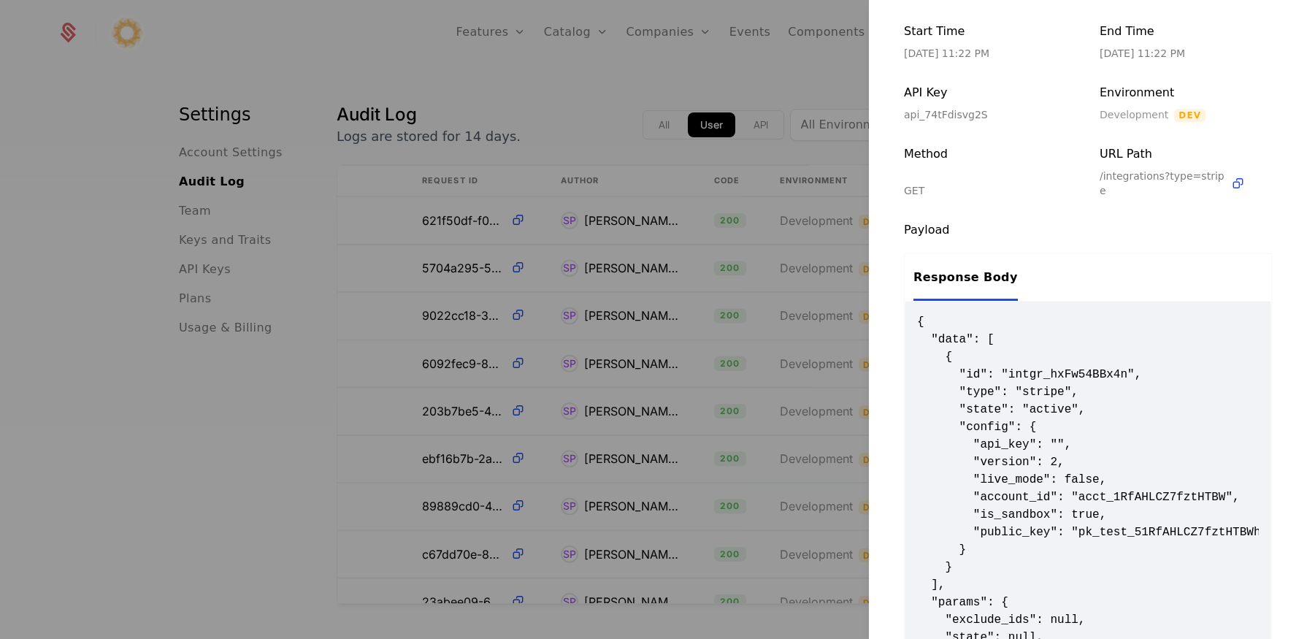
click at [673, 169] on div at bounding box center [653, 319] width 1307 height 639
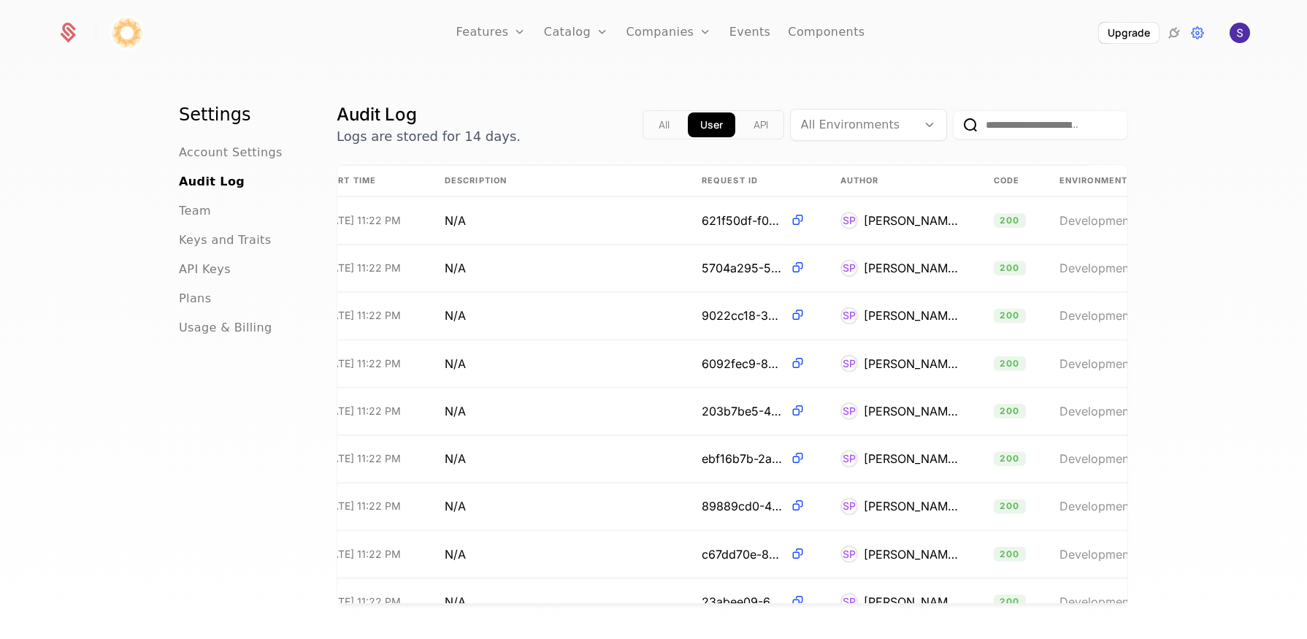
scroll to position [0, 0]
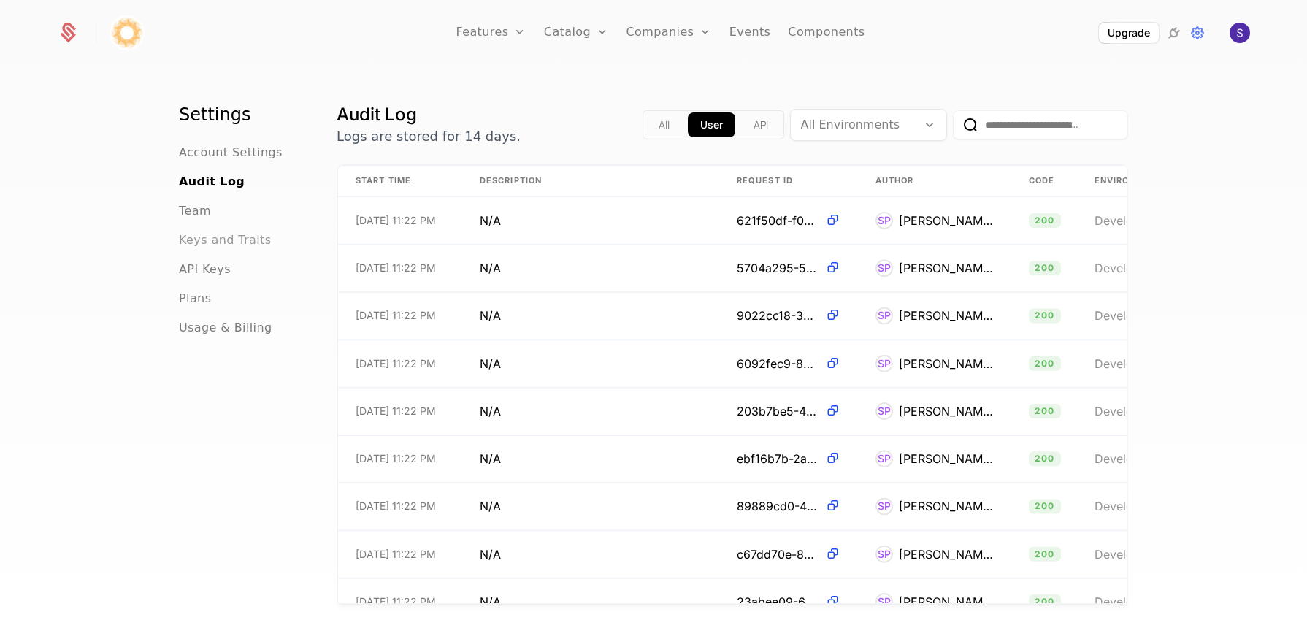
click at [220, 244] on span "Keys and Traits" at bounding box center [225, 240] width 92 height 18
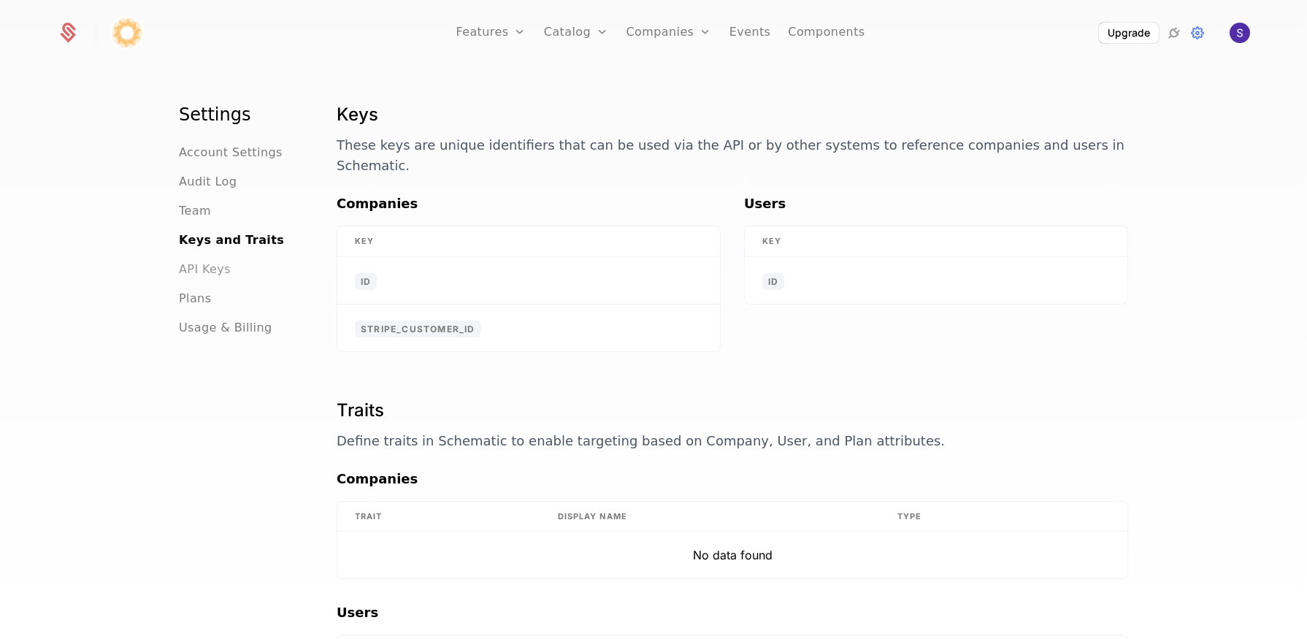
click at [220, 267] on span "API Keys" at bounding box center [205, 270] width 52 height 18
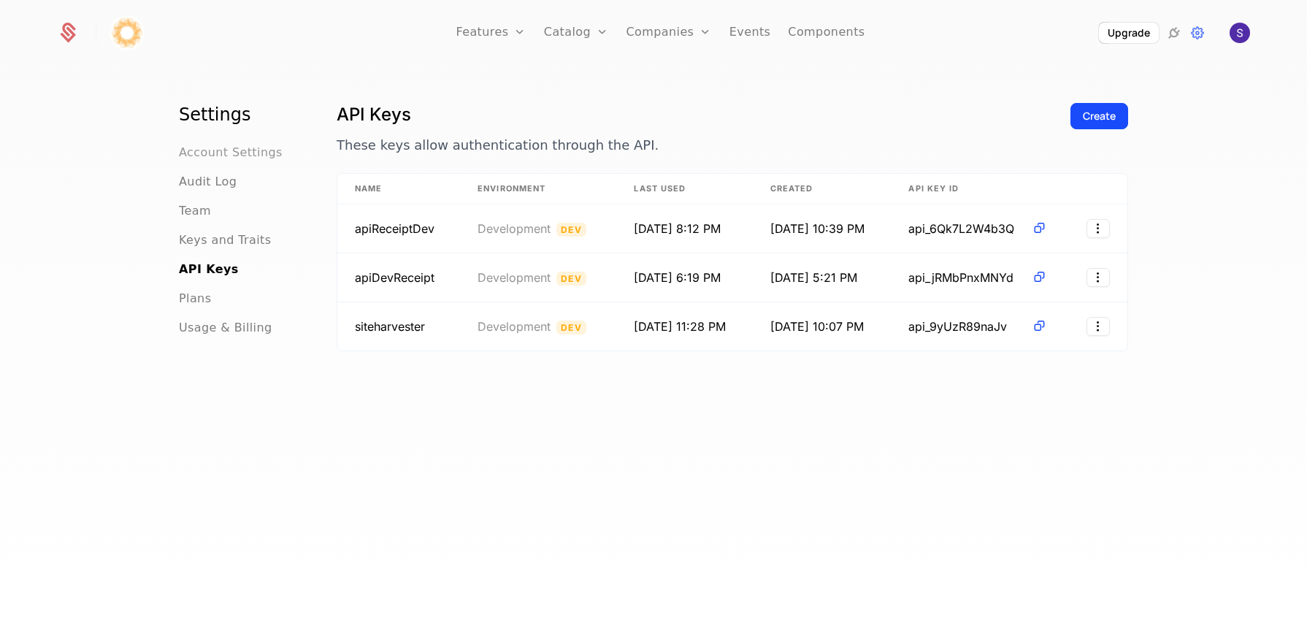
click at [209, 156] on span "Account Settings" at bounding box center [231, 153] width 104 height 18
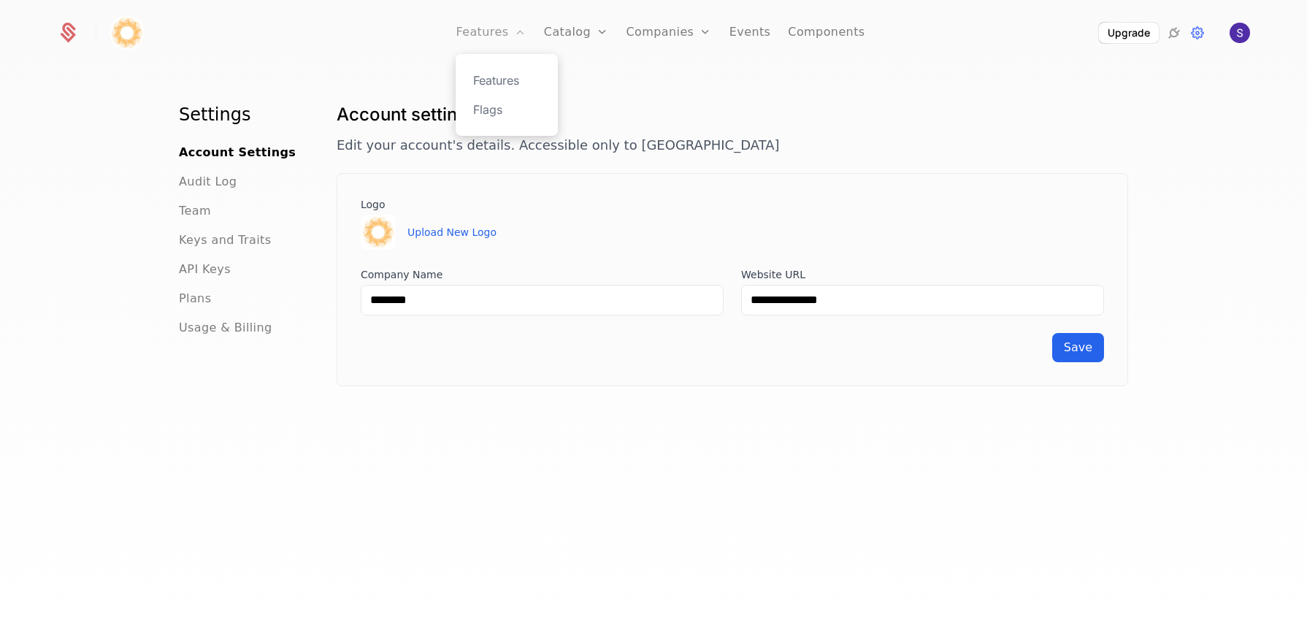
click at [499, 31] on link "Features" at bounding box center [491, 33] width 70 height 66
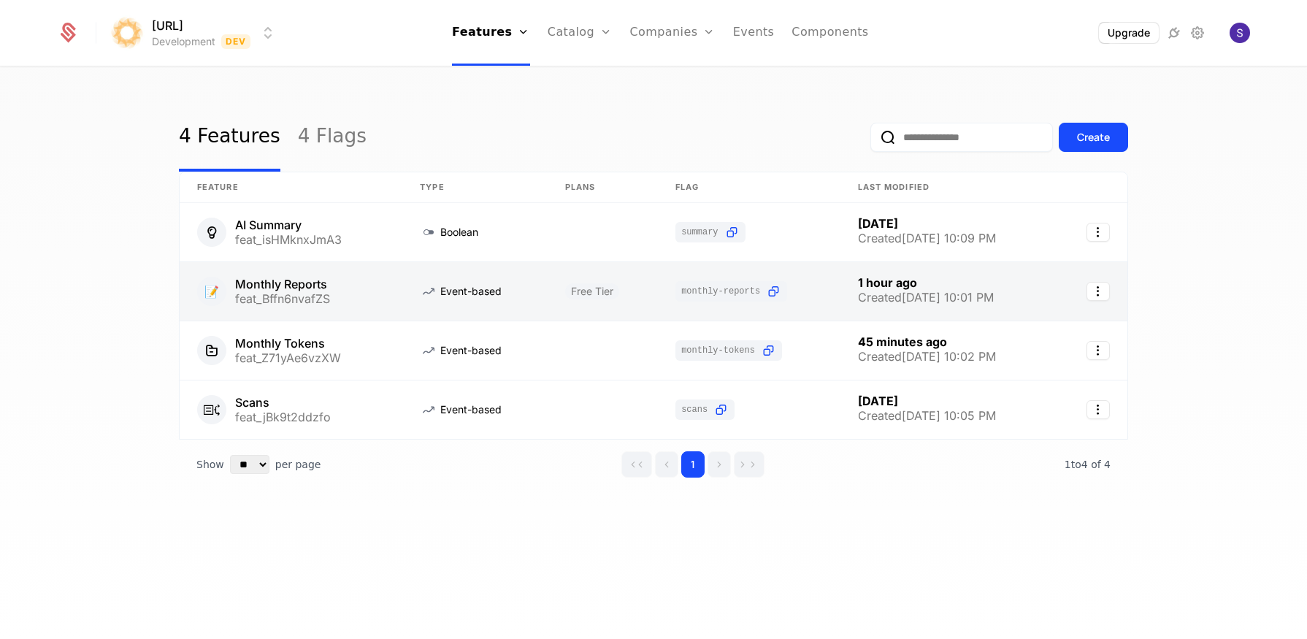
click at [320, 286] on link at bounding box center [291, 291] width 223 height 58
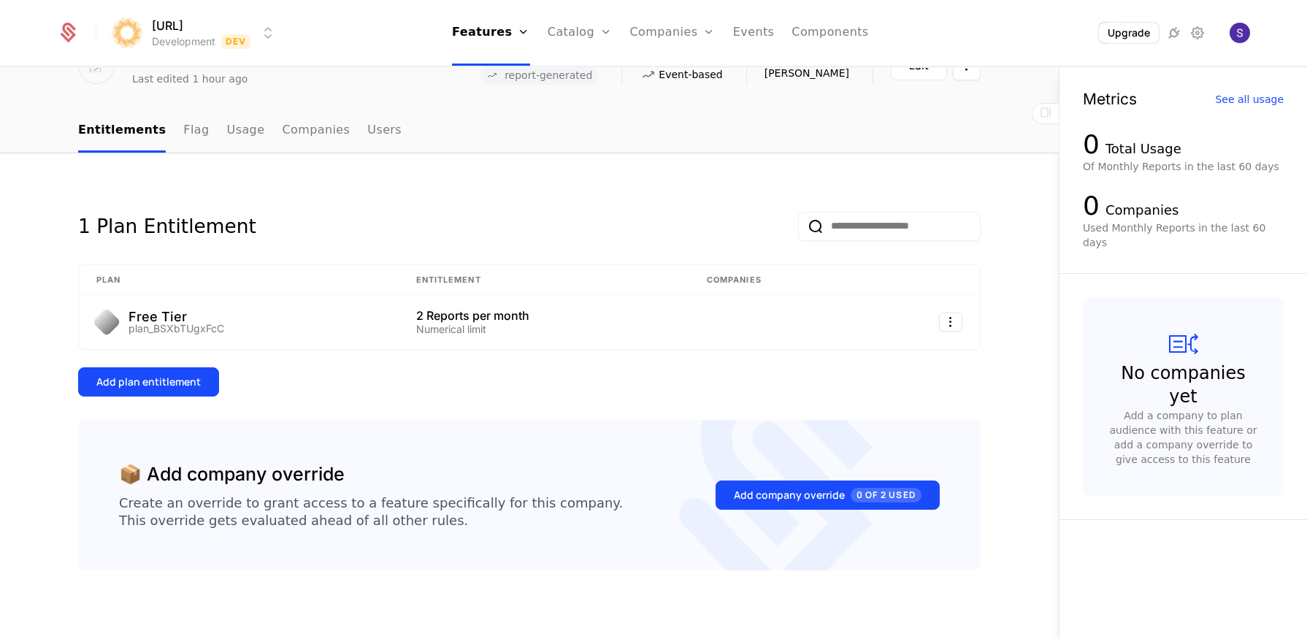
scroll to position [91, 0]
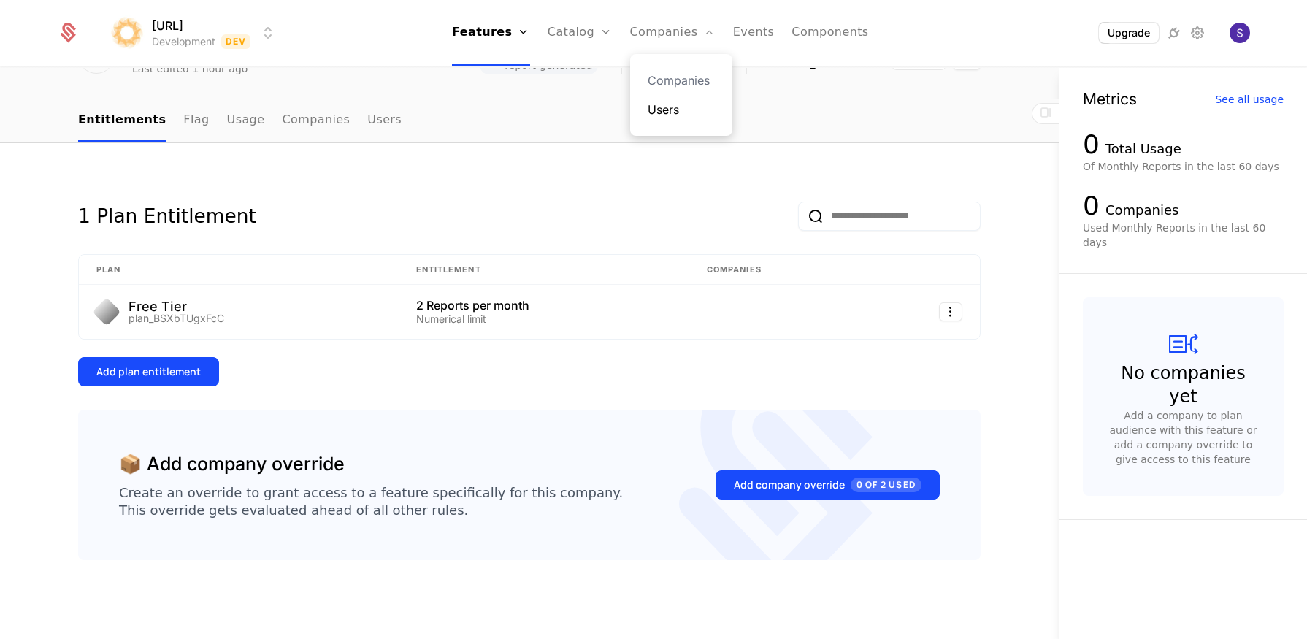
click at [659, 104] on link "Users" at bounding box center [680, 110] width 67 height 18
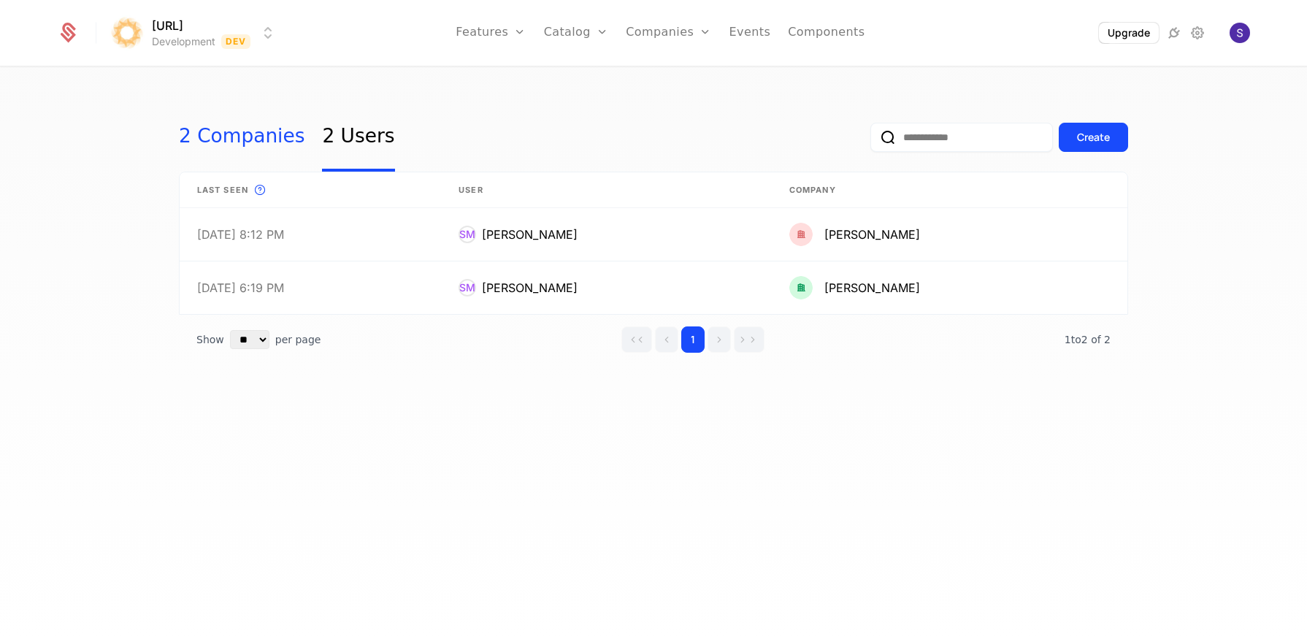
click at [194, 139] on link "2 Companies" at bounding box center [242, 137] width 126 height 69
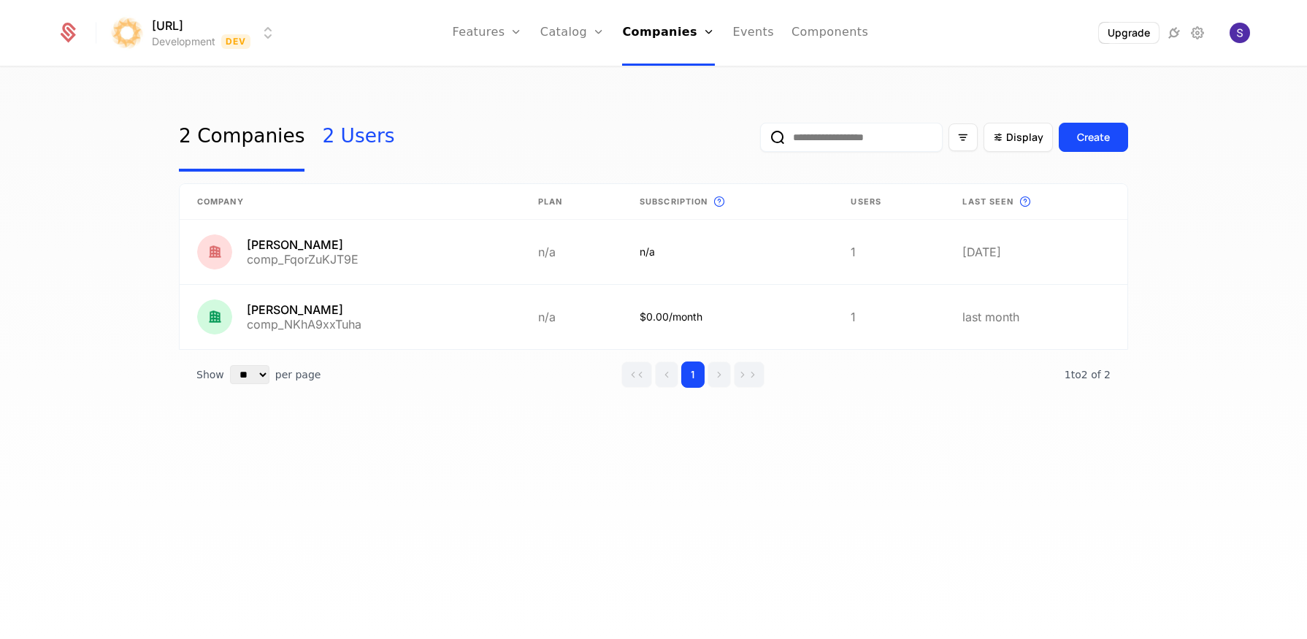
click at [349, 149] on link "2 Users" at bounding box center [358, 137] width 72 height 69
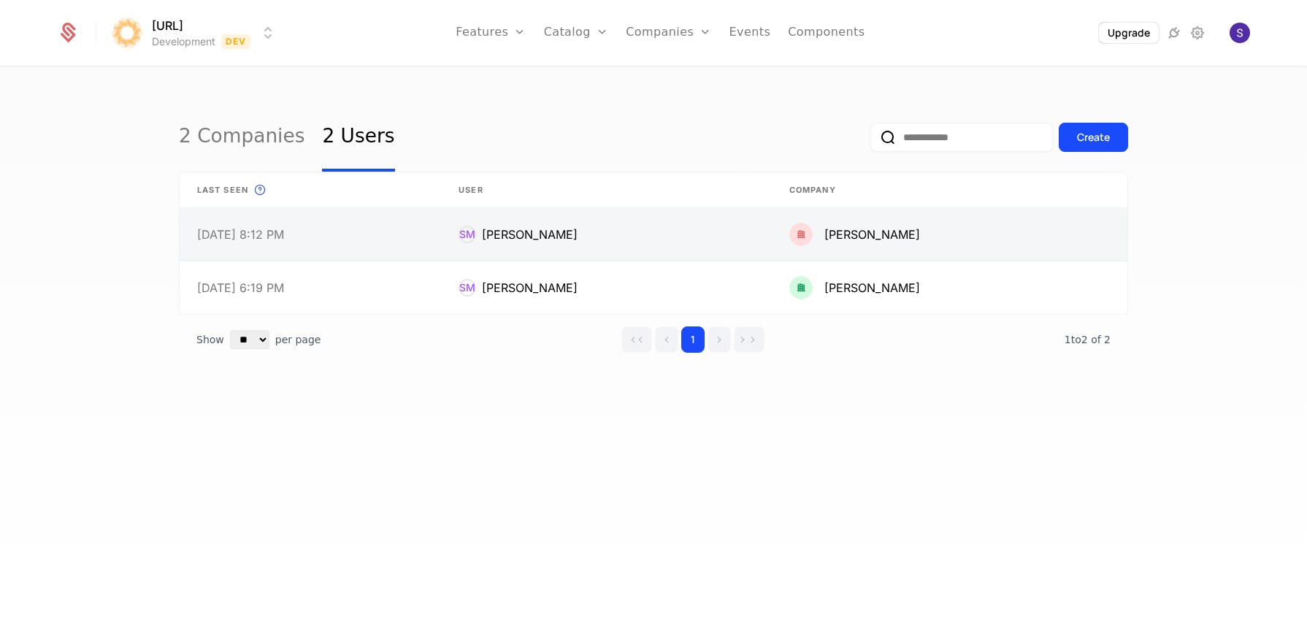
click at [441, 229] on link at bounding box center [606, 234] width 331 height 53
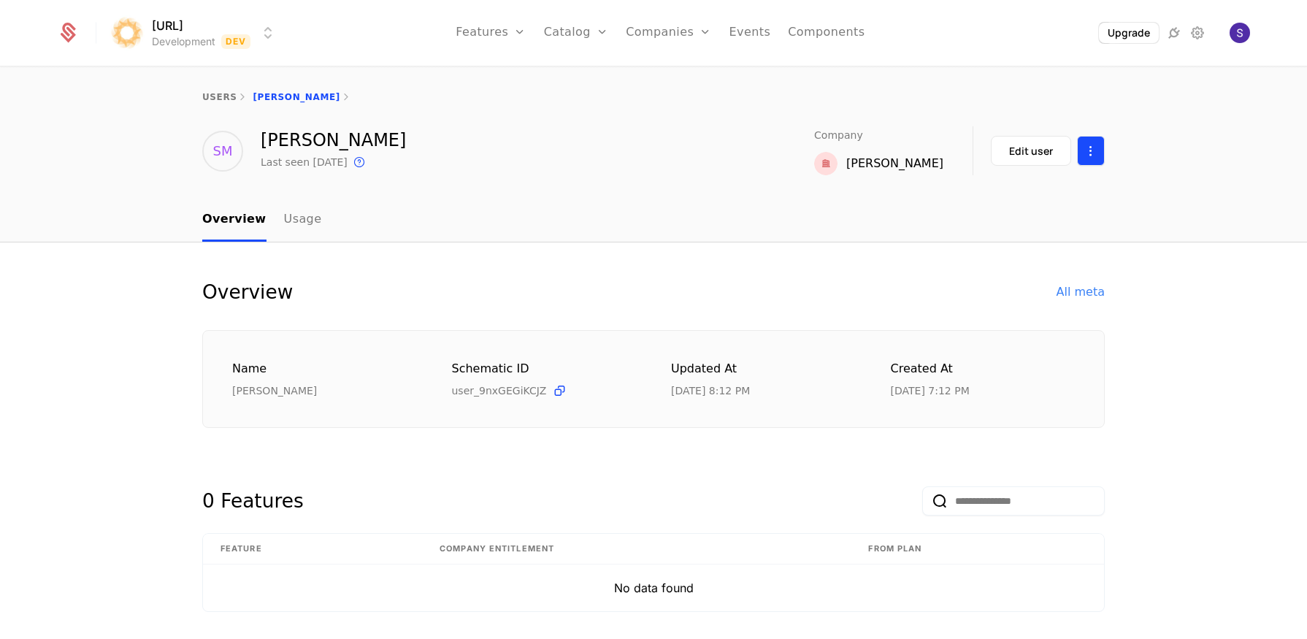
click at [1091, 150] on html "surya.ai Development Dev Features Features Flags Catalog Plans Add Ons Credits …" at bounding box center [653, 319] width 1307 height 639
click at [1033, 204] on div "Delete user" at bounding box center [1025, 194] width 146 height 44
click at [1021, 189] on div "Delete user" at bounding box center [1007, 194] width 76 height 20
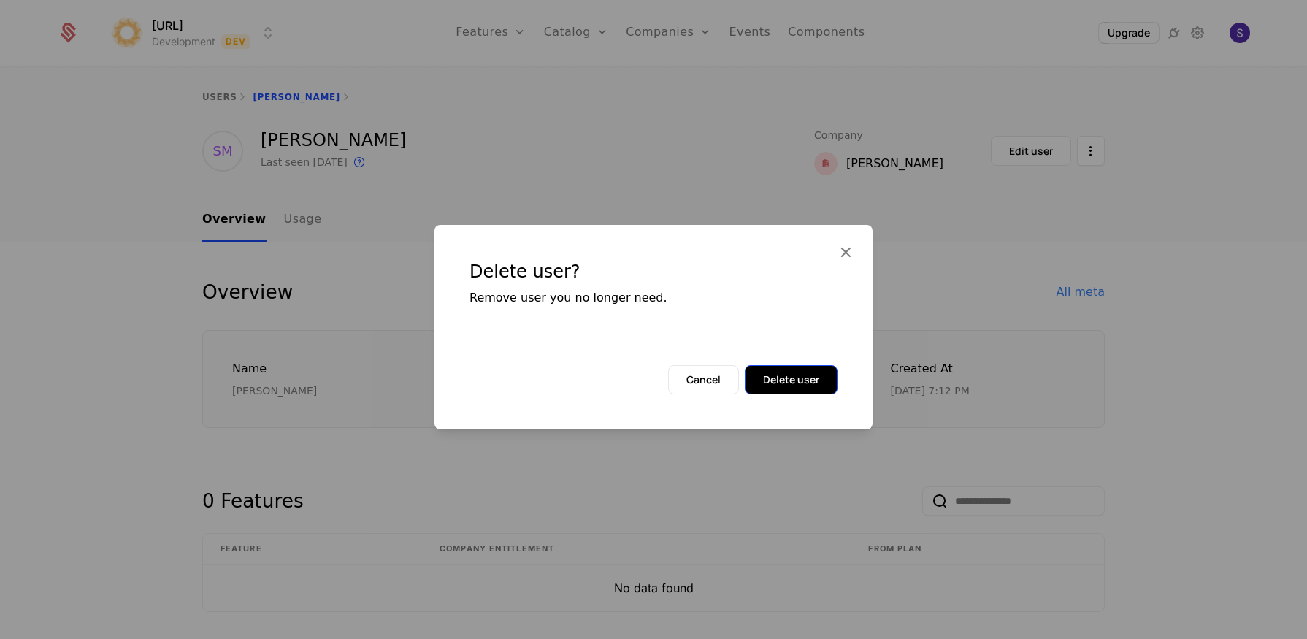
click at [808, 374] on button "Delete user" at bounding box center [791, 379] width 93 height 29
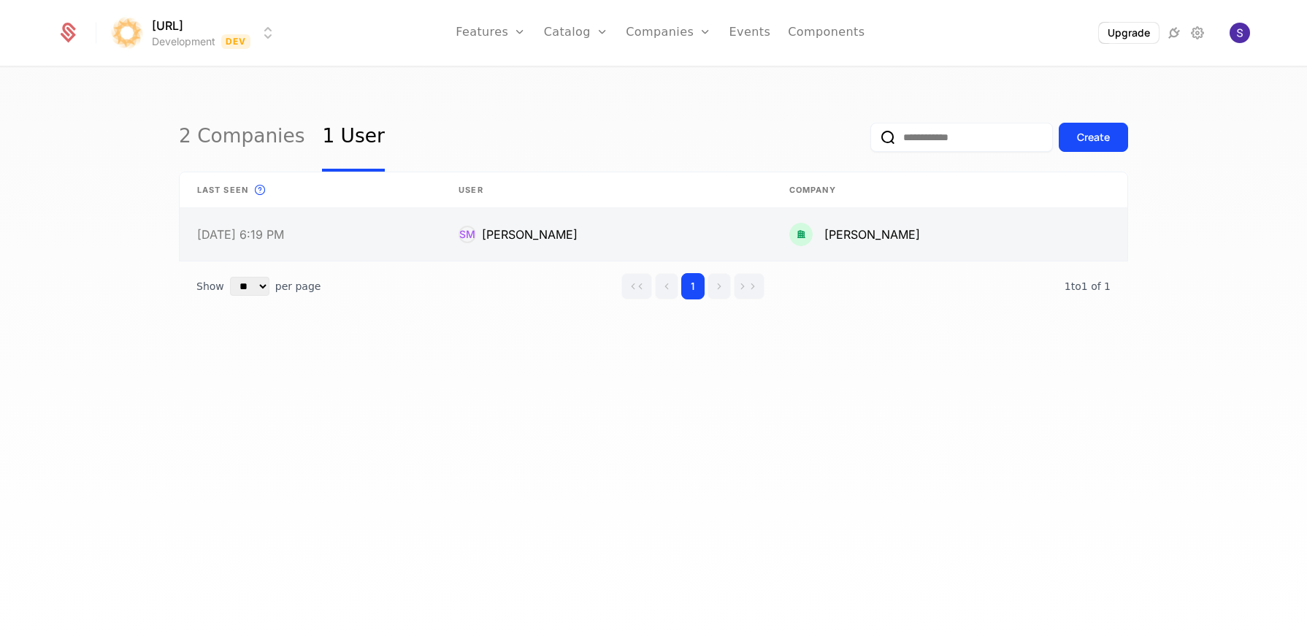
click at [1053, 239] on link at bounding box center [949, 234] width 355 height 53
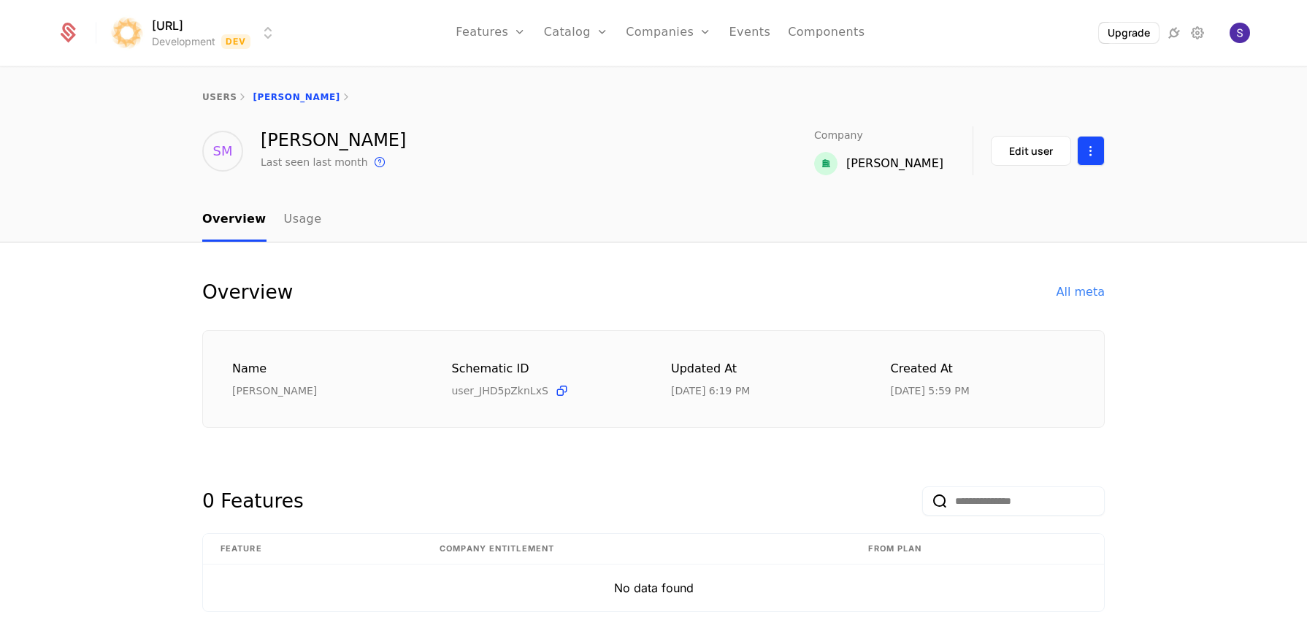
click at [1092, 154] on html "surya.ai Development Dev Features Features Flags Catalog Plans Add Ons Credits …" at bounding box center [653, 319] width 1307 height 639
click at [988, 182] on div "Delete user" at bounding box center [1025, 194] width 146 height 44
click at [981, 196] on div "Delete user" at bounding box center [1007, 194] width 76 height 20
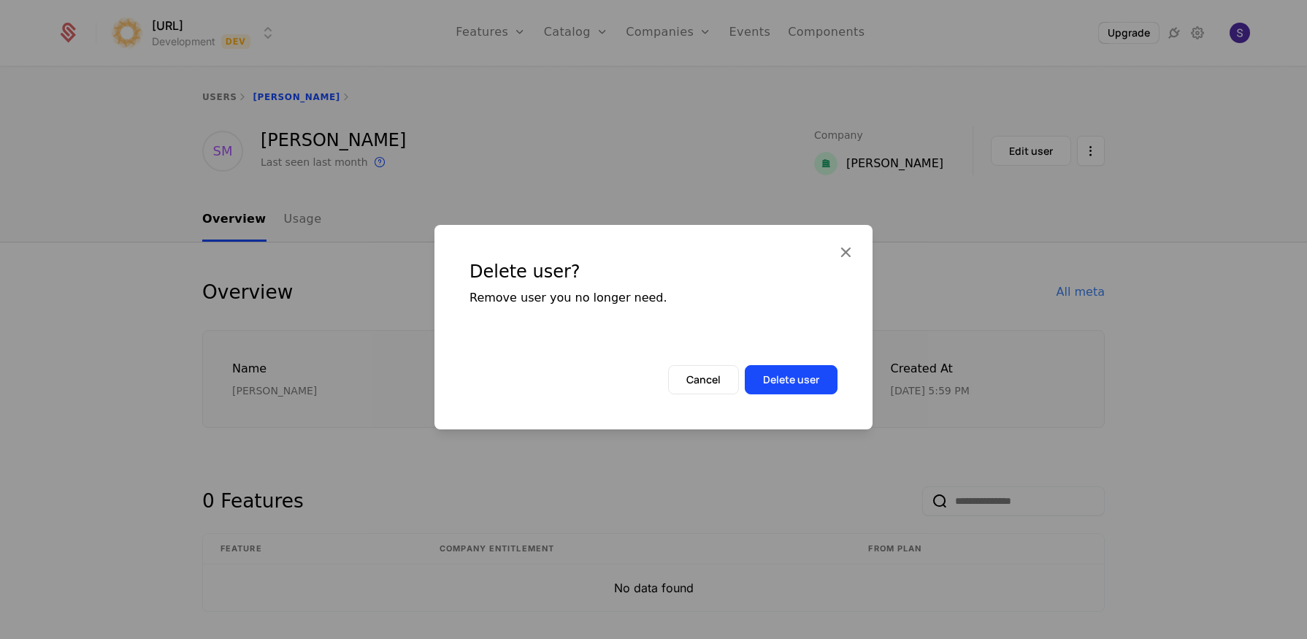
click at [803, 394] on div "Delete user? Remove user you no longer need. Cancel Delete user" at bounding box center [653, 327] width 438 height 204
click at [802, 388] on button "Delete user" at bounding box center [791, 379] width 93 height 29
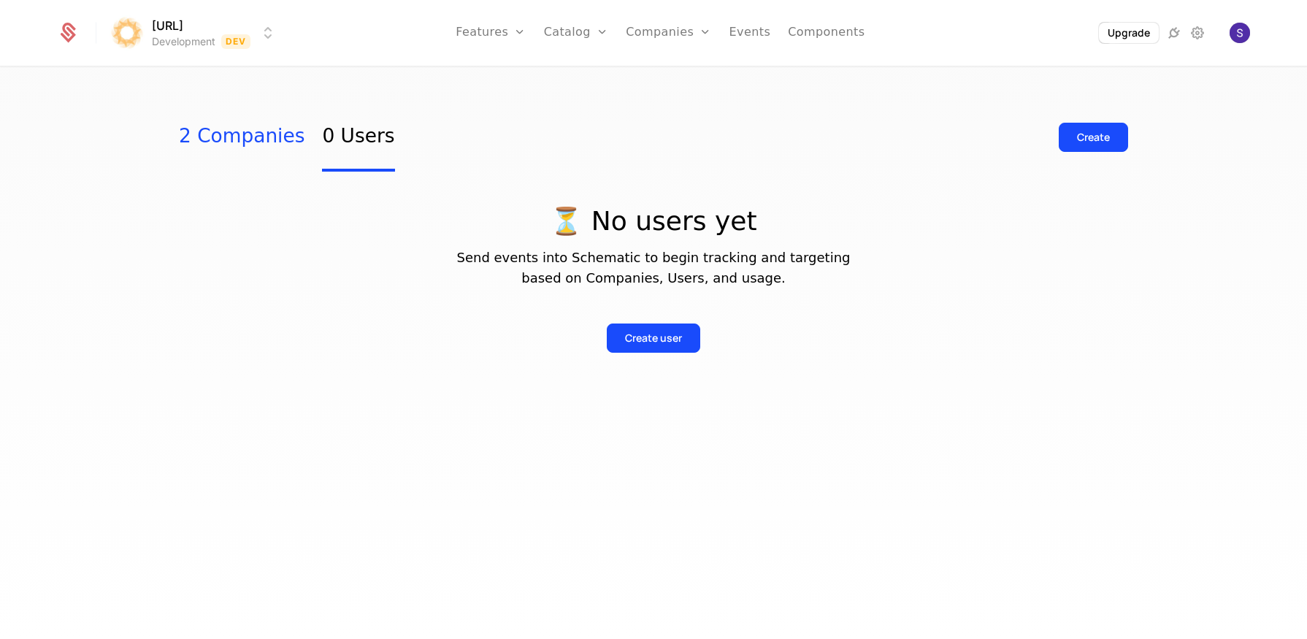
click at [257, 144] on link "2 Companies" at bounding box center [242, 137] width 126 height 69
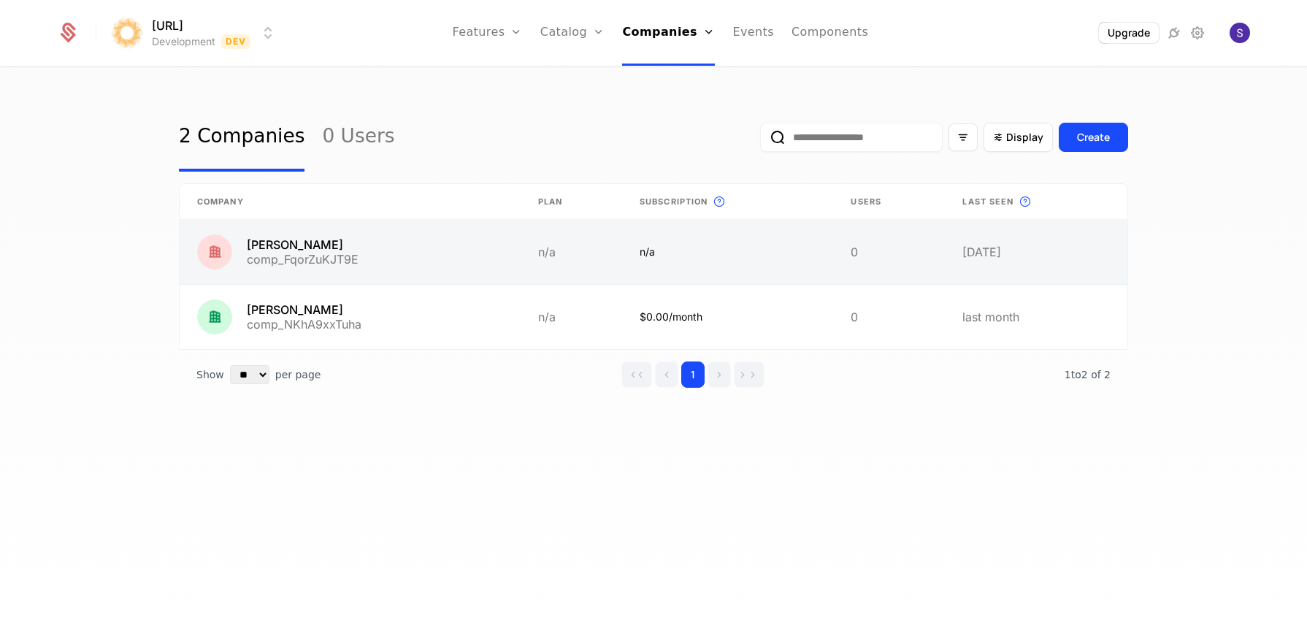
click at [903, 264] on link at bounding box center [889, 252] width 112 height 64
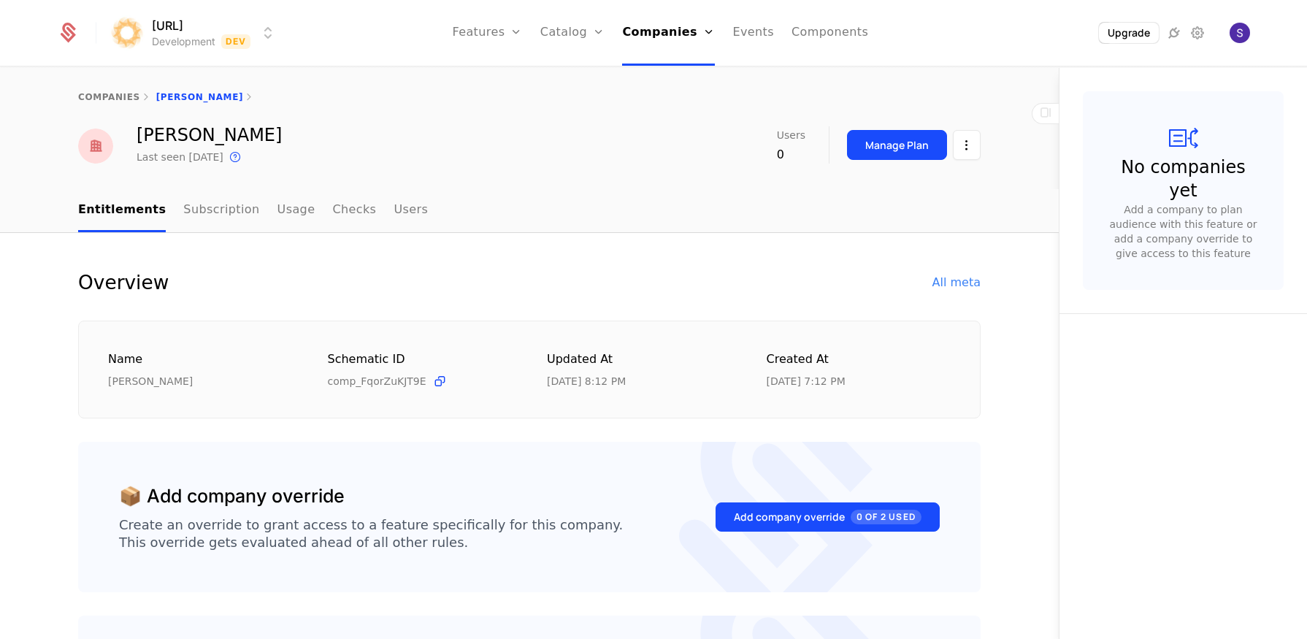
click at [973, 161] on div "[PERSON_NAME] Last seen [DATE] This is the date a track or identify event assoc…" at bounding box center [529, 145] width 949 height 39
click at [961, 152] on html "[URL] Development Dev Features Features Flags Catalog Plans Add Ons Credits Con…" at bounding box center [653, 319] width 1307 height 639
click at [902, 214] on div "Delete company" at bounding box center [899, 220] width 108 height 20
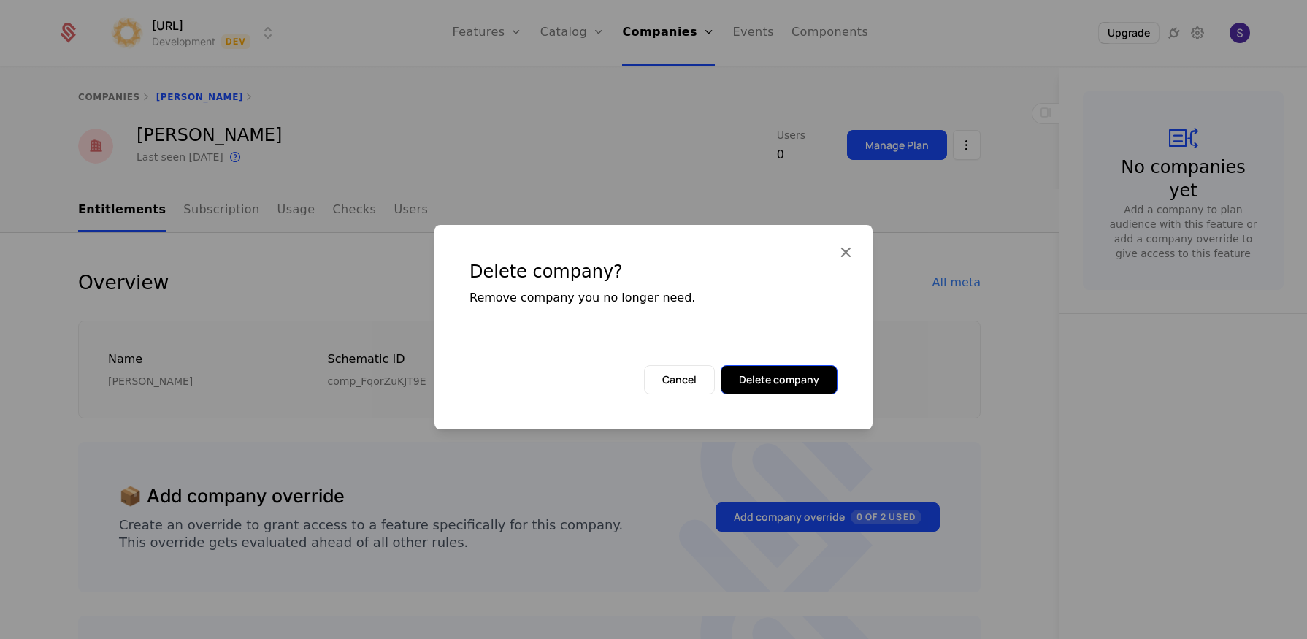
click at [750, 371] on button "Delete company" at bounding box center [778, 379] width 117 height 29
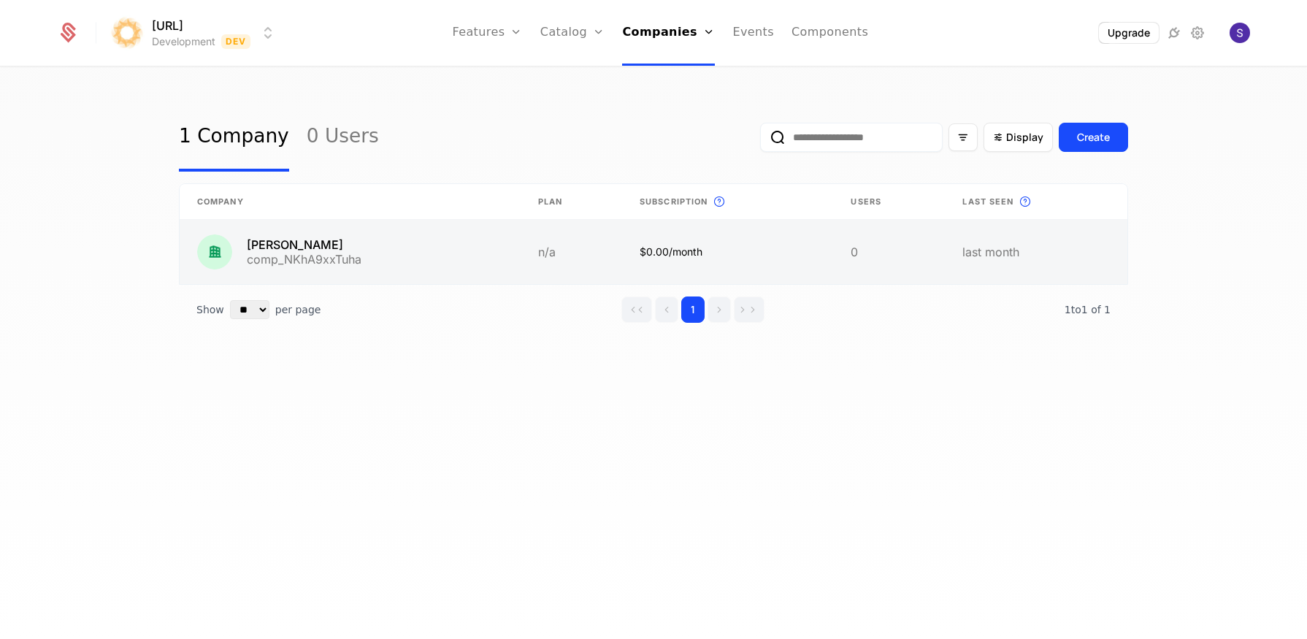
click at [859, 258] on link at bounding box center [889, 252] width 112 height 64
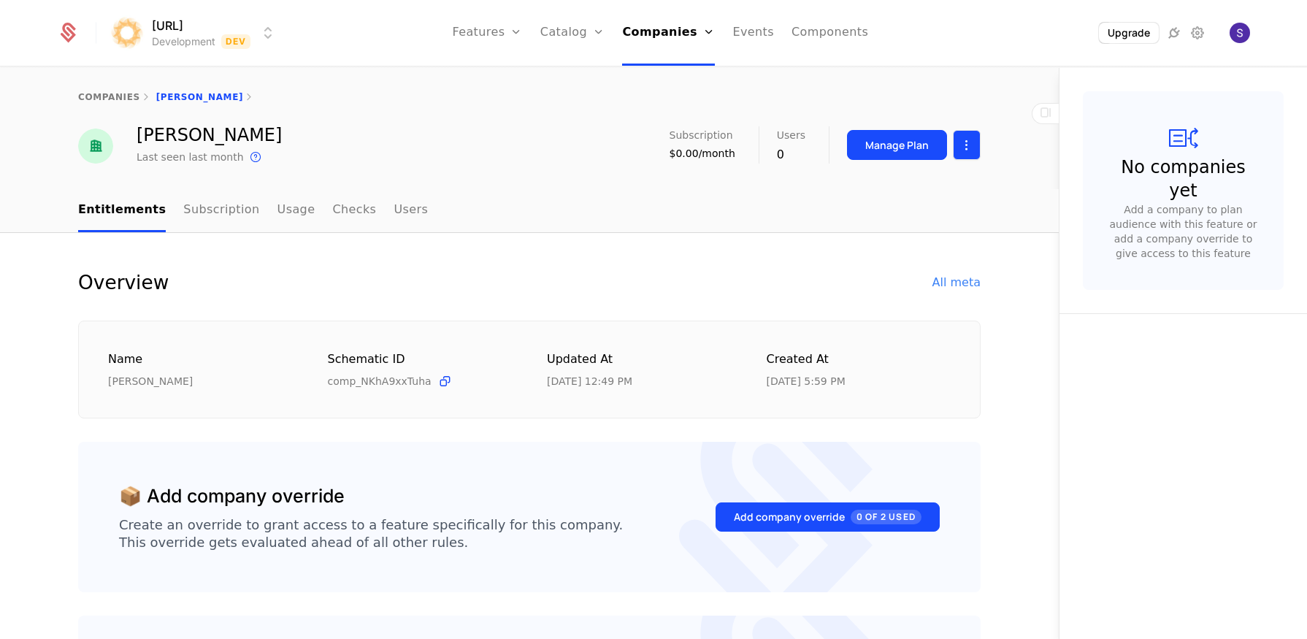
click at [953, 142] on html "surya.ai Development Dev Features Features Flags Catalog Plans Add Ons Credits …" at bounding box center [653, 319] width 1307 height 639
click at [903, 220] on div "Delete company" at bounding box center [899, 220] width 108 height 20
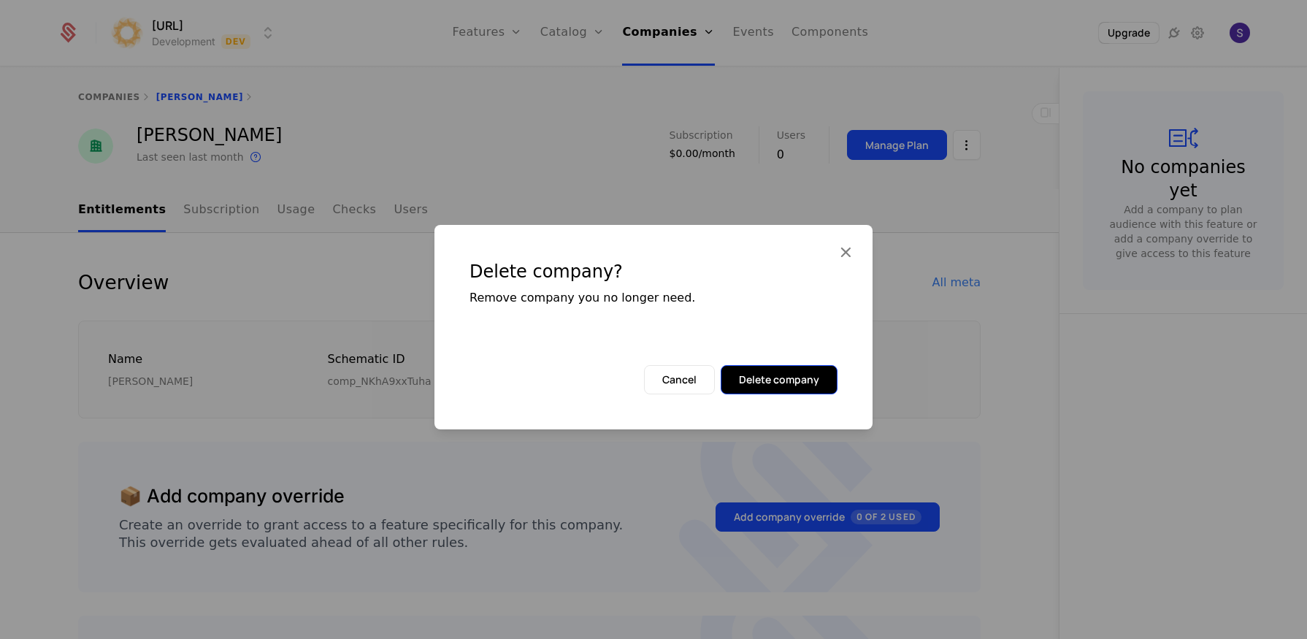
click at [777, 374] on button "Delete company" at bounding box center [778, 379] width 117 height 29
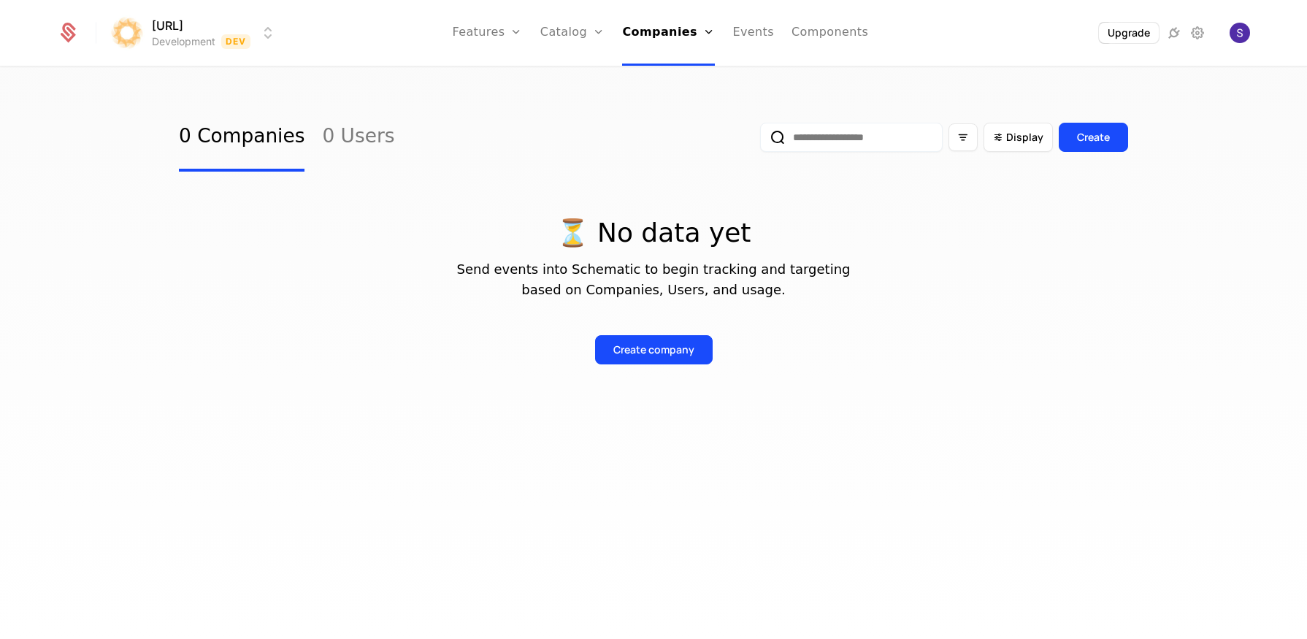
click at [466, 330] on div "Create company" at bounding box center [653, 338] width 949 height 53
click at [348, 134] on link "0 Users" at bounding box center [358, 137] width 72 height 69
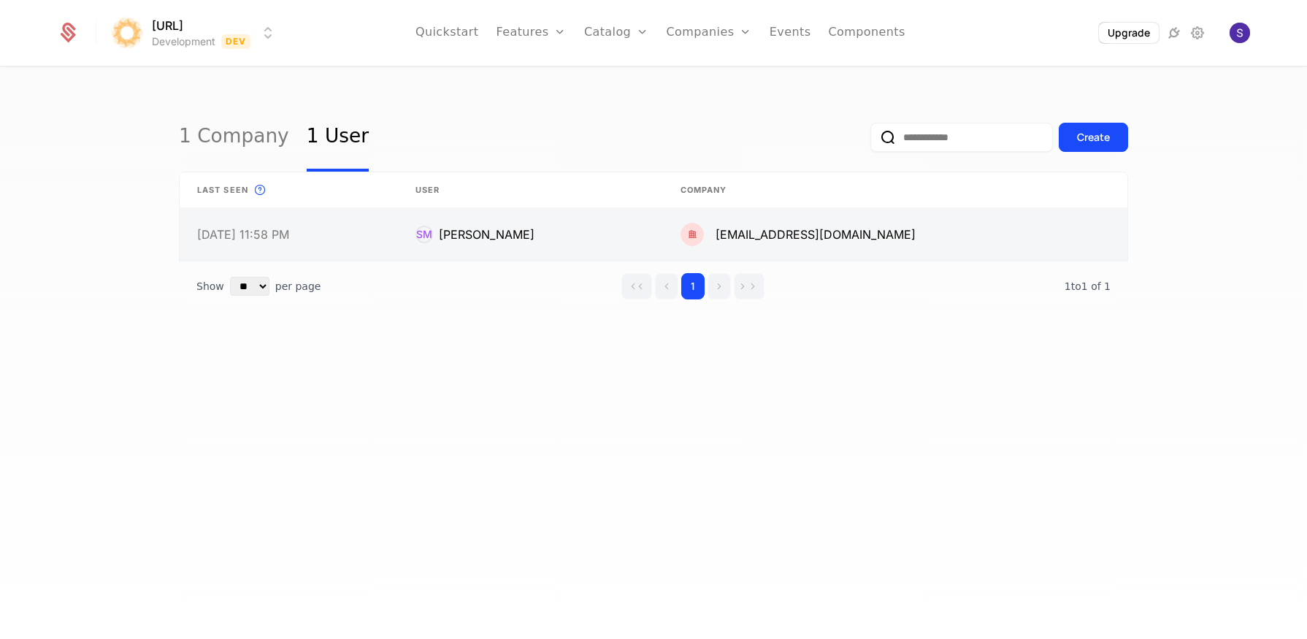
click at [392, 253] on link at bounding box center [289, 234] width 218 height 53
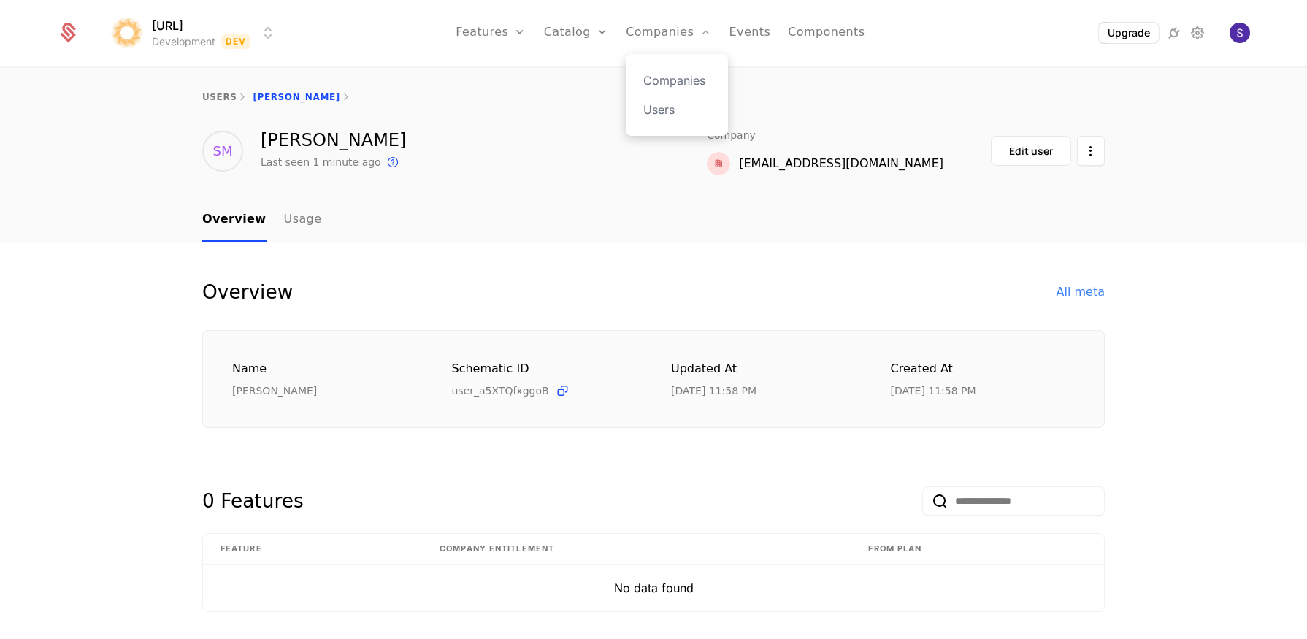
click at [667, 69] on div "Companies Users" at bounding box center [677, 95] width 102 height 82
click at [666, 73] on link "Companies" at bounding box center [676, 81] width 67 height 18
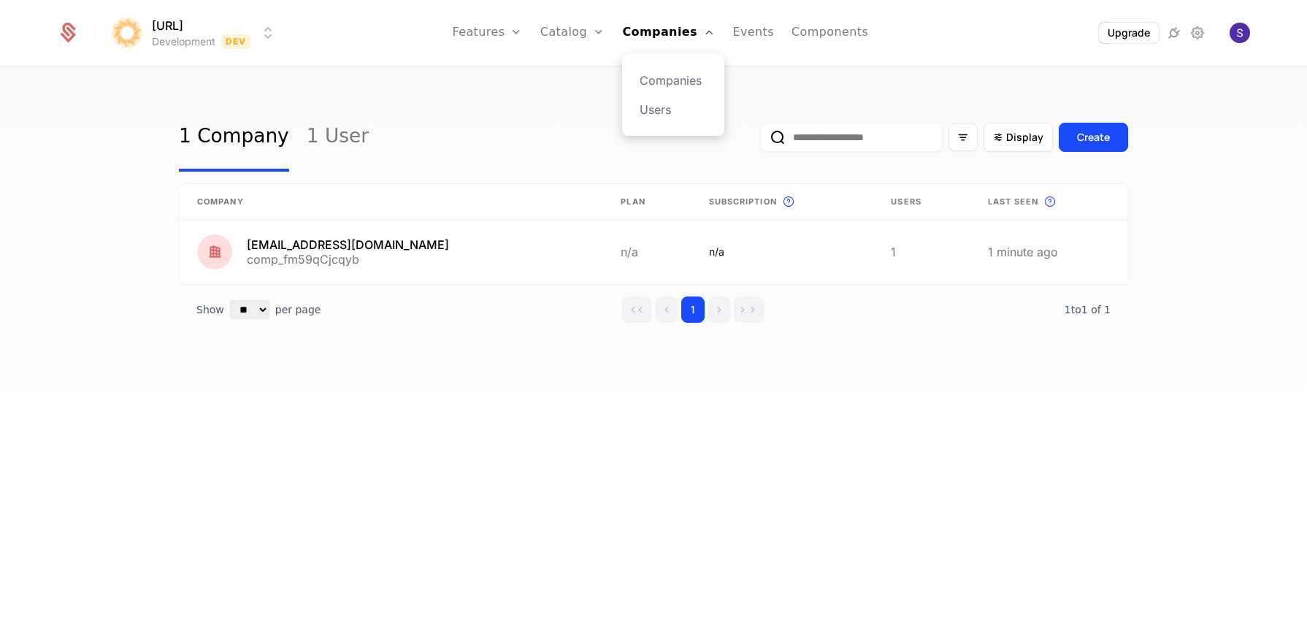
click at [663, 99] on div "Companies Users" at bounding box center [673, 95] width 102 height 82
click at [656, 114] on link "Users" at bounding box center [672, 110] width 67 height 18
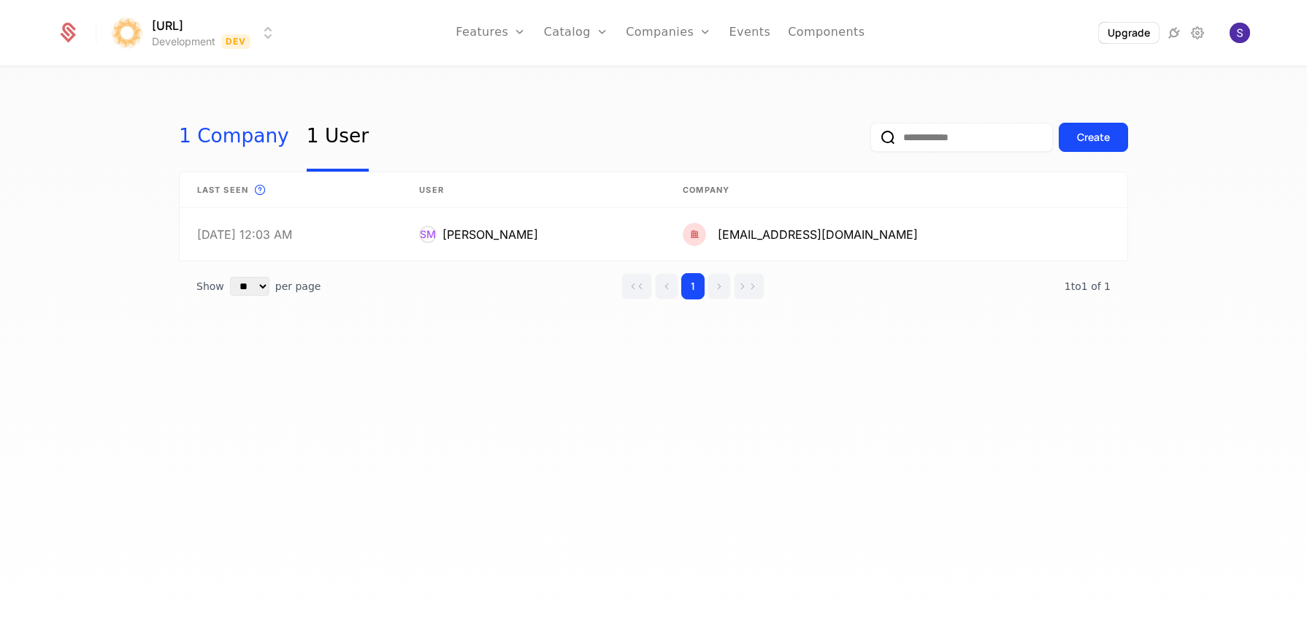
click at [247, 131] on link "1 Company" at bounding box center [234, 137] width 110 height 69
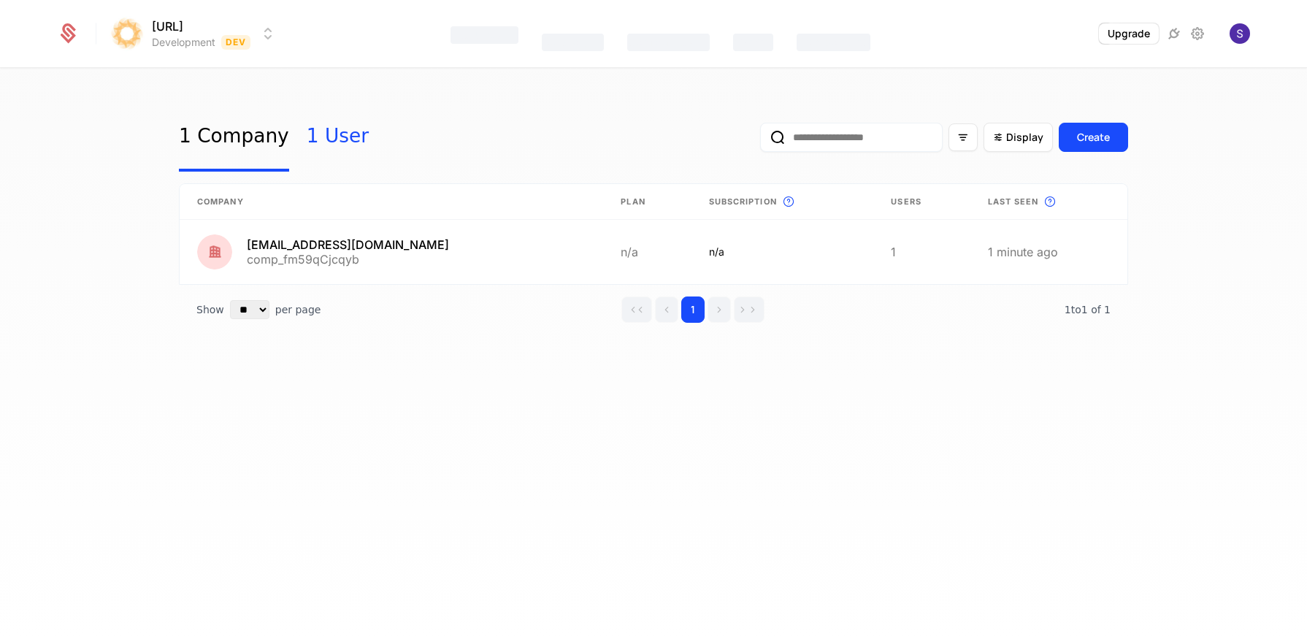
click at [315, 137] on link "1 User" at bounding box center [338, 137] width 62 height 69
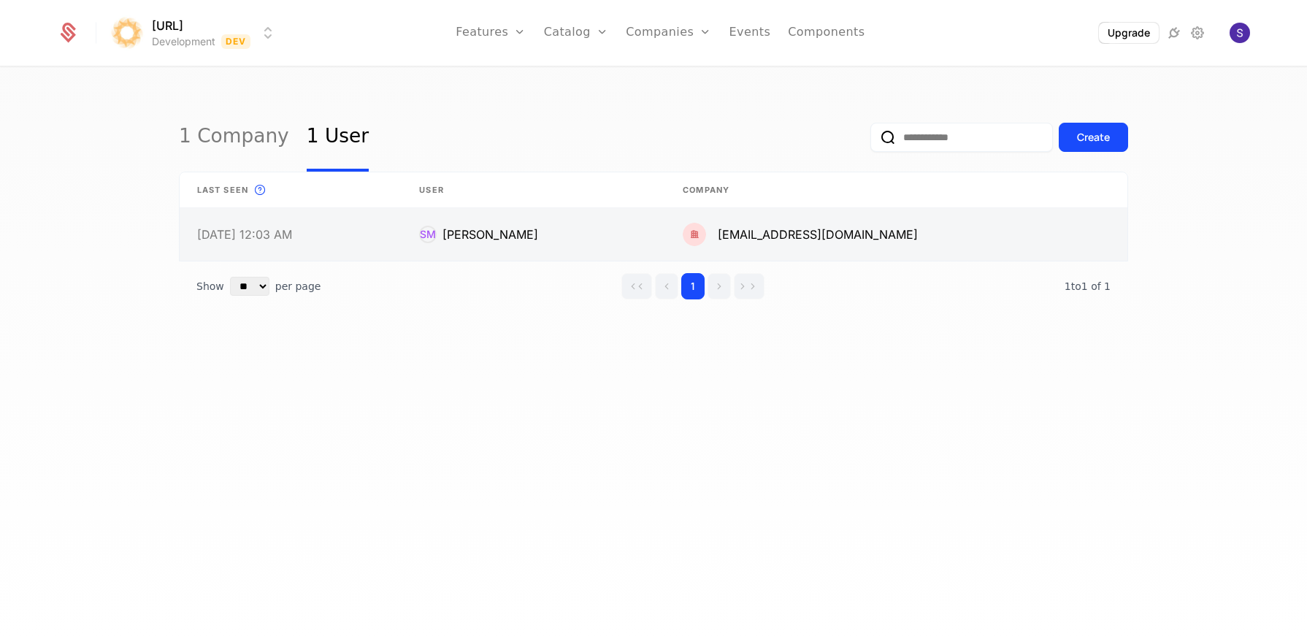
click at [316, 230] on link at bounding box center [291, 234] width 222 height 53
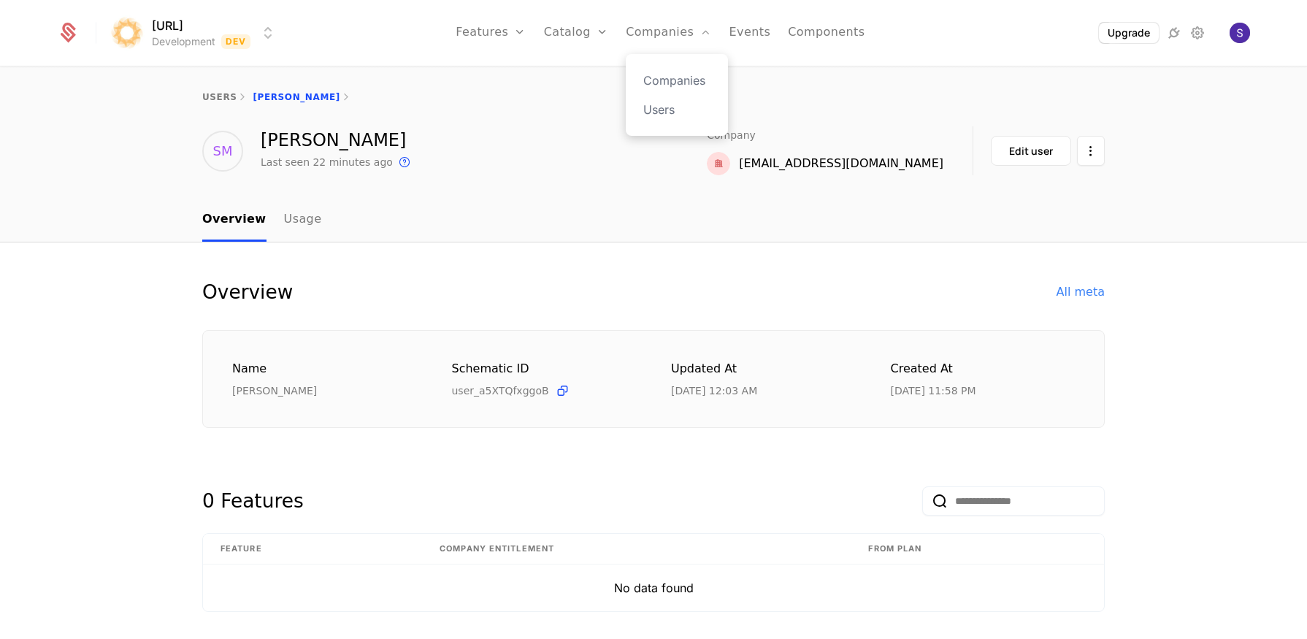
click at [642, 85] on div "Companies Users" at bounding box center [677, 95] width 102 height 82
click at [647, 84] on link "Companies" at bounding box center [676, 81] width 67 height 18
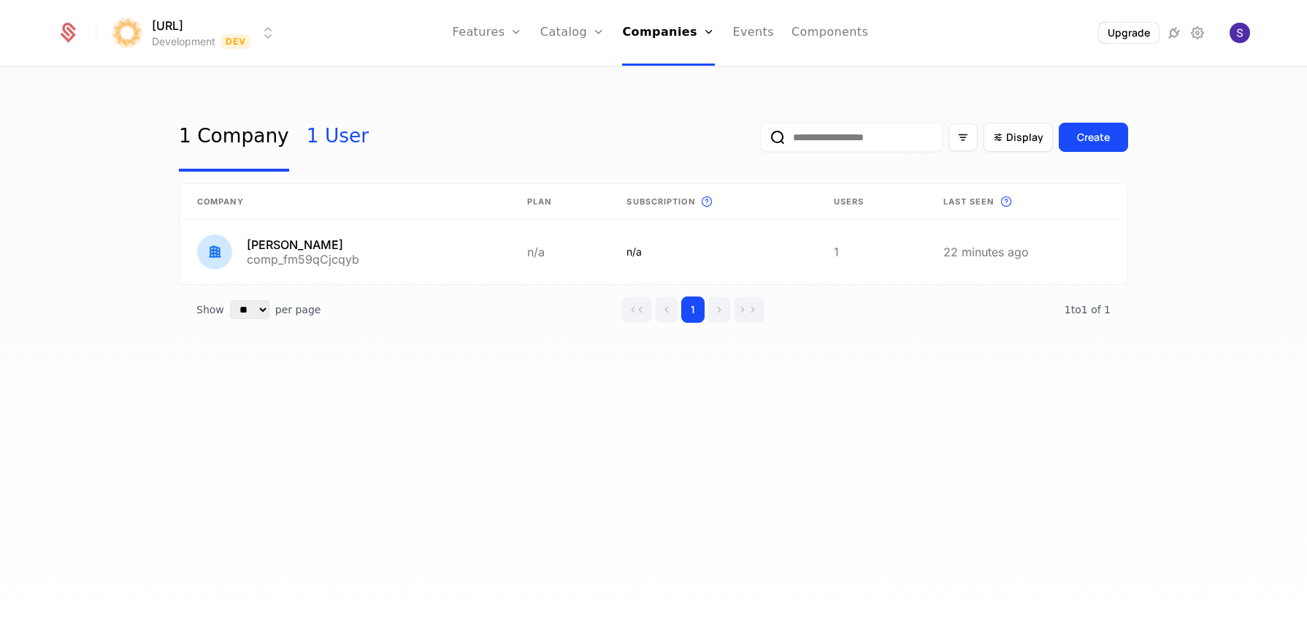
click at [323, 137] on link "1 User" at bounding box center [338, 137] width 62 height 69
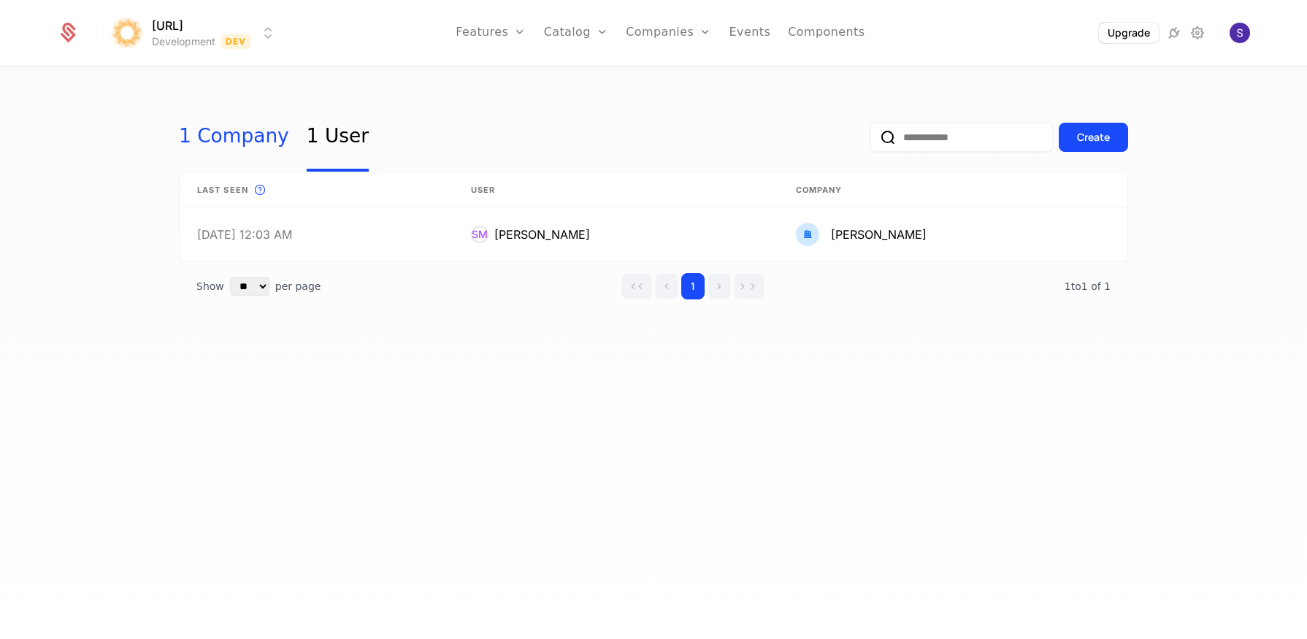
click at [193, 137] on link "1 Company" at bounding box center [234, 137] width 110 height 69
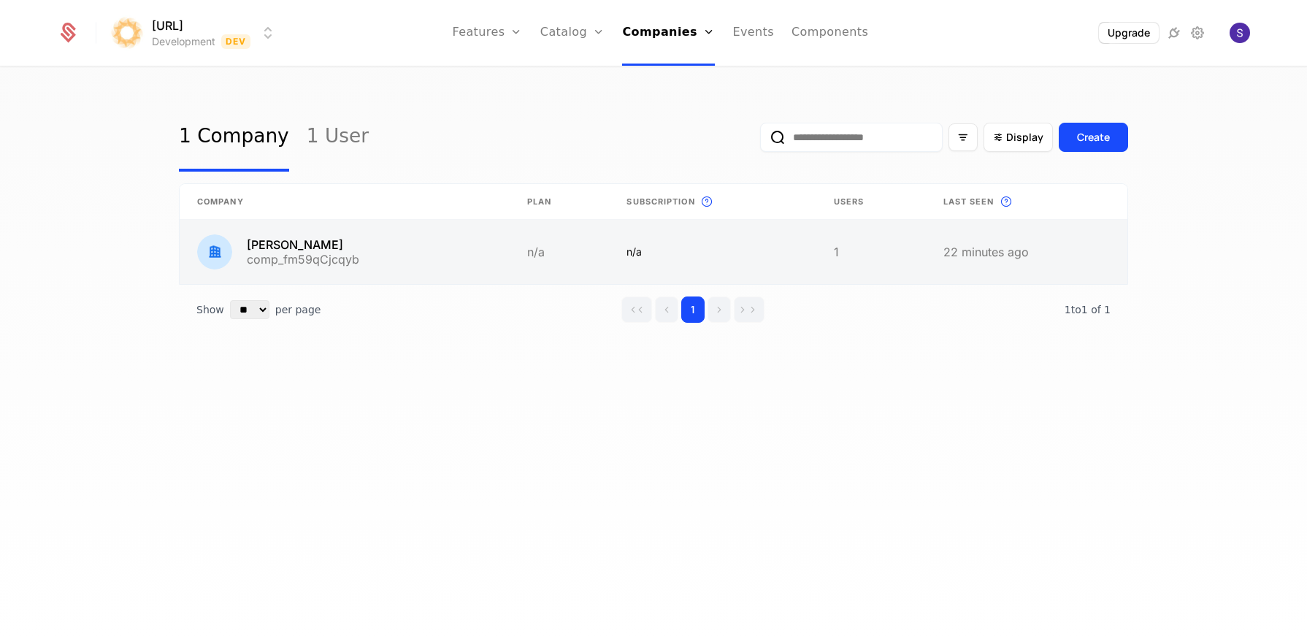
click at [543, 281] on link at bounding box center [559, 252] width 99 height 64
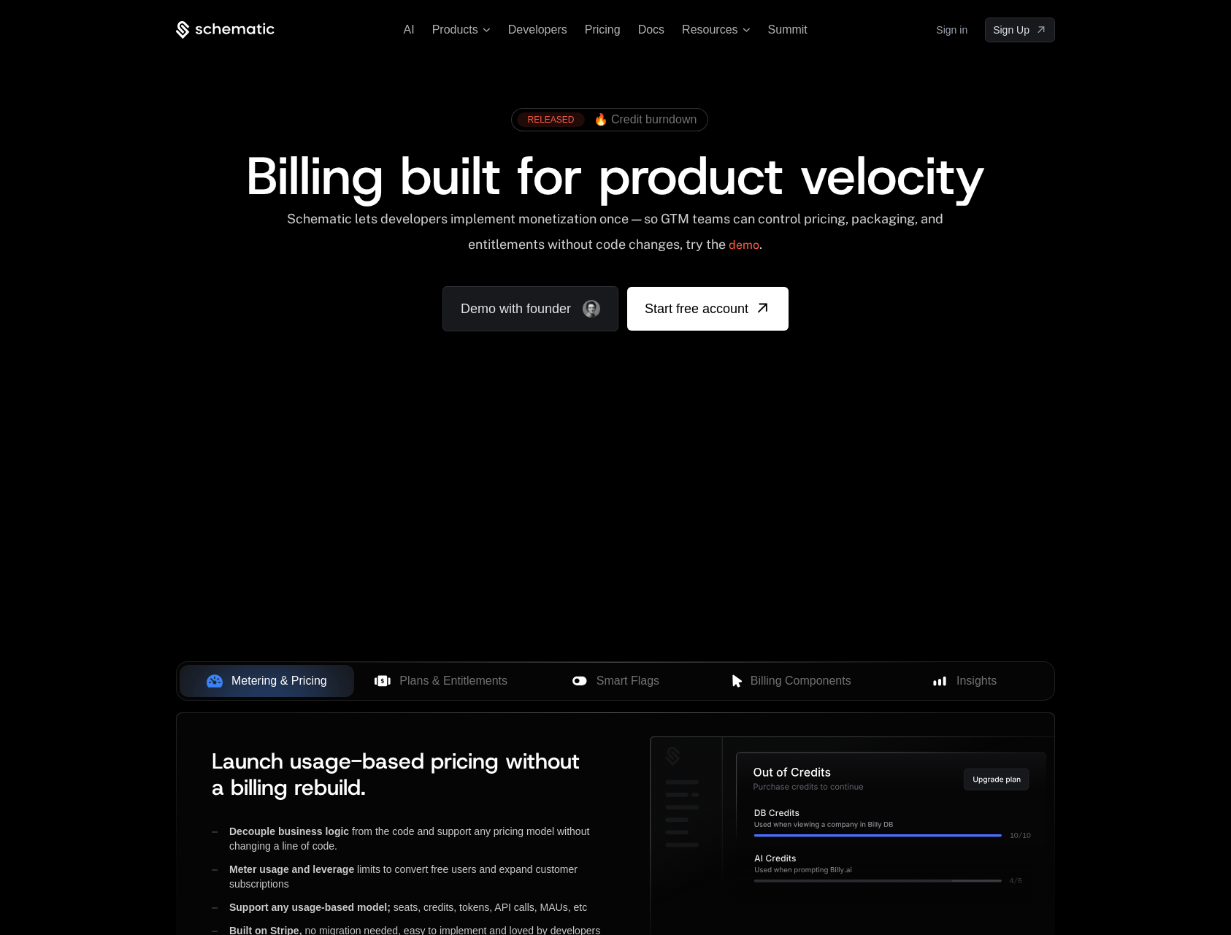
click at [664, 33] on ul "AI Products Developers Pricing Docs Resources Summit" at bounding box center [606, 29] width 404 height 13
click at [660, 33] on span "Docs" at bounding box center [651, 29] width 26 height 12
click at [658, 32] on span "Docs" at bounding box center [651, 29] width 26 height 12
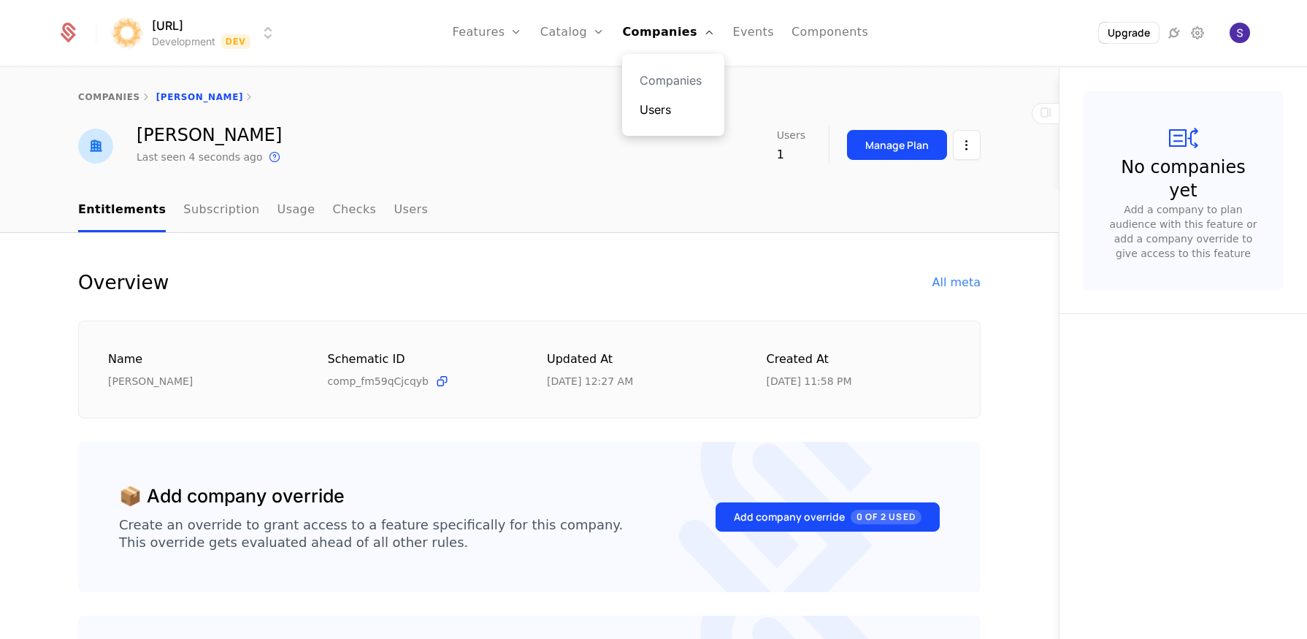
click at [667, 116] on link "Users" at bounding box center [672, 110] width 67 height 18
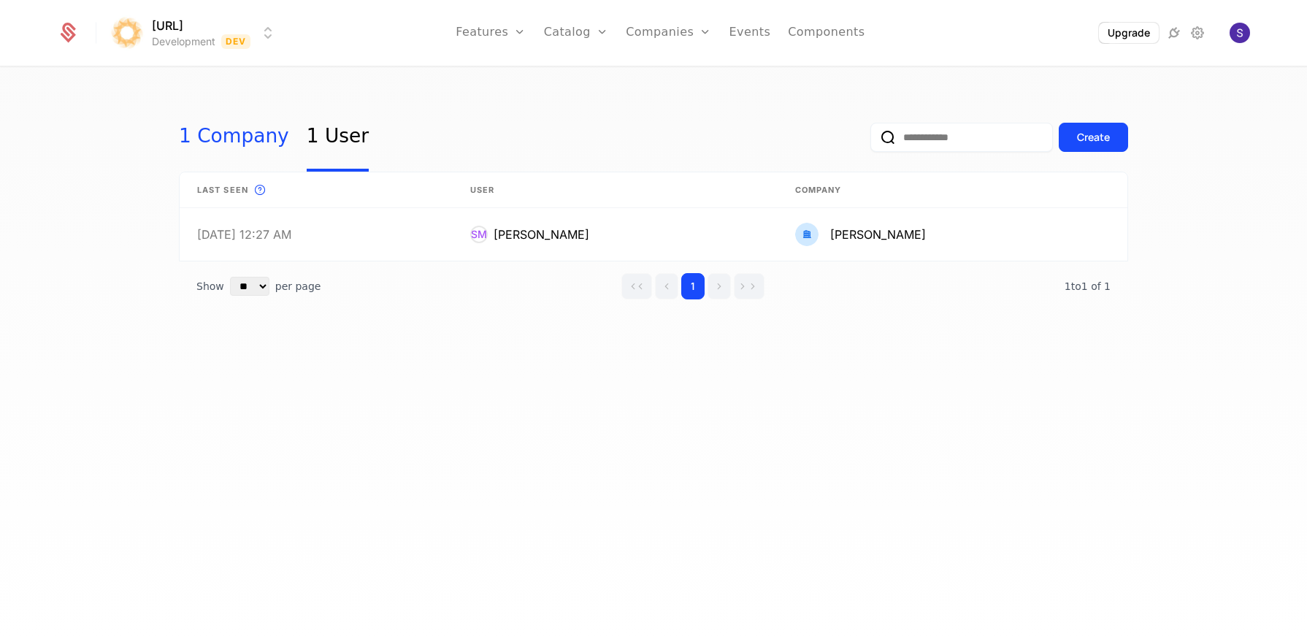
click at [247, 148] on link "1 Company" at bounding box center [234, 137] width 110 height 69
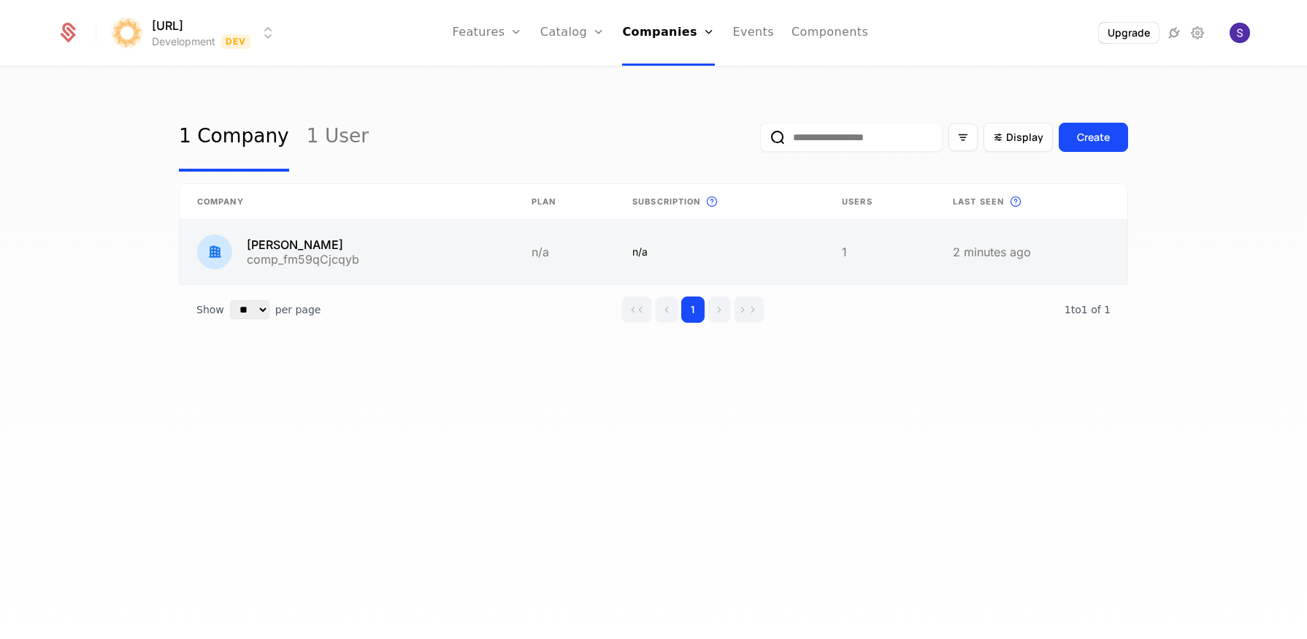
click at [875, 245] on link at bounding box center [879, 252] width 111 height 64
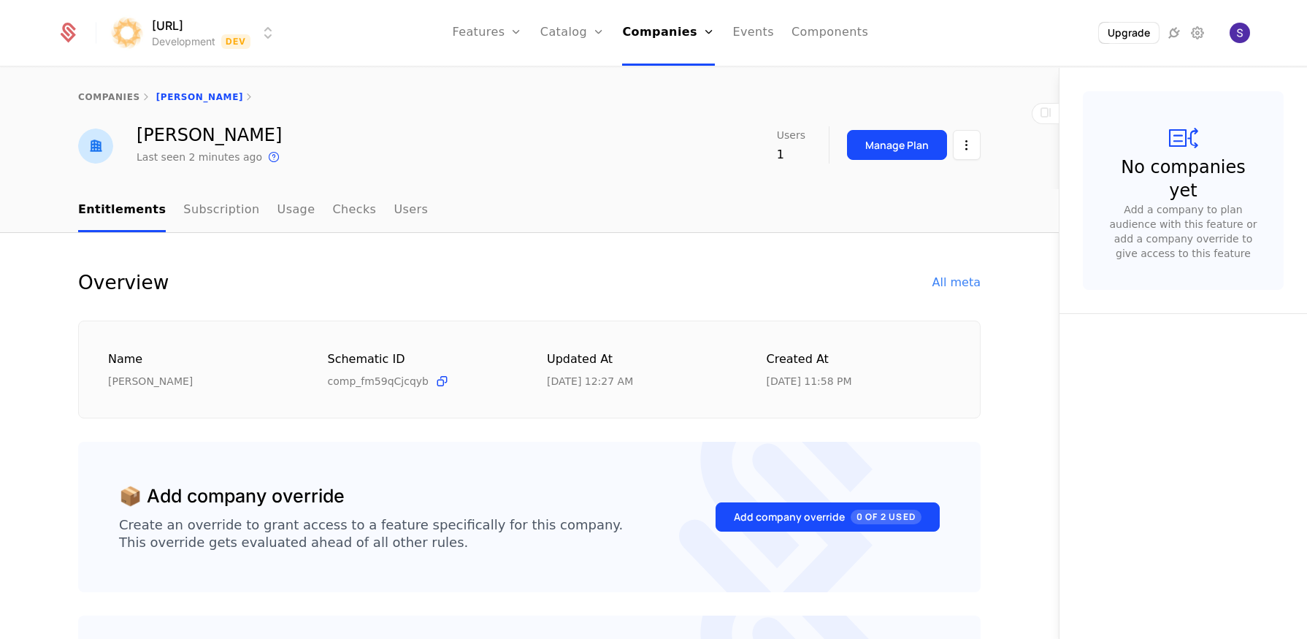
click at [965, 126] on div "Manage Plan" at bounding box center [914, 144] width 134 height 37
click at [965, 138] on html "[URL] Development Dev Features Features Flags Catalog Plans Add Ons Credits Con…" at bounding box center [653, 319] width 1307 height 639
click at [907, 213] on div "Delete company" at bounding box center [899, 220] width 108 height 20
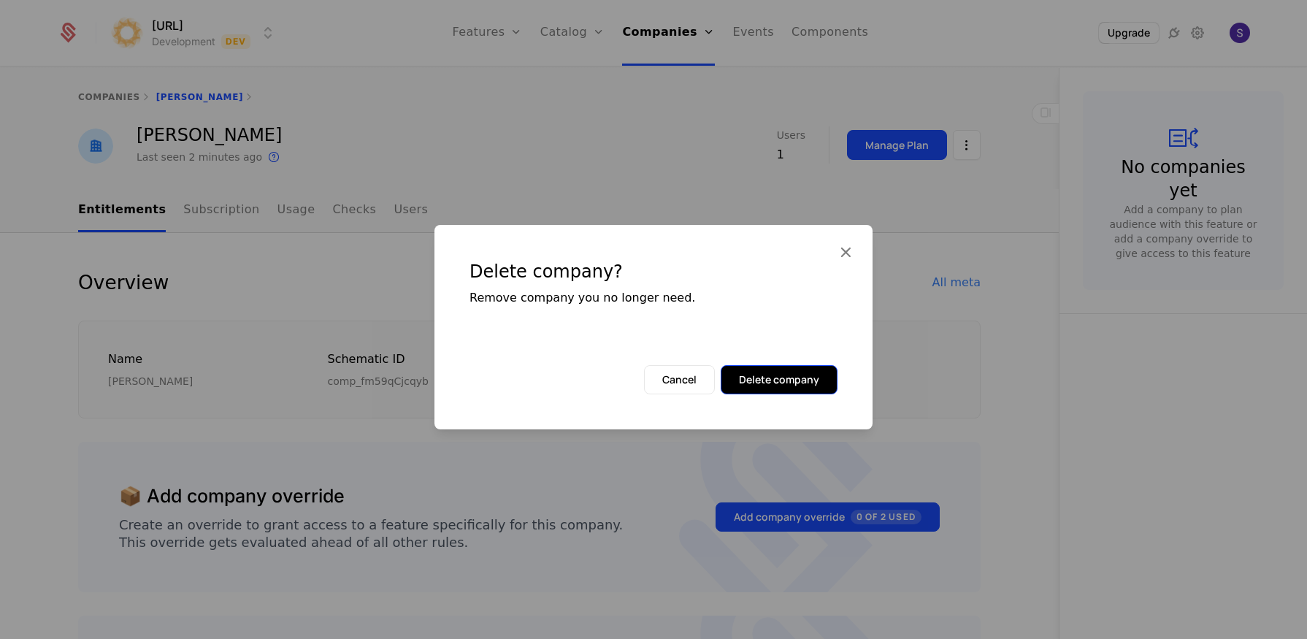
click at [811, 383] on button "Delete company" at bounding box center [778, 379] width 117 height 29
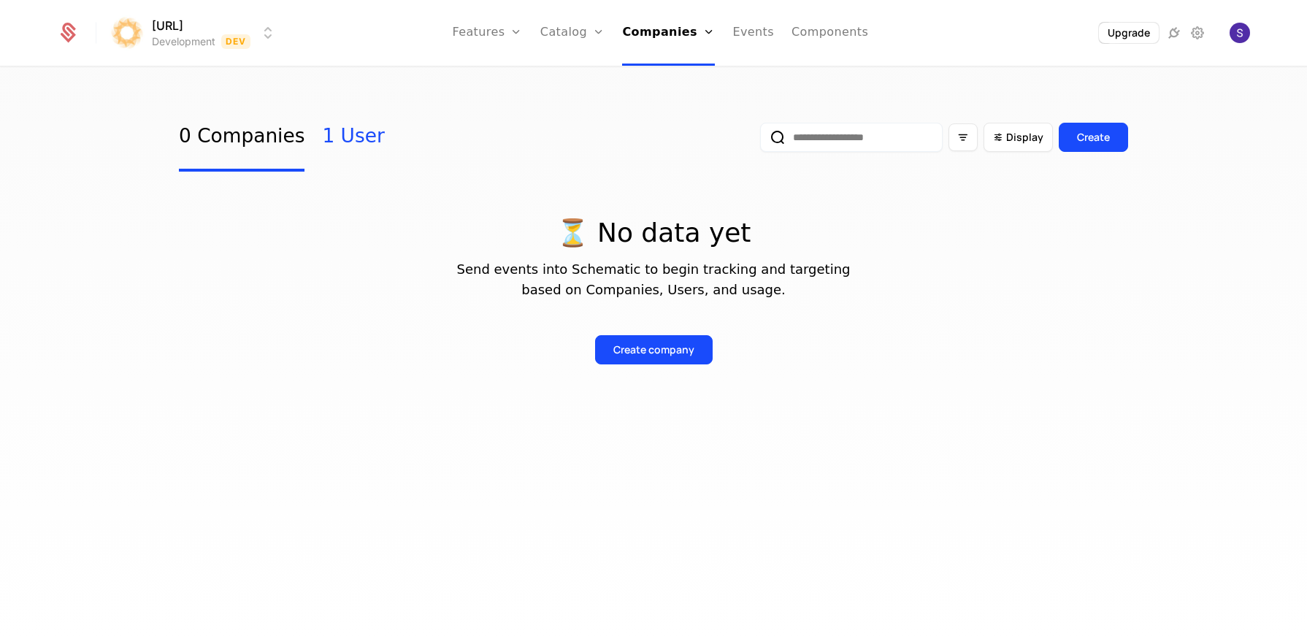
drag, startPoint x: 376, startPoint y: 142, endPoint x: 358, endPoint y: 140, distance: 18.3
click at [364, 142] on div "0 Companies 1 User Display Create" at bounding box center [653, 137] width 949 height 69
click at [358, 140] on link "1 User" at bounding box center [353, 137] width 62 height 69
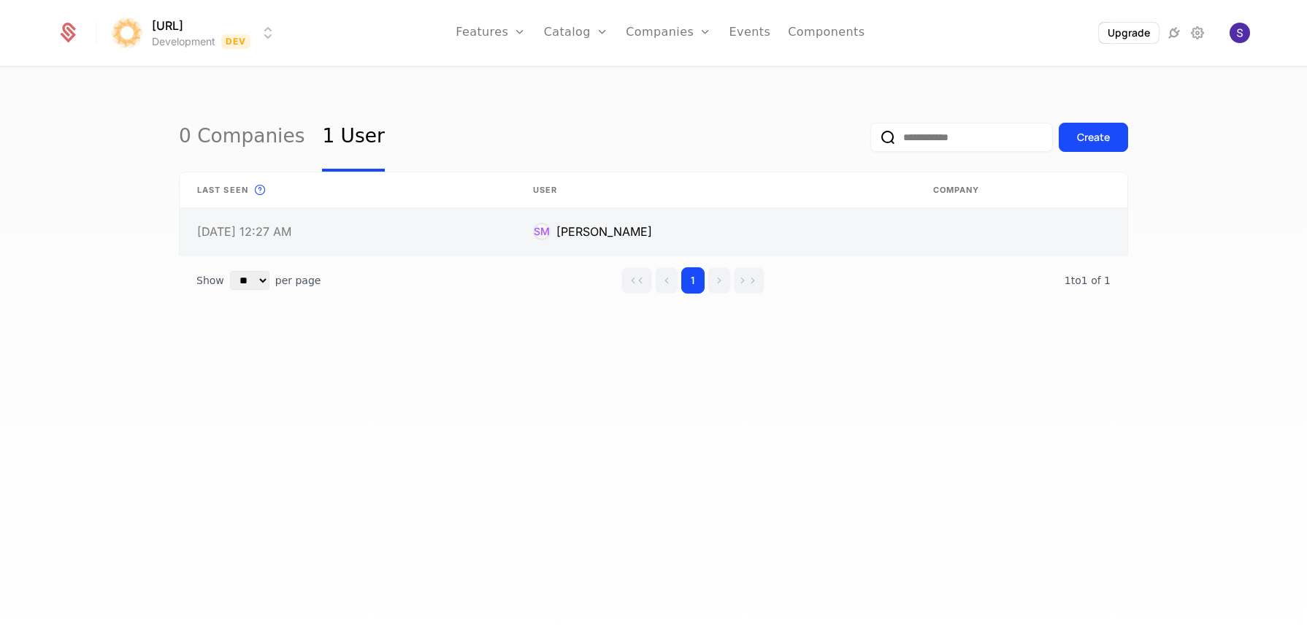
click at [739, 220] on link at bounding box center [715, 231] width 400 height 47
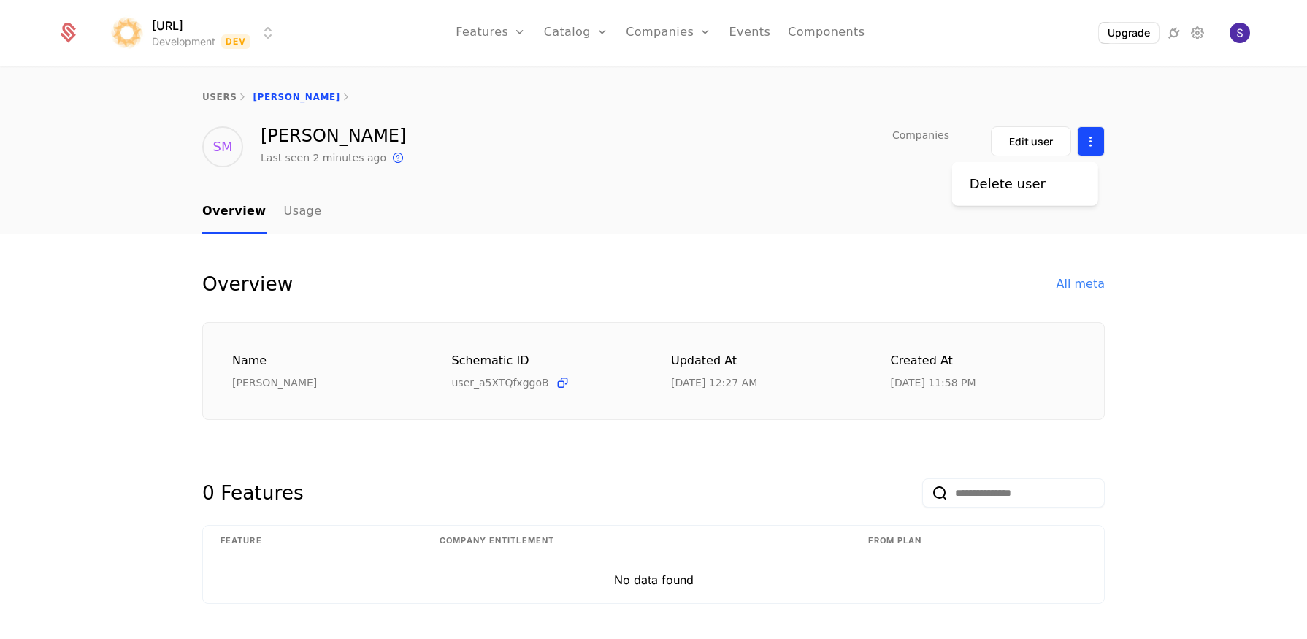
click at [1095, 139] on html "[URL] Development Dev Features Features Flags Catalog Plans Add Ons Credits Con…" at bounding box center [653, 319] width 1307 height 639
click at [1044, 189] on div "Delete user" at bounding box center [1024, 184] width 111 height 20
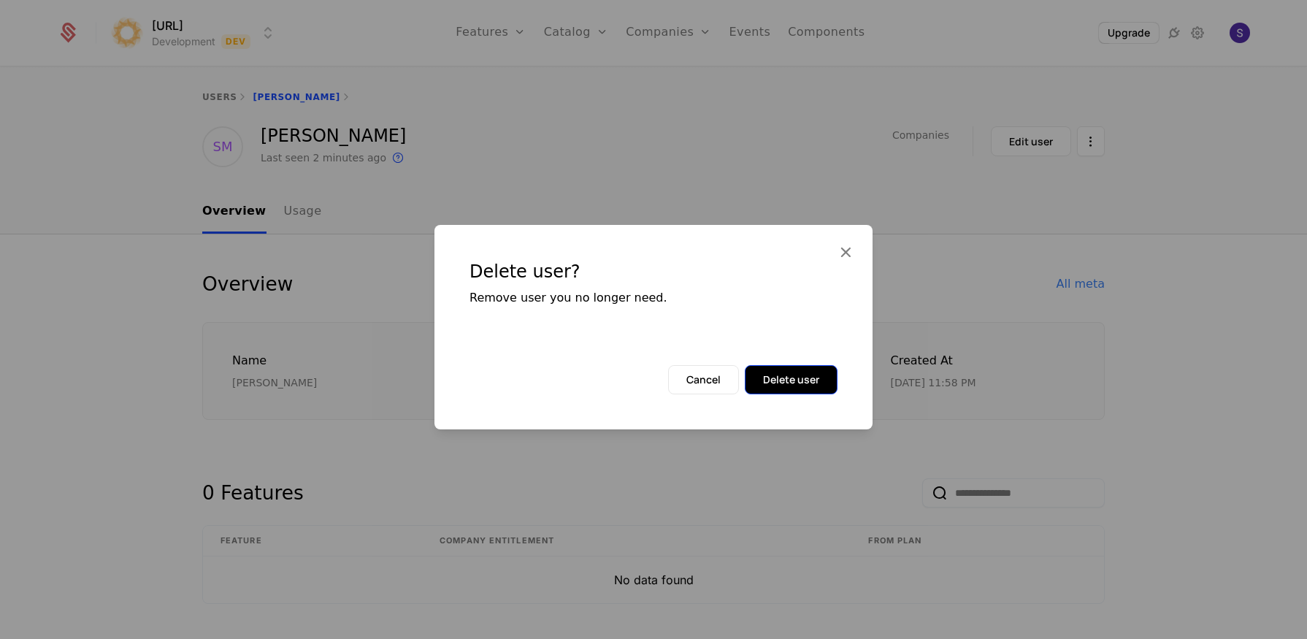
click at [766, 380] on button "Delete user" at bounding box center [791, 379] width 93 height 29
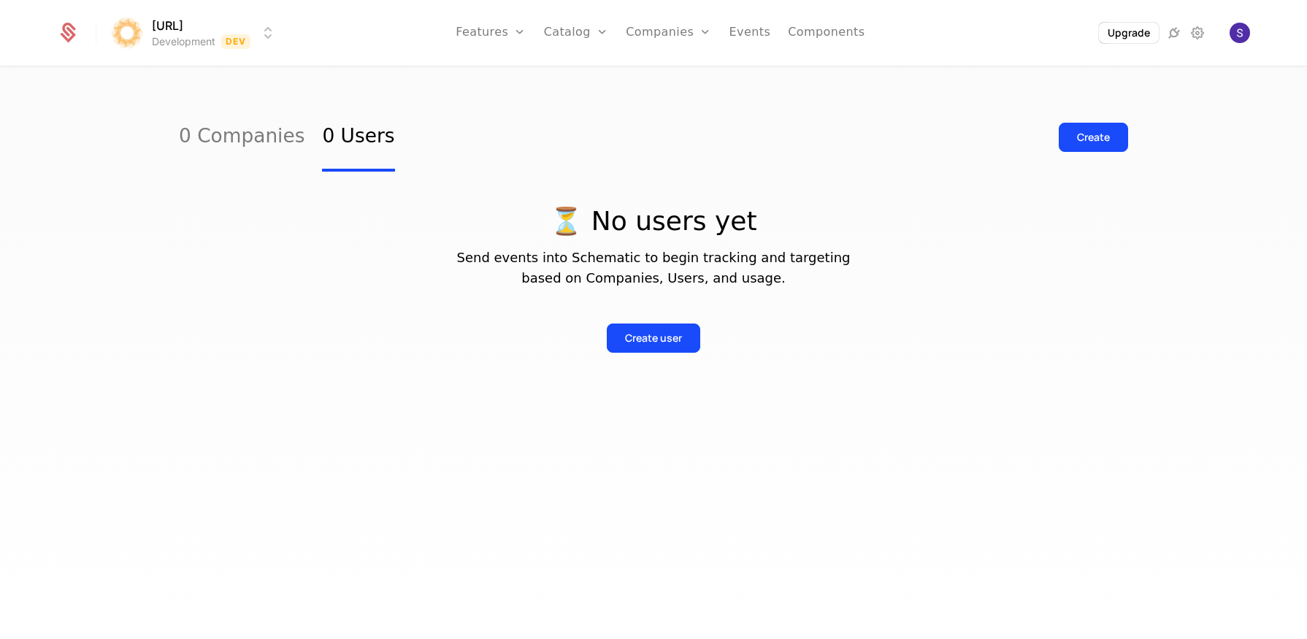
click at [494, 327] on div "Create user" at bounding box center [653, 326] width 949 height 53
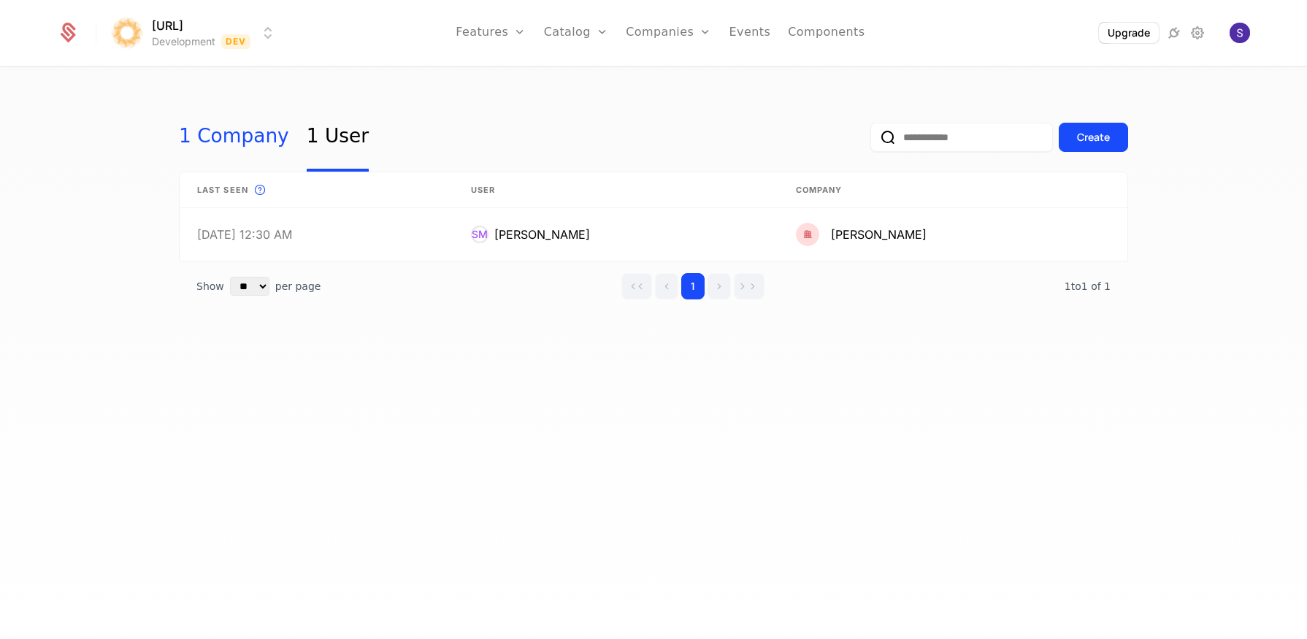
click at [204, 145] on link "1 Company" at bounding box center [234, 137] width 110 height 69
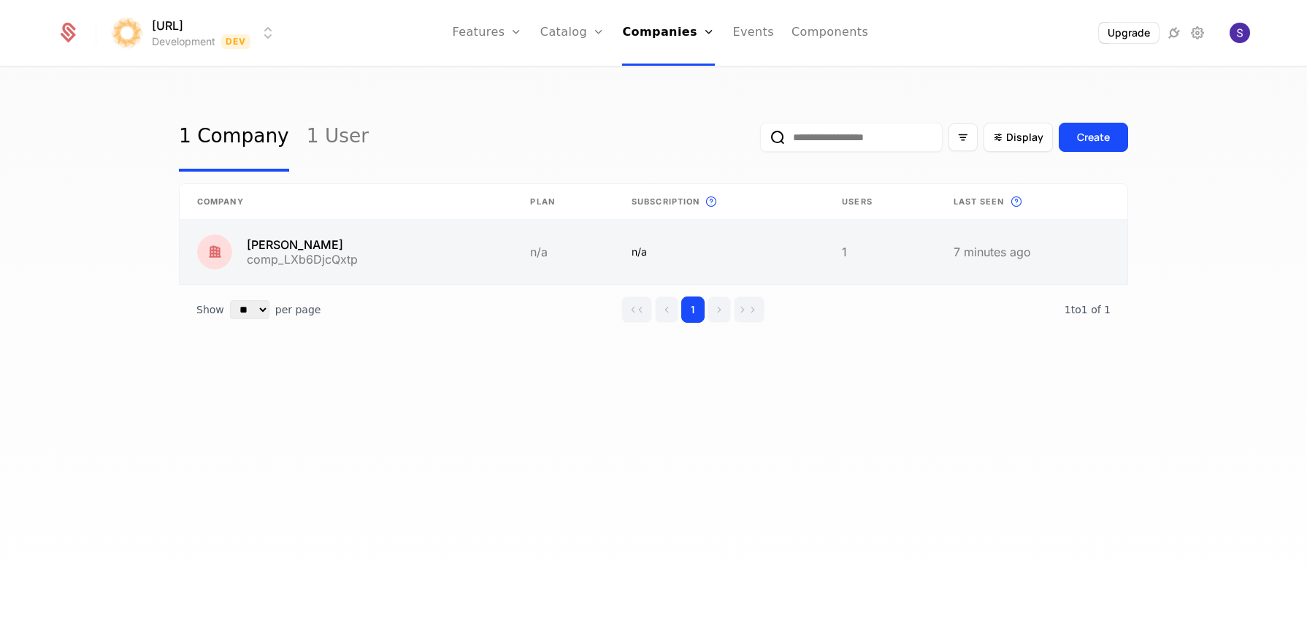
click at [952, 243] on link at bounding box center [1031, 252] width 191 height 64
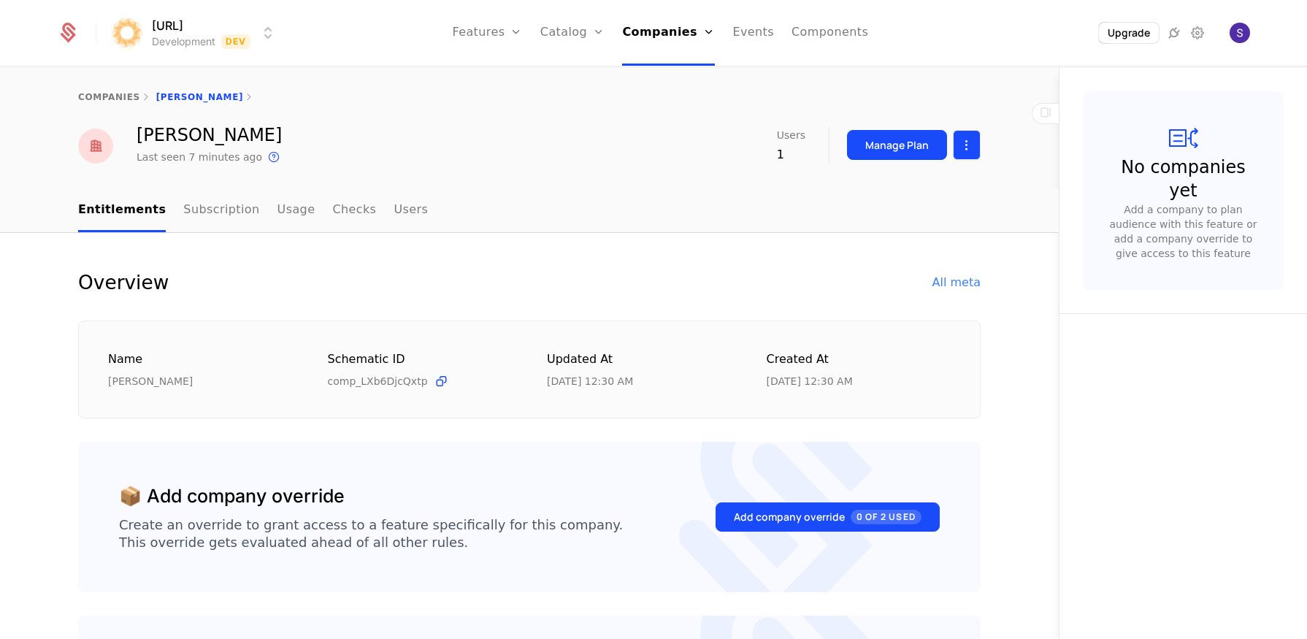
click at [970, 152] on html "surya.ai Development Dev Features Features Flags Catalog Plans Add Ons Credits …" at bounding box center [653, 319] width 1307 height 639
click at [887, 221] on div "Delete company" at bounding box center [899, 220] width 108 height 20
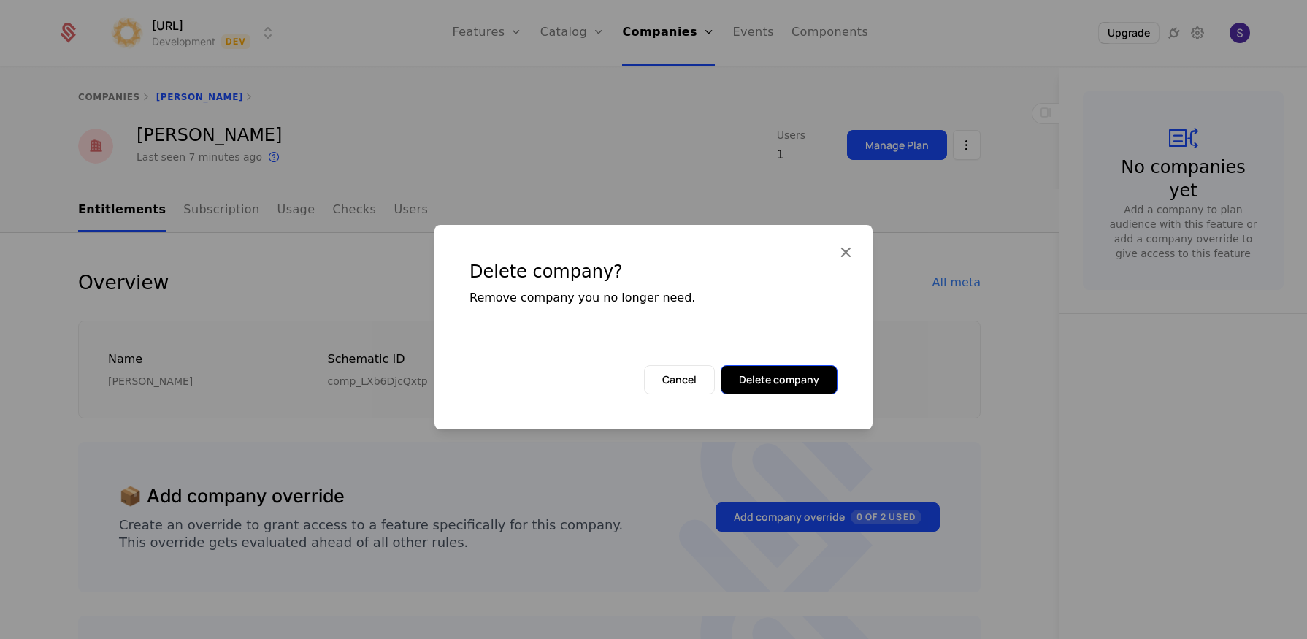
click at [760, 392] on button "Delete company" at bounding box center [778, 379] width 117 height 29
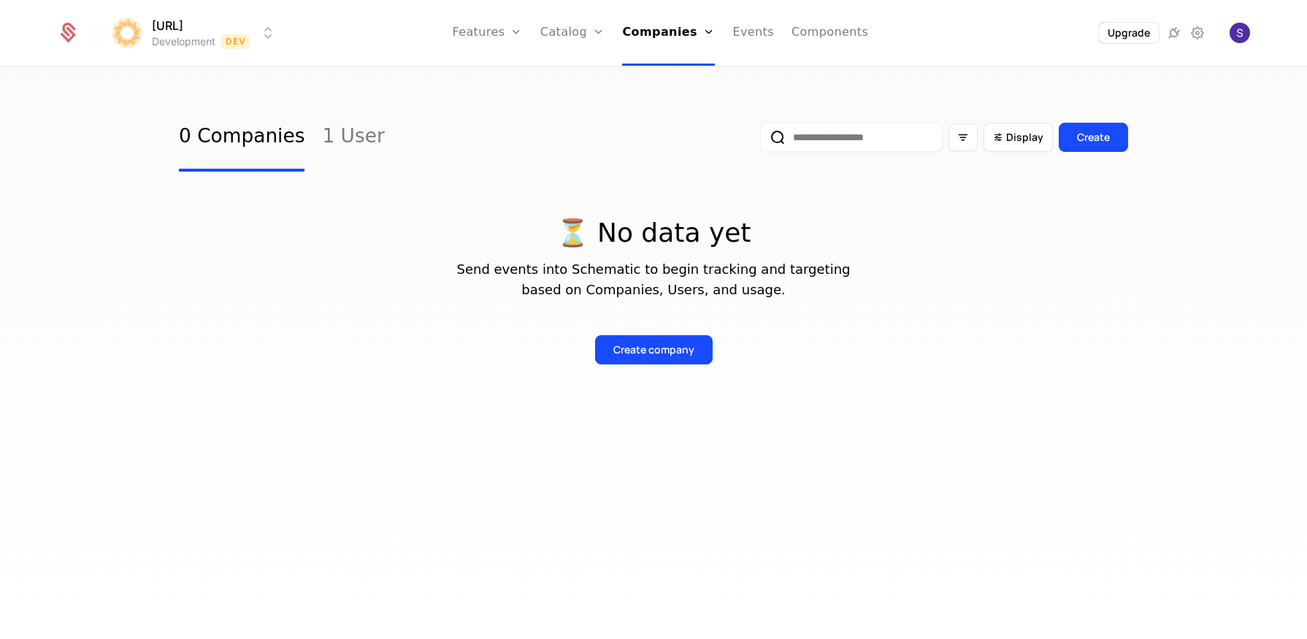
click at [368, 126] on div "0 Companies 1 User Display Create" at bounding box center [653, 137] width 949 height 69
click at [358, 134] on link "1 User" at bounding box center [353, 137] width 62 height 69
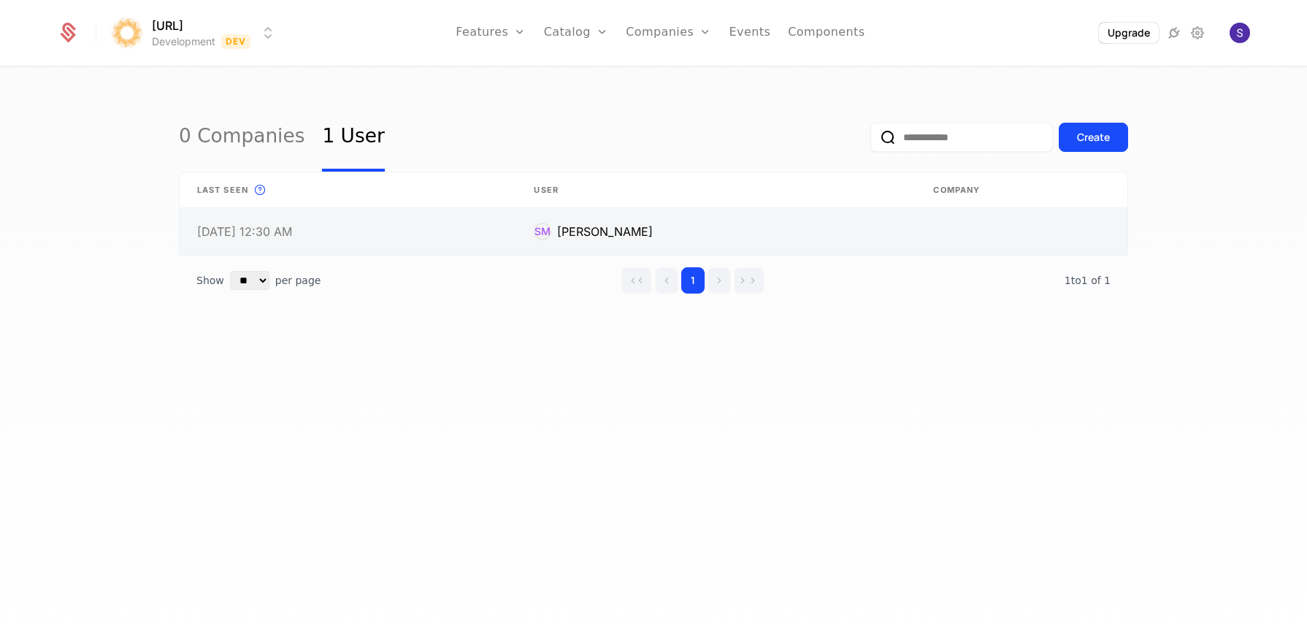
click at [1048, 239] on link at bounding box center [1021, 231] width 212 height 47
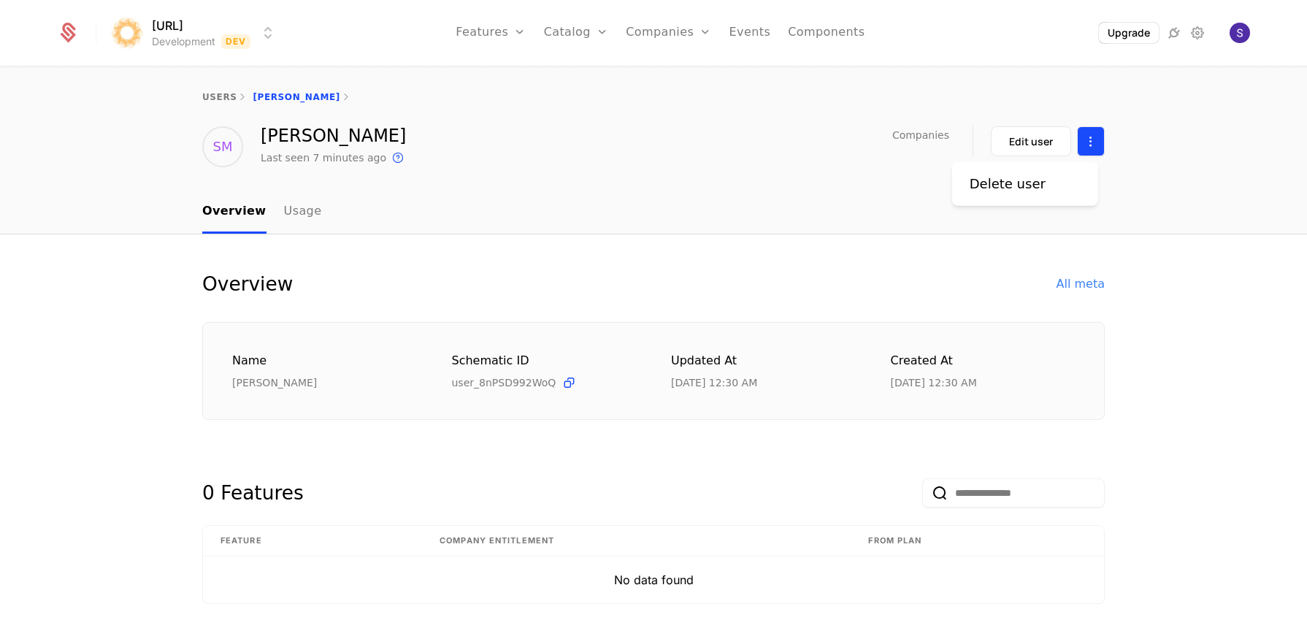
click at [1087, 142] on html "surya.ai Development Dev Features Features Flags Catalog Plans Add Ons Credits …" at bounding box center [653, 319] width 1307 height 639
click at [1033, 193] on div "Delete user" at bounding box center [1013, 184] width 88 height 20
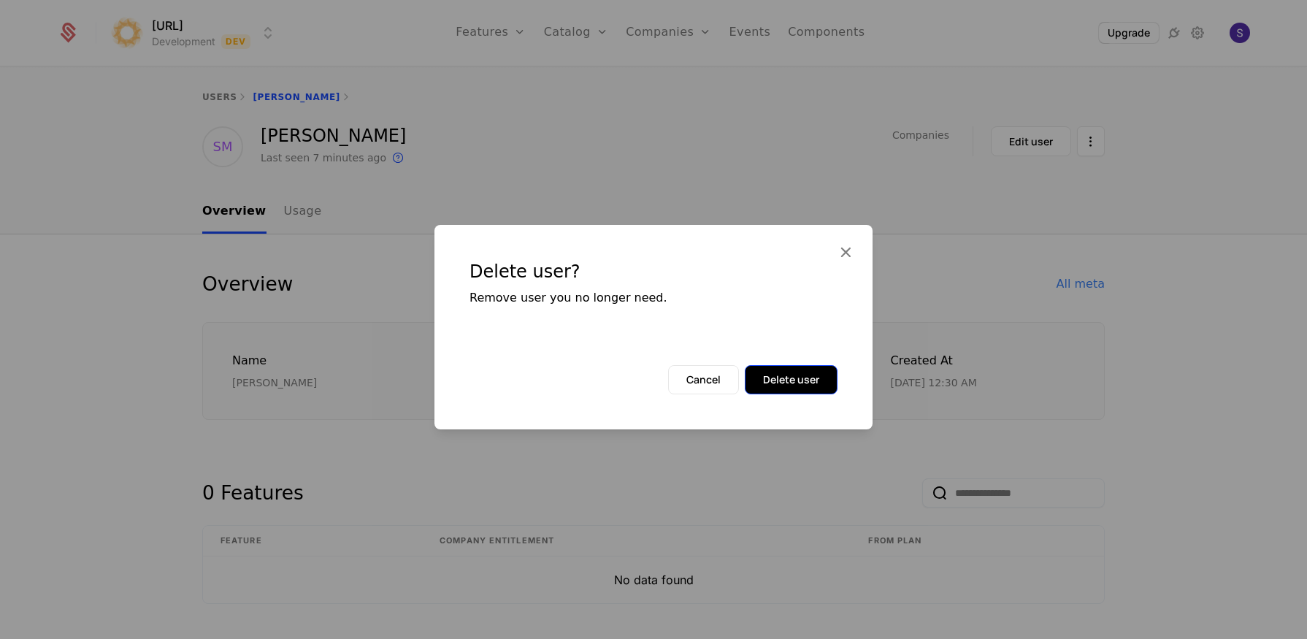
click at [784, 377] on button "Delete user" at bounding box center [791, 379] width 93 height 29
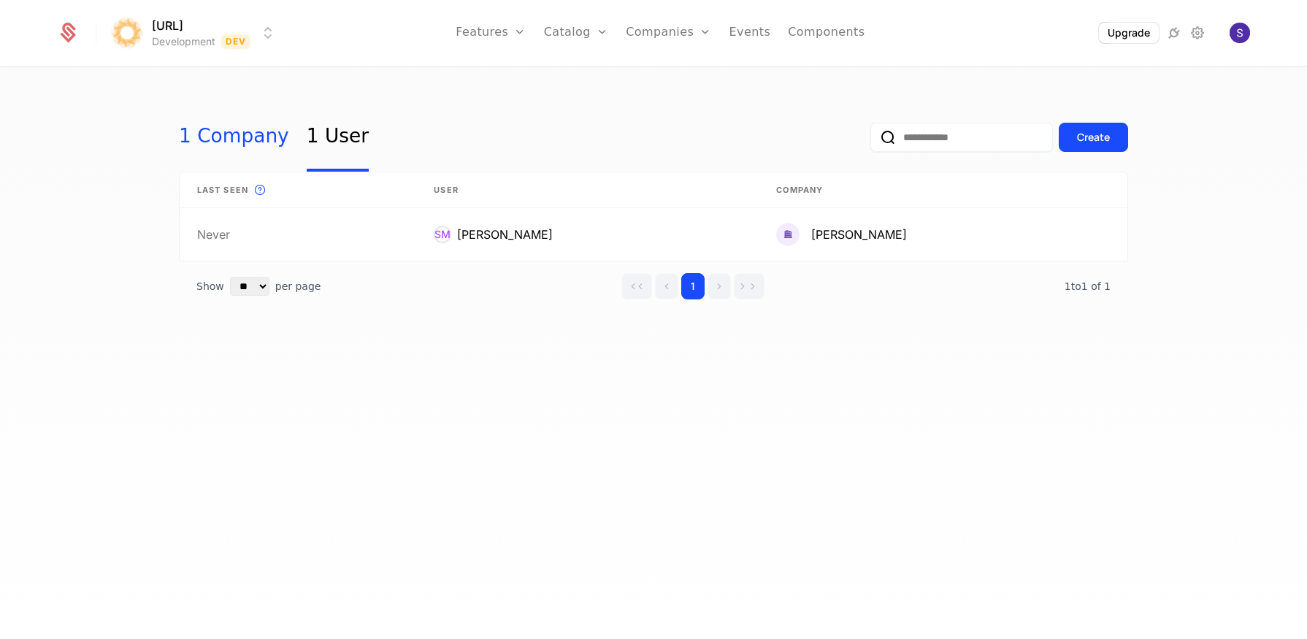
click at [240, 153] on link "1 Company" at bounding box center [234, 137] width 110 height 69
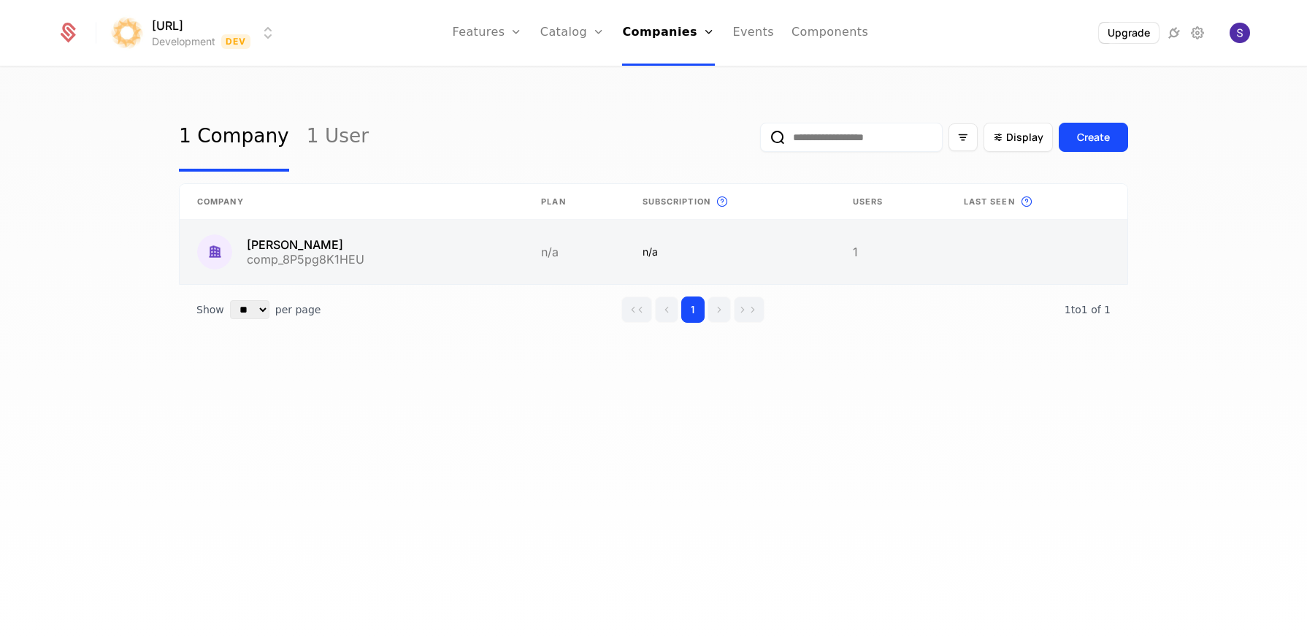
click at [1037, 248] on link at bounding box center [1036, 252] width 181 height 64
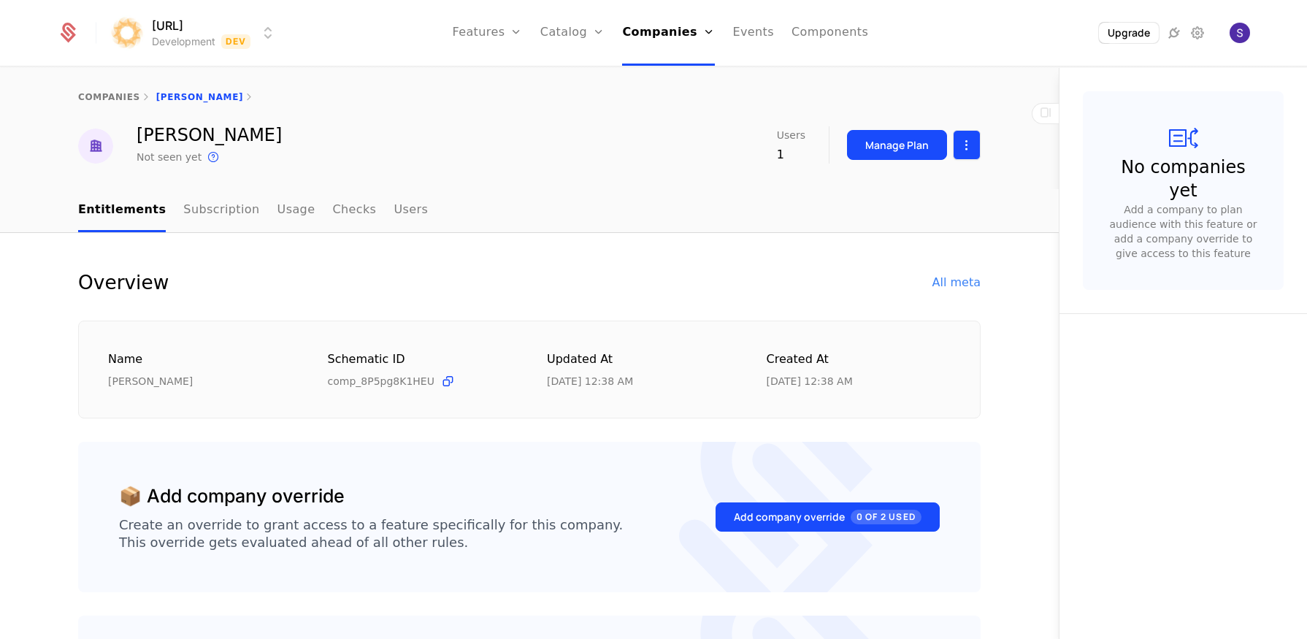
click at [953, 147] on html "[URL] Development Dev Features Features Flags Catalog Plans Add Ons Credits Con…" at bounding box center [653, 319] width 1307 height 639
click at [912, 222] on div "Delete company" at bounding box center [899, 220] width 108 height 20
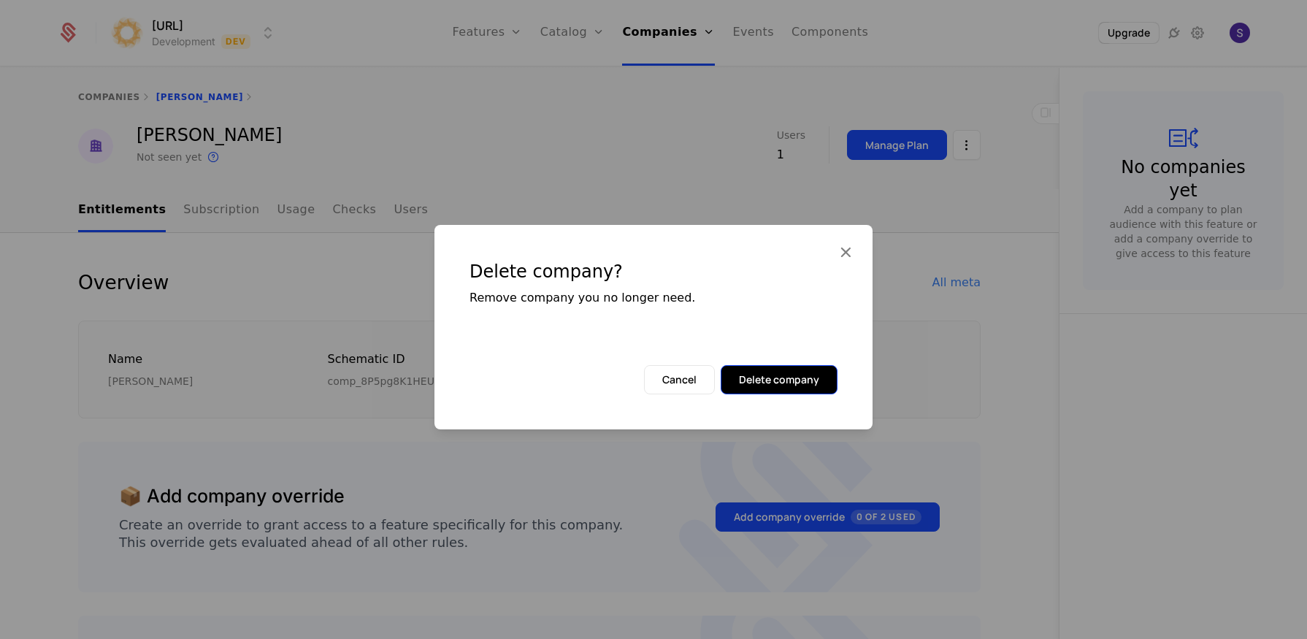
click at [791, 377] on button "Delete company" at bounding box center [778, 379] width 117 height 29
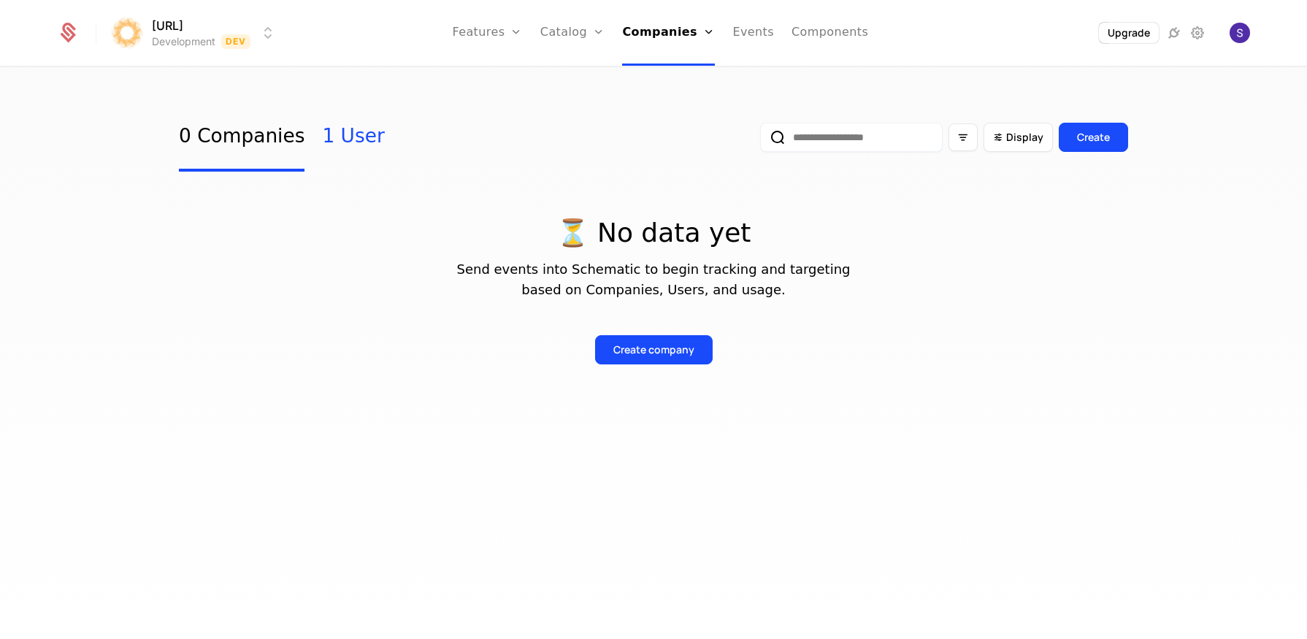
click at [337, 150] on link "1 User" at bounding box center [353, 137] width 62 height 69
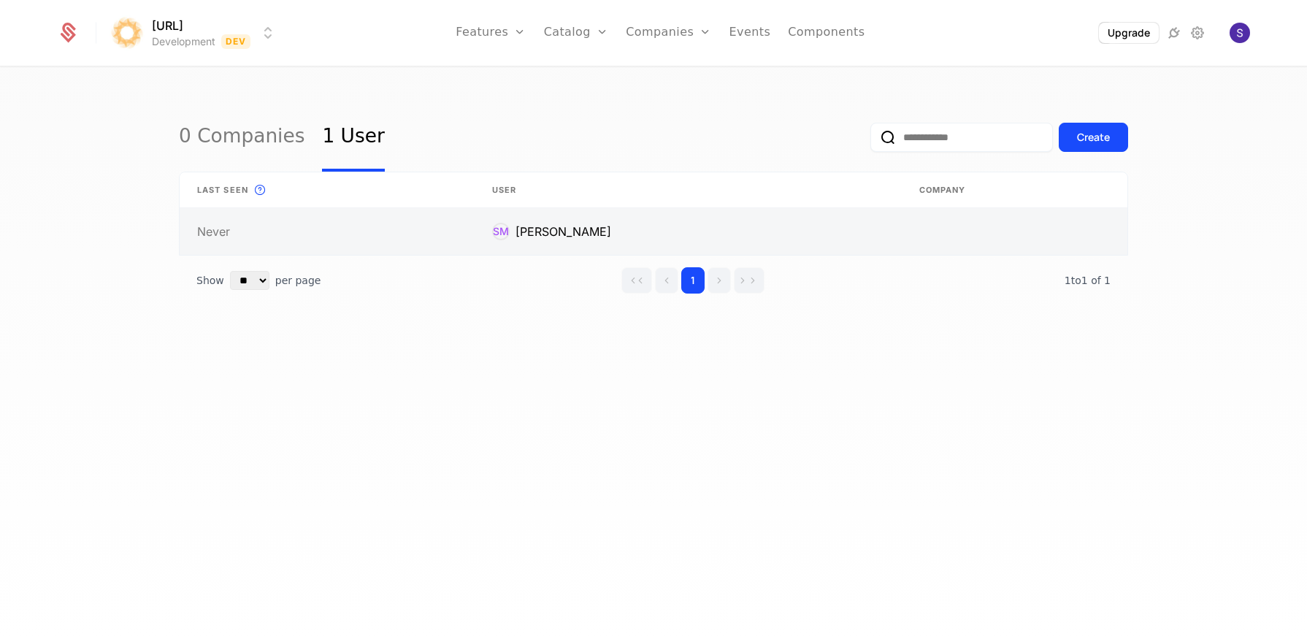
click at [872, 231] on link at bounding box center [687, 231] width 426 height 47
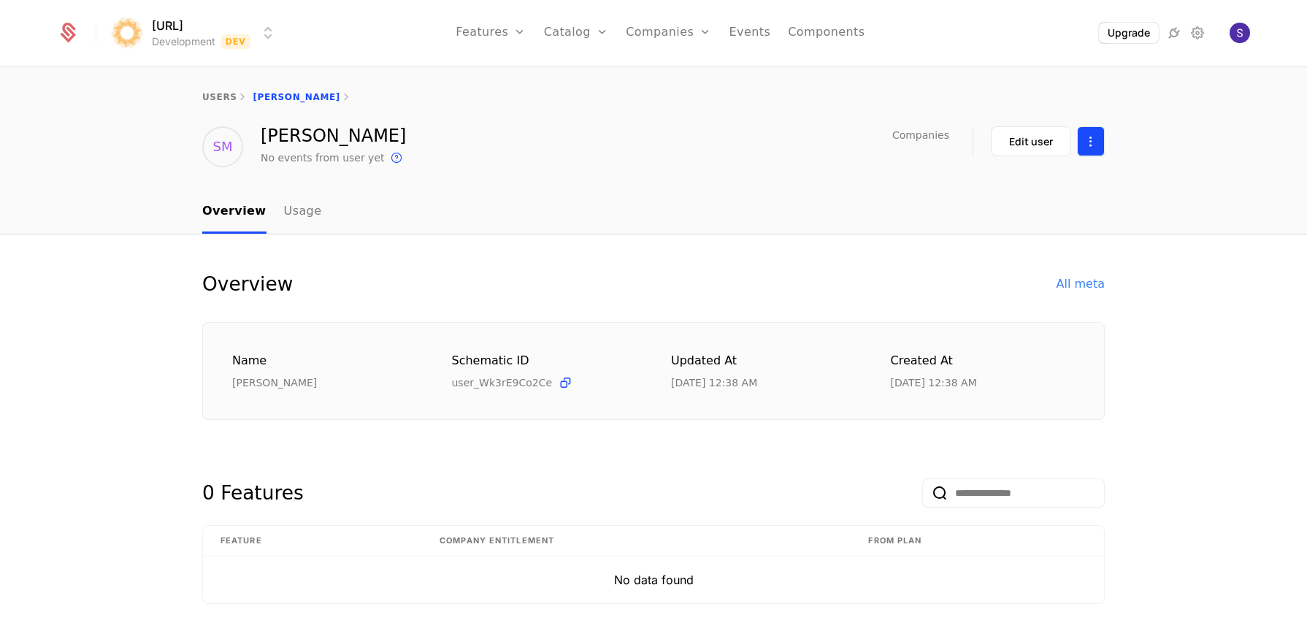
click at [1081, 142] on html "[URL] Development Dev Features Features Flags Catalog Plans Add Ons Credits Con…" at bounding box center [653, 319] width 1307 height 639
click at [989, 177] on div "Delete user" at bounding box center [1007, 184] width 76 height 20
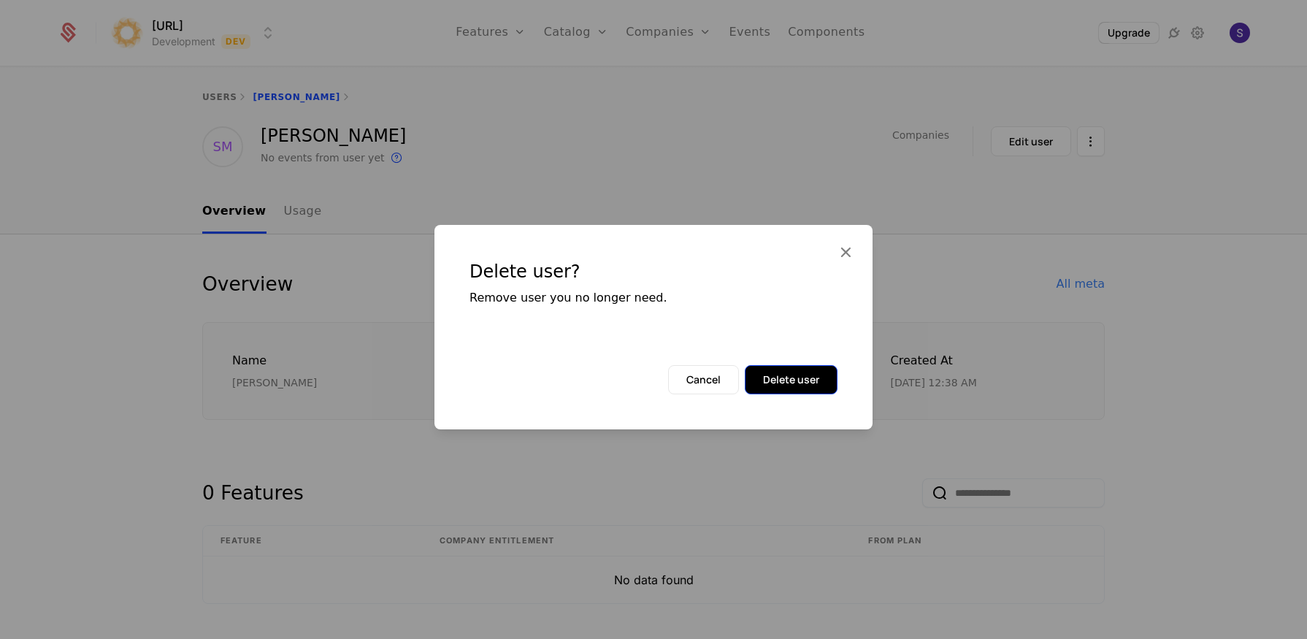
click at [783, 380] on button "Delete user" at bounding box center [791, 379] width 93 height 29
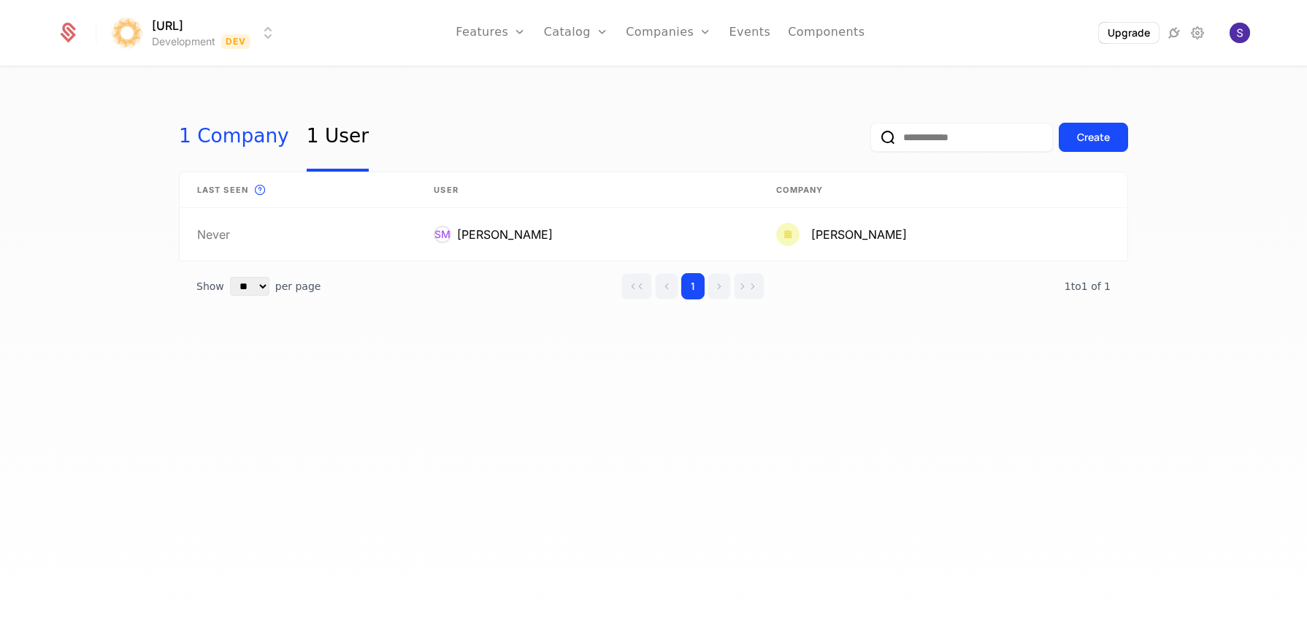
click at [225, 145] on link "1 Company" at bounding box center [234, 137] width 110 height 69
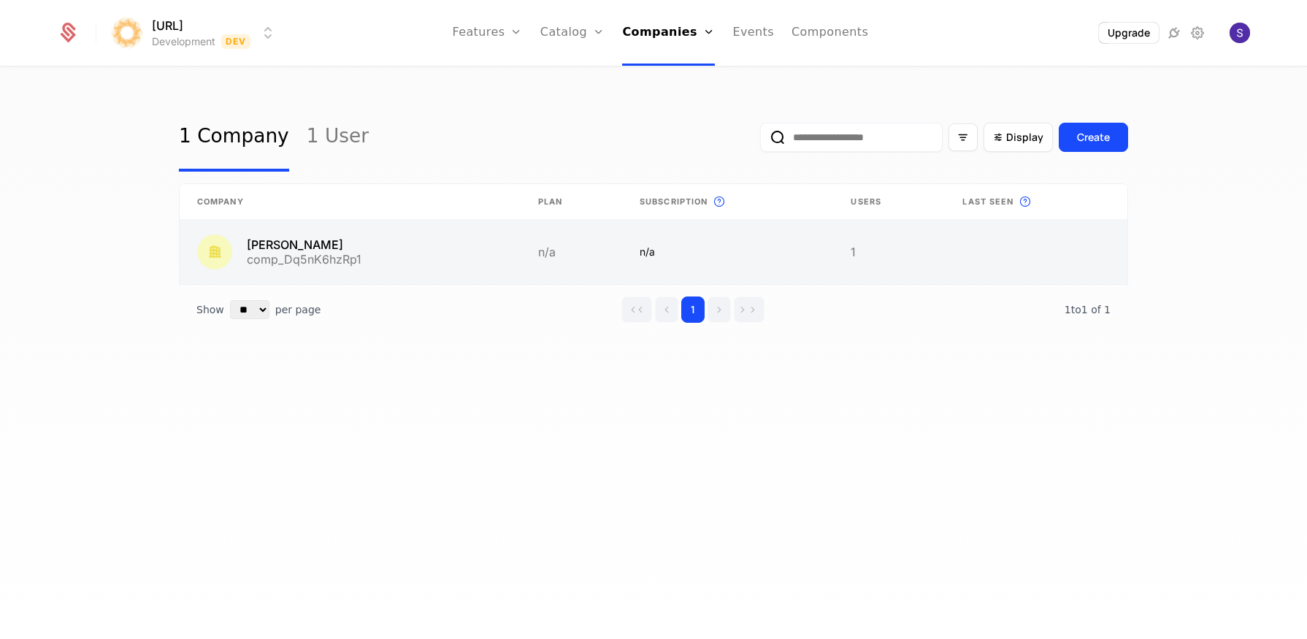
click at [1001, 255] on link at bounding box center [1036, 252] width 182 height 64
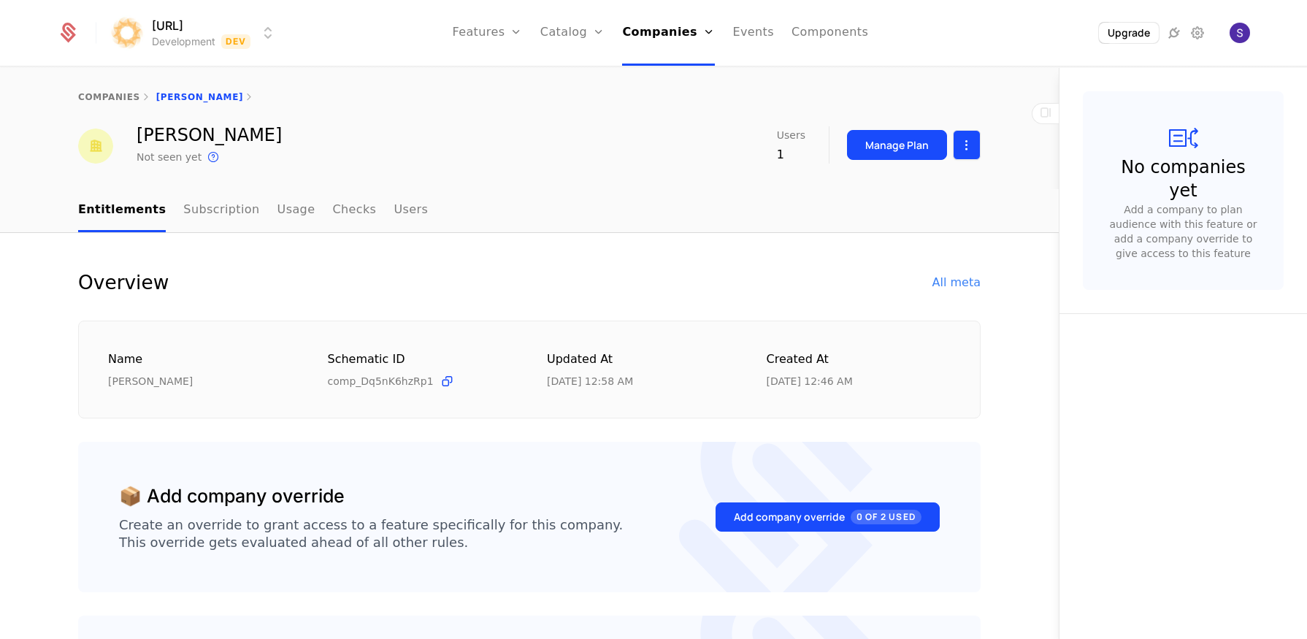
click at [962, 148] on html "surya.ai Development Dev Features Features Flags Catalog Plans Add Ons Credits …" at bounding box center [653, 319] width 1307 height 639
click at [936, 226] on div "Delete company" at bounding box center [905, 220] width 120 height 20
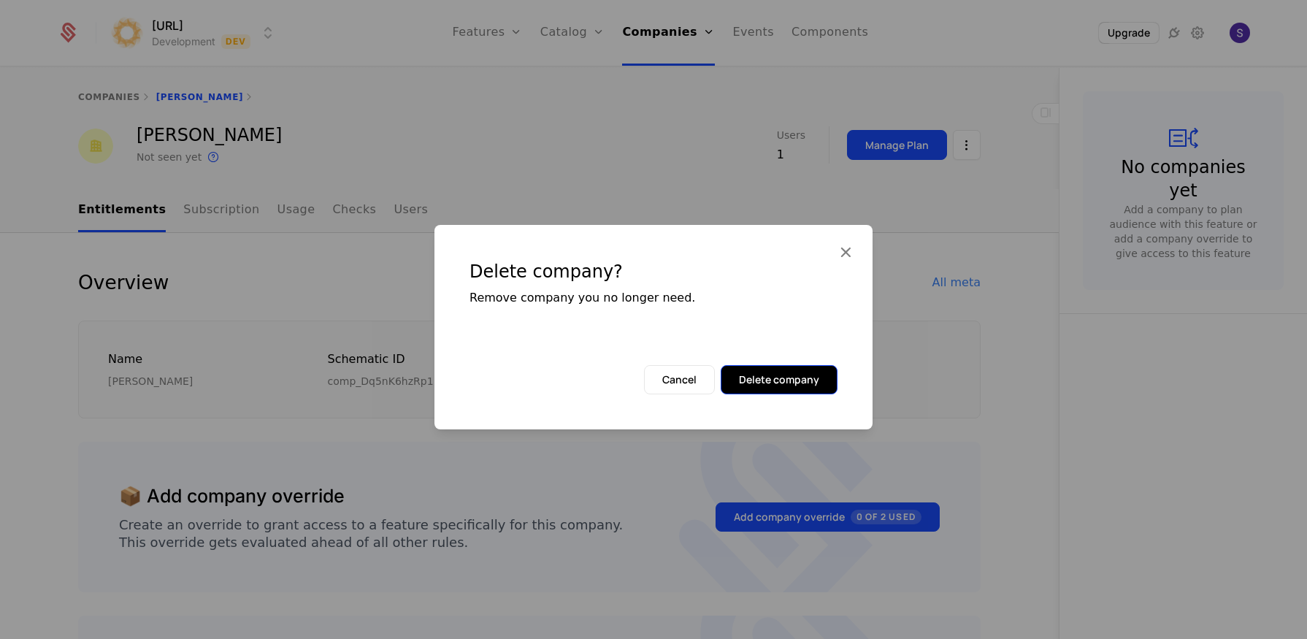
click at [746, 375] on button "Delete company" at bounding box center [778, 379] width 117 height 29
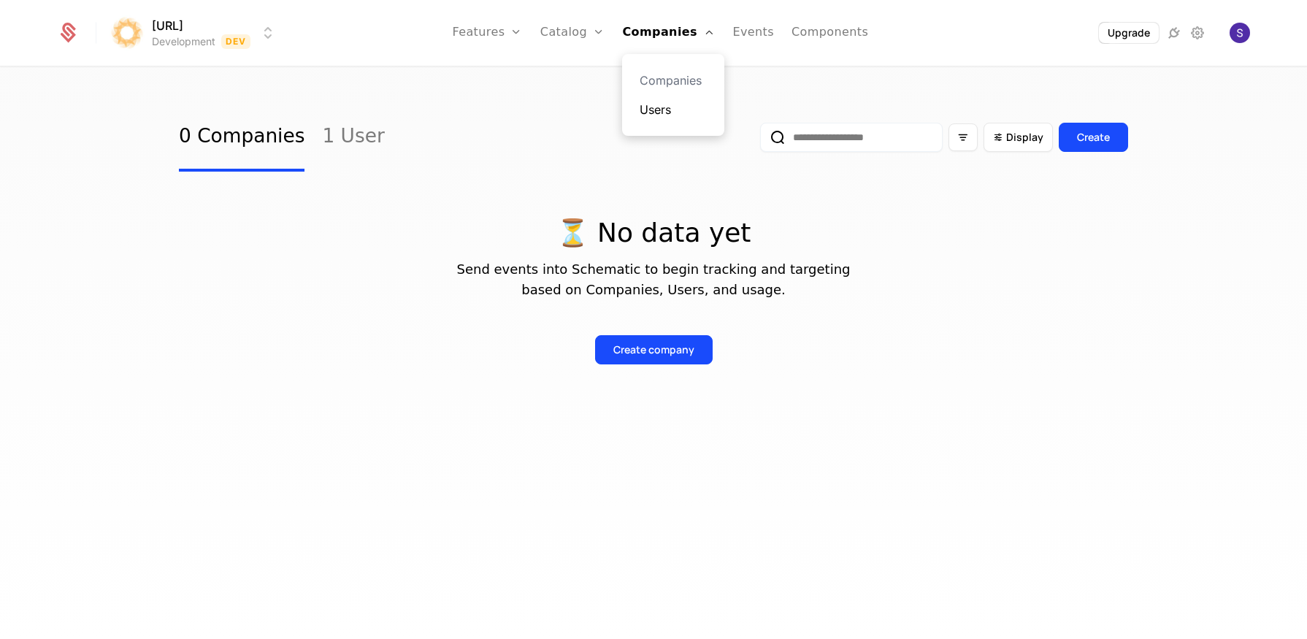
click at [651, 102] on link "Users" at bounding box center [672, 110] width 67 height 18
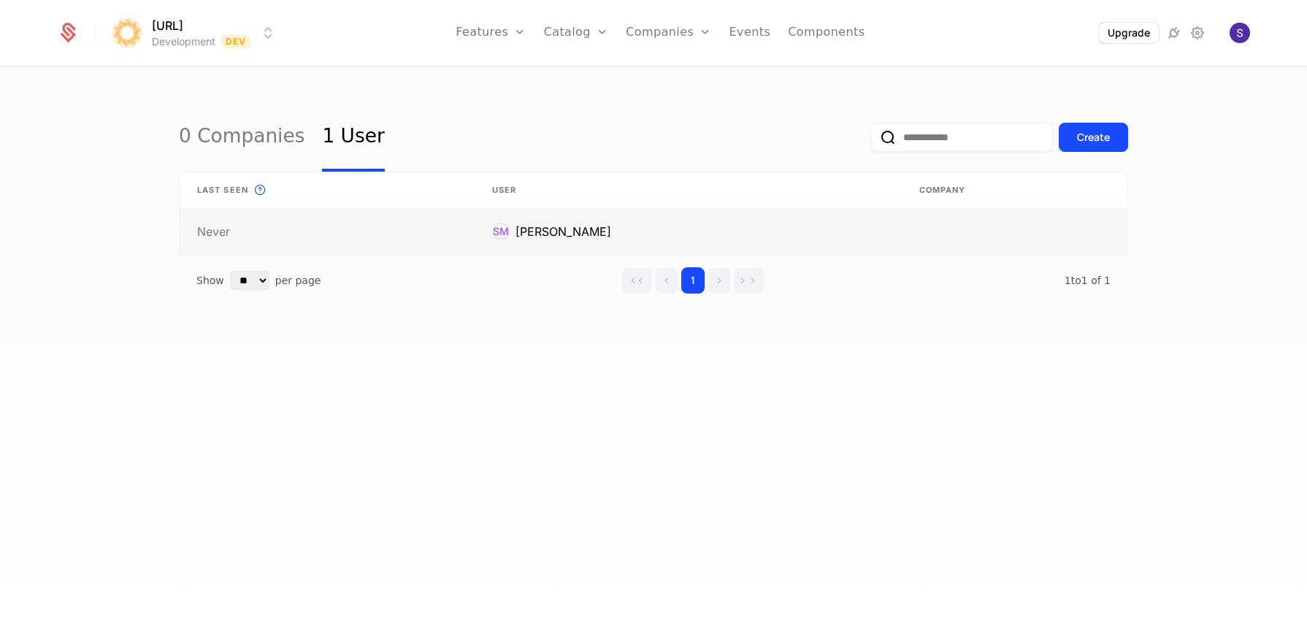
click at [642, 234] on link at bounding box center [687, 231] width 426 height 47
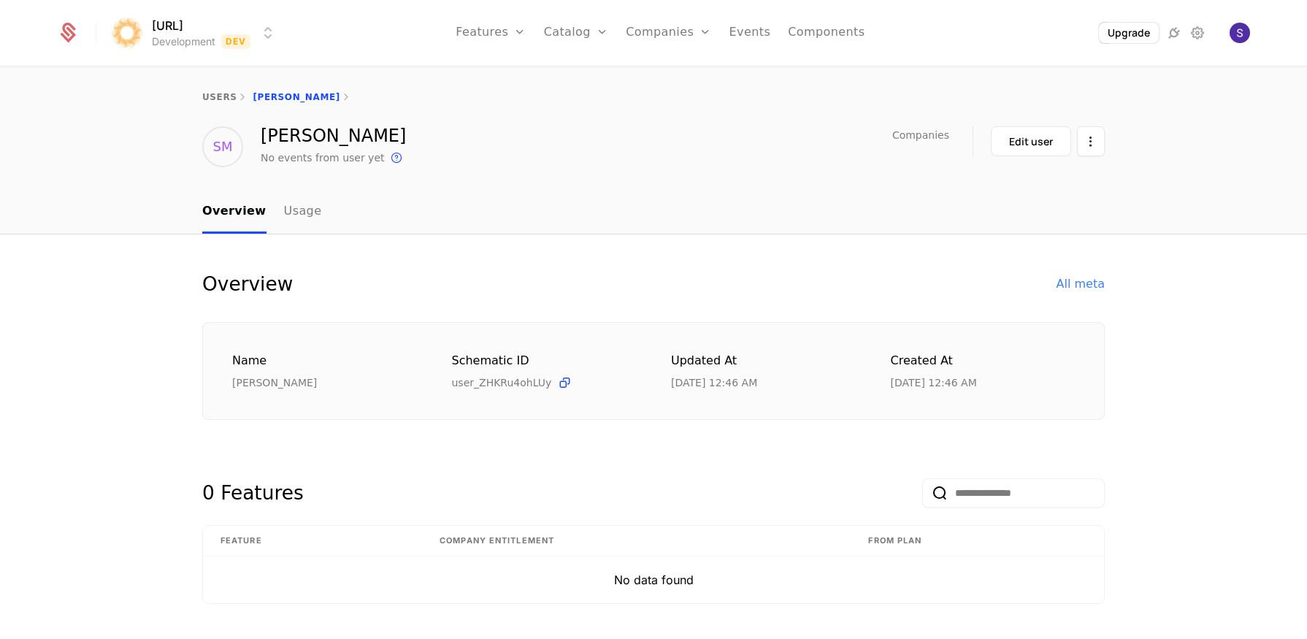
click at [965, 377] on div "9/3/25, 12:46 AM" at bounding box center [983, 382] width 185 height 15
click at [1102, 130] on div "SM Surya Prakash Madichetti No events from user yet This is the date a track or…" at bounding box center [653, 146] width 949 height 41
click at [1101, 134] on div "SM Surya Prakash Madichetti No events from user yet This is the date a track or…" at bounding box center [653, 146] width 949 height 41
click at [1091, 139] on html "surya.ai Development Dev Features Features Flags Catalog Plans Add Ons Credits …" at bounding box center [653, 319] width 1307 height 639
click at [1045, 192] on div "Delete user" at bounding box center [1024, 184] width 111 height 20
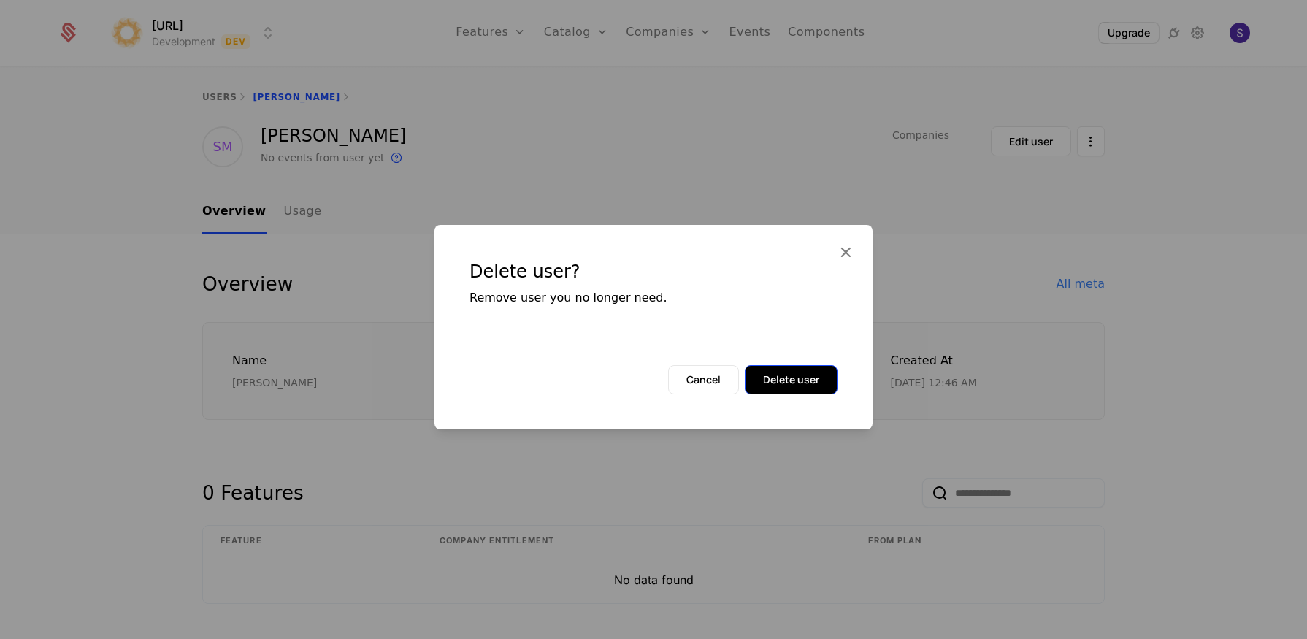
click at [750, 383] on button "Delete user" at bounding box center [791, 379] width 93 height 29
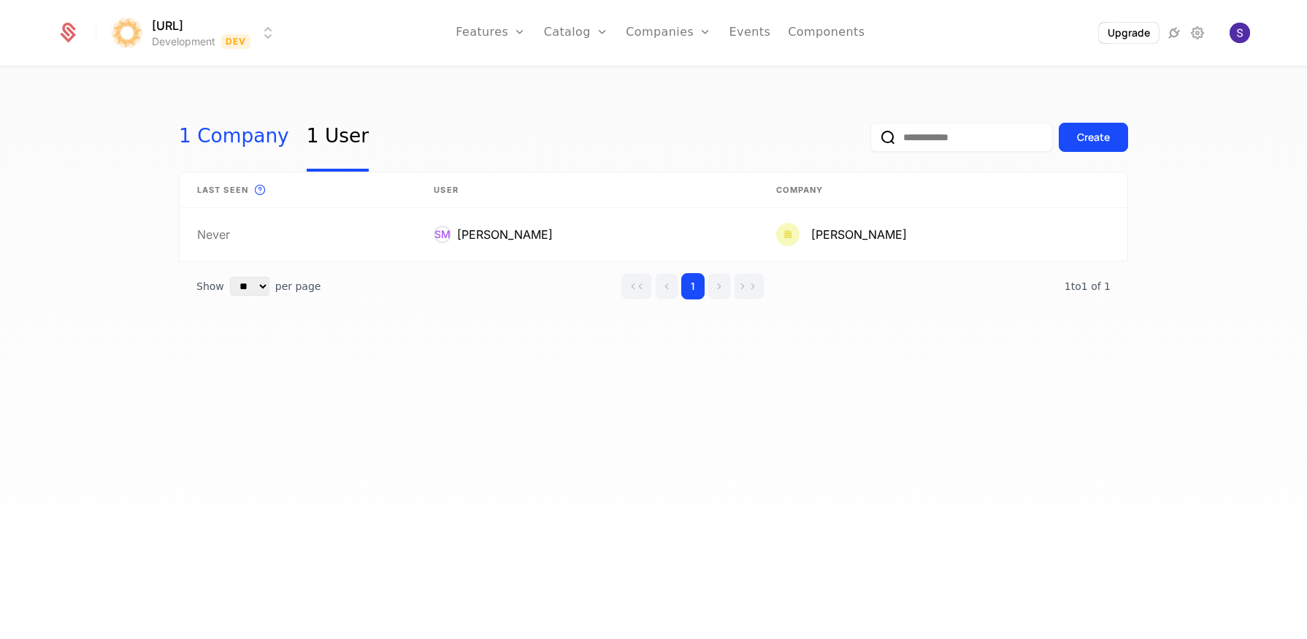
click at [228, 142] on link "1 Company" at bounding box center [234, 137] width 110 height 69
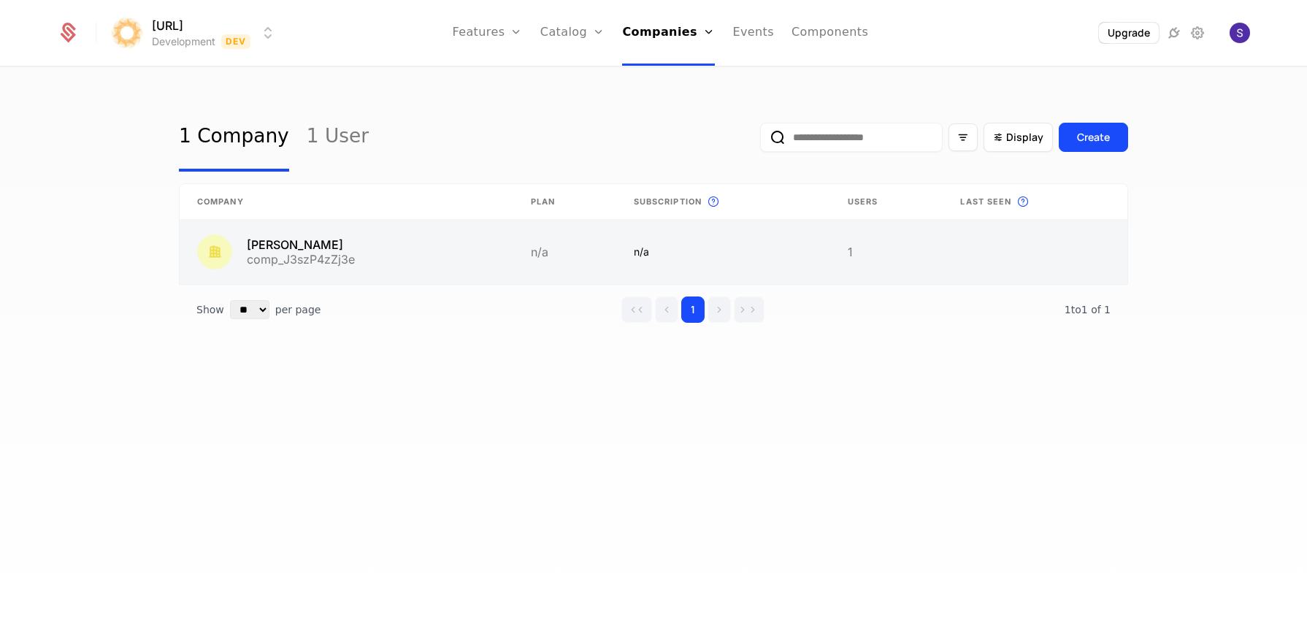
click at [915, 232] on link at bounding box center [886, 252] width 113 height 64
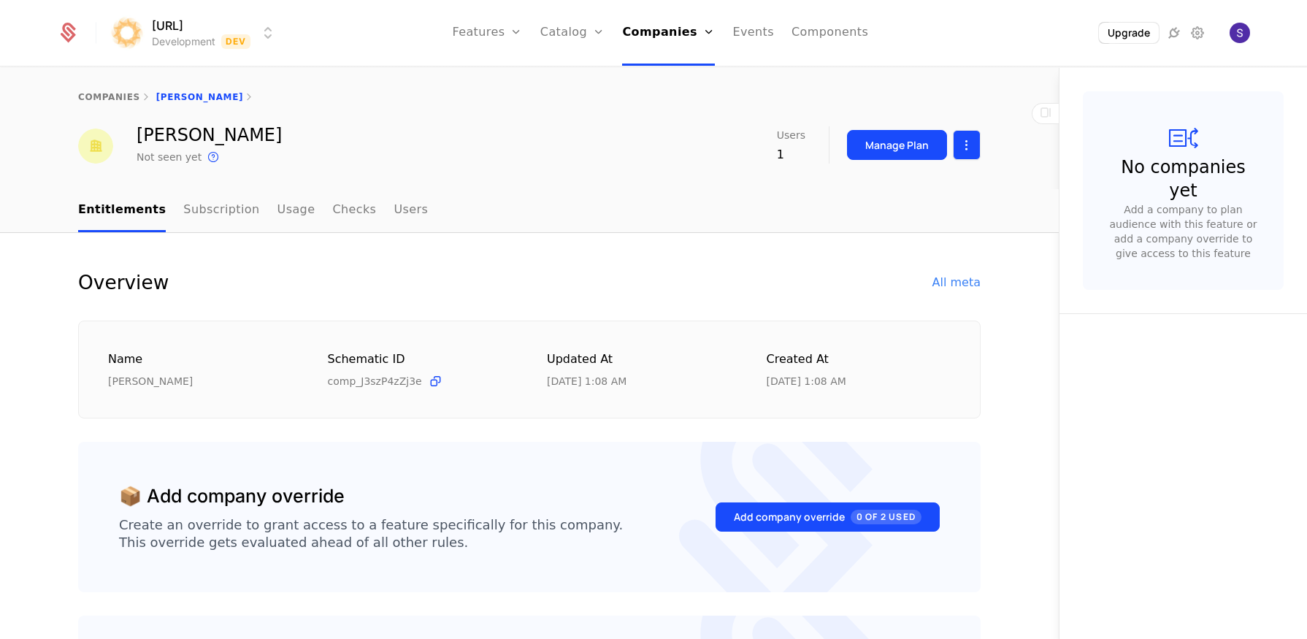
click at [961, 139] on html "[URL] Development Dev Features Features Flags Catalog Plans Add Ons Credits Con…" at bounding box center [653, 319] width 1307 height 639
click at [906, 207] on div "Edit company Delete company" at bounding box center [905, 203] width 120 height 53
click at [905, 212] on div "Delete company" at bounding box center [899, 220] width 108 height 20
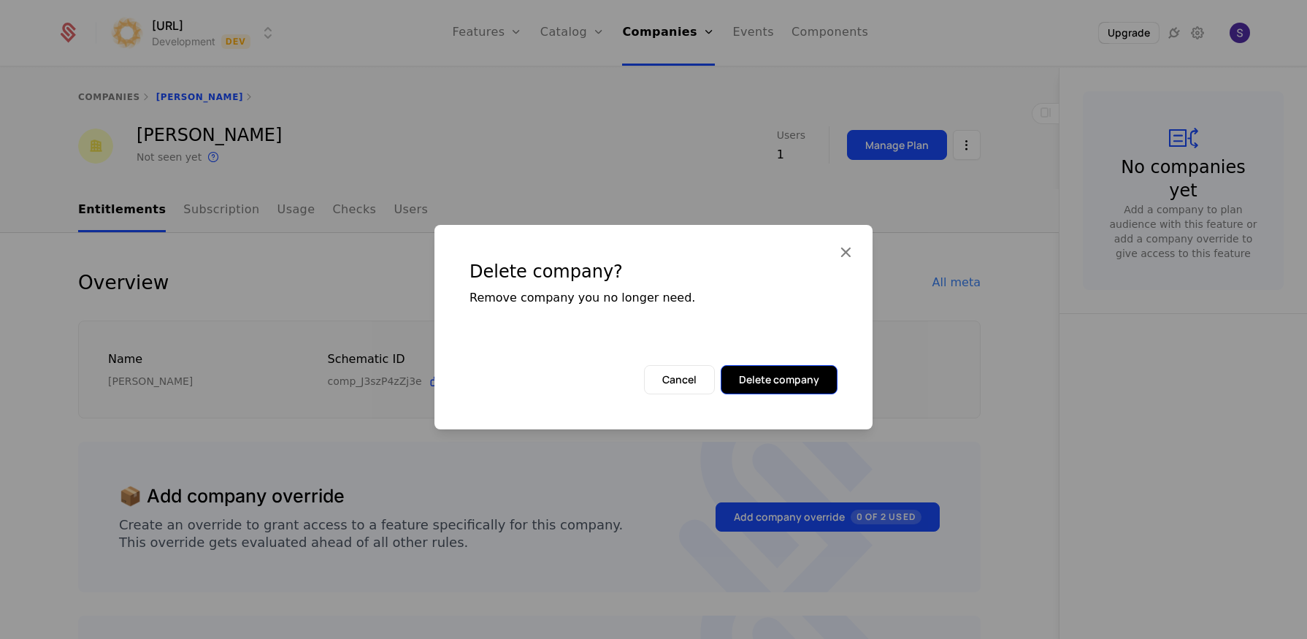
click at [757, 373] on button "Delete company" at bounding box center [778, 379] width 117 height 29
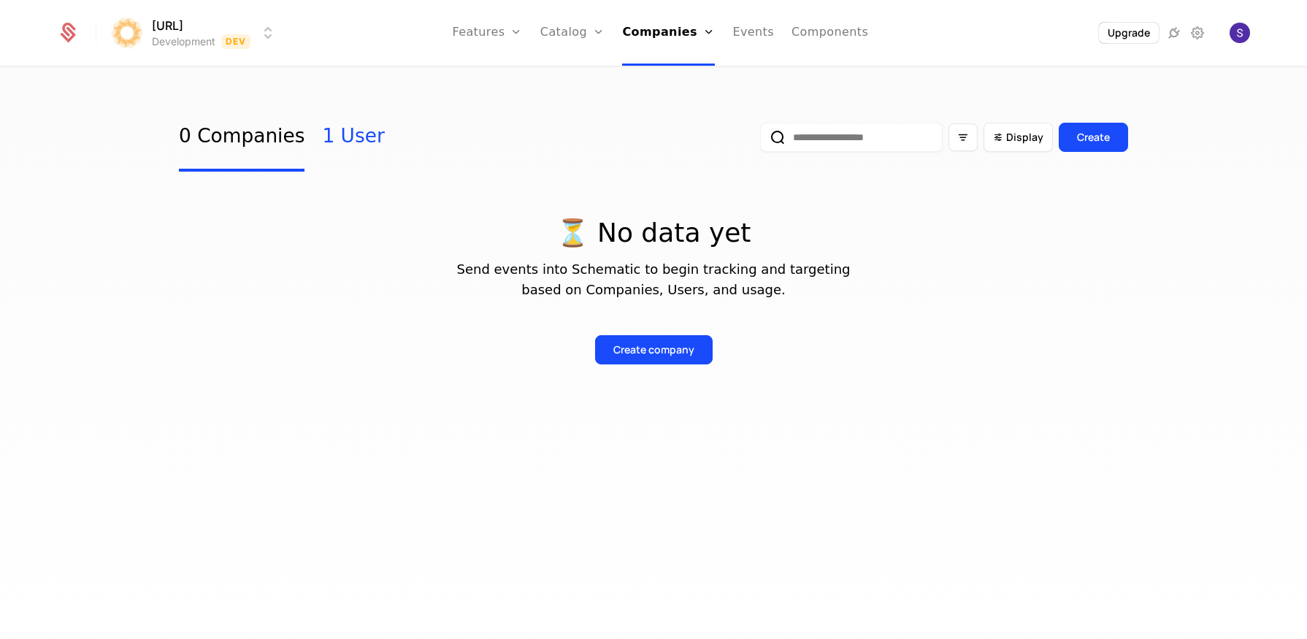
click at [329, 139] on link "1 User" at bounding box center [353, 137] width 62 height 69
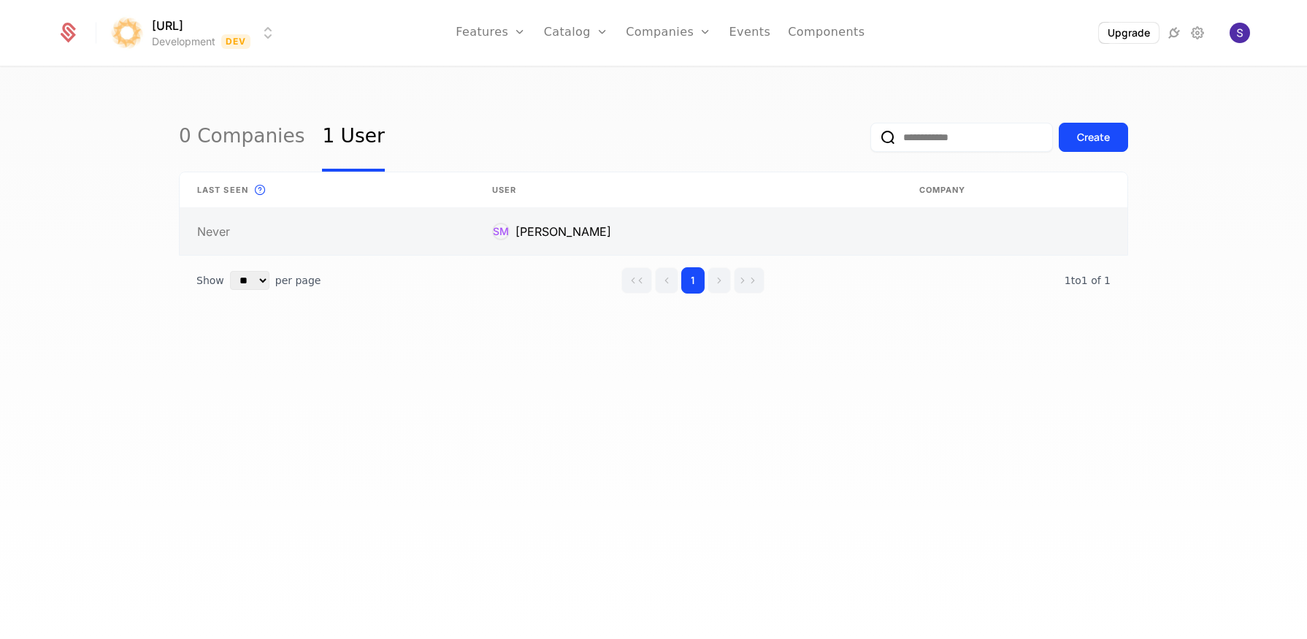
click at [930, 216] on link at bounding box center [1015, 231] width 226 height 47
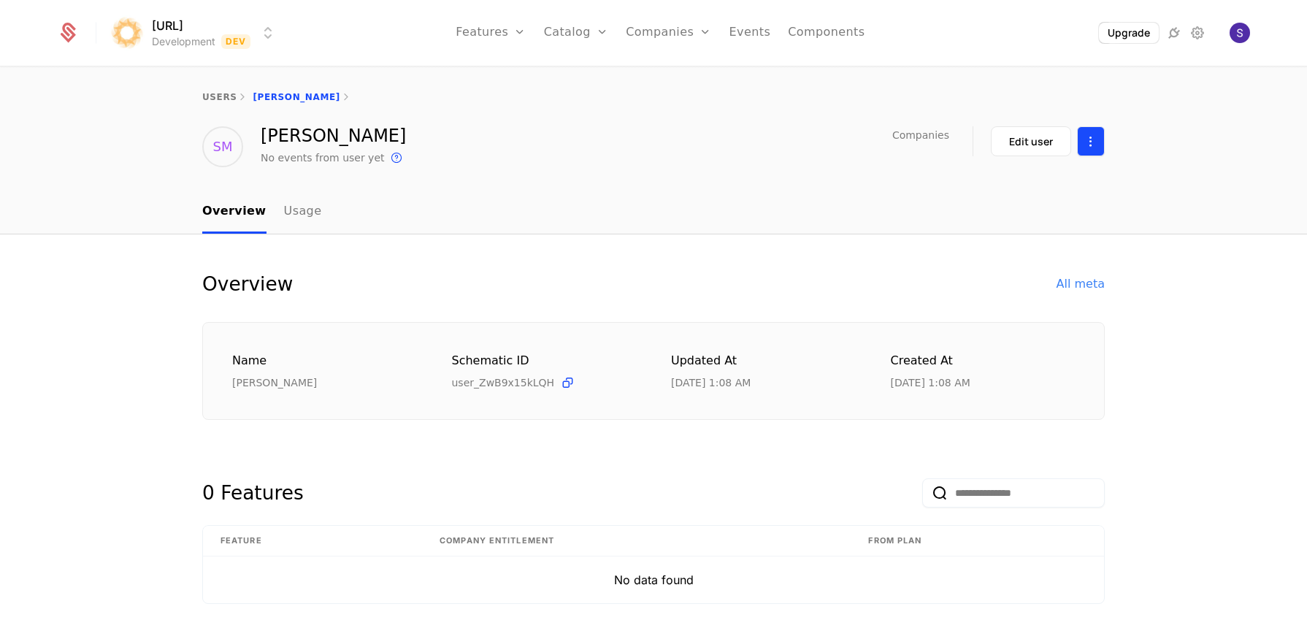
click at [1082, 139] on html "[URL] Development Dev Features Features Flags Catalog Plans Add Ons Credits Con…" at bounding box center [653, 319] width 1307 height 639
click at [994, 190] on div "Delete user" at bounding box center [1007, 184] width 76 height 20
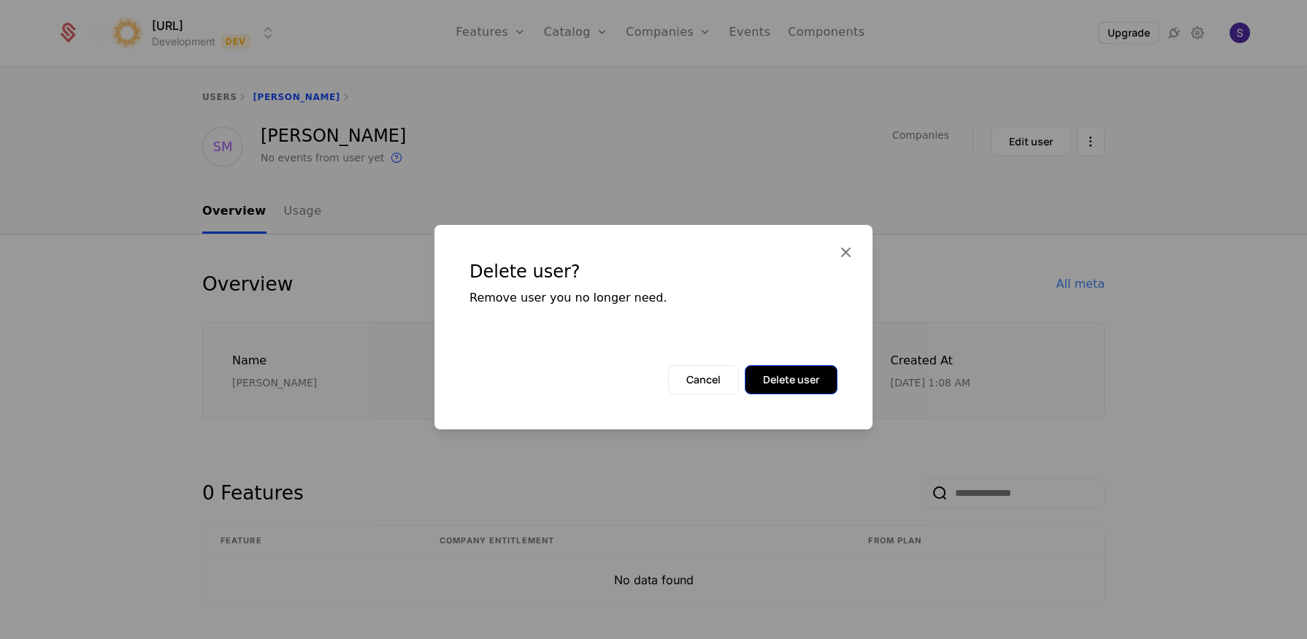
click at [767, 380] on button "Delete user" at bounding box center [791, 379] width 93 height 29
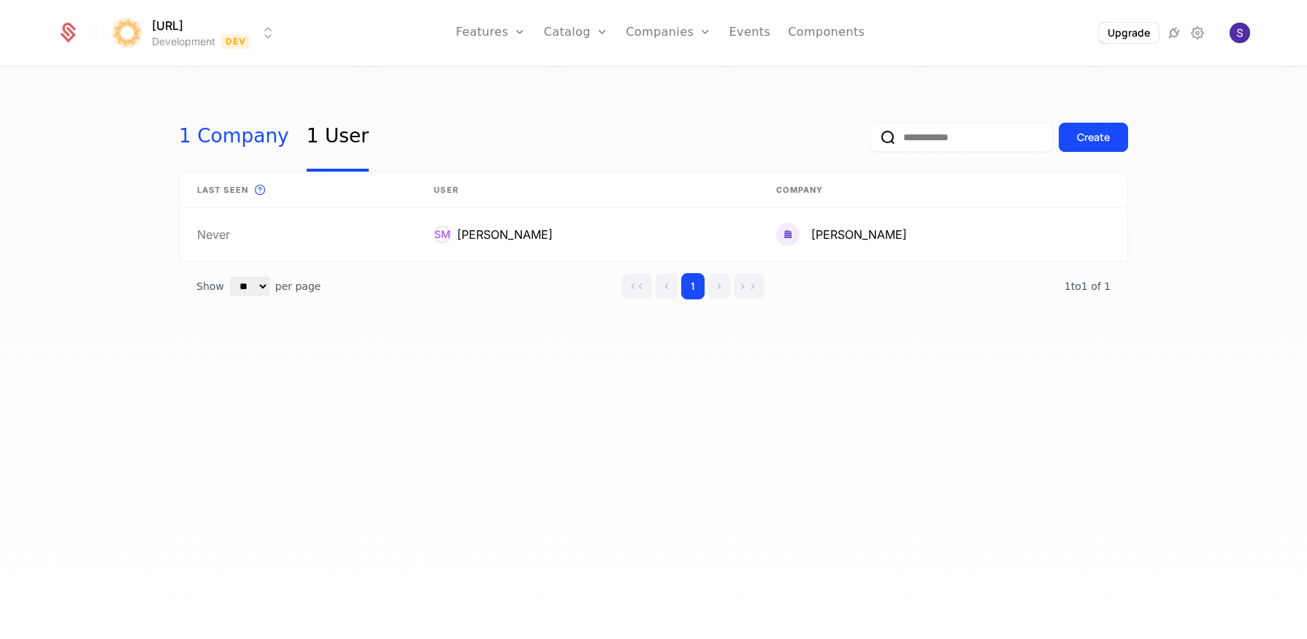
click at [210, 145] on link "1 Company" at bounding box center [234, 137] width 110 height 69
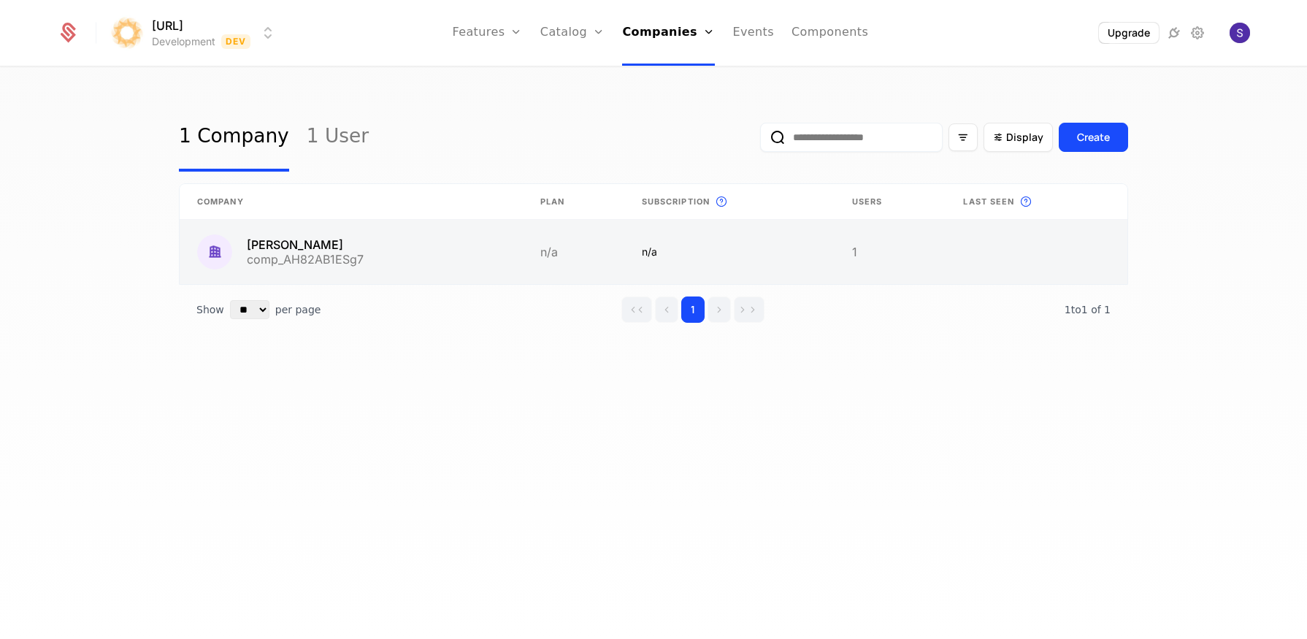
click at [831, 228] on link at bounding box center [729, 252] width 210 height 64
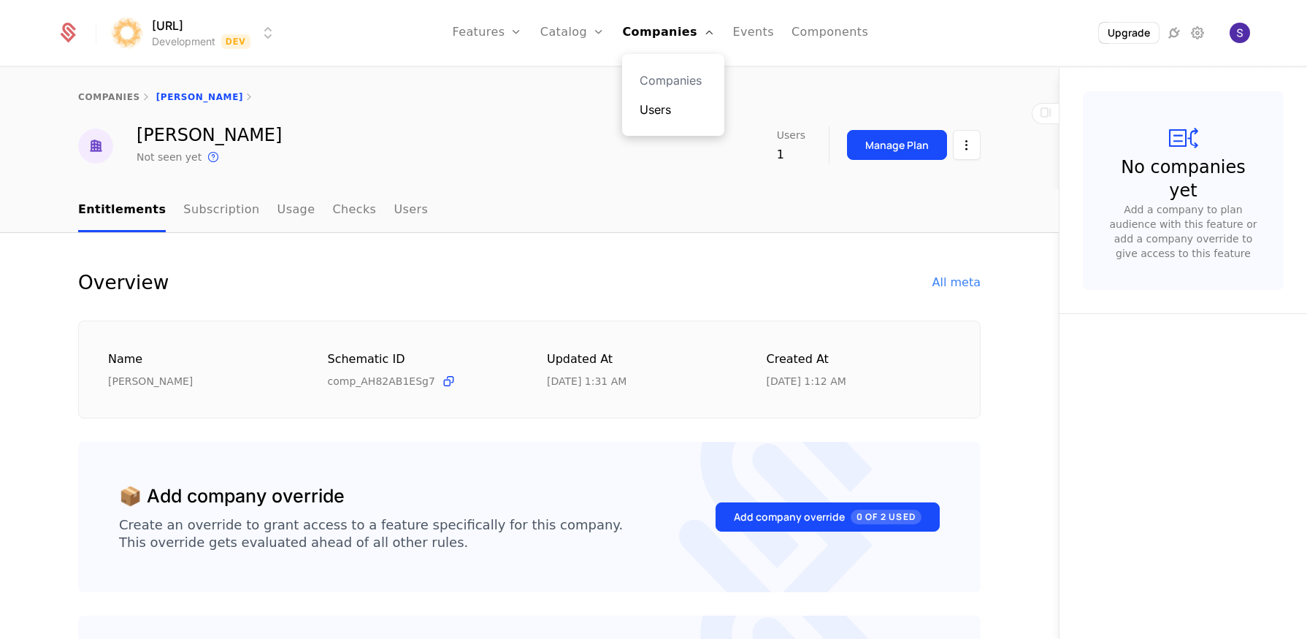
click at [685, 106] on link "Users" at bounding box center [672, 110] width 67 height 18
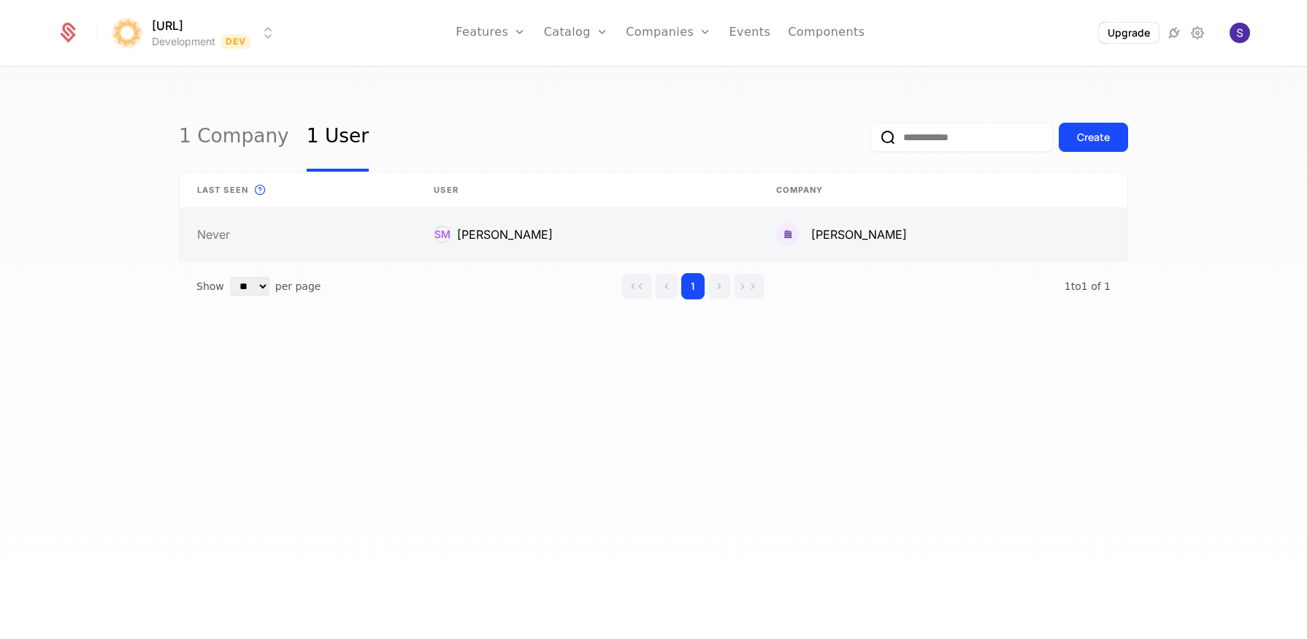
click at [617, 233] on link at bounding box center [587, 234] width 342 height 53
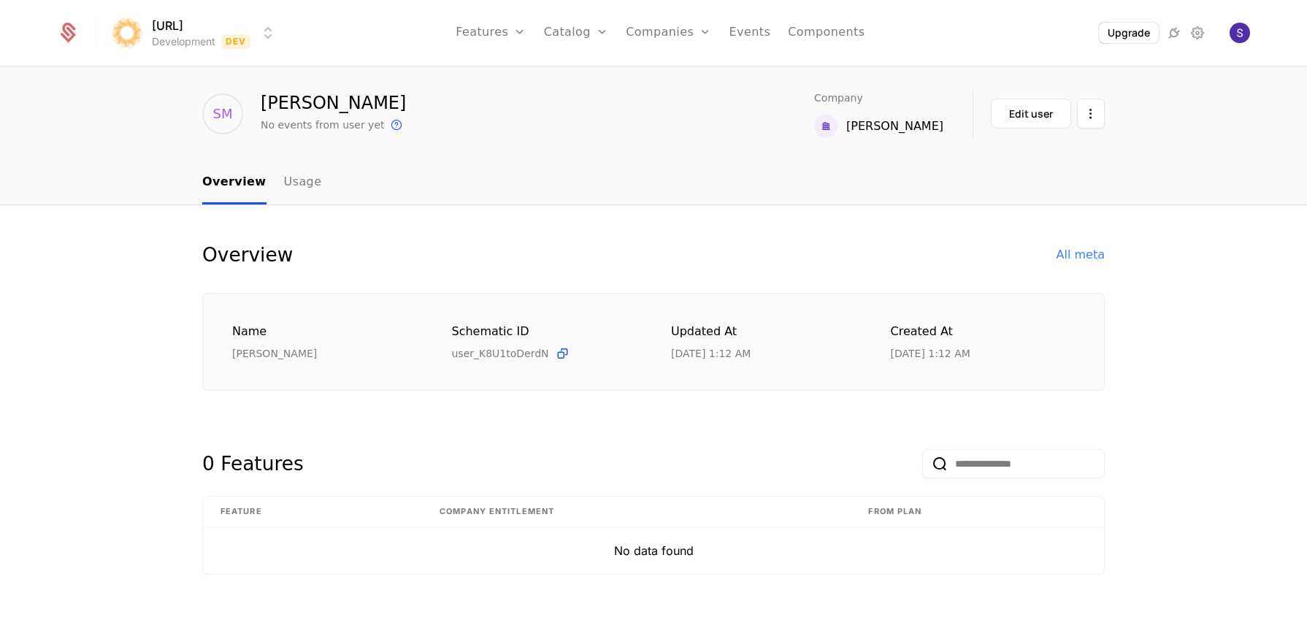
scroll to position [41, 0]
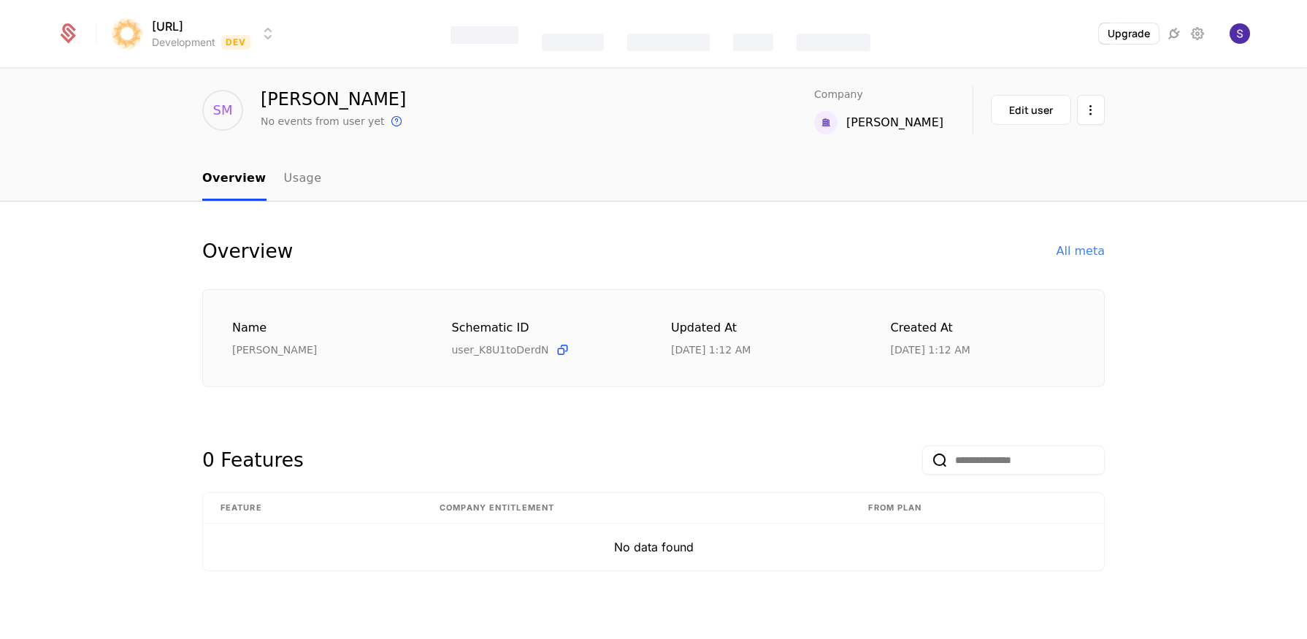
click at [501, 35] on div "Features" at bounding box center [484, 35] width 68 height 18
click at [520, 109] on link "Flags" at bounding box center [506, 110] width 67 height 18
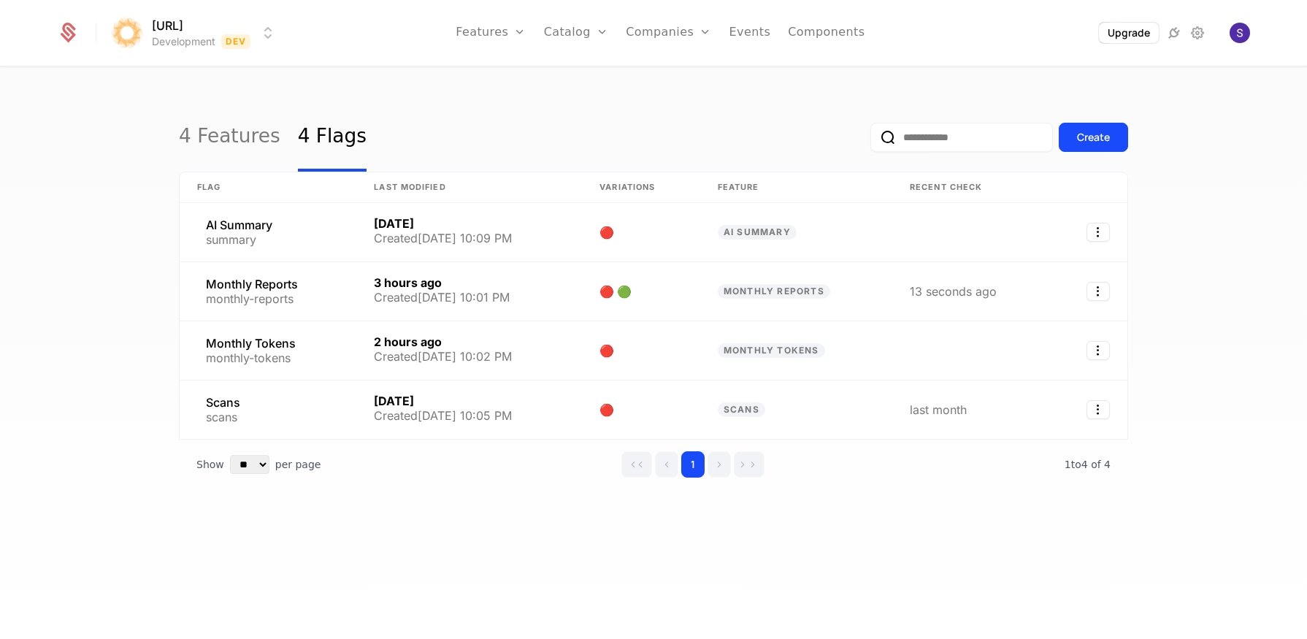
click at [710, 40] on ul "Features Features Flags Catalog Plans Add Ons Credits Configuration Companies C…" at bounding box center [660, 33] width 409 height 66
click at [707, 35] on icon "Main" at bounding box center [705, 32] width 12 height 12
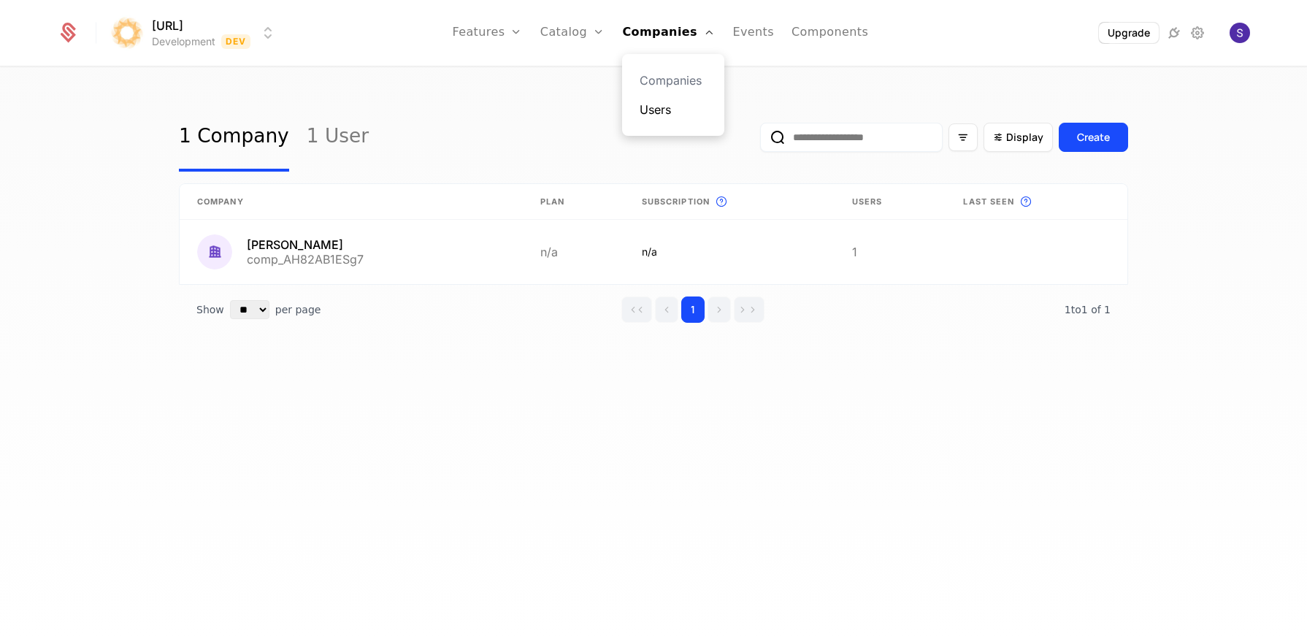
click at [674, 110] on link "Users" at bounding box center [672, 110] width 67 height 18
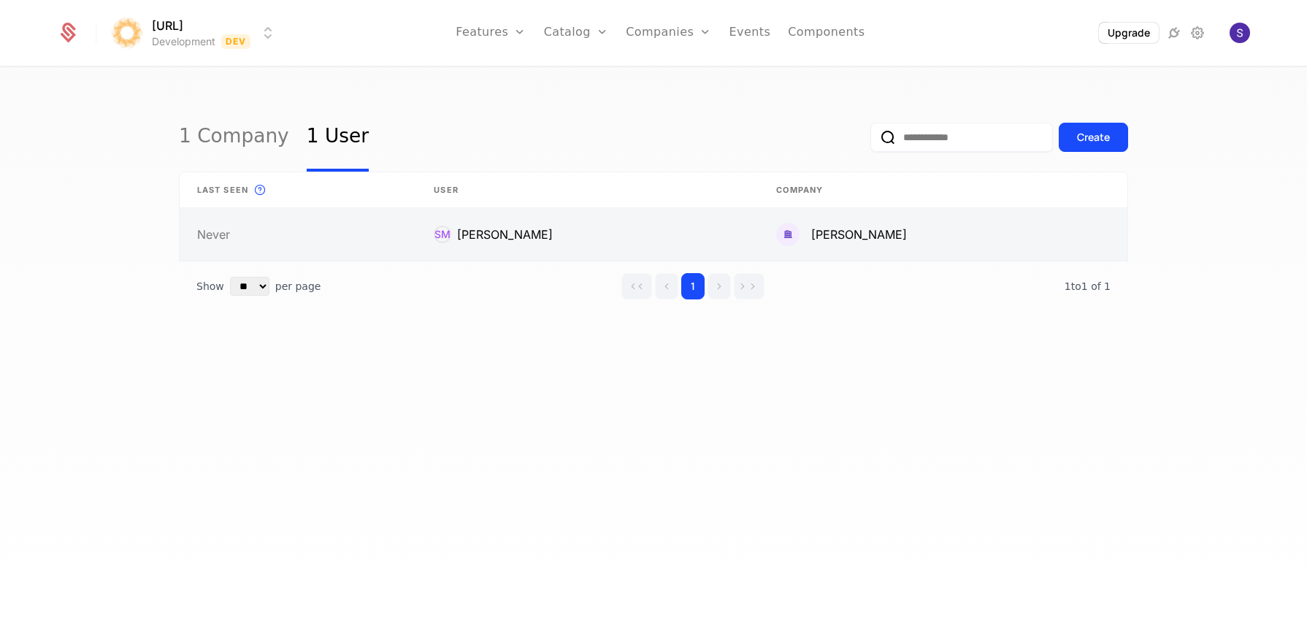
click at [216, 237] on link at bounding box center [298, 234] width 237 height 53
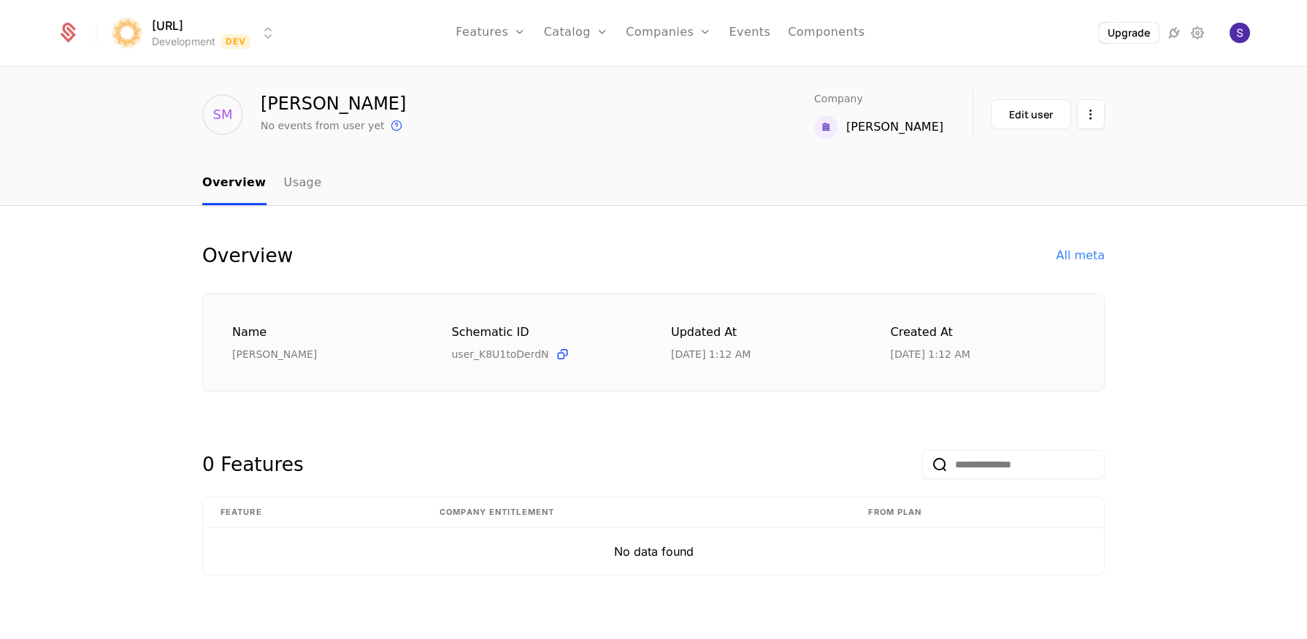
scroll to position [41, 0]
